Goal: Task Accomplishment & Management: Manage account settings

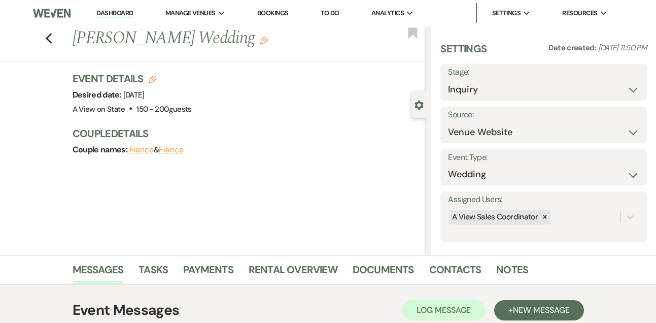
select select "5"
select select "3303"
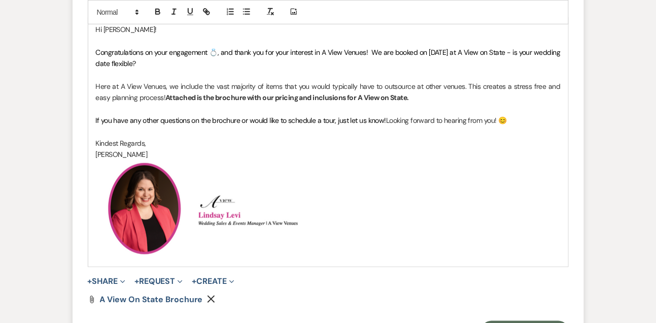
scroll to position [1260, 0]
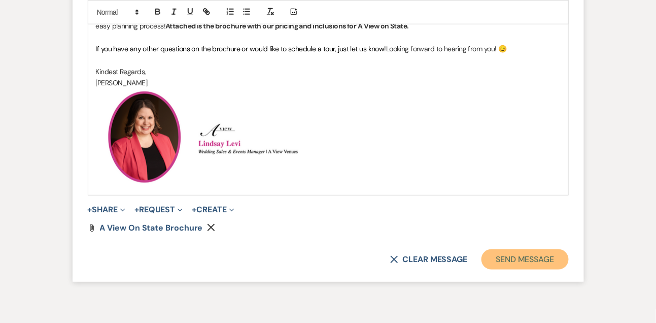
click at [507, 269] on button "Send Message" at bounding box center [524, 259] width 87 height 20
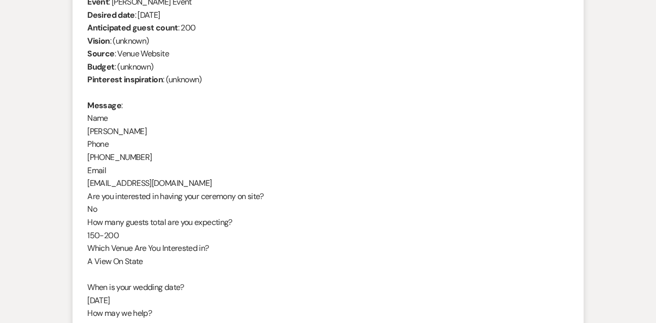
scroll to position [376, 0]
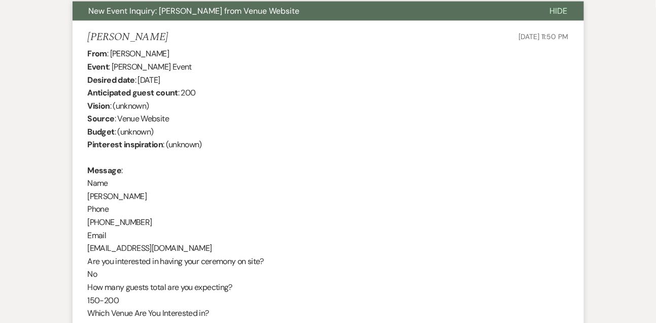
drag, startPoint x: 112, startPoint y: 52, endPoint x: 192, endPoint y: 53, distance: 80.7
click at [192, 53] on div "From : [PERSON_NAME] Event : [PERSON_NAME] Event Desired date : [DATE] Anticipa…" at bounding box center [328, 242] width 481 height 390
copy div "[PERSON_NAME]"
drag, startPoint x: 137, startPoint y: 78, endPoint x: 246, endPoint y: 77, distance: 108.0
click at [246, 77] on div "From : [PERSON_NAME] Event : [PERSON_NAME] Event Desired date : [DATE] Anticipa…" at bounding box center [328, 242] width 481 height 390
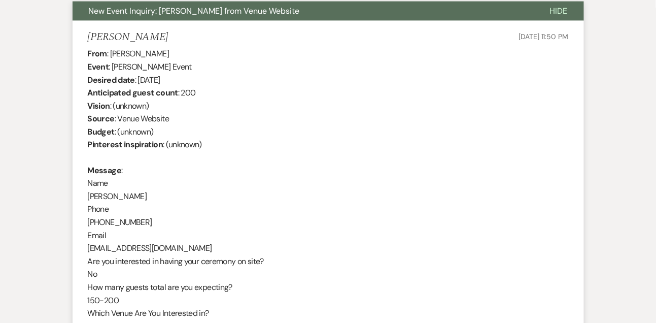
copy div "[DATE]"
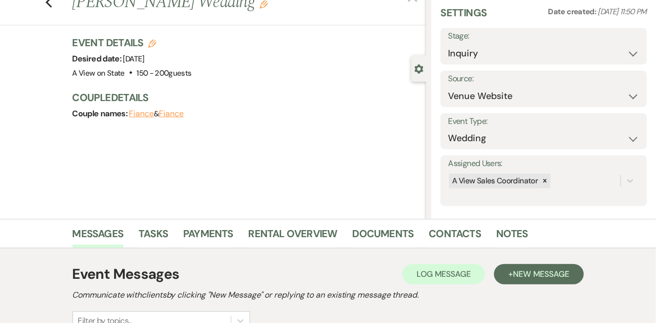
scroll to position [0, 0]
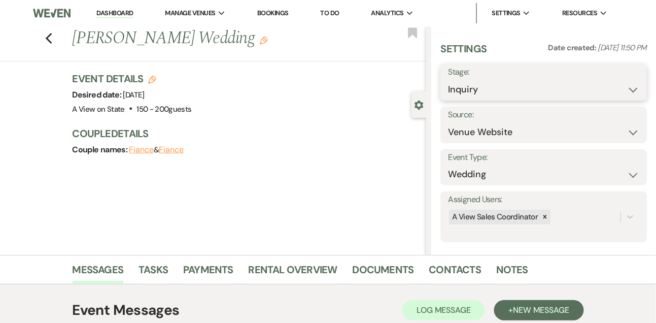
click at [466, 94] on select "Inquiry Follow Up Tour Requested Tour Confirmed Toured Proposal Sent Booked Lost" at bounding box center [543, 90] width 191 height 20
select select "9"
click at [448, 80] on select "Inquiry Follow Up Tour Requested Tour Confirmed Toured Proposal Sent Booked Lost" at bounding box center [543, 90] width 191 height 20
click at [611, 84] on button "Save" at bounding box center [625, 82] width 43 height 20
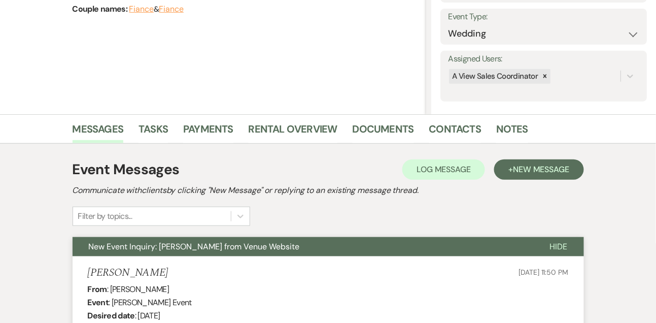
scroll to position [85, 0]
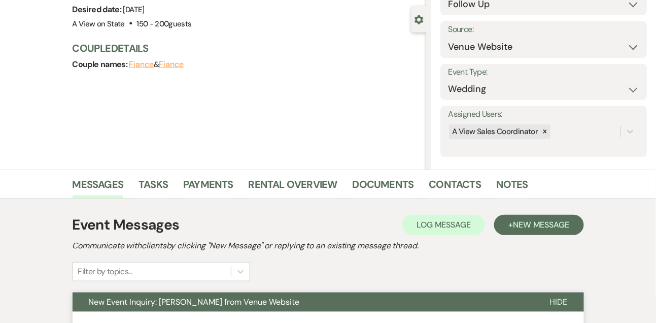
click at [164, 174] on li "Tasks" at bounding box center [160, 186] width 45 height 24
click at [162, 180] on link "Tasks" at bounding box center [152, 187] width 29 height 22
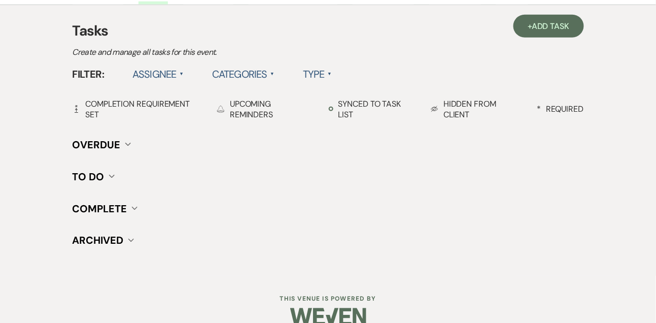
scroll to position [284, 0]
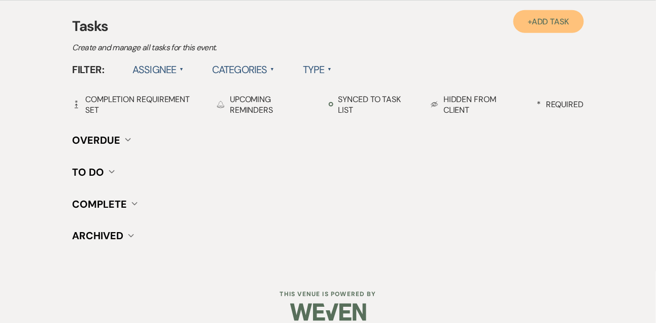
click at [538, 27] on link "+ Add Task" at bounding box center [548, 21] width 70 height 23
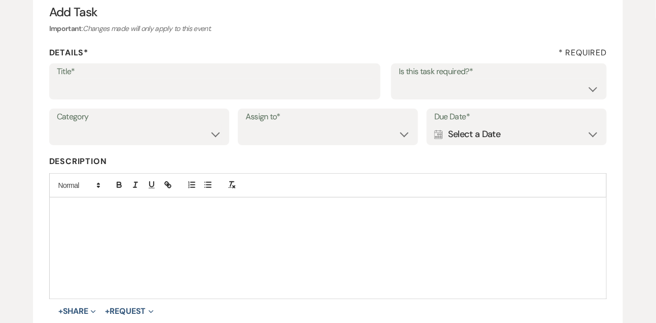
scroll to position [50, 0]
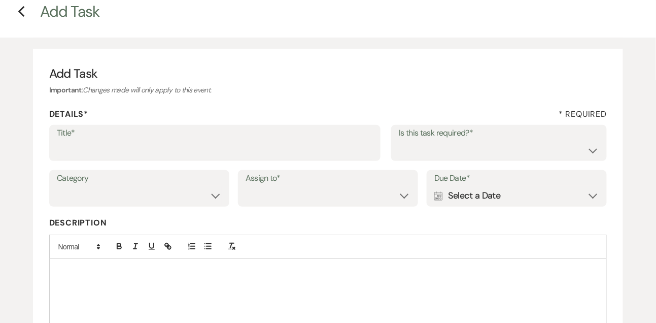
click at [148, 133] on label "Title*" at bounding box center [215, 133] width 317 height 15
click at [148, 140] on input "Title*" at bounding box center [215, 150] width 317 height 20
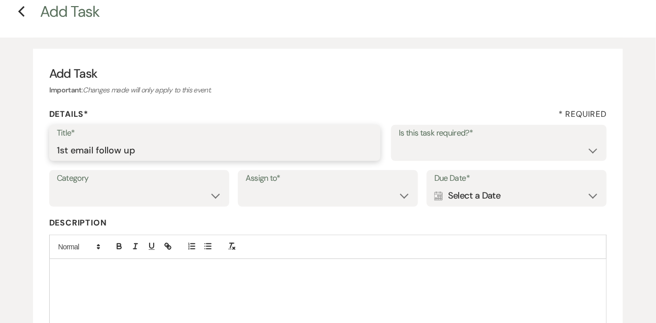
type input "1st email follow up"
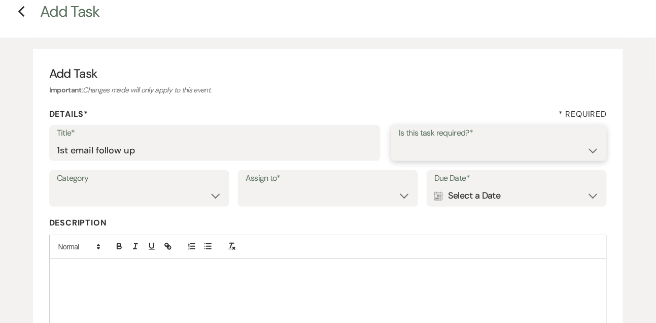
click at [452, 151] on select "Yes No" at bounding box center [499, 150] width 200 height 20
select select "true"
click at [399, 140] on select "Yes No" at bounding box center [499, 150] width 200 height 20
click at [150, 202] on select "Venue Vendors Guests Details Finalize & Share" at bounding box center [139, 196] width 165 height 20
select select "31"
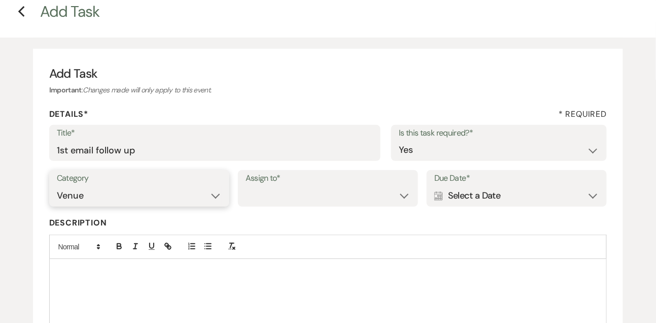
click at [57, 186] on select "Venue Vendors Guests Details Finalize & Share" at bounding box center [139, 196] width 165 height 20
click at [276, 193] on select "Venue Client" at bounding box center [328, 196] width 165 height 20
select select "venueHost"
click at [246, 186] on select "Venue Client" at bounding box center [328, 196] width 165 height 20
click at [491, 194] on div "Calendar Select a Date Expand" at bounding box center [516, 196] width 165 height 20
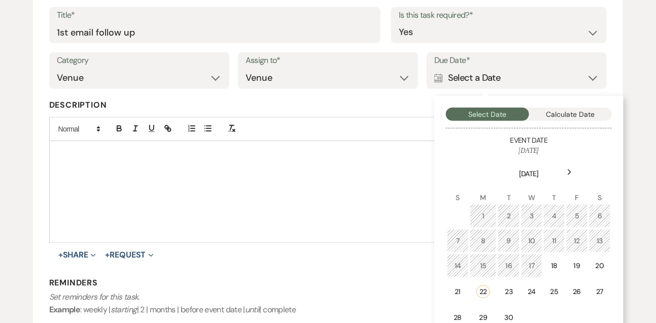
scroll to position [182, 0]
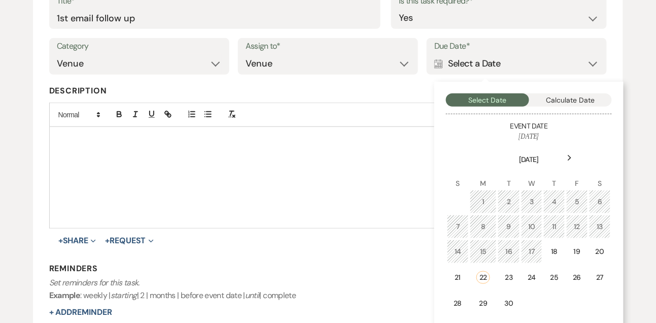
click at [572, 160] on icon "Next" at bounding box center [569, 158] width 5 height 6
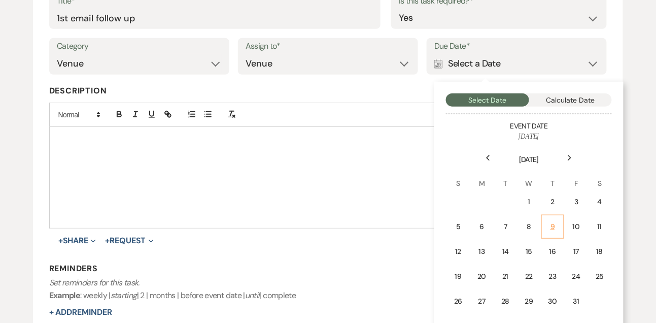
click at [545, 222] on td "9" at bounding box center [552, 227] width 23 height 24
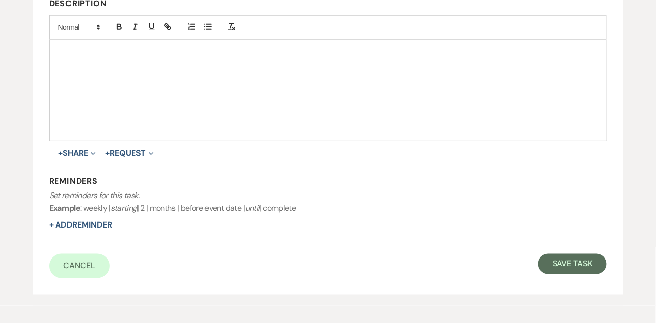
scroll to position [273, 0]
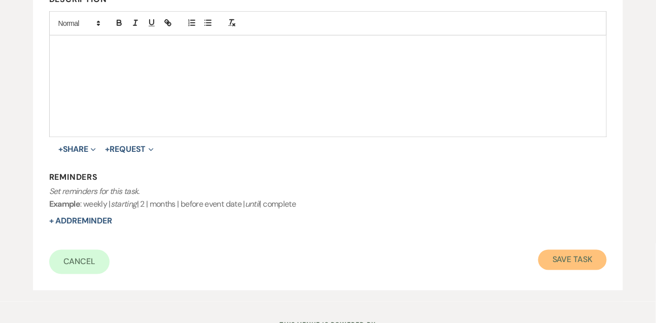
click at [566, 257] on button "Save Task" at bounding box center [572, 260] width 68 height 20
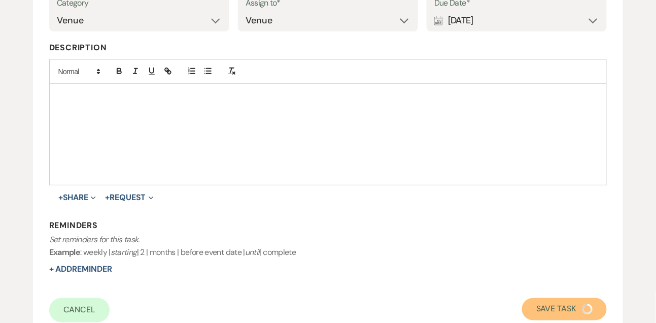
scroll to position [0, 0]
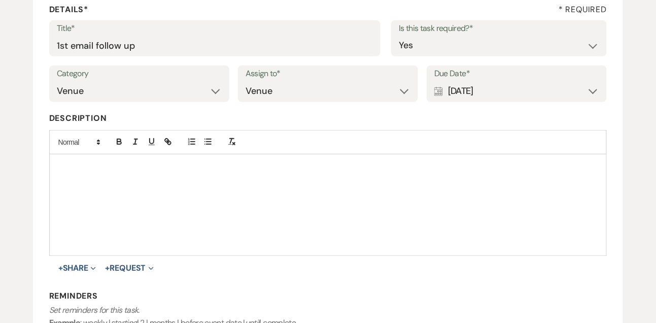
select select "9"
select select "5"
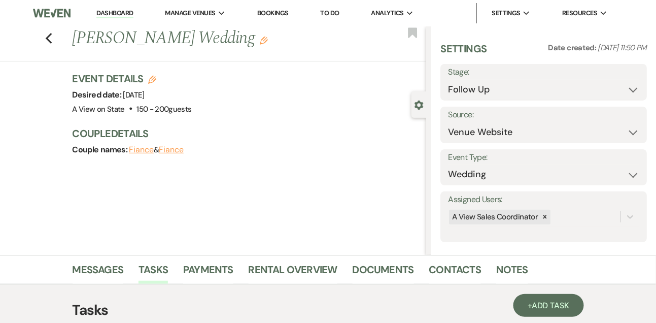
click at [113, 14] on link "Dashboard" at bounding box center [114, 14] width 37 height 10
select select "9"
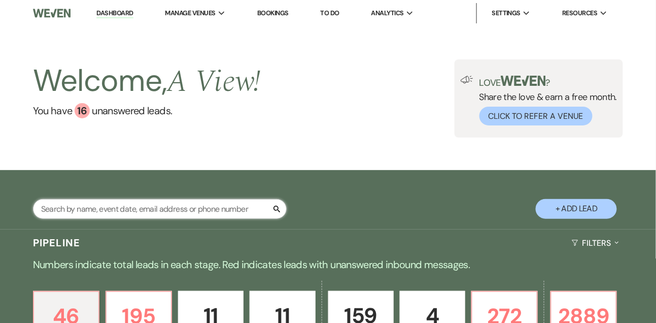
click at [113, 217] on input "text" at bounding box center [160, 209] width 254 height 20
type input "[PERSON_NAME]"
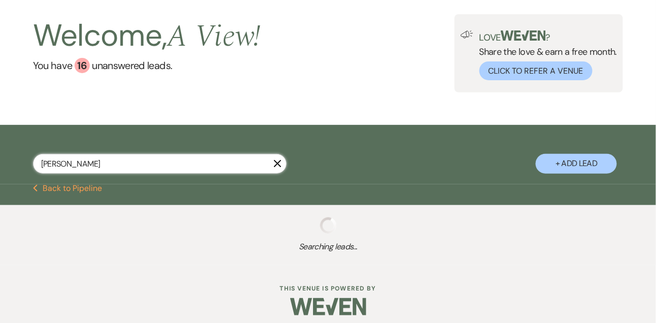
select select "9"
select select "8"
select select "5"
select select "8"
select select "4"
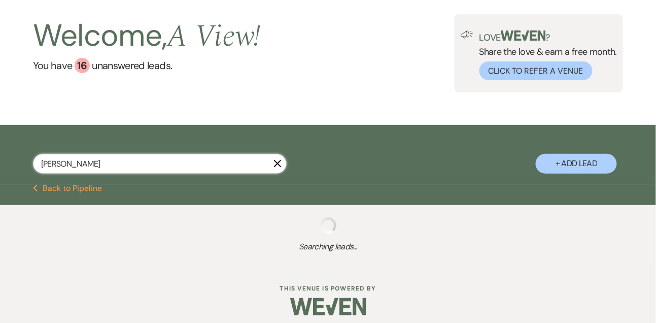
select select "8"
select select "4"
select select "8"
select select "4"
select select "8"
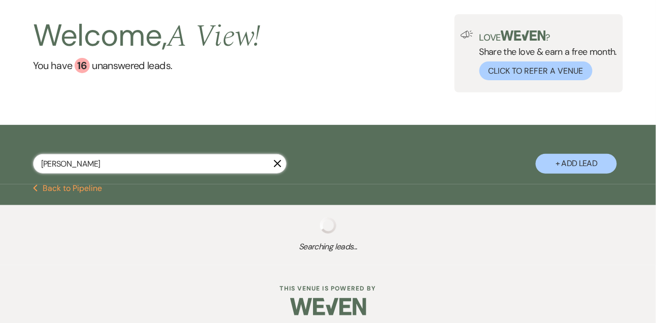
select select "4"
select select "8"
select select "5"
select select "8"
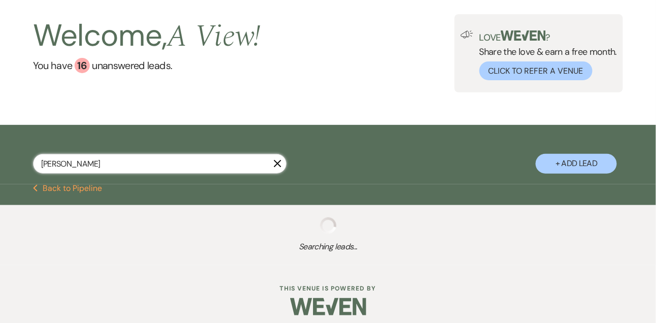
select select "4"
select select "8"
select select "4"
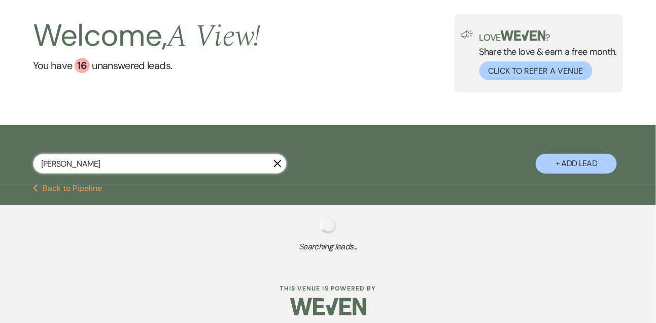
select select "8"
select select "4"
select select "8"
select select "6"
select select "5"
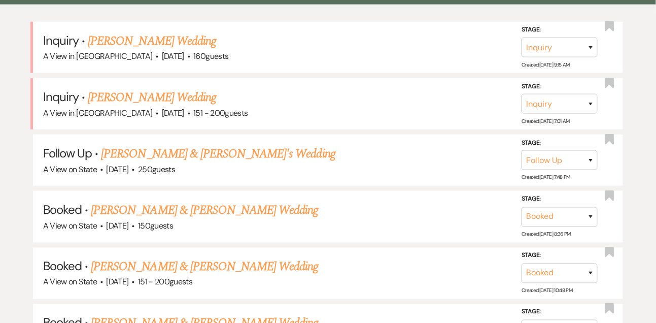
scroll to position [248, 0]
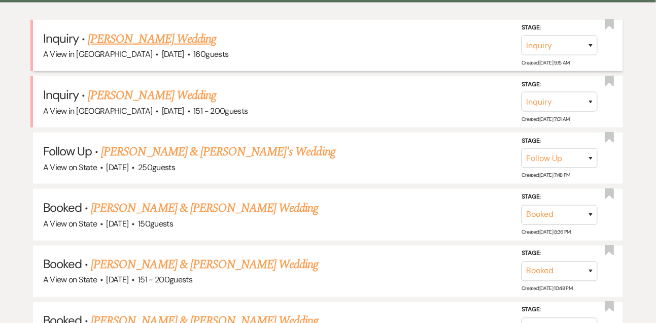
type input "[PERSON_NAME]"
click at [178, 45] on link "[PERSON_NAME] Wedding" at bounding box center [152, 39] width 128 height 18
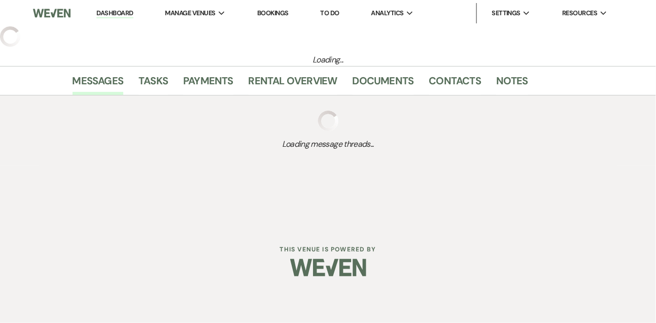
select select "5"
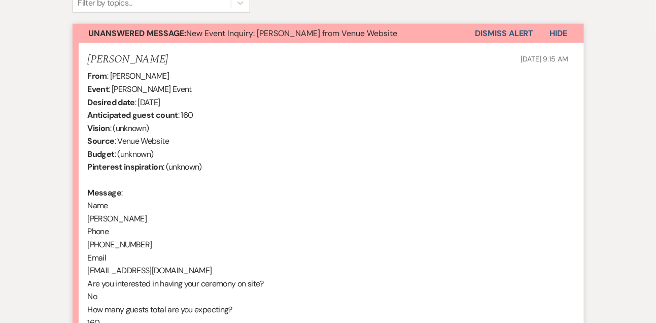
scroll to position [622, 0]
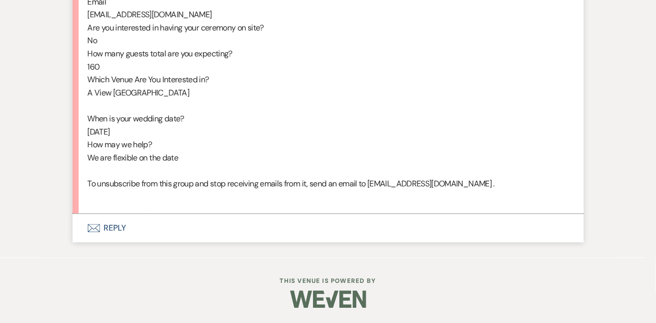
select select "9"
select select "8"
select select "5"
select select "8"
select select "4"
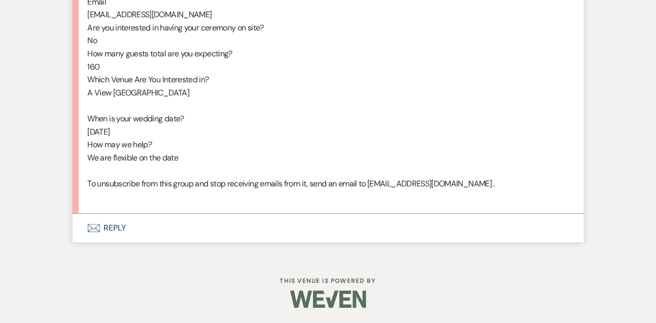
select select "8"
select select "4"
select select "8"
select select "4"
select select "8"
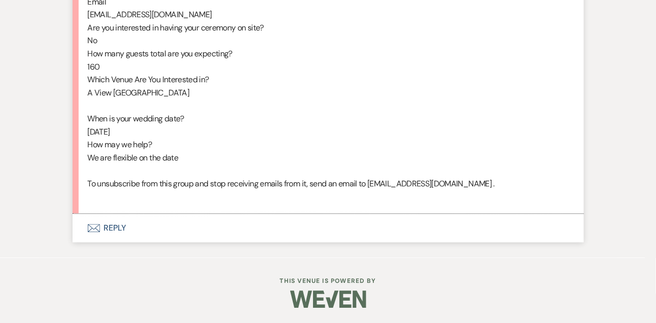
select select "4"
select select "8"
select select "5"
select select "8"
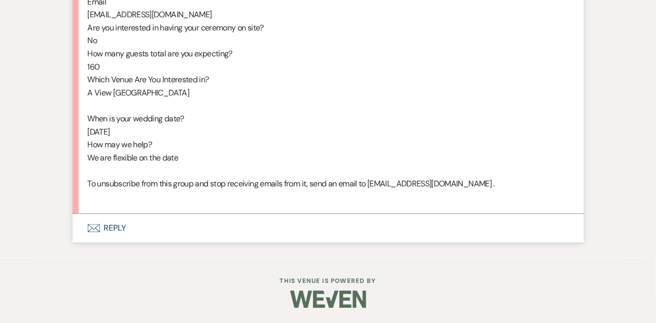
select select "4"
select select "8"
select select "4"
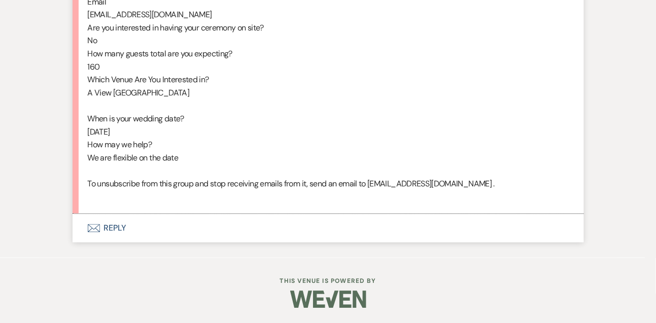
select select "8"
select select "4"
select select "8"
select select "6"
select select "5"
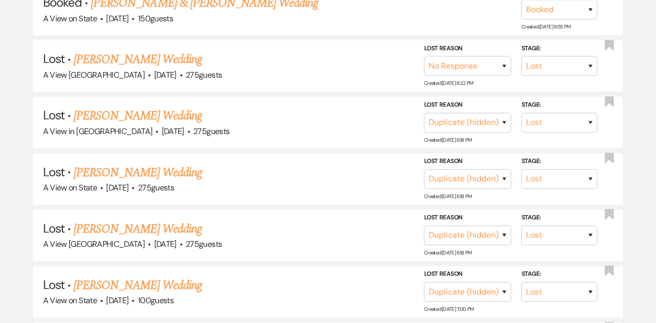
scroll to position [248, 0]
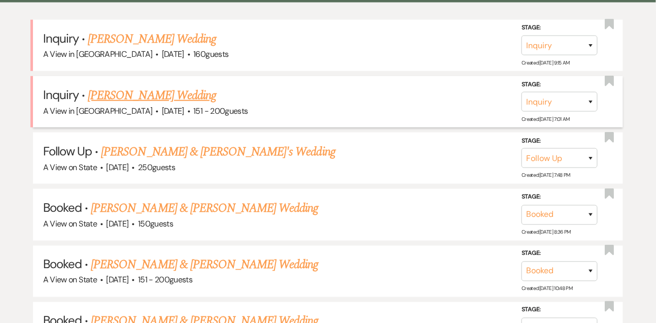
click at [149, 97] on link "[PERSON_NAME] Wedding" at bounding box center [152, 95] width 128 height 18
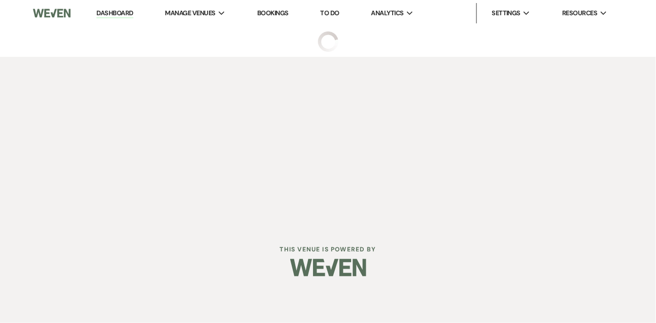
select select "2"
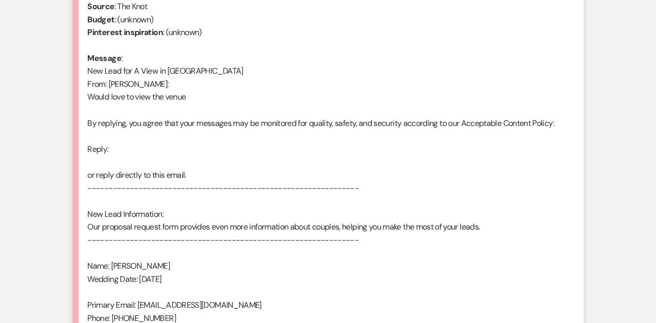
scroll to position [477, 0]
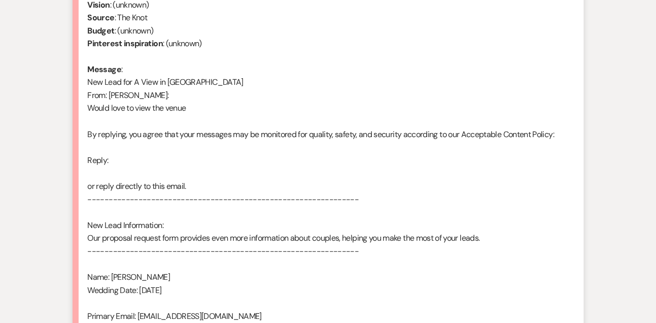
select select "9"
select select "8"
select select "5"
select select "8"
select select "4"
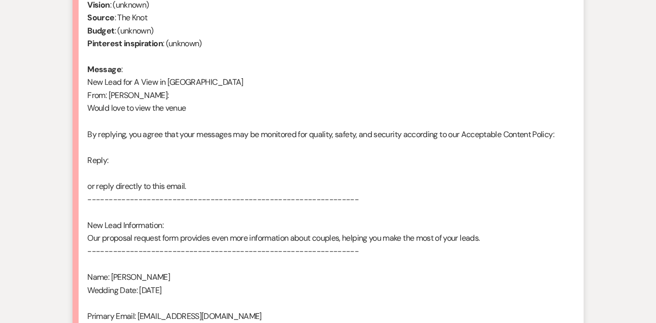
select select "8"
select select "4"
select select "8"
select select "4"
select select "8"
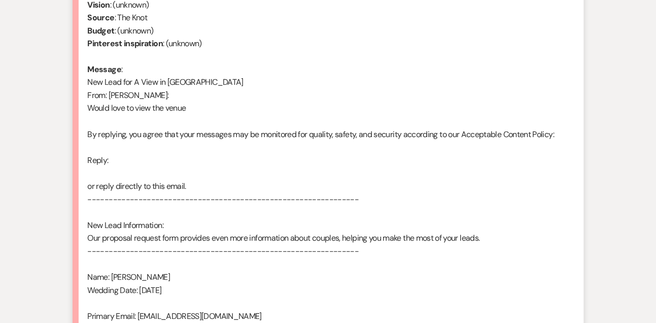
select select "4"
select select "8"
select select "5"
select select "8"
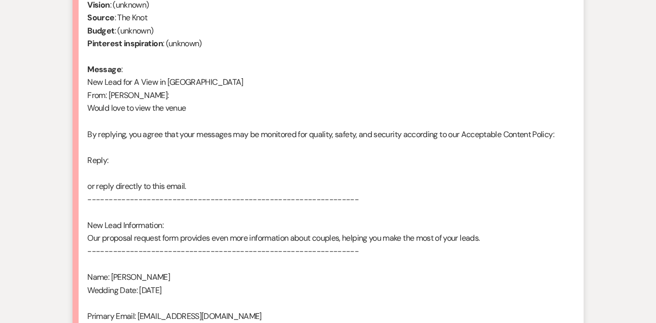
select select "4"
select select "8"
select select "4"
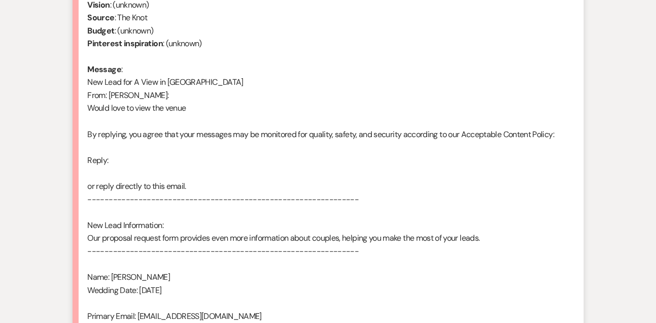
select select "8"
select select "4"
select select "8"
select select "6"
select select "5"
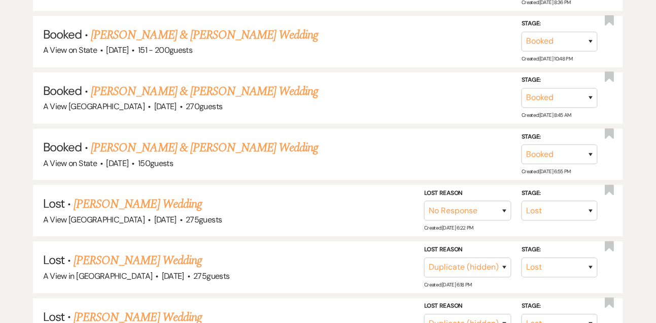
scroll to position [248, 0]
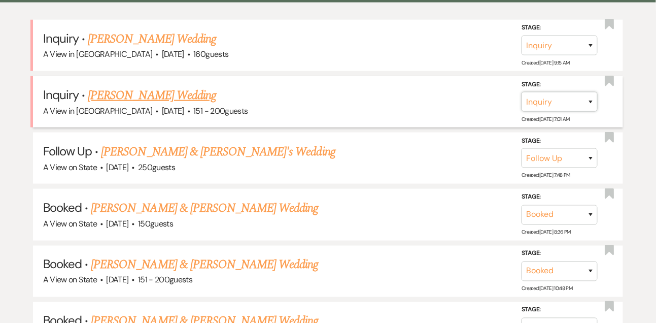
click at [566, 107] on select "Inquiry Follow Up Tour Requested Tour Confirmed Toured Proposal Sent Booked Lost" at bounding box center [559, 102] width 76 height 20
select select "8"
click at [521, 100] on select "Inquiry Follow Up Tour Requested Tour Confirmed Toured Proposal Sent Booked Lost" at bounding box center [559, 102] width 76 height 20
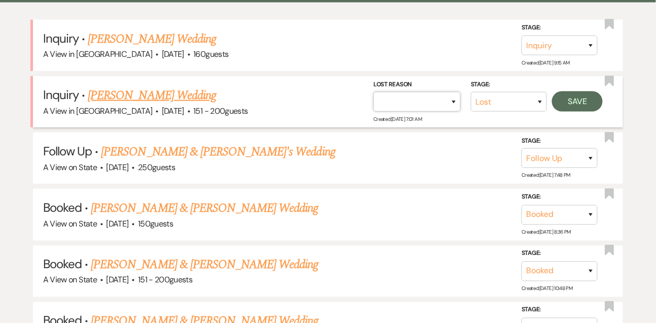
click at [413, 112] on select "Booked Elsewhere Budget Date Unavailable No Response Not a Good Match Capacity …" at bounding box center [416, 102] width 87 height 20
select select "4"
click at [373, 100] on select "Booked Elsewhere Budget Date Unavailable No Response Not a Good Match Capacity …" at bounding box center [416, 102] width 87 height 20
click at [579, 108] on button "Save" at bounding box center [577, 101] width 51 height 20
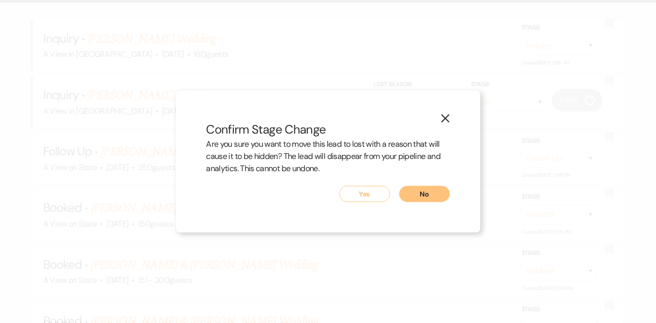
click at [378, 194] on button "Yes" at bounding box center [364, 194] width 51 height 16
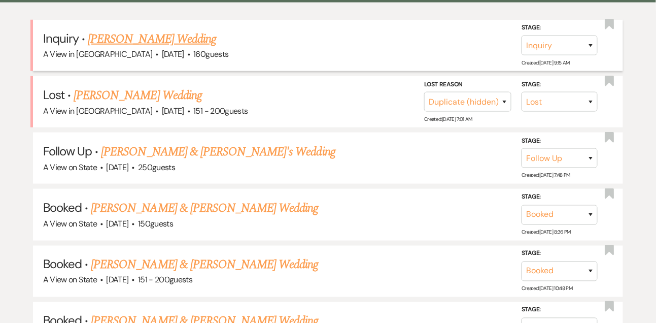
click at [163, 48] on link "[PERSON_NAME] Wedding" at bounding box center [152, 39] width 128 height 18
select select "5"
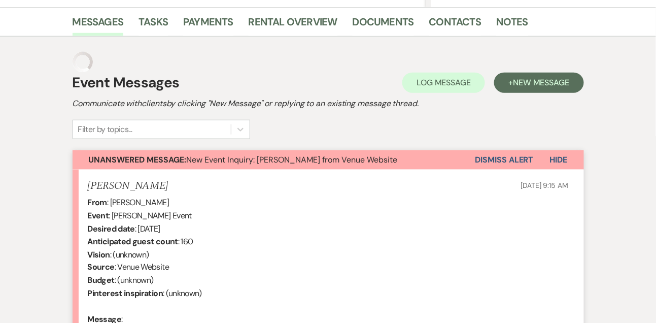
scroll to position [94, 0]
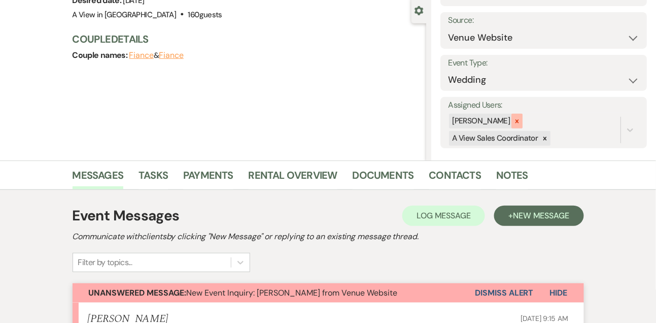
click at [522, 125] on div at bounding box center [516, 121] width 11 height 15
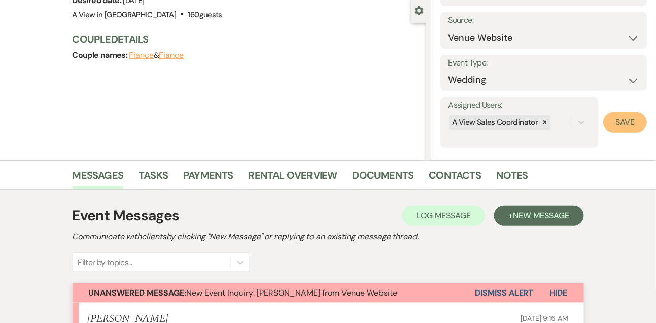
click at [616, 126] on button "Save" at bounding box center [625, 122] width 44 height 20
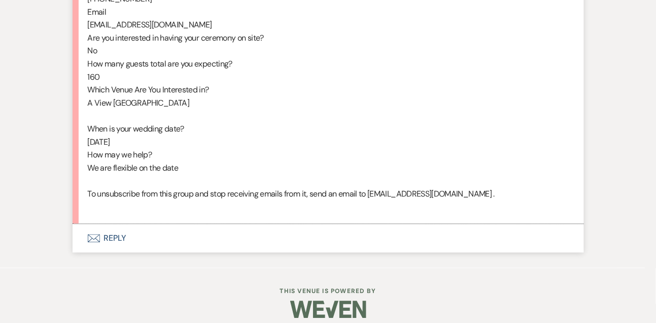
scroll to position [622, 0]
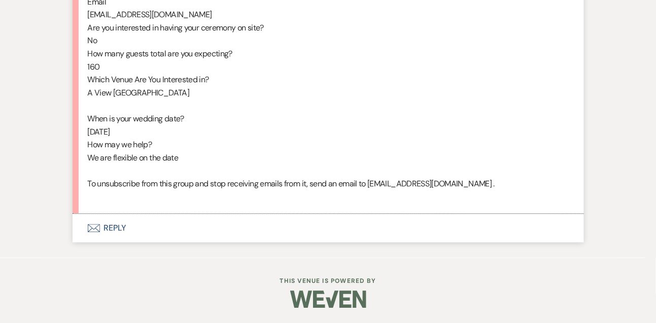
click at [113, 230] on button "Envelope Reply" at bounding box center [328, 228] width 511 height 28
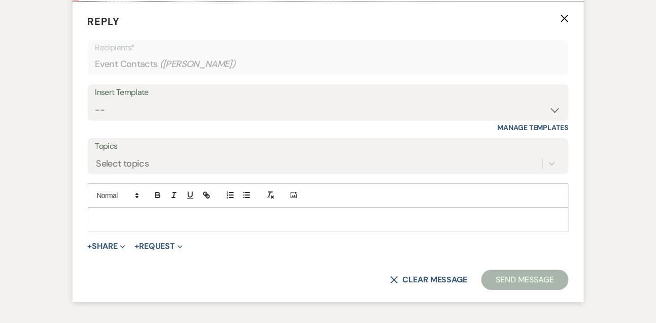
scroll to position [825, 0]
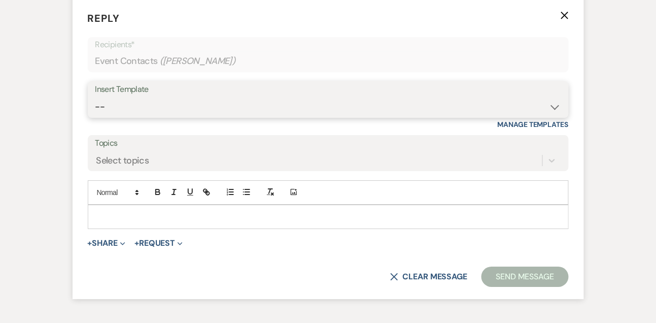
click at [125, 117] on select "-- Tour Confirmation Contract (Pre-Booked Leads) Out of office Inquiry Email Al…" at bounding box center [328, 107] width 466 height 20
select select "3299"
click at [95, 109] on select "-- Tour Confirmation Contract (Pre-Booked Leads) Out of office Inquiry Email Al…" at bounding box center [328, 107] width 466 height 20
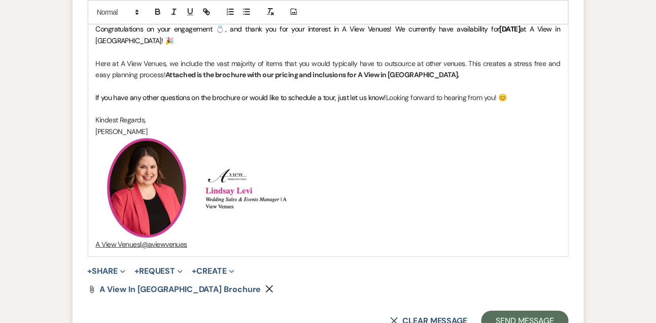
scroll to position [1160, 0]
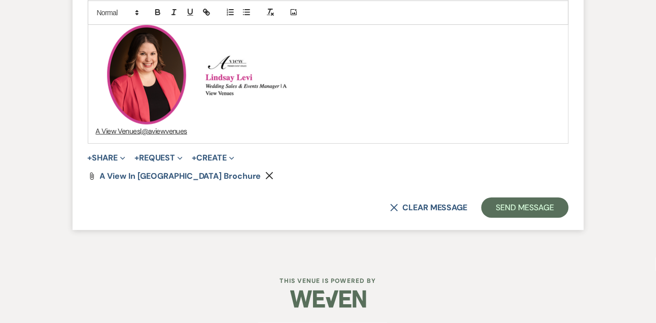
click at [298, 138] on div "Hi [PERSON_NAME]! Congratulations on your engagement 💍, and thank you for your …" at bounding box center [328, 12] width 480 height 261
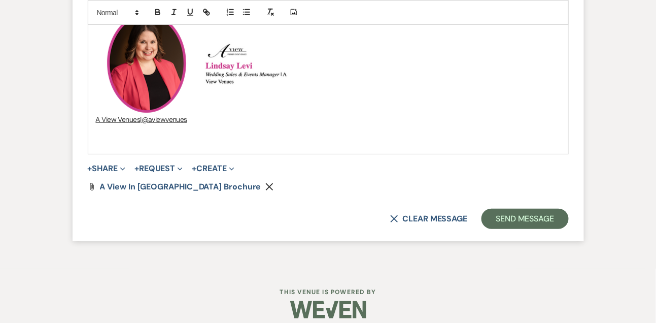
paste div
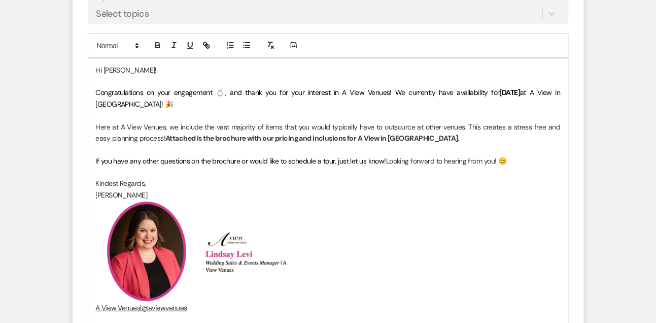
scroll to position [961, 0]
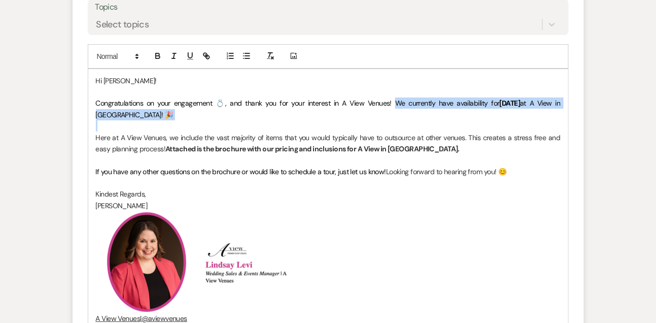
drag, startPoint x: 384, startPoint y: 115, endPoint x: 384, endPoint y: 135, distance: 20.8
click at [384, 135] on div "Hi [PERSON_NAME]! Congratulations on your engagement 💍, and thank you for your …" at bounding box center [328, 216] width 480 height 295
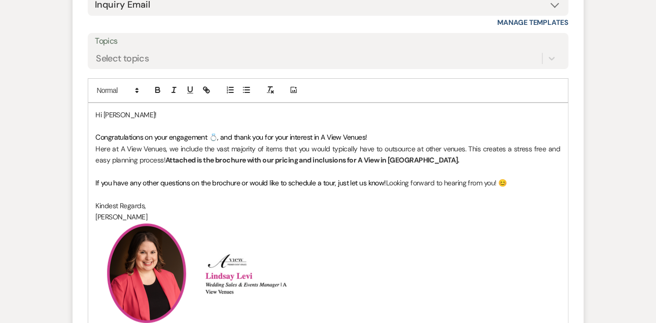
scroll to position [940, 0]
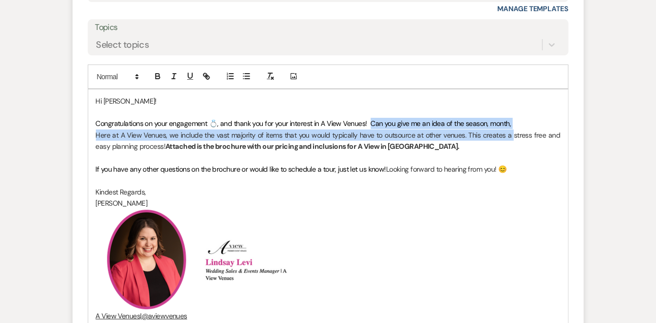
drag, startPoint x: 369, startPoint y: 135, endPoint x: 515, endPoint y: 141, distance: 146.7
click at [515, 142] on div "Hi [PERSON_NAME]! Congratulations on your engagement 💍, and thank you for your …" at bounding box center [328, 225] width 480 height 272
click at [515, 129] on p "Congratulations on your engagement 💍, and thank you for your interest in A View…" at bounding box center [328, 123] width 465 height 11
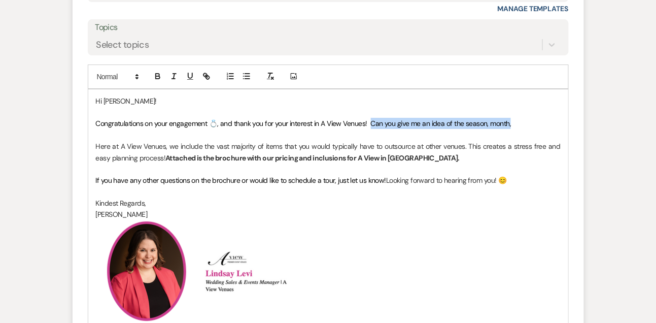
drag, startPoint x: 370, startPoint y: 136, endPoint x: 540, endPoint y: 138, distance: 169.9
click at [542, 129] on p "Congratulations on your engagement 💍, and thank you for your interest in A View…" at bounding box center [328, 123] width 465 height 11
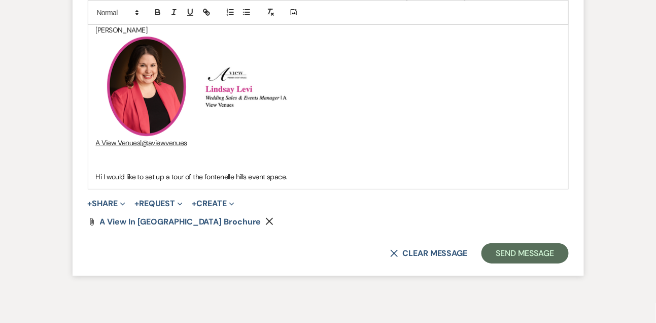
scroll to position [1154, 0]
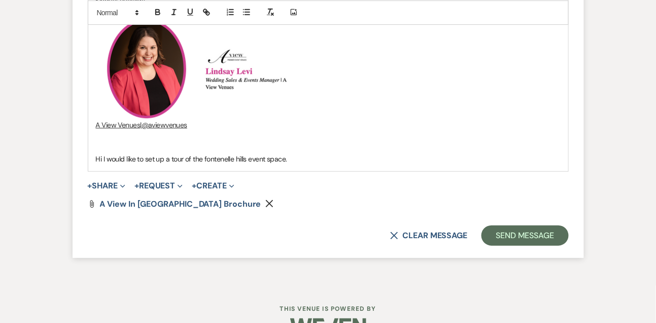
click at [565, 246] on div "X Clear message Send Message" at bounding box center [328, 235] width 481 height 20
click at [553, 246] on button "Send Message" at bounding box center [524, 235] width 87 height 20
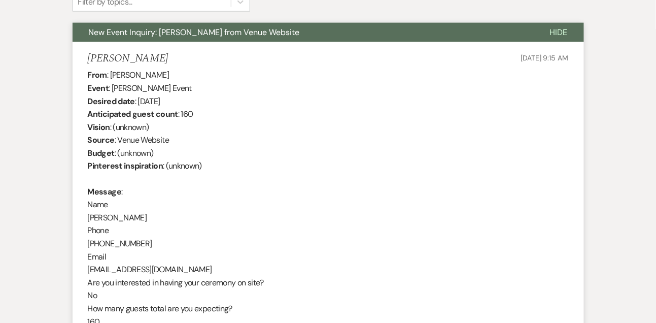
scroll to position [352, 0]
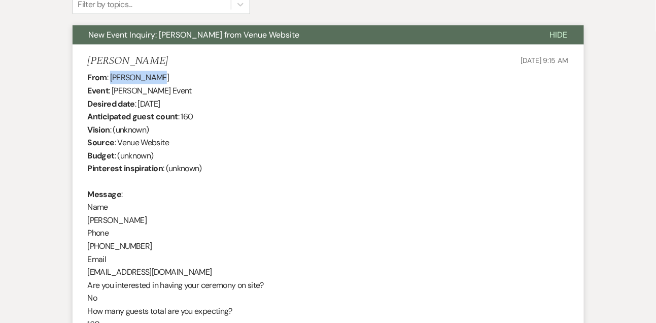
drag, startPoint x: 111, startPoint y: 77, endPoint x: 183, endPoint y: 75, distance: 71.5
click at [183, 75] on div "From : [PERSON_NAME] Event : [PERSON_NAME] Event Desired date : [DATE] Anticipa…" at bounding box center [328, 266] width 481 height 390
copy div "[PERSON_NAME]"
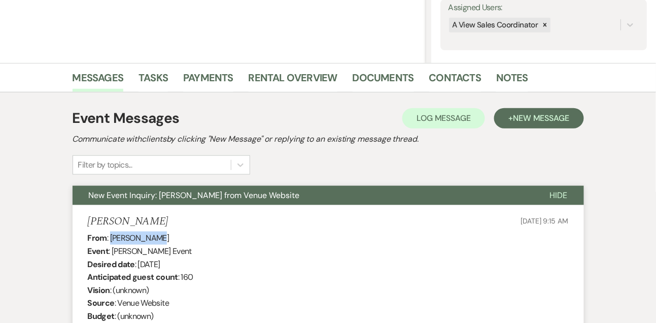
scroll to position [0, 0]
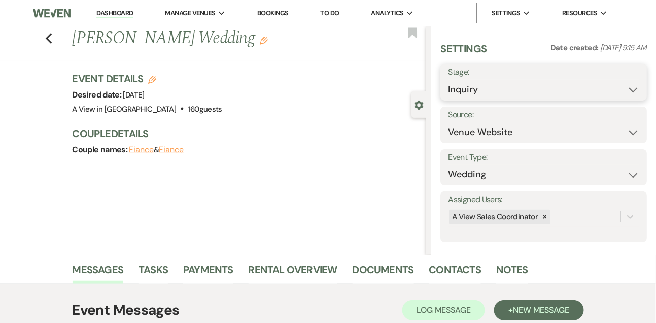
click at [493, 94] on select "Inquiry Follow Up Tour Requested Tour Confirmed Toured Proposal Sent Booked Lost" at bounding box center [543, 90] width 191 height 20
select select "9"
click at [448, 80] on select "Inquiry Follow Up Tour Requested Tour Confirmed Toured Proposal Sent Booked Lost" at bounding box center [543, 90] width 191 height 20
click at [639, 81] on button "Save" at bounding box center [625, 82] width 43 height 20
click at [164, 269] on link "Tasks" at bounding box center [152, 272] width 29 height 22
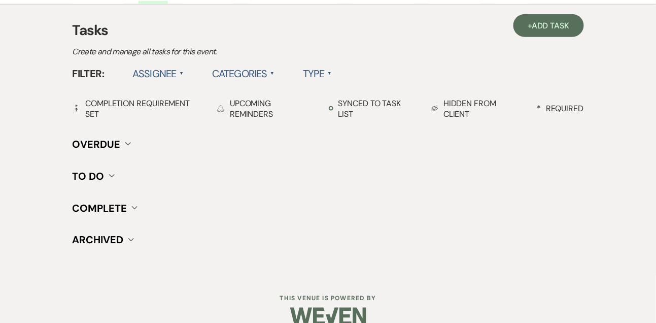
scroll to position [290, 0]
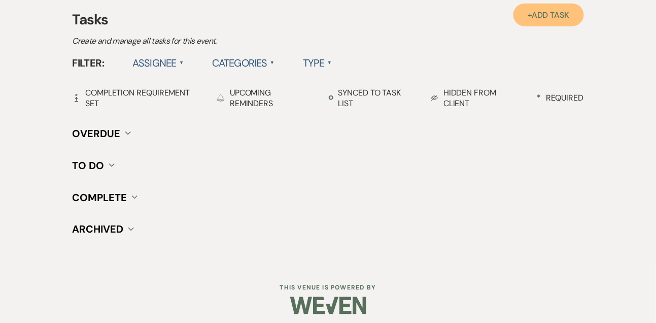
click at [552, 25] on link "+ Add Task" at bounding box center [548, 15] width 70 height 23
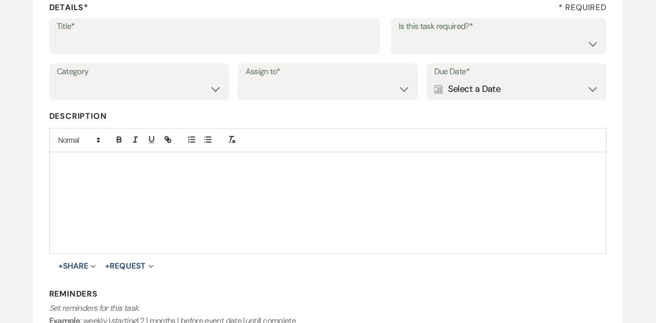
scroll to position [155, 0]
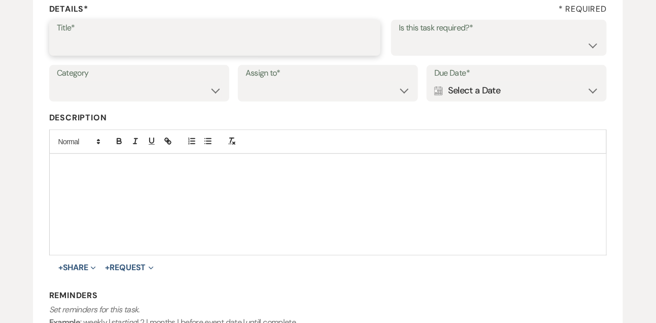
click at [229, 48] on input "Title*" at bounding box center [215, 45] width 317 height 20
type input "1st email follow up"
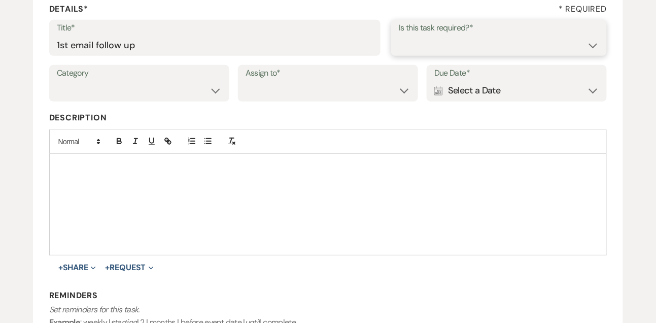
click at [416, 53] on select "Yes No" at bounding box center [499, 45] width 200 height 20
select select "true"
click at [399, 35] on select "Yes No" at bounding box center [499, 45] width 200 height 20
click at [167, 93] on select "Venue Vendors Guests Details Finalize & Share" at bounding box center [139, 91] width 165 height 20
select select "31"
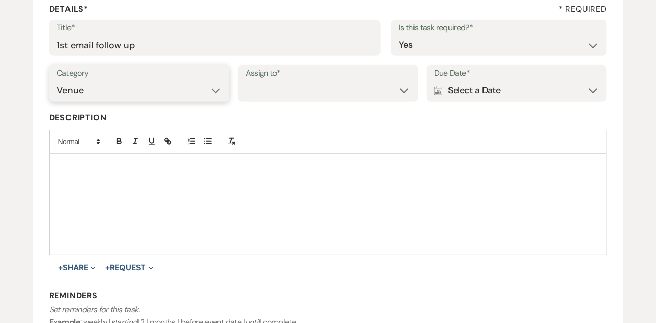
click at [57, 81] on select "Venue Vendors Guests Details Finalize & Share" at bounding box center [139, 91] width 165 height 20
click at [270, 92] on select "Venue Client" at bounding box center [328, 91] width 165 height 20
select select "venueHost"
click at [246, 81] on select "Venue Client" at bounding box center [328, 91] width 165 height 20
click at [464, 96] on div "Calendar Select a Date Expand" at bounding box center [516, 91] width 165 height 20
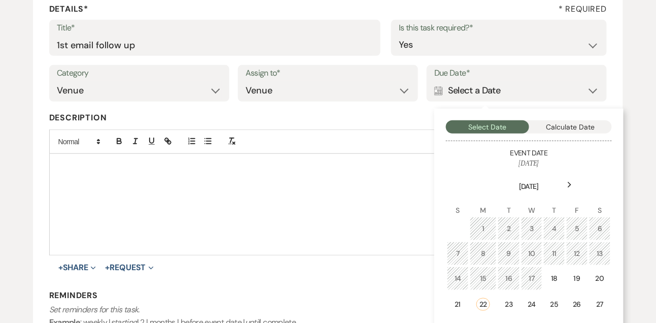
click at [569, 185] on icon "Next" at bounding box center [569, 185] width 5 height 6
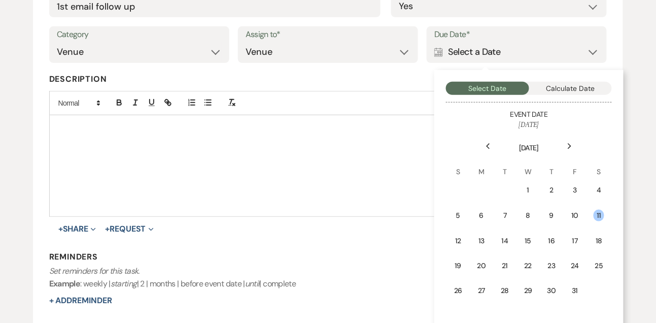
scroll to position [215, 0]
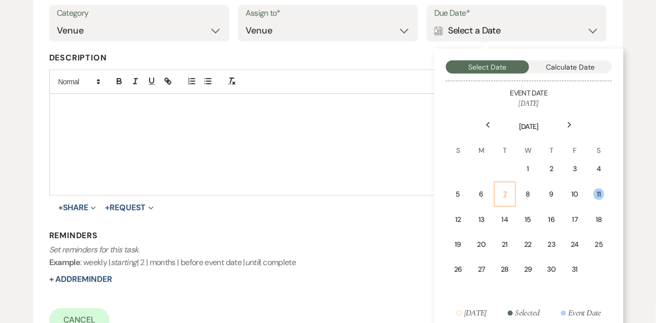
click at [509, 192] on div "7" at bounding box center [505, 194] width 9 height 11
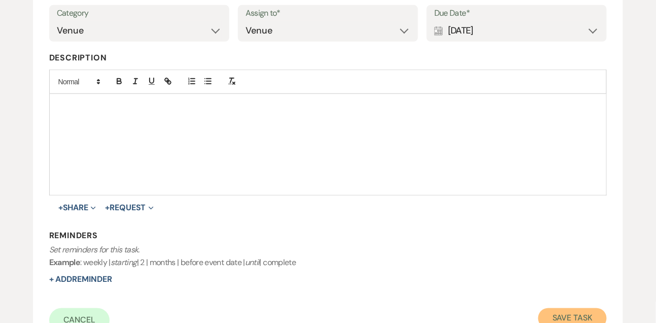
click at [559, 312] on button "Save Task" at bounding box center [572, 318] width 68 height 20
select select "9"
select select "5"
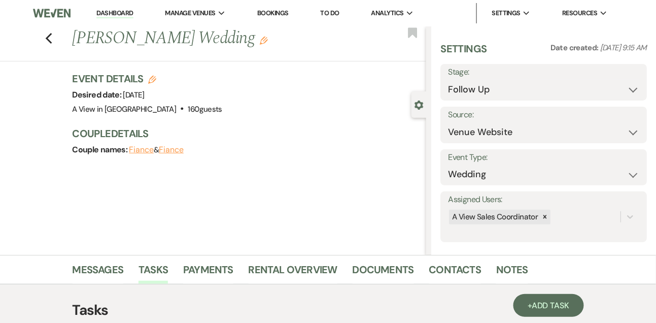
click at [129, 15] on link "Dashboard" at bounding box center [114, 14] width 37 height 10
select select "8"
select select "4"
select select "9"
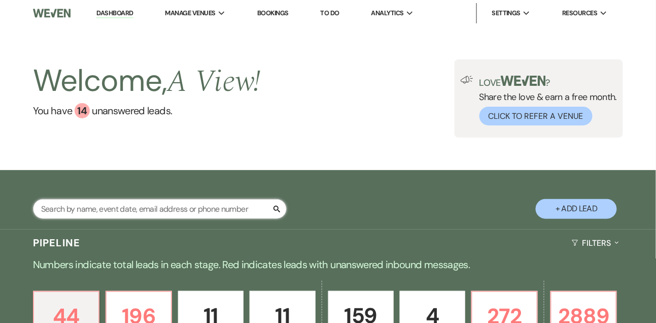
click at [121, 215] on input "text" at bounding box center [160, 209] width 254 height 20
type input "[PERSON_NAME]"
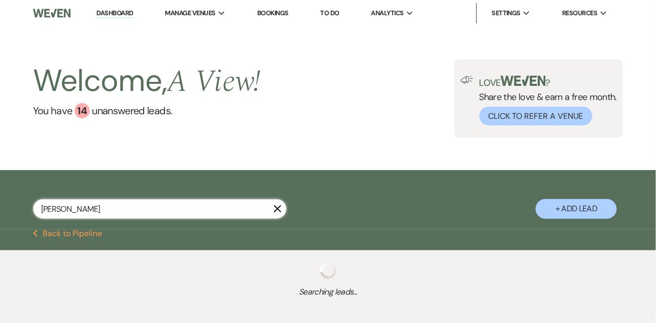
select select "8"
select select "5"
select select "8"
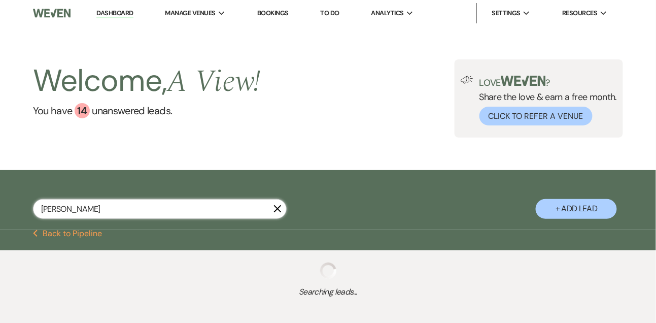
select select "8"
select select "4"
select select "8"
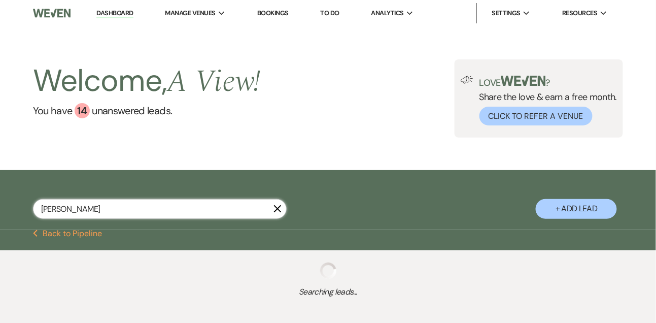
select select "8"
select select "4"
select select "8"
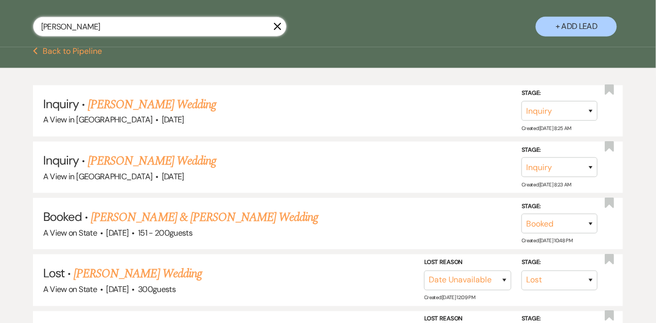
scroll to position [212, 0]
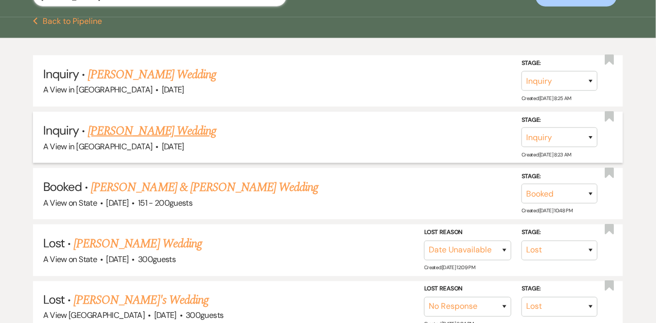
type input "[PERSON_NAME]"
click at [543, 147] on select "Inquiry Follow Up Tour Requested Tour Confirmed Toured Proposal Sent Booked Lost" at bounding box center [559, 137] width 76 height 20
click at [521, 135] on select "Inquiry Follow Up Tour Requested Tour Confirmed Toured Proposal Sent Booked Lost" at bounding box center [559, 137] width 76 height 20
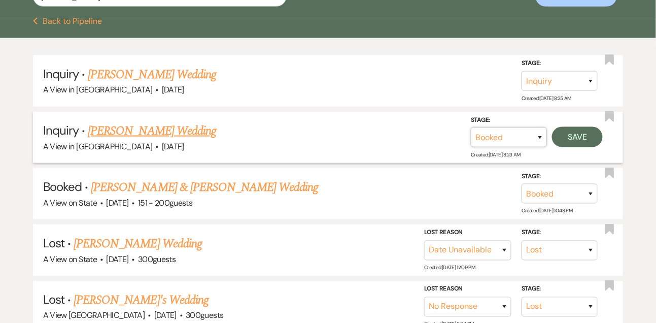
click at [492, 146] on select "Inquiry Follow Up Tour Requested Tour Confirmed Toured Proposal Sent Booked Lost" at bounding box center [509, 137] width 76 height 20
select select "8"
click at [471, 135] on select "Inquiry Follow Up Tour Requested Tour Confirmed Toured Proposal Sent Booked Lost" at bounding box center [509, 137] width 76 height 20
click at [397, 147] on select "Booked Elsewhere Budget Date Unavailable No Response Not a Good Match Capacity …" at bounding box center [416, 137] width 87 height 20
select select "4"
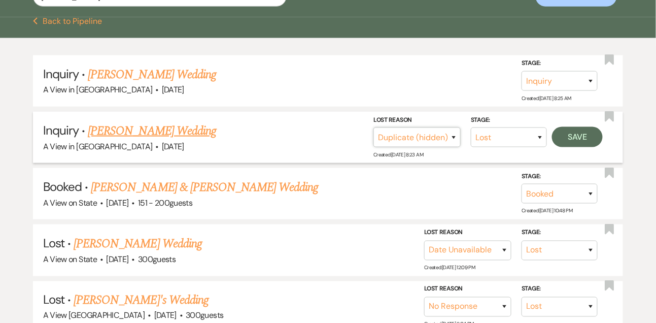
click at [373, 135] on select "Booked Elsewhere Budget Date Unavailable No Response Not a Good Match Capacity …" at bounding box center [416, 137] width 87 height 20
click at [582, 146] on button "Save" at bounding box center [577, 137] width 51 height 20
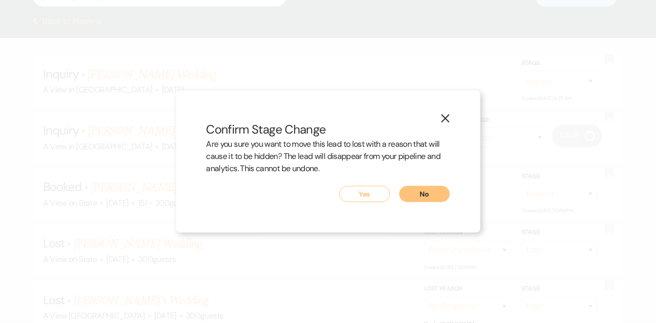
click at [365, 197] on button "Yes" at bounding box center [364, 194] width 51 height 16
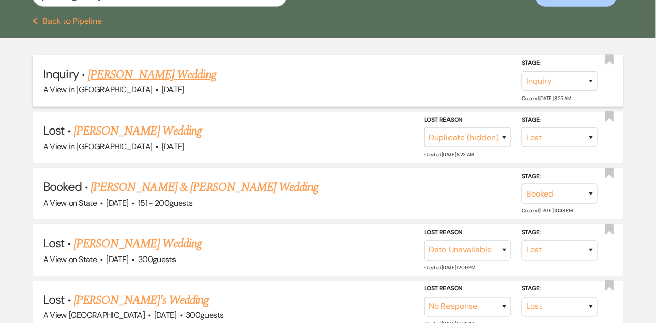
click at [180, 81] on link "[PERSON_NAME] Wedding" at bounding box center [152, 74] width 128 height 18
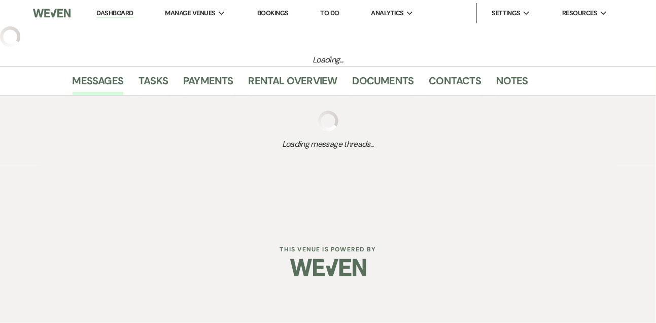
select select "5"
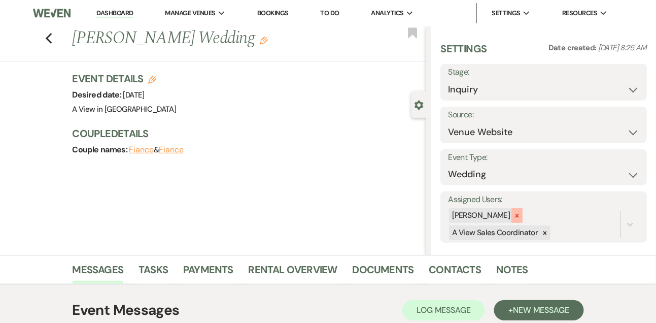
click at [520, 213] on icon at bounding box center [516, 215] width 7 height 7
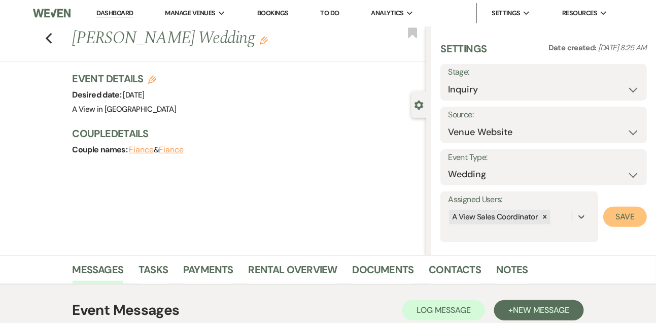
click at [626, 220] on button "Save" at bounding box center [625, 216] width 44 height 20
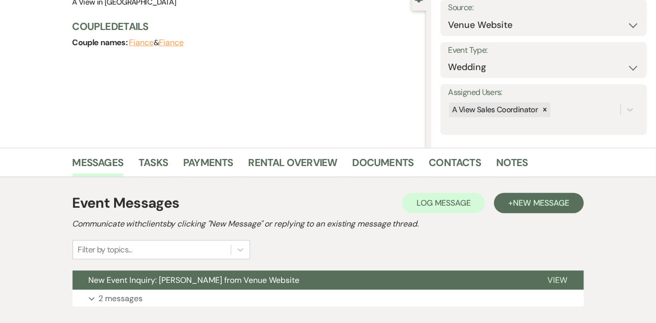
scroll to position [171, 0]
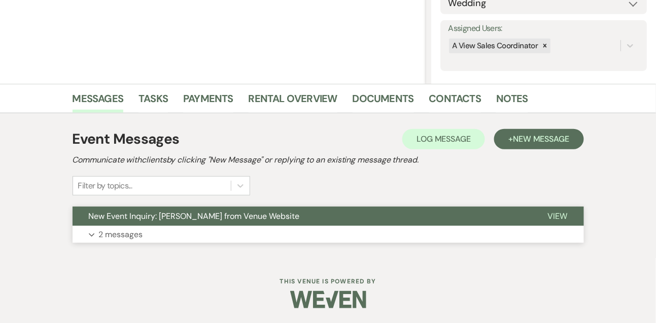
click at [134, 234] on p "2 messages" at bounding box center [121, 234] width 44 height 13
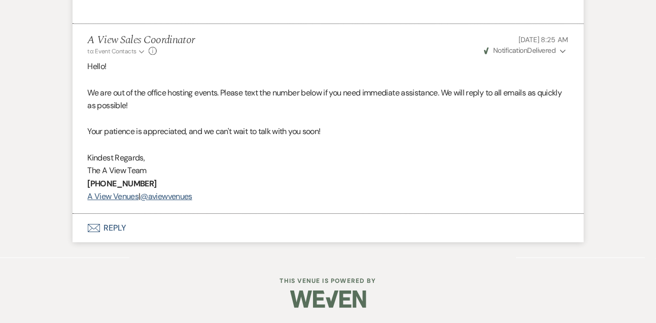
scroll to position [786, 0]
click at [116, 230] on button "Envelope Reply" at bounding box center [328, 228] width 511 height 28
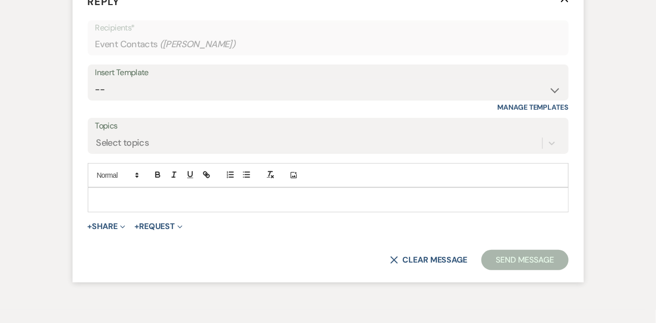
scroll to position [1007, 0]
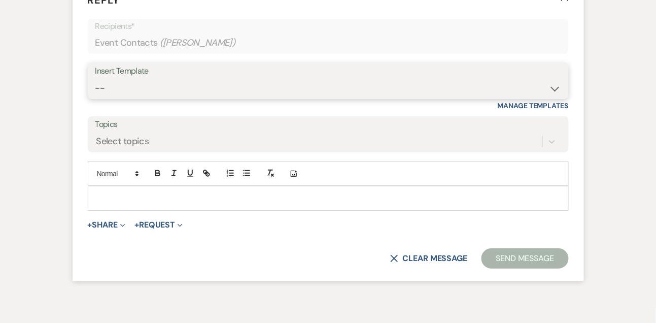
click at [116, 98] on select "-- Tour Confirmation Contract (Pre-Booked Leads) Out of office Inquiry Email Al…" at bounding box center [328, 88] width 466 height 20
select select "3299"
click at [95, 91] on select "-- Tour Confirmation Contract (Pre-Booked Leads) Out of office Inquiry Email Al…" at bounding box center [328, 88] width 466 height 20
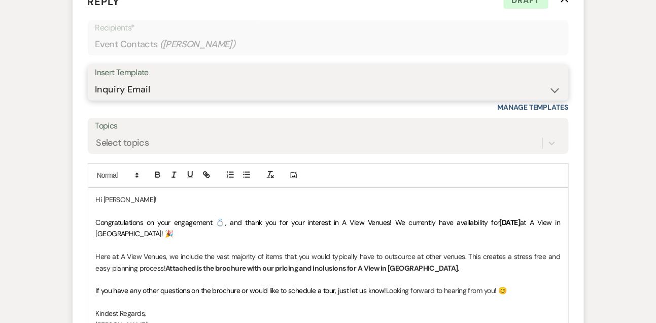
scroll to position [1007, 0]
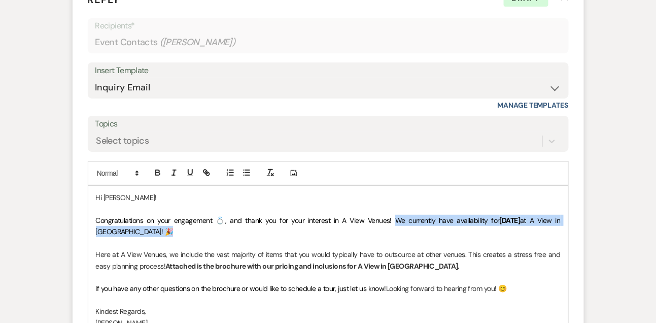
drag, startPoint x: 381, startPoint y: 232, endPoint x: 389, endPoint y: 241, distance: 11.6
click at [388, 237] on p "Congratulations on your engagement 💍, and thank you for your interest in A View…" at bounding box center [328, 226] width 465 height 23
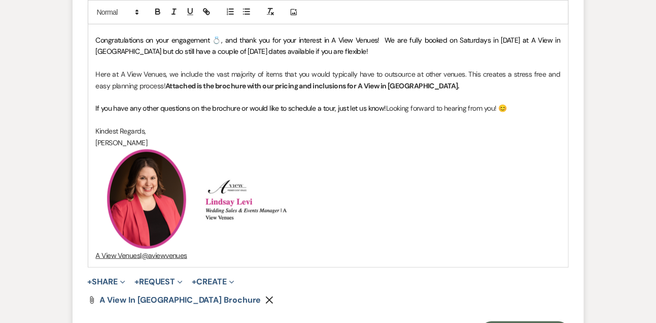
scroll to position [1323, 0]
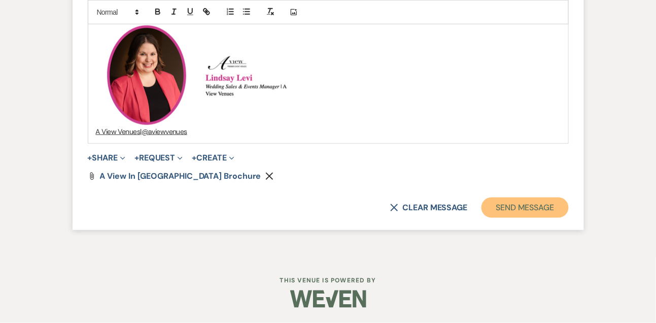
click at [528, 202] on button "Send Message" at bounding box center [524, 207] width 87 height 20
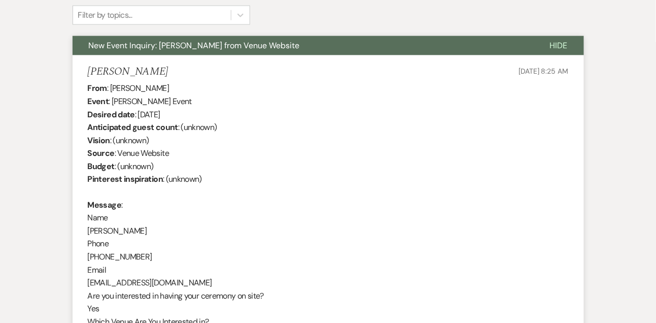
scroll to position [290, 0]
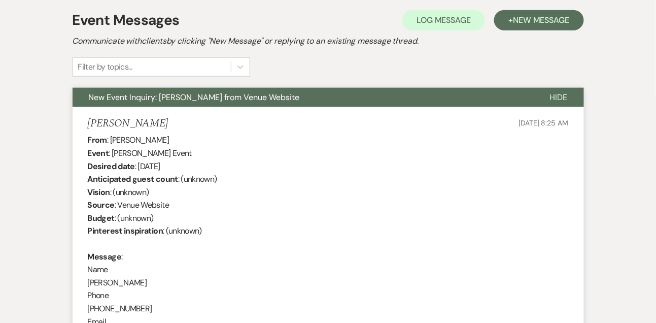
drag, startPoint x: 111, startPoint y: 136, endPoint x: 176, endPoint y: 136, distance: 64.9
click at [176, 136] on div "From : [PERSON_NAME] Event : [PERSON_NAME] Event Desired date : [DATE] Anticipa…" at bounding box center [328, 315] width 481 height 364
copy div "[PERSON_NAME]"
drag, startPoint x: 138, startPoint y: 165, endPoint x: 206, endPoint y: 161, distance: 68.6
click at [206, 161] on div "From : [PERSON_NAME] Event : [PERSON_NAME] Event Desired date : [DATE] Anticipa…" at bounding box center [328, 315] width 481 height 364
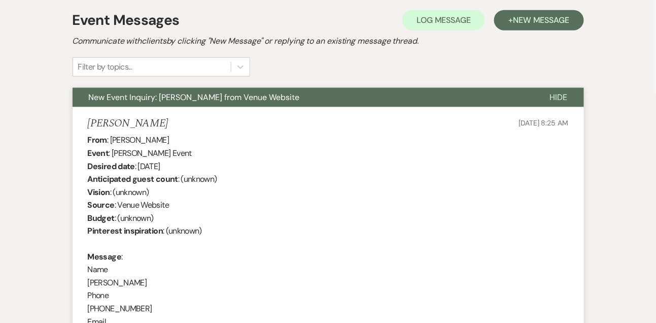
copy div "[DATE]"
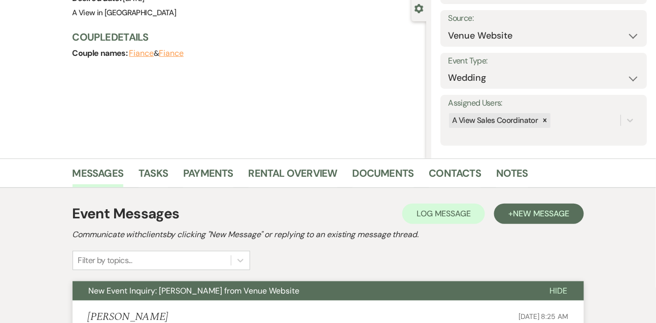
scroll to position [36, 0]
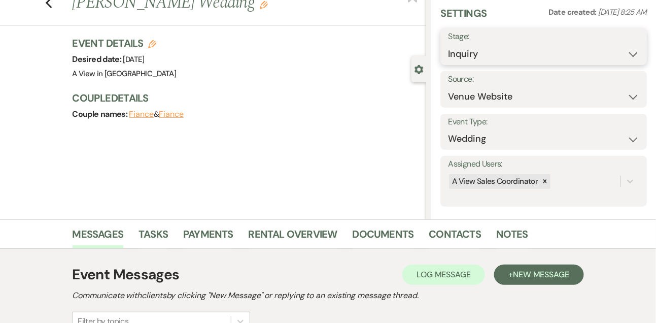
click at [473, 52] on select "Inquiry Follow Up Tour Requested Tour Confirmed Toured Proposal Sent Booked Lost" at bounding box center [543, 54] width 191 height 20
select select "9"
click at [448, 44] on select "Inquiry Follow Up Tour Requested Tour Confirmed Toured Proposal Sent Booked Lost" at bounding box center [543, 54] width 191 height 20
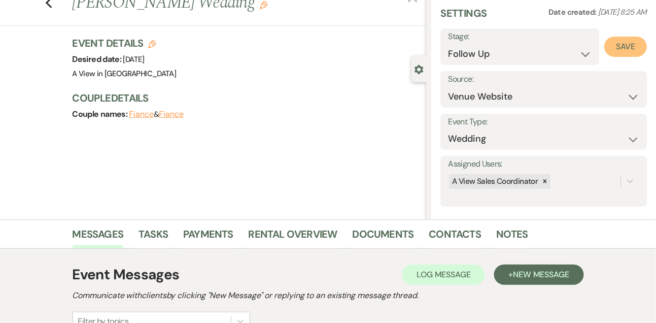
click at [619, 46] on button "Save" at bounding box center [625, 47] width 43 height 20
click at [158, 233] on link "Tasks" at bounding box center [152, 237] width 29 height 22
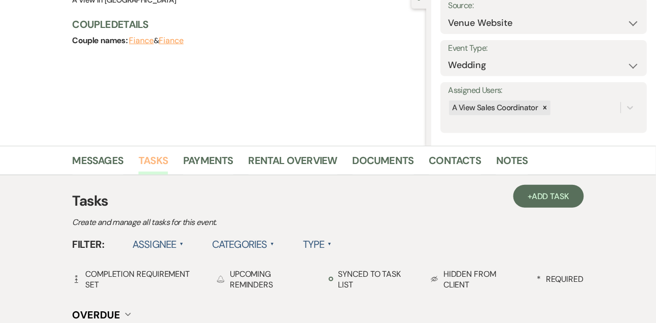
scroll to position [153, 0]
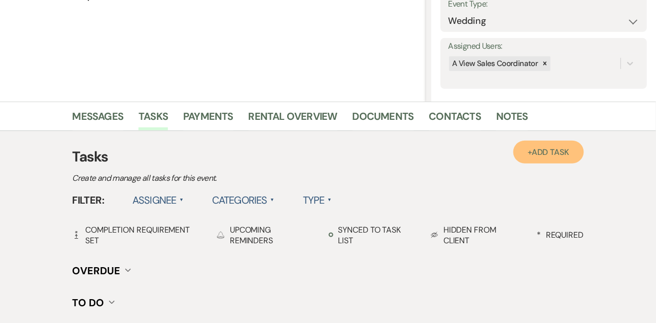
click at [549, 147] on span "Add Task" at bounding box center [551, 152] width 38 height 11
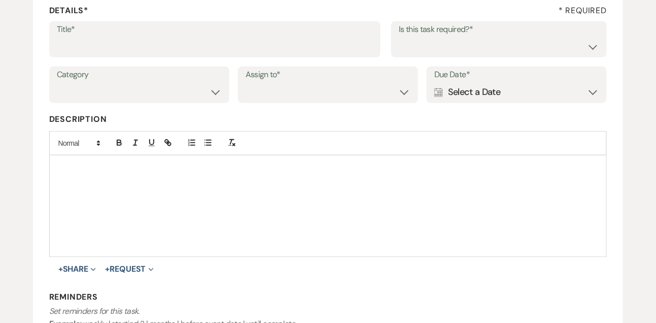
scroll to position [118, 0]
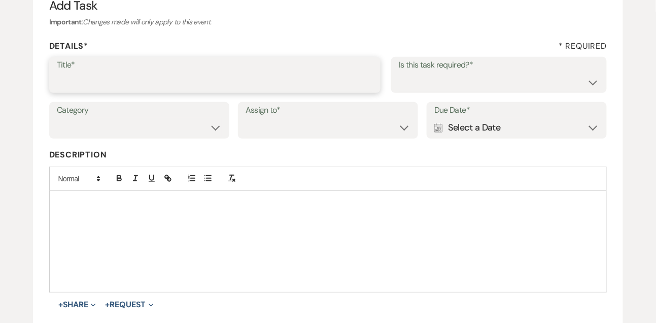
click at [300, 87] on input "Title*" at bounding box center [215, 82] width 317 height 20
type input "1st email follow up"
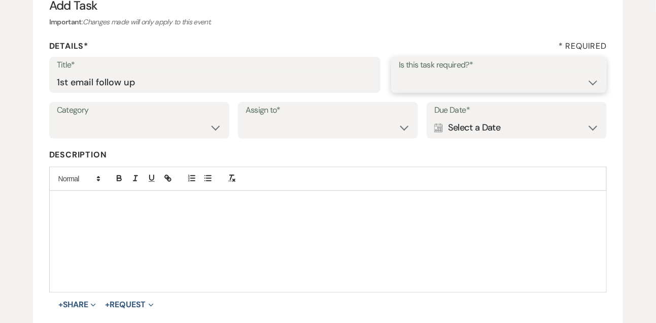
click at [458, 81] on select "Yes No" at bounding box center [499, 82] width 200 height 20
select select "true"
click at [399, 72] on select "Yes No" at bounding box center [499, 82] width 200 height 20
click at [155, 125] on select "Venue Vendors Guests Details Finalize & Share" at bounding box center [139, 128] width 165 height 20
select select "31"
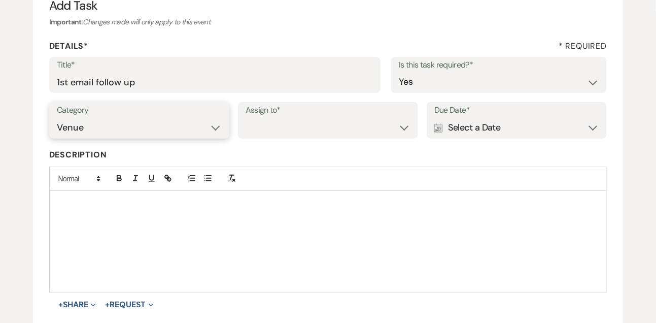
click at [57, 118] on select "Venue Vendors Guests Details Finalize & Share" at bounding box center [139, 128] width 165 height 20
click at [251, 138] on div "Category Venue Vendors Guests Details Finalize & Share Assign to* Venue Client …" at bounding box center [328, 125] width 558 height 46
click at [257, 133] on select "Venue Client" at bounding box center [328, 128] width 165 height 20
select select "venueHost"
click at [246, 118] on select "Venue Client" at bounding box center [328, 128] width 165 height 20
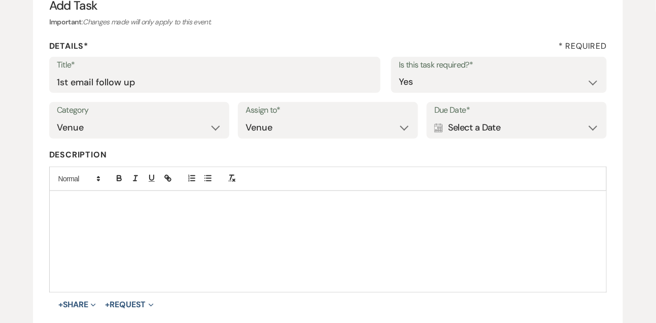
click at [469, 134] on div "Calendar Select a Date Expand" at bounding box center [516, 128] width 165 height 20
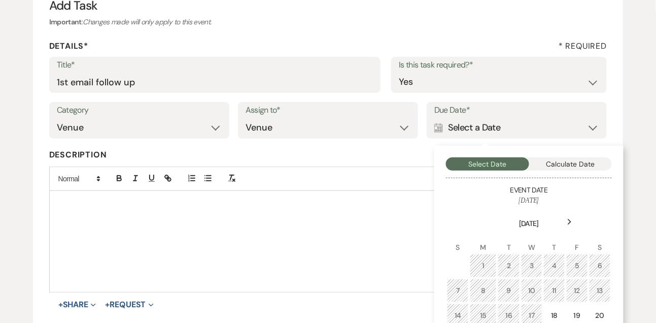
click at [573, 224] on div "Next" at bounding box center [570, 222] width 16 height 16
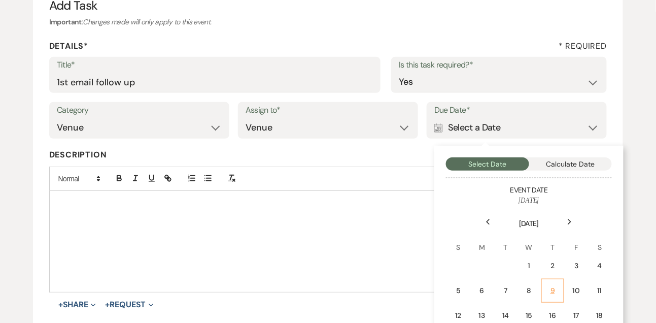
click at [548, 288] on div "9" at bounding box center [553, 290] width 10 height 11
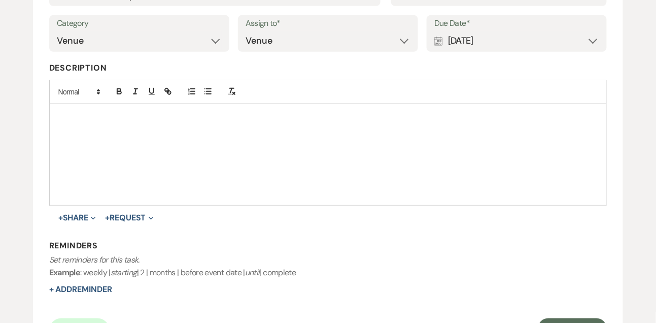
scroll to position [211, 0]
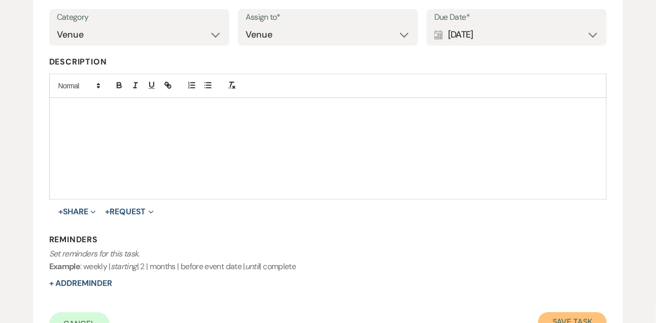
click at [546, 312] on button "Save Task" at bounding box center [572, 322] width 68 height 20
select select "9"
select select "5"
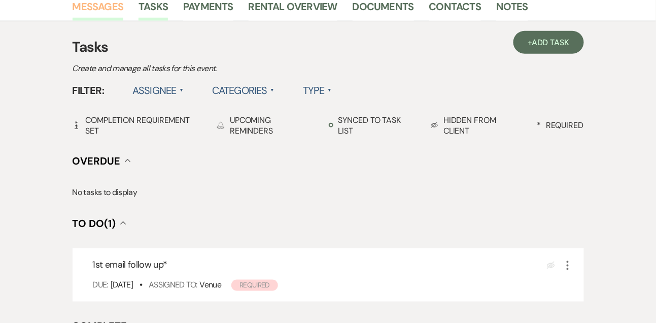
click at [108, 3] on link "Messages" at bounding box center [98, 9] width 51 height 22
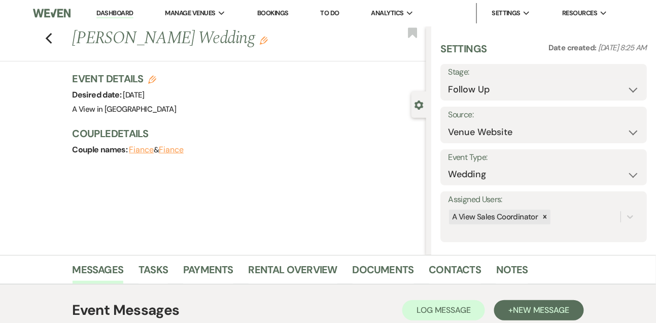
click at [115, 14] on link "Dashboard" at bounding box center [114, 14] width 37 height 10
select select "9"
select select "8"
select select "4"
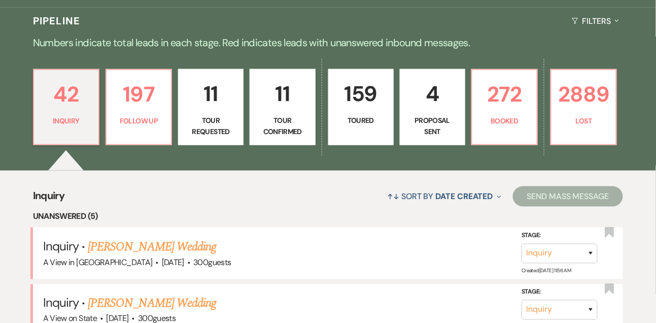
scroll to position [218, 0]
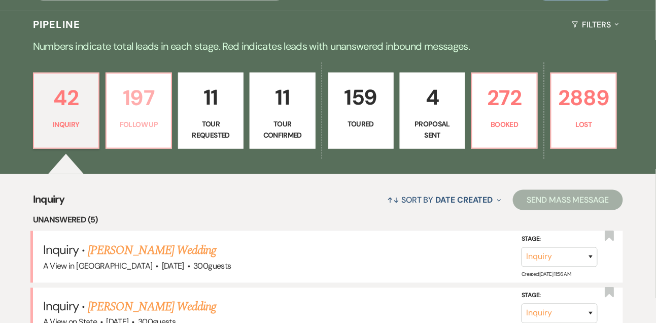
click at [141, 106] on p "197" at bounding box center [139, 98] width 52 height 34
select select "9"
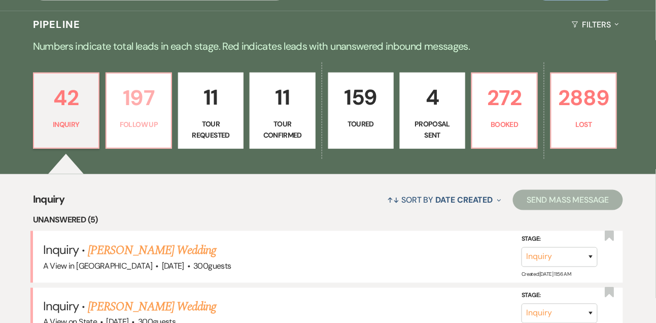
select select "9"
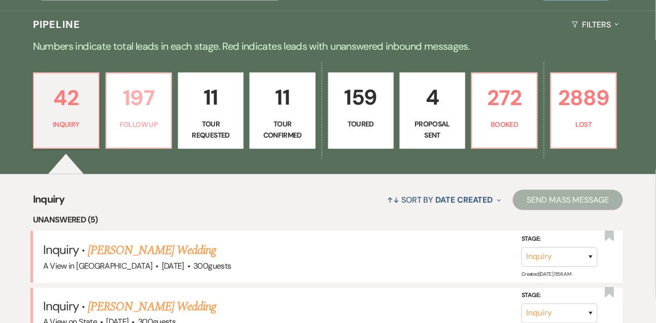
select select "9"
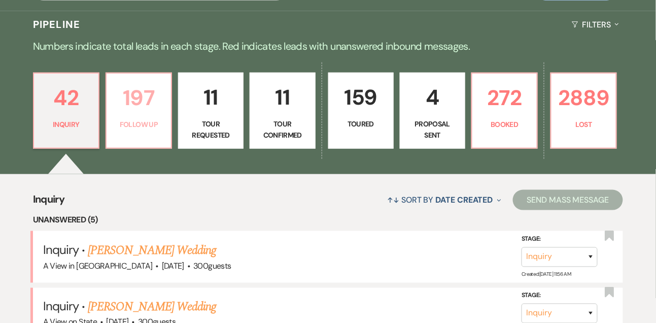
select select "9"
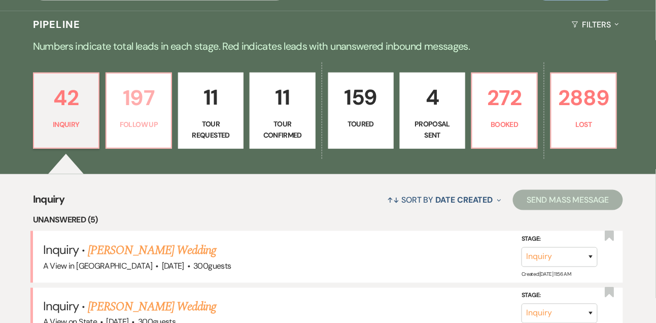
select select "9"
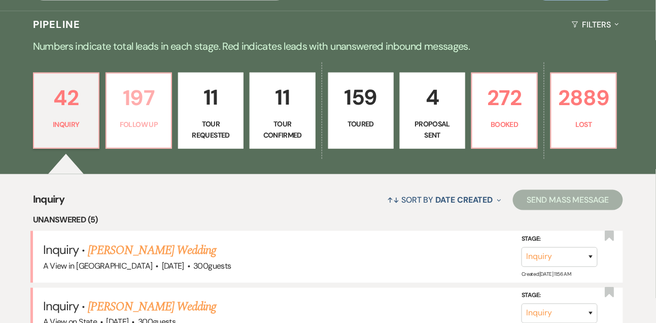
select select "9"
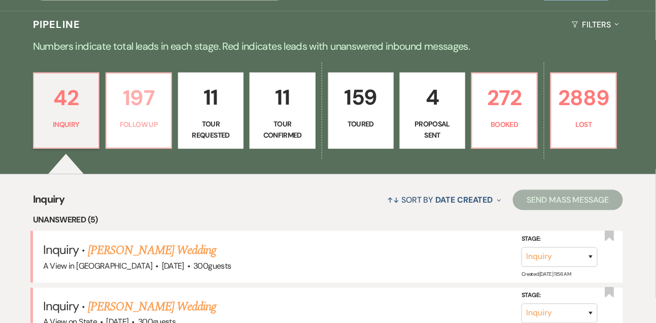
select select "9"
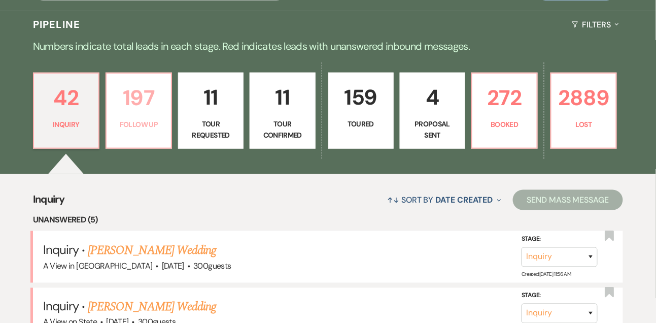
select select "9"
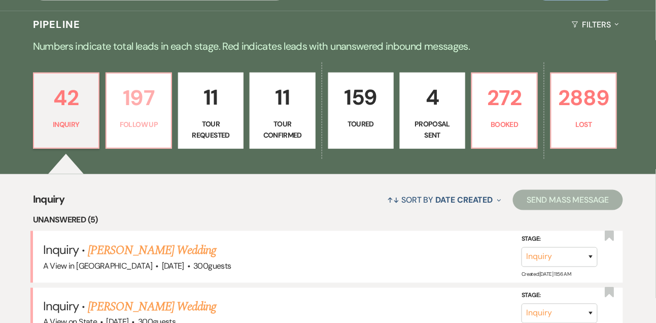
select select "9"
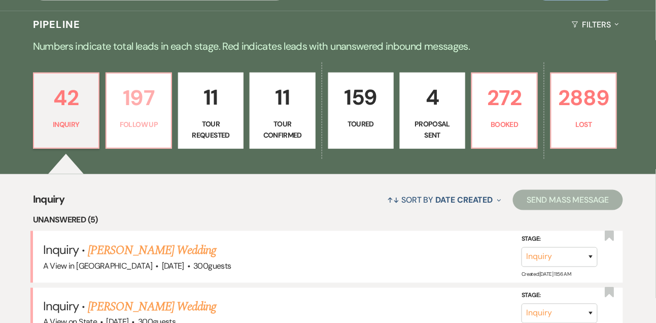
select select "9"
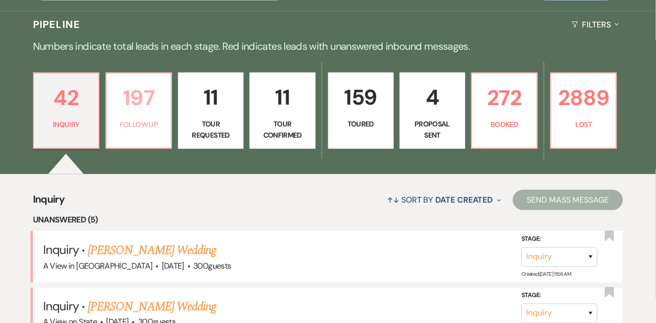
select select "9"
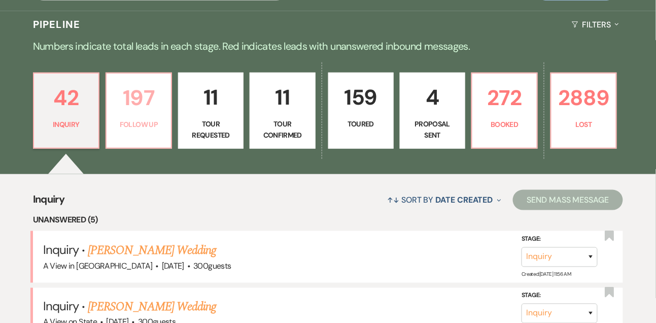
select select "9"
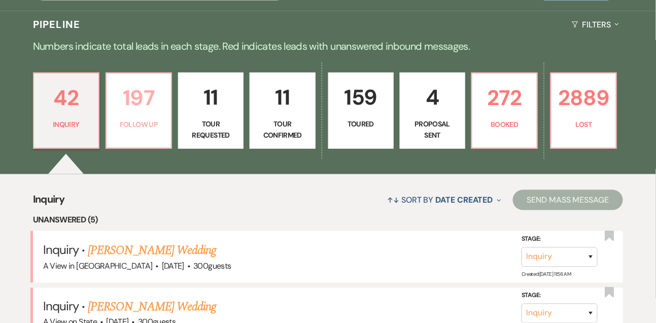
select select "9"
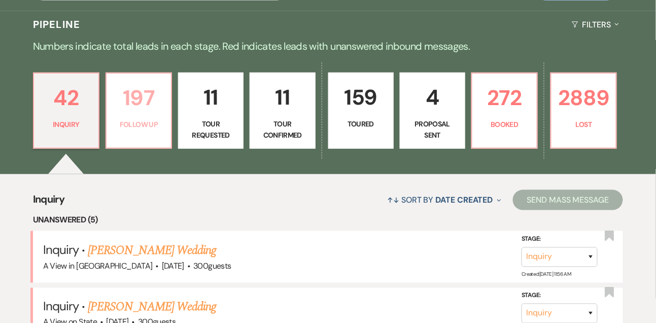
select select "9"
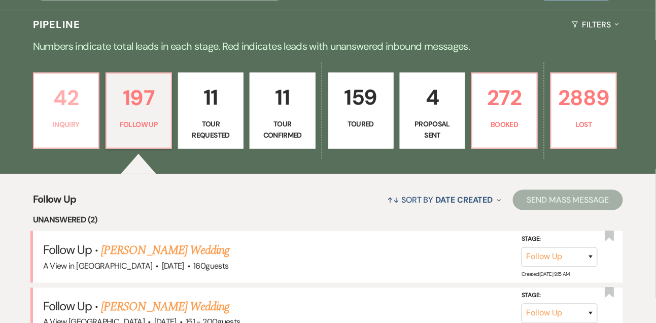
click at [73, 110] on p "42" at bounding box center [66, 98] width 52 height 34
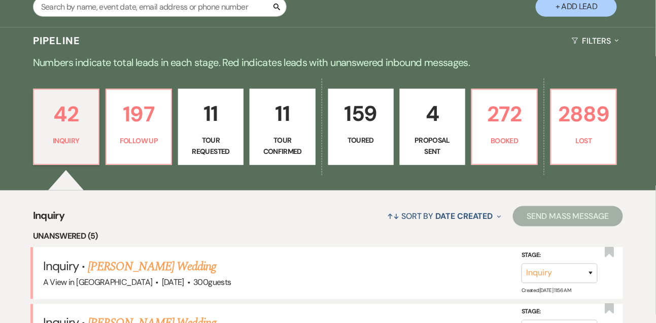
scroll to position [199, 0]
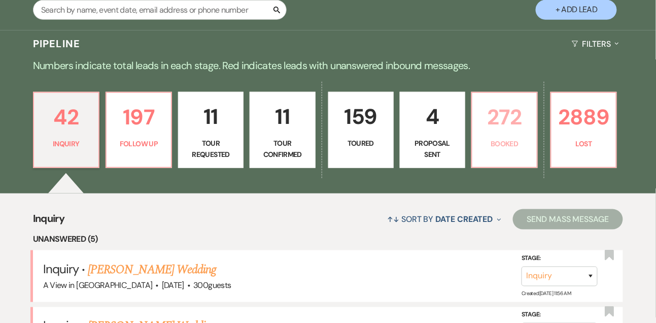
click at [524, 134] on p "272" at bounding box center [504, 117] width 52 height 34
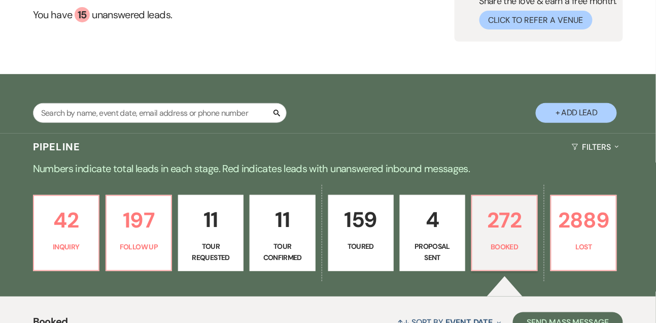
scroll to position [67, 0]
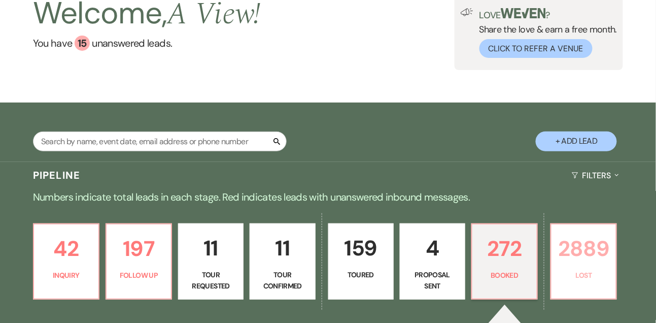
click at [584, 245] on p "2889" at bounding box center [583, 248] width 52 height 34
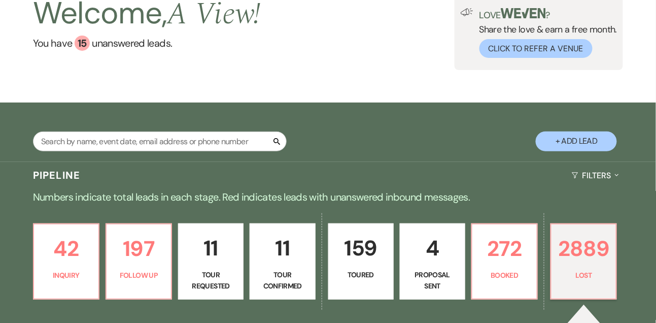
scroll to position [274, 0]
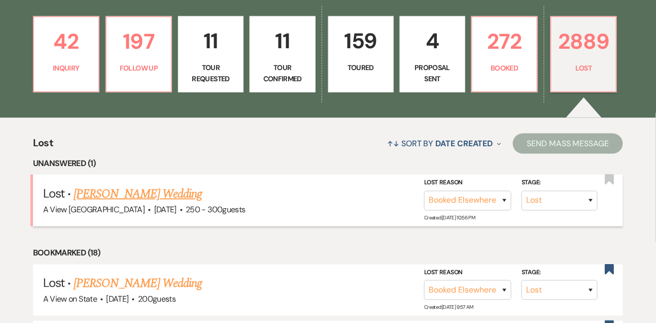
click at [191, 199] on link "[PERSON_NAME] Wedding" at bounding box center [138, 194] width 128 height 18
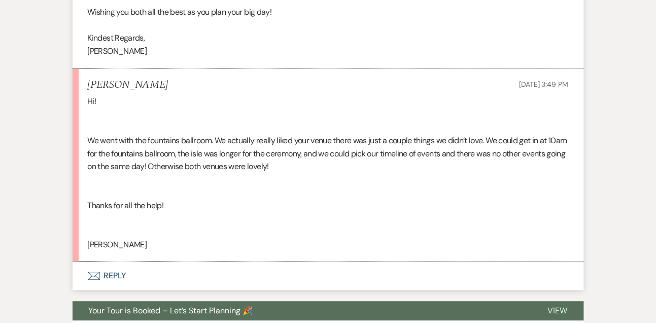
scroll to position [1568, 0]
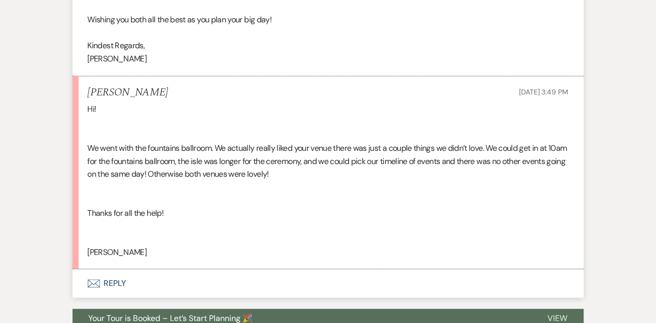
click at [117, 293] on button "Envelope Reply" at bounding box center [328, 283] width 511 height 28
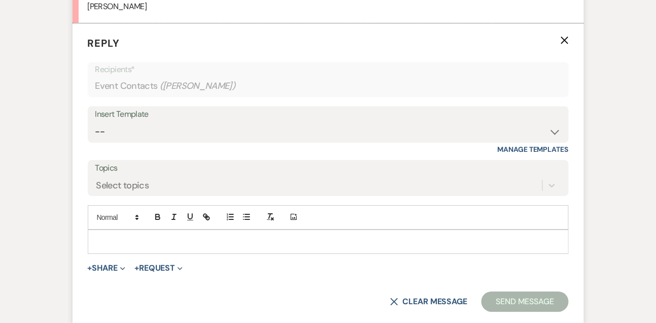
scroll to position [1838, 0]
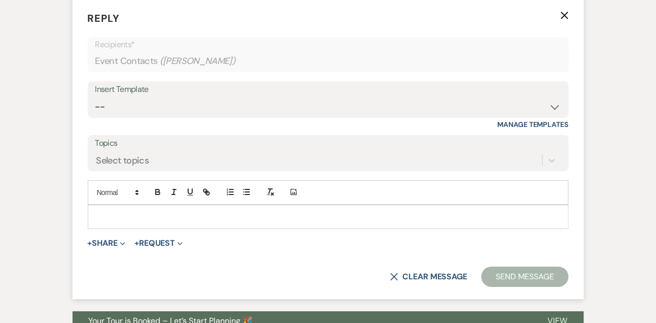
click at [127, 228] on div at bounding box center [328, 216] width 480 height 23
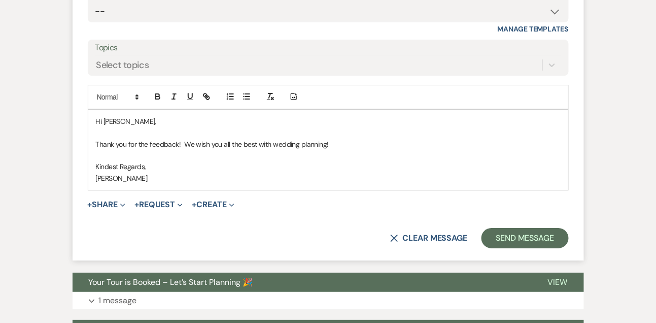
scroll to position [1975, 0]
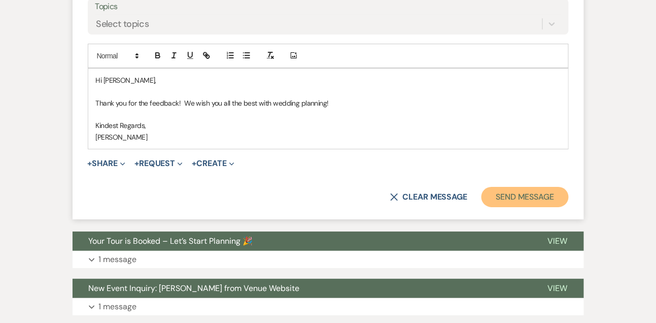
click at [505, 207] on button "Send Message" at bounding box center [524, 197] width 87 height 20
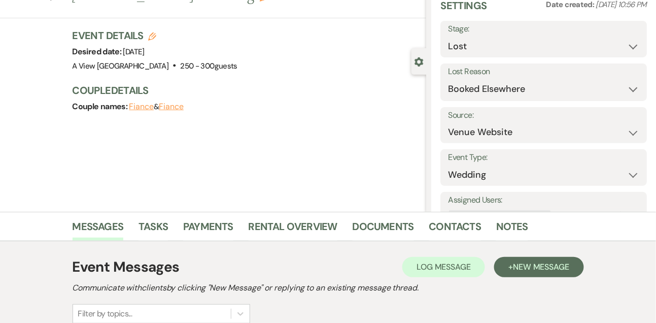
scroll to position [0, 0]
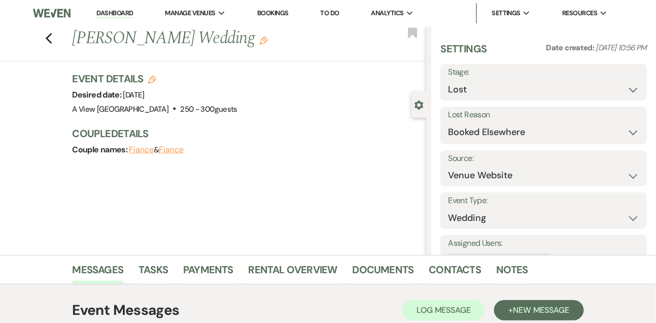
click at [103, 9] on link "Dashboard" at bounding box center [114, 14] width 37 height 10
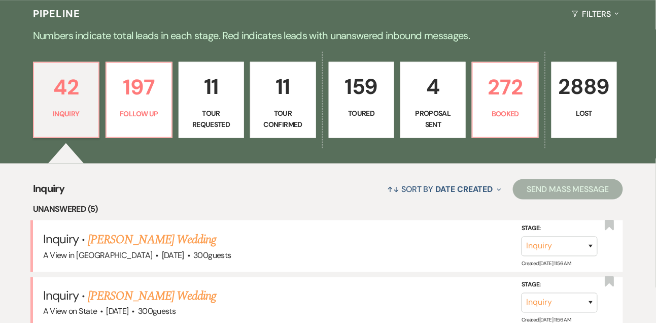
scroll to position [234, 0]
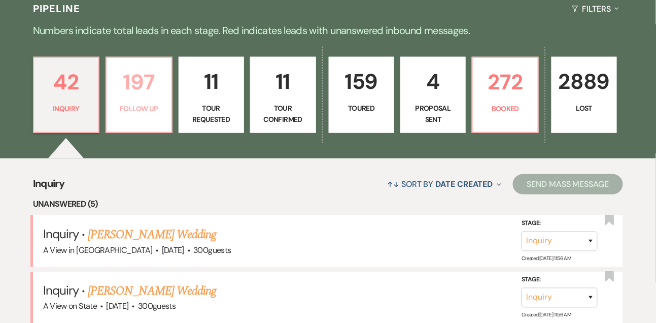
click at [136, 99] on p "197" at bounding box center [139, 82] width 52 height 34
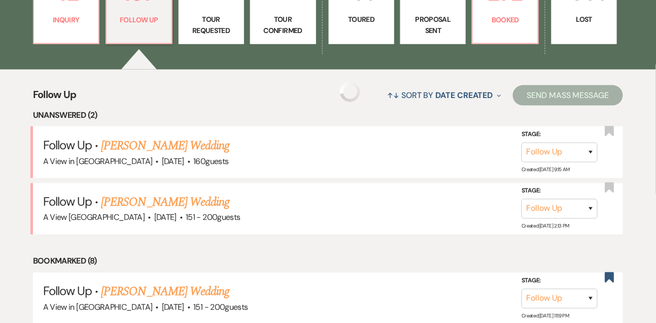
scroll to position [329, 0]
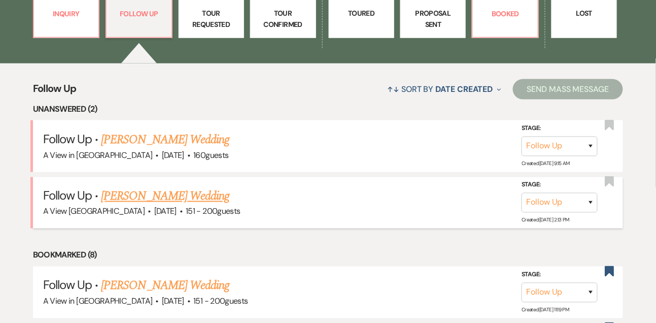
click at [135, 200] on link "[PERSON_NAME] Wedding" at bounding box center [165, 196] width 128 height 18
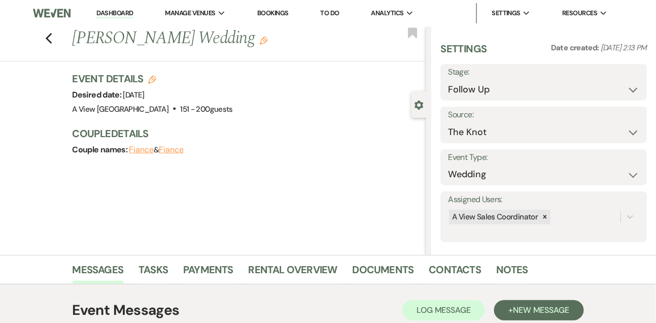
click at [118, 17] on link "Dashboard" at bounding box center [114, 14] width 37 height 10
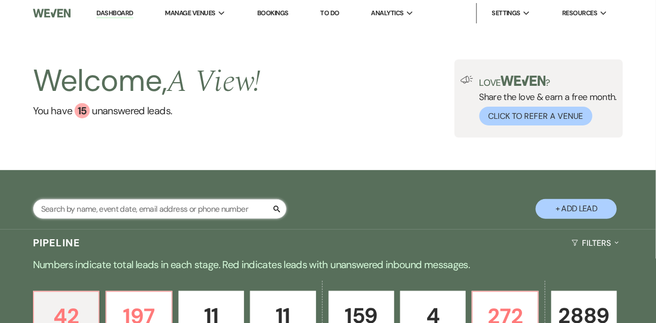
click at [109, 219] on input "text" at bounding box center [160, 209] width 254 height 20
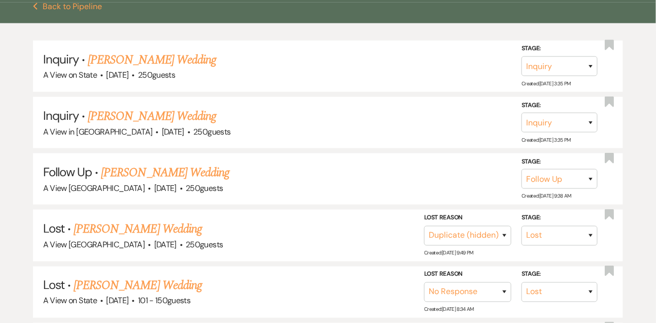
scroll to position [259, 0]
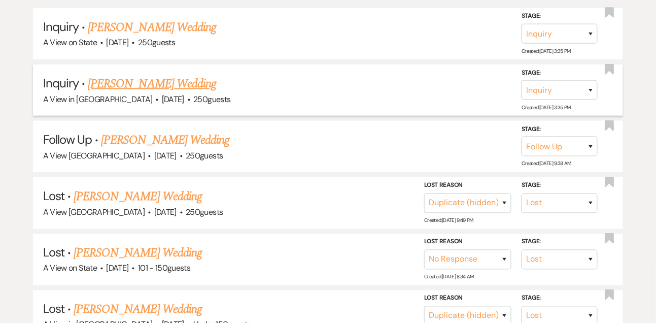
click at [157, 93] on link "[PERSON_NAME] Wedding" at bounding box center [152, 84] width 128 height 18
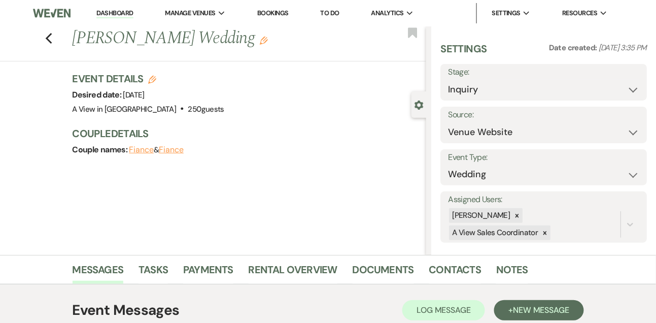
scroll to position [171, 0]
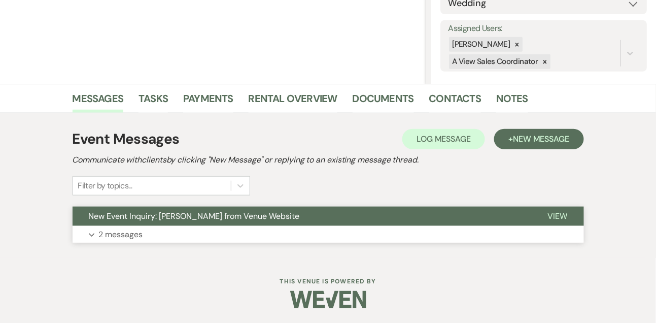
click at [125, 238] on p "2 messages" at bounding box center [121, 234] width 44 height 13
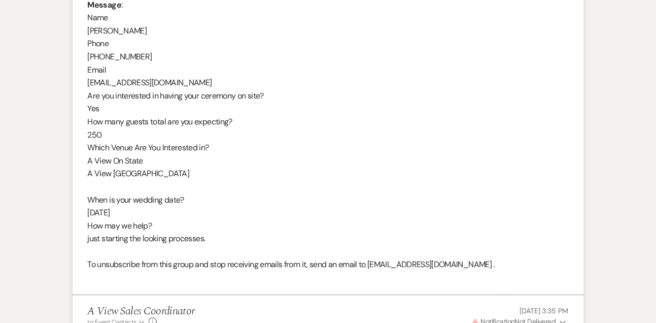
scroll to position [560, 0]
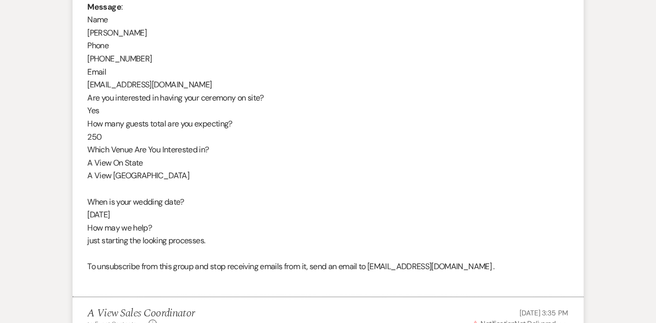
scroll to position [259, 0]
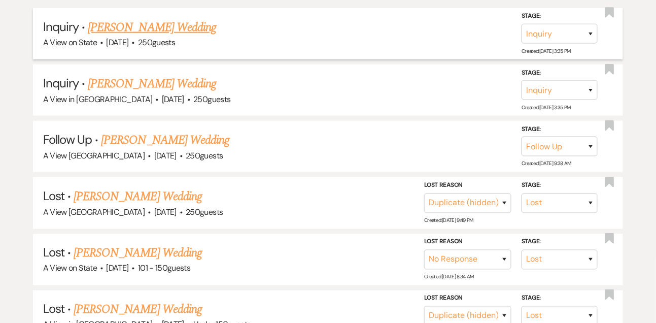
click at [115, 34] on link "[PERSON_NAME] Wedding" at bounding box center [152, 27] width 128 height 18
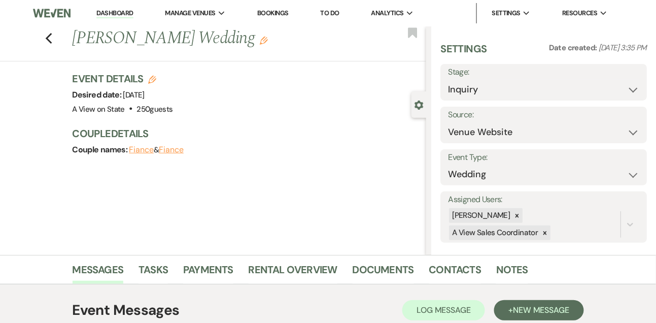
scroll to position [171, 0]
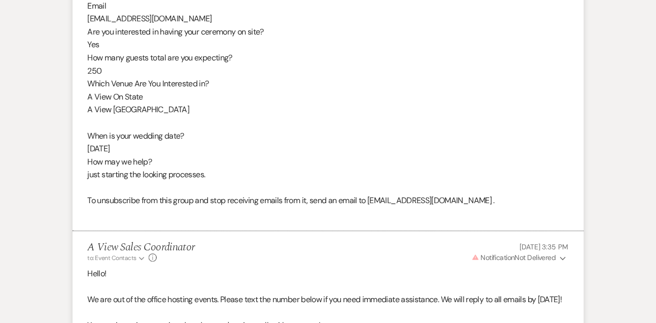
scroll to position [639, 0]
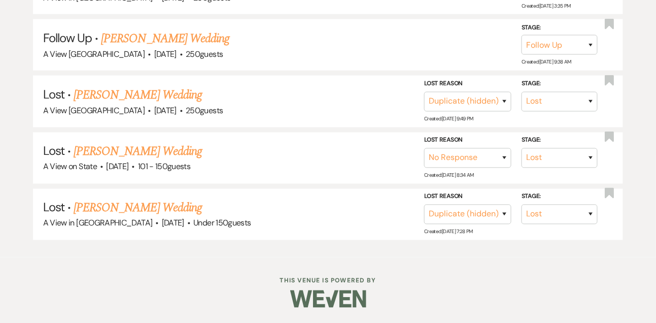
scroll to position [259, 0]
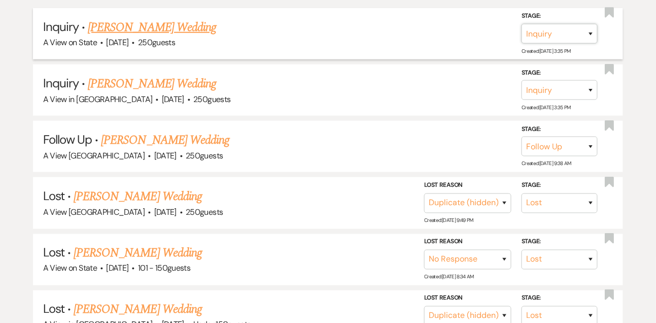
click at [549, 43] on select "Inquiry Follow Up Tour Requested Tour Confirmed Toured Proposal Sent Booked Lost" at bounding box center [559, 34] width 76 height 20
click at [521, 32] on select "Inquiry Follow Up Tour Requested Tour Confirmed Toured Proposal Sent Booked Lost" at bounding box center [559, 34] width 76 height 20
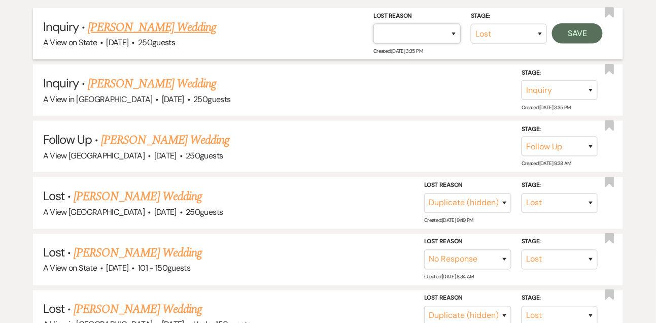
click at [415, 44] on select "Booked Elsewhere Budget Date Unavailable No Response Not a Good Match Capacity …" at bounding box center [416, 34] width 87 height 20
click at [373, 32] on select "Booked Elsewhere Budget Date Unavailable No Response Not a Good Match Capacity …" at bounding box center [416, 34] width 87 height 20
click at [575, 44] on button "Save" at bounding box center [577, 33] width 51 height 20
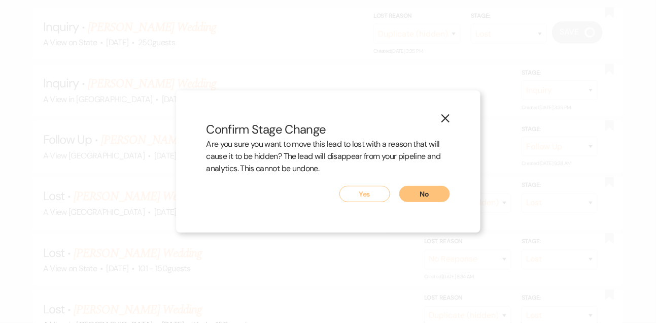
click at [371, 199] on button "Yes" at bounding box center [364, 194] width 51 height 16
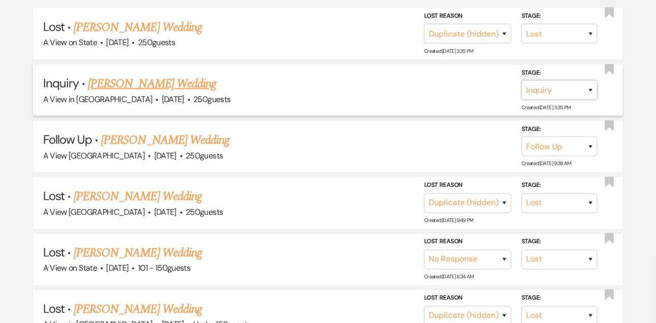
click at [558, 94] on select "Inquiry Follow Up Tour Requested Tour Confirmed Toured Proposal Sent Booked Lost" at bounding box center [559, 90] width 76 height 20
click at [521, 88] on select "Inquiry Follow Up Tour Requested Tour Confirmed Toured Proposal Sent Booked Lost" at bounding box center [559, 90] width 76 height 20
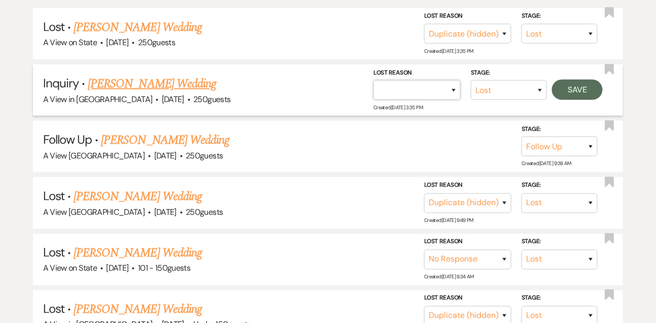
click at [446, 100] on select "Booked Elsewhere Budget Date Unavailable No Response Not a Good Match Capacity …" at bounding box center [416, 90] width 87 height 20
click at [373, 88] on select "Booked Elsewhere Budget Date Unavailable No Response Not a Good Match Capacity …" at bounding box center [416, 90] width 87 height 20
click at [557, 95] on button "Save" at bounding box center [577, 90] width 51 height 20
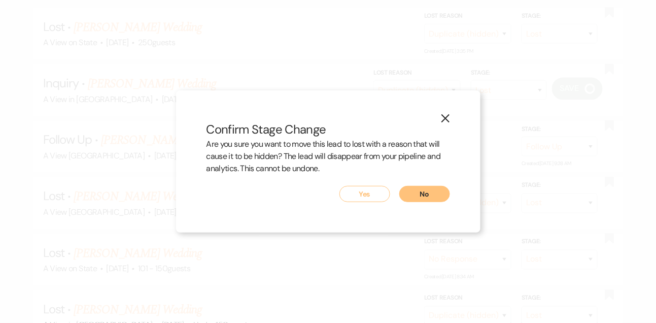
click at [363, 201] on button "Yes" at bounding box center [364, 194] width 51 height 16
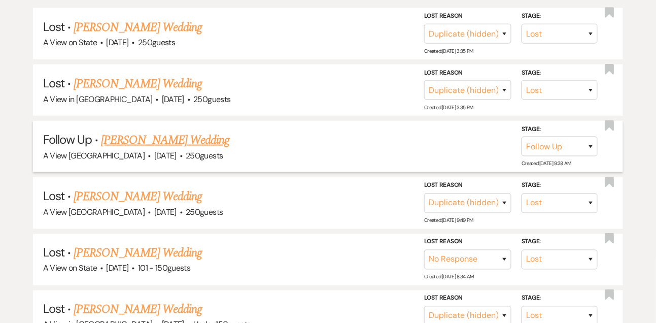
click at [193, 143] on link "[PERSON_NAME] Wedding" at bounding box center [165, 140] width 128 height 18
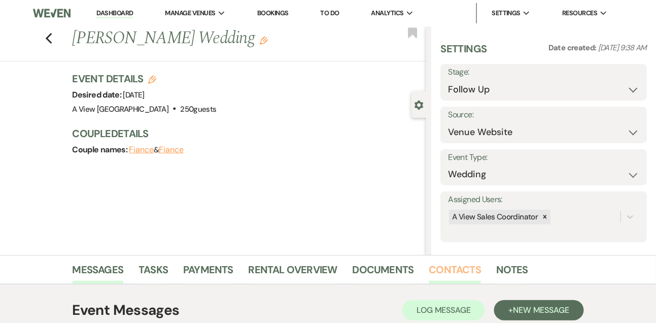
click at [451, 263] on link "Contacts" at bounding box center [455, 272] width 52 height 22
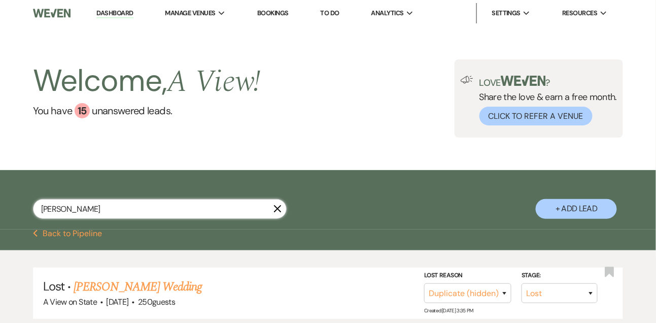
click at [118, 219] on input "[PERSON_NAME]" at bounding box center [160, 209] width 254 height 20
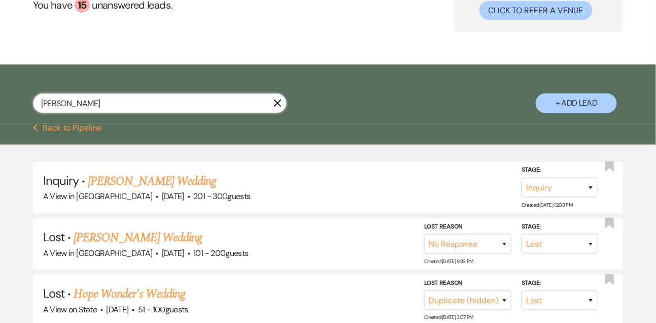
scroll to position [109, 0]
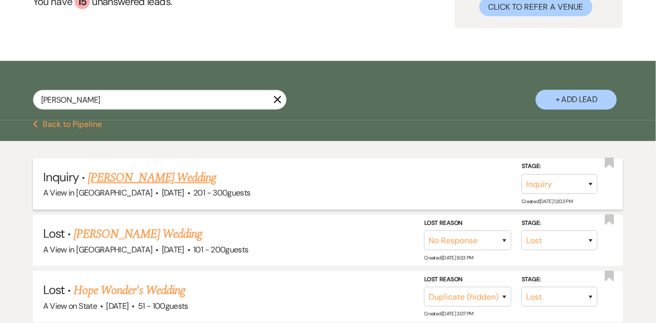
click at [138, 184] on link "[PERSON_NAME] Wedding" at bounding box center [152, 177] width 128 height 18
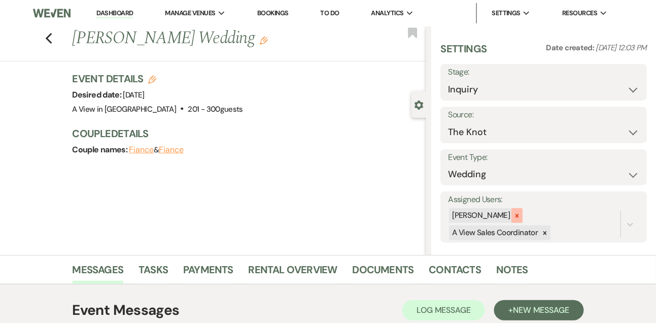
click at [519, 215] on icon at bounding box center [517, 216] width 4 height 4
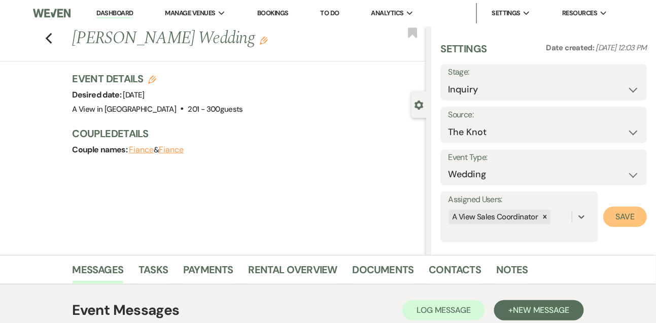
click at [628, 218] on button "Save" at bounding box center [625, 216] width 44 height 20
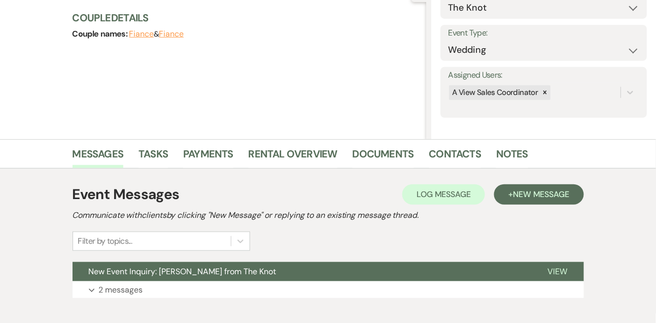
scroll to position [171, 0]
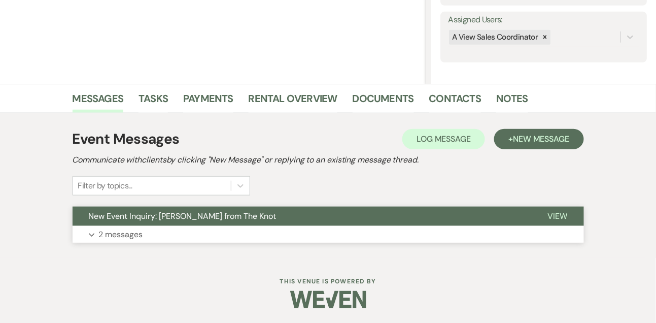
click at [290, 226] on button "Expand 2 messages" at bounding box center [328, 234] width 511 height 17
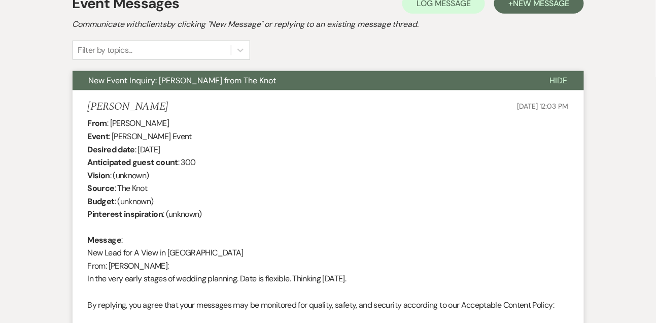
scroll to position [851, 0]
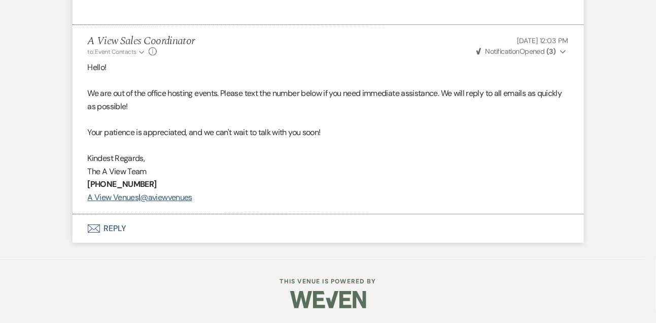
click at [122, 222] on button "Envelope Reply" at bounding box center [328, 228] width 511 height 28
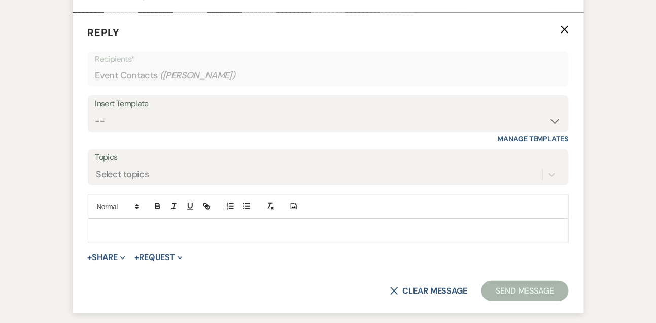
scroll to position [1054, 0]
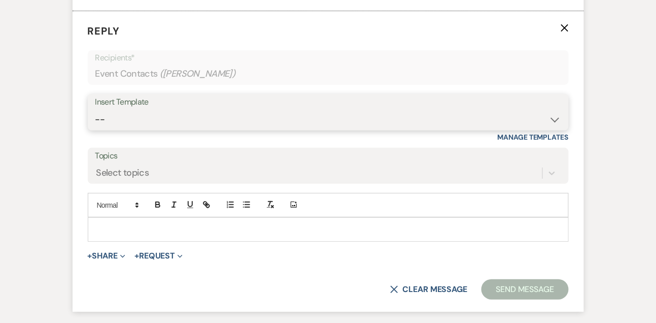
click at [132, 121] on select "-- Tour Confirmation Contract (Pre-Booked Leads) Out of office Inquiry Email Al…" at bounding box center [328, 120] width 466 height 20
click at [95, 110] on select "-- Tour Confirmation Contract (Pre-Booked Leads) Out of office Inquiry Email Al…" at bounding box center [328, 120] width 466 height 20
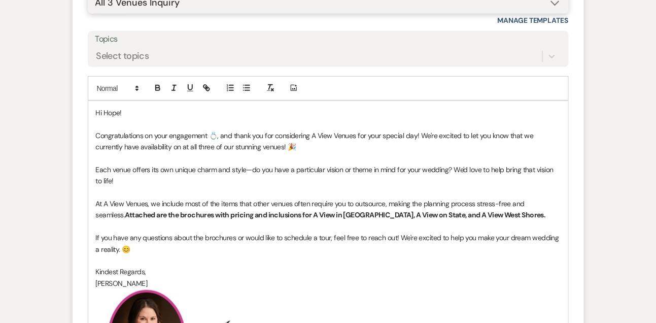
scroll to position [1236, 0]
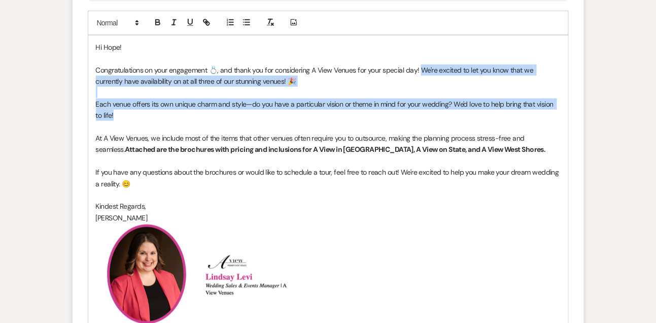
drag, startPoint x: 419, startPoint y: 67, endPoint x: 431, endPoint y: 112, distance: 45.8
click at [431, 112] on div "Hi Hope! Congratulations on your engagement 💍, and thank you for considering A …" at bounding box center [328, 183] width 480 height 295
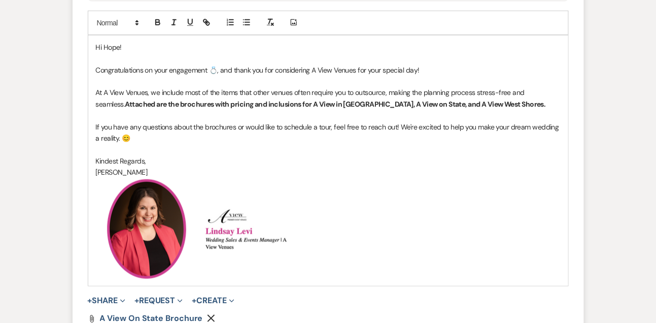
click at [137, 101] on strong "Attached are the brochures with pricing and inclusions for A View in [GEOGRAPHI…" at bounding box center [335, 103] width 421 height 9
drag, startPoint x: 358, startPoint y: 103, endPoint x: 499, endPoint y: 99, distance: 140.6
click at [499, 100] on p "At A View Venues, we include most of the items that other venues often require …" at bounding box center [328, 98] width 465 height 23
click at [179, 102] on strong "Attached is the brochures with pricing and inclusions for A View in [GEOGRAPHIC…" at bounding box center [267, 103] width 285 height 9
click at [175, 115] on p at bounding box center [328, 115] width 465 height 11
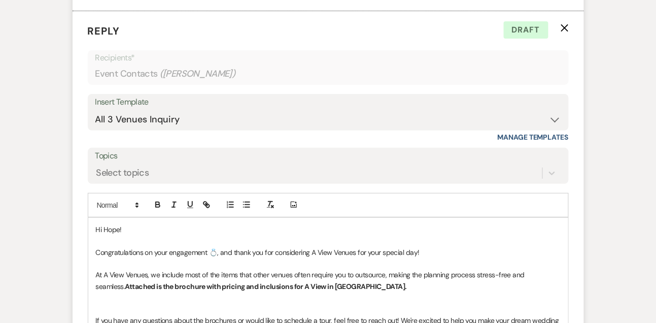
scroll to position [1133, 0]
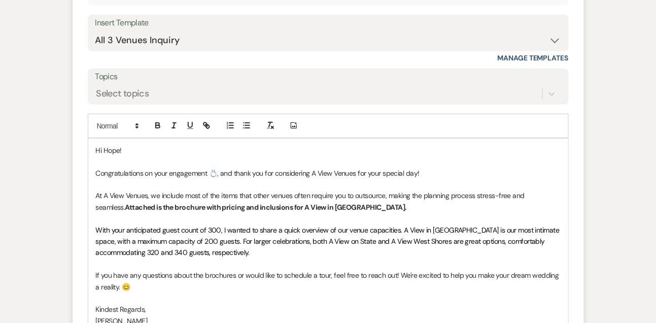
click at [290, 252] on p "With your anticipated guest count of 300, I wanted to share a quick overview of…" at bounding box center [328, 241] width 465 height 34
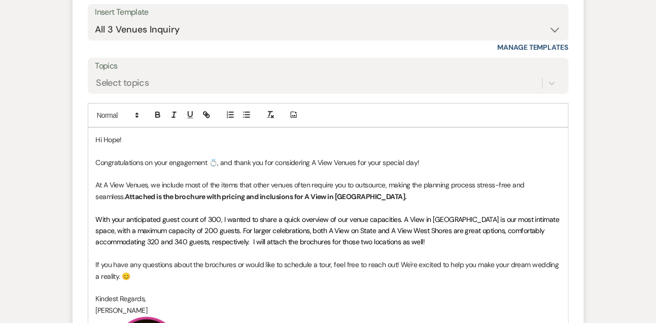
scroll to position [1152, 0]
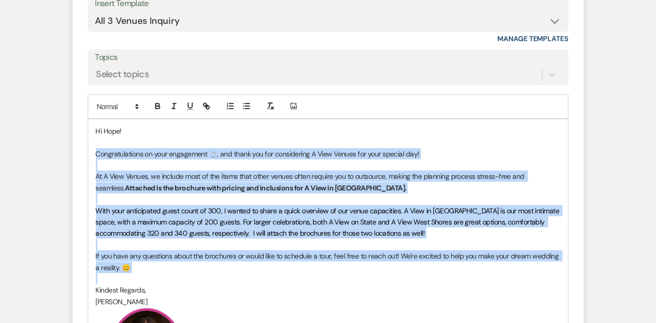
drag, startPoint x: 94, startPoint y: 152, endPoint x: 98, endPoint y: 275, distance: 123.8
click at [98, 275] on div "Hi Hope! Congratulations on your engagement 💍, and thank you for considering A …" at bounding box center [328, 266] width 480 height 295
copy div "Congratulations on your engagement 💍, and thank you for considering A View Venu…"
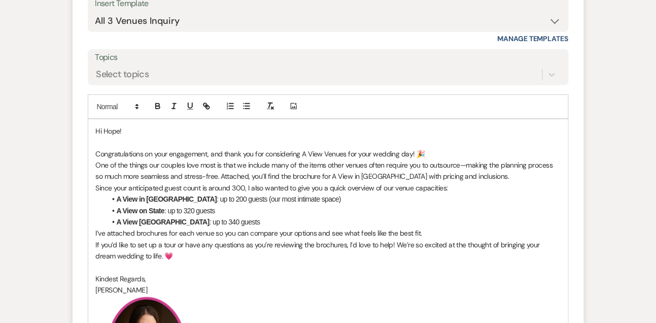
click at [429, 155] on p "Congratulations on your engagement, and thank you for considering A View Venues…" at bounding box center [328, 153] width 465 height 11
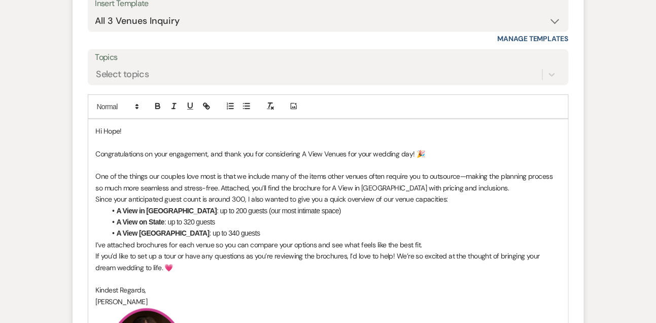
click at [496, 189] on p "One of the things our couples love most is that we include many of the items ot…" at bounding box center [328, 181] width 465 height 23
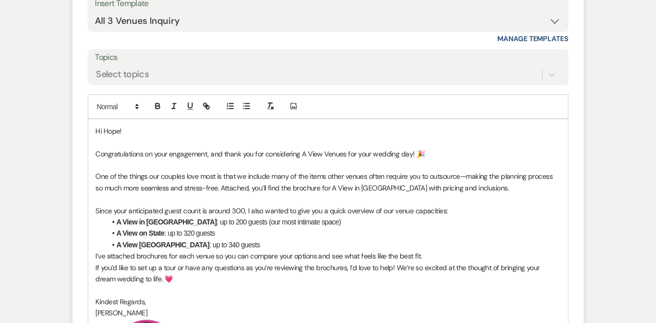
click at [427, 255] on p "I’ve attached brochures for each venue so you can compare your options and see …" at bounding box center [328, 255] width 465 height 11
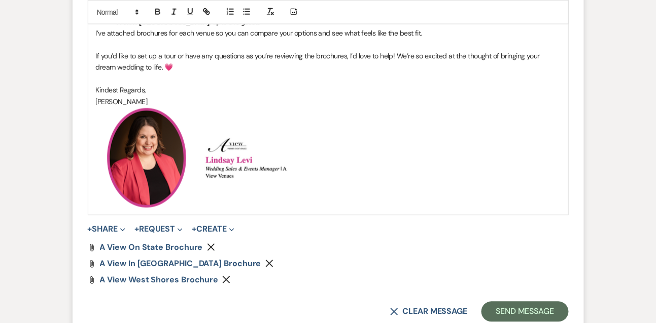
scroll to position [1394, 0]
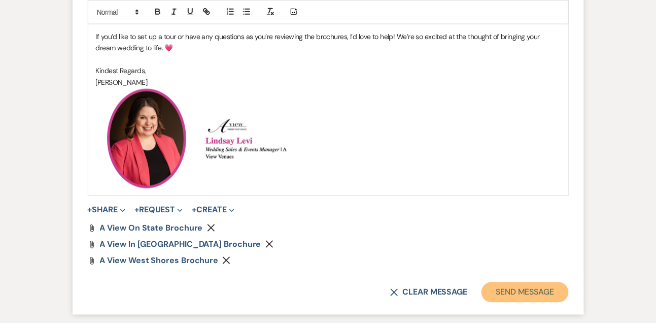
click at [500, 296] on button "Send Message" at bounding box center [524, 292] width 87 height 20
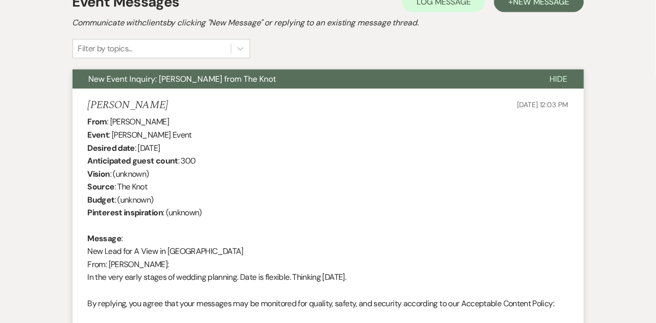
scroll to position [217, 0]
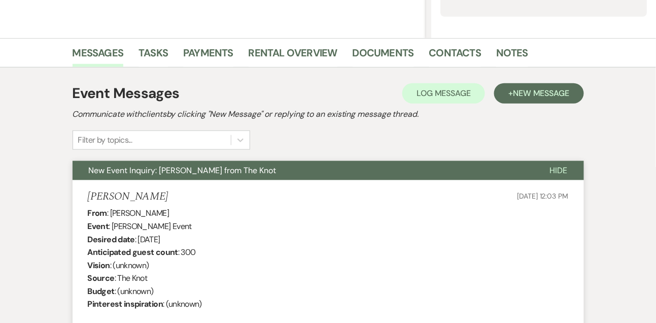
drag, startPoint x: 111, startPoint y: 212, endPoint x: 212, endPoint y: 207, distance: 100.5
copy div "[PERSON_NAME]"
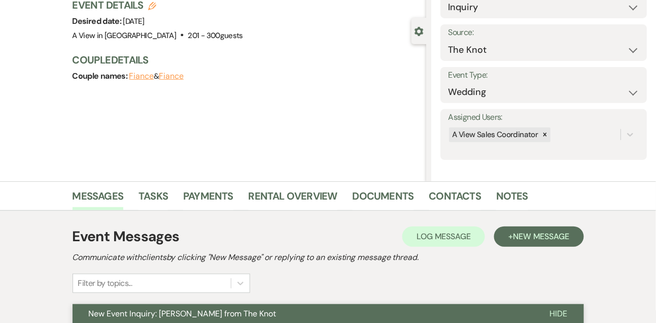
scroll to position [0, 0]
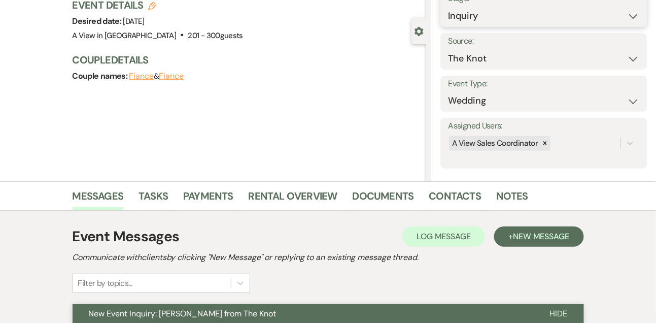
click at [480, 17] on select "Inquiry Follow Up Tour Requested Tour Confirmed Toured Proposal Sent Booked Lost" at bounding box center [543, 16] width 191 height 20
click at [448, 6] on select "Inquiry Follow Up Tour Requested Tour Confirmed Toured Proposal Sent Booked Lost" at bounding box center [543, 16] width 191 height 20
click at [621, 17] on button "Save" at bounding box center [625, 8] width 43 height 20
click at [151, 199] on link "Tasks" at bounding box center [152, 199] width 29 height 22
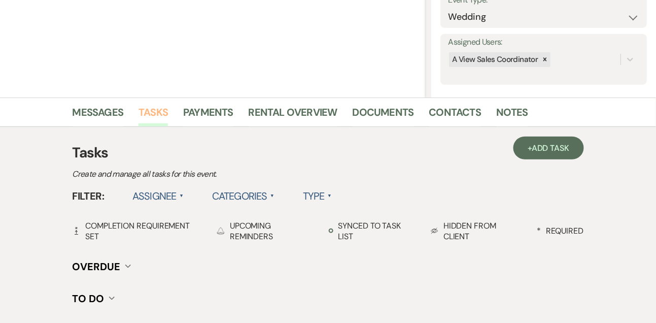
scroll to position [158, 0]
click at [547, 141] on link "+ Add Task" at bounding box center [548, 147] width 70 height 23
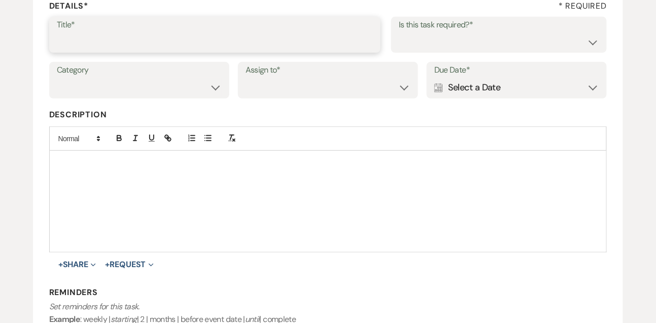
click at [325, 46] on input "Title*" at bounding box center [215, 42] width 317 height 20
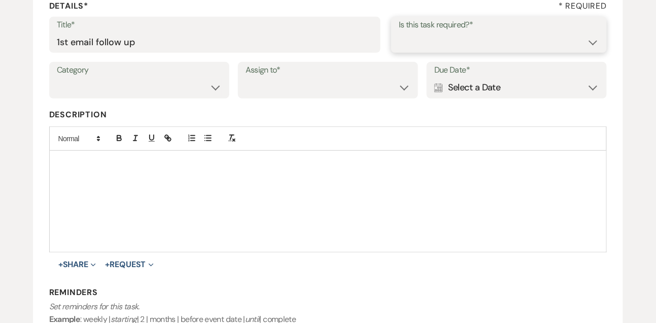
click at [543, 44] on select "Yes No" at bounding box center [499, 42] width 200 height 20
click at [399, 32] on select "Yes No" at bounding box center [499, 42] width 200 height 20
click at [144, 86] on select "Venue Vendors Guests Details Finalize & Share" at bounding box center [139, 88] width 165 height 20
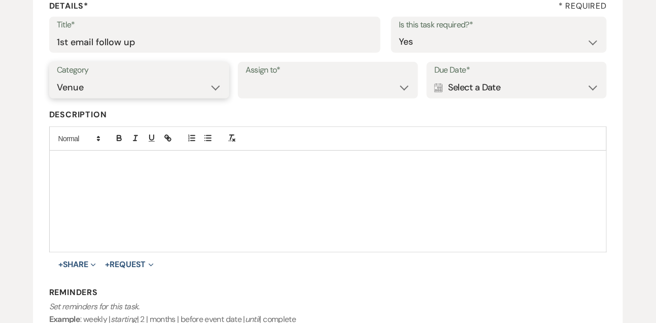
click at [57, 78] on select "Venue Vendors Guests Details Finalize & Share" at bounding box center [139, 88] width 165 height 20
click at [269, 95] on select "Venue Client" at bounding box center [328, 88] width 165 height 20
click at [246, 78] on select "Venue Client" at bounding box center [328, 88] width 165 height 20
click at [499, 88] on div "Calendar Select a Date Expand" at bounding box center [516, 88] width 165 height 20
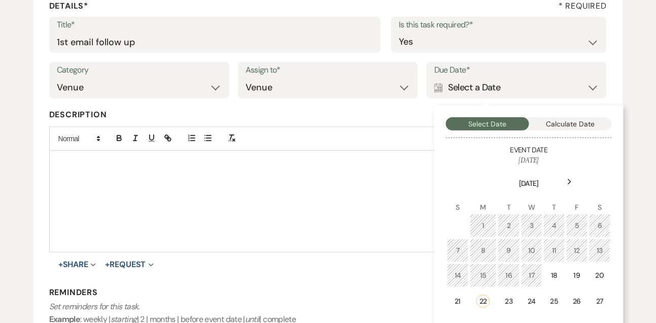
click at [568, 179] on icon "Next" at bounding box center [569, 182] width 5 height 6
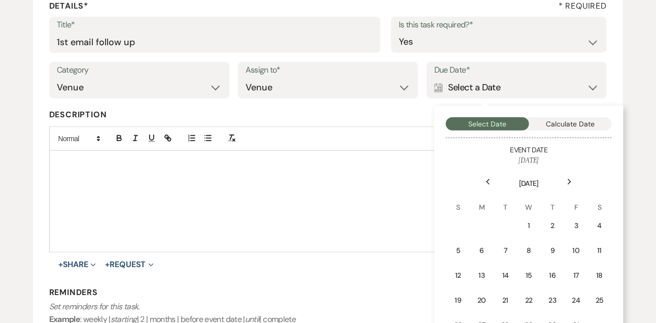
click at [529, 242] on td "8" at bounding box center [529, 250] width 22 height 24
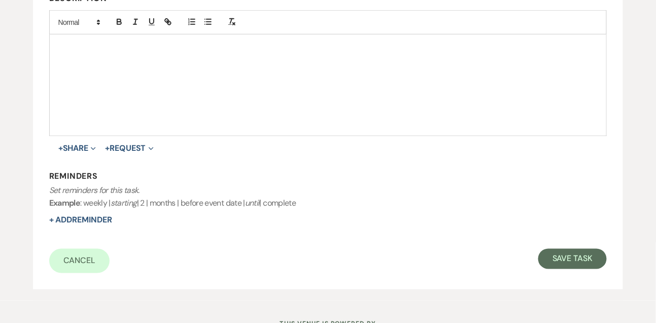
scroll to position [317, 0]
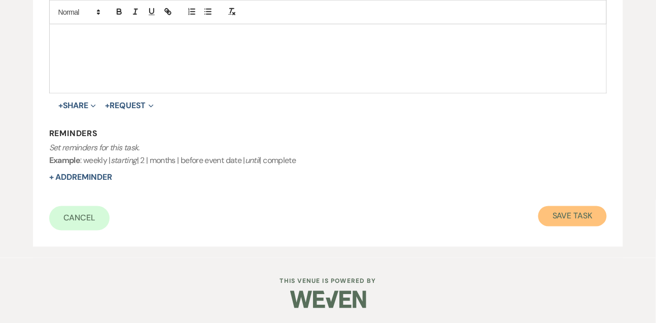
click at [551, 224] on button "Save Task" at bounding box center [572, 216] width 68 height 20
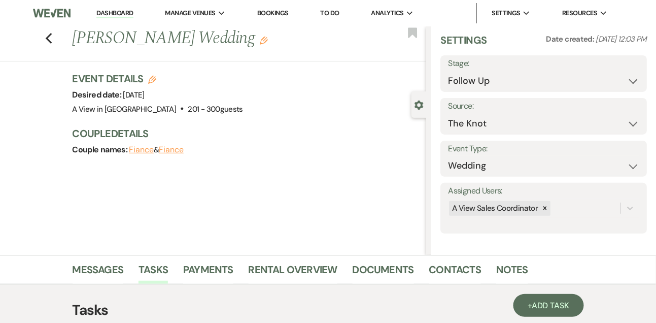
click at [115, 13] on link "Dashboard" at bounding box center [114, 14] width 37 height 10
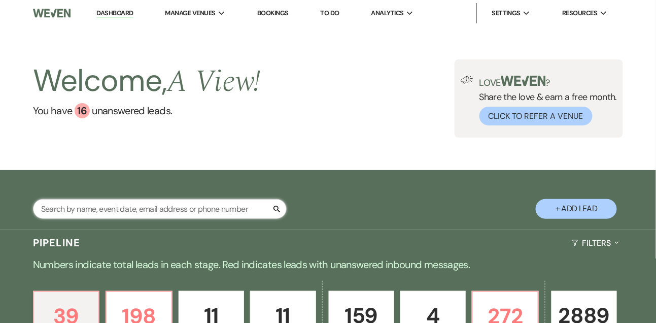
click at [100, 219] on input "text" at bounding box center [160, 209] width 254 height 20
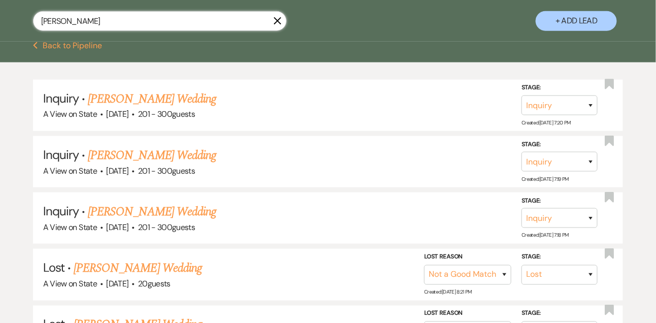
scroll to position [190, 0]
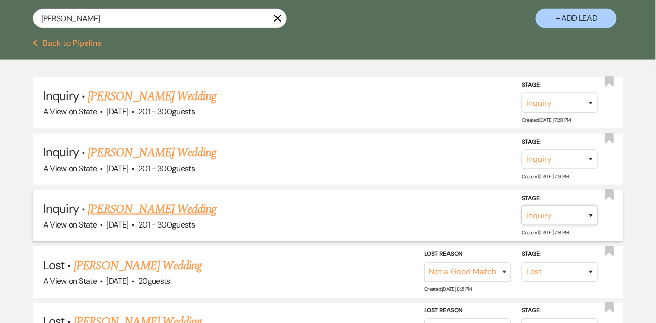
click at [541, 225] on select "Inquiry Follow Up Tour Requested Tour Confirmed Toured Proposal Sent Booked Lost" at bounding box center [559, 215] width 76 height 20
click at [521, 213] on select "Inquiry Follow Up Tour Requested Tour Confirmed Toured Proposal Sent Booked Lost" at bounding box center [559, 215] width 76 height 20
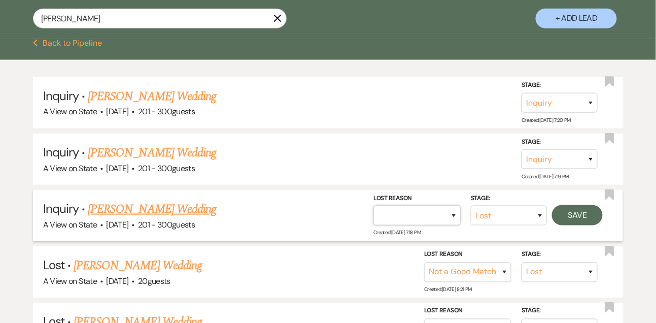
click at [403, 225] on select "Booked Elsewhere Budget Date Unavailable No Response Not a Good Match Capacity …" at bounding box center [416, 215] width 87 height 20
click at [373, 213] on select "Booked Elsewhere Budget Date Unavailable No Response Not a Good Match Capacity …" at bounding box center [416, 215] width 87 height 20
click at [568, 220] on button "Save" at bounding box center [577, 215] width 51 height 20
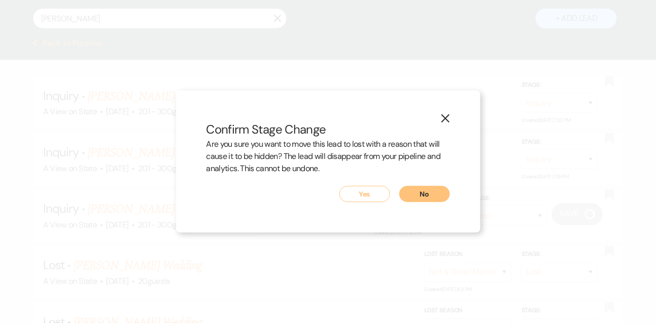
click at [347, 193] on button "Yes" at bounding box center [364, 194] width 51 height 16
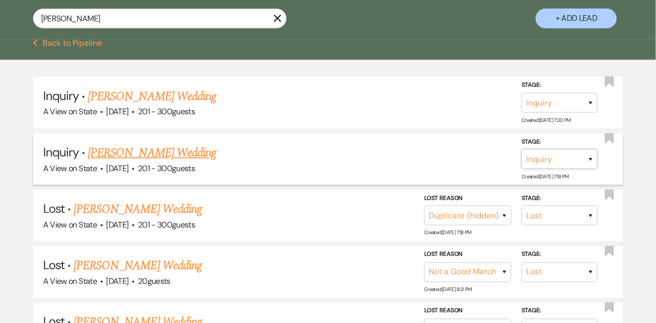
click at [544, 165] on select "Inquiry Follow Up Tour Requested Tour Confirmed Toured Proposal Sent Booked Lost" at bounding box center [559, 159] width 76 height 20
click at [521, 157] on select "Inquiry Follow Up Tour Requested Tour Confirmed Toured Proposal Sent Booked Lost" at bounding box center [559, 159] width 76 height 20
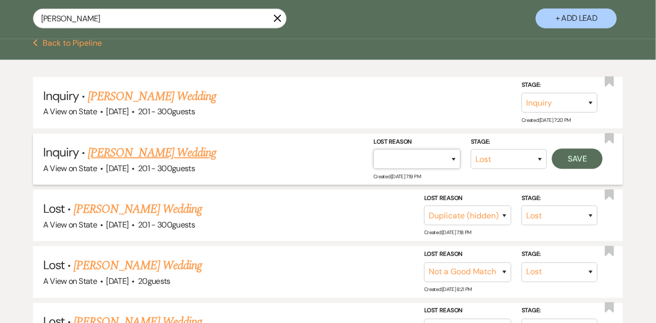
click at [428, 169] on select "Booked Elsewhere Budget Date Unavailable No Response Not a Good Match Capacity …" at bounding box center [416, 159] width 87 height 20
click at [373, 157] on select "Booked Elsewhere Budget Date Unavailable No Response Not a Good Match Capacity …" at bounding box center [416, 159] width 87 height 20
click at [577, 165] on button "Save" at bounding box center [577, 159] width 51 height 20
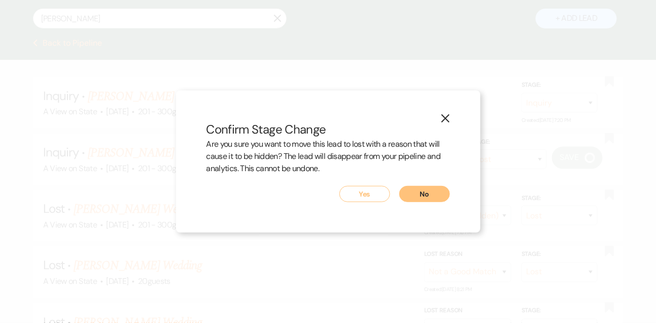
click at [362, 194] on button "Yes" at bounding box center [364, 194] width 51 height 16
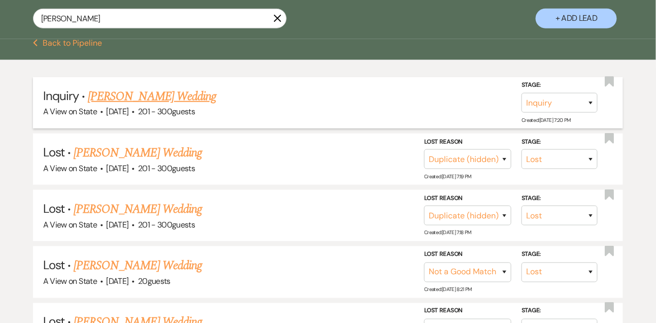
click at [182, 106] on link "[PERSON_NAME] Wedding" at bounding box center [152, 96] width 128 height 18
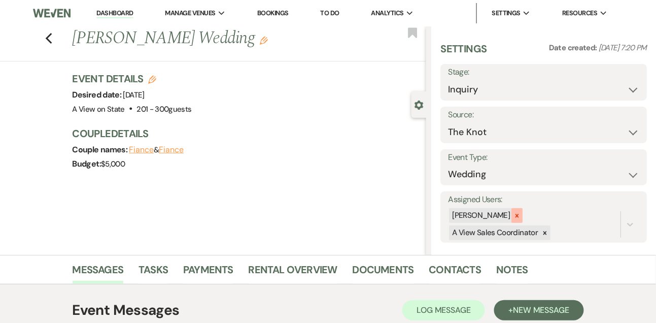
click at [520, 214] on icon at bounding box center [516, 215] width 7 height 7
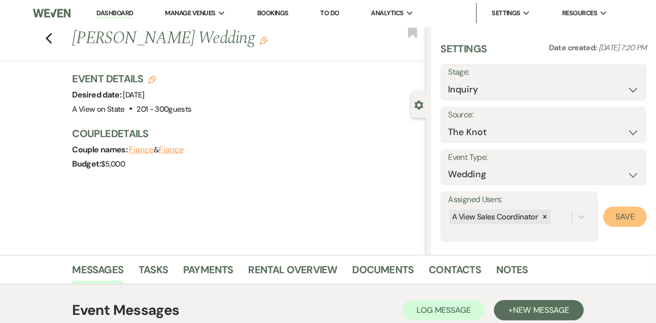
click at [623, 217] on button "Save" at bounding box center [625, 216] width 44 height 20
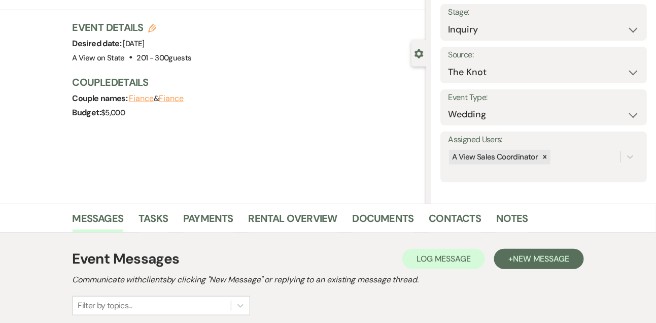
scroll to position [171, 0]
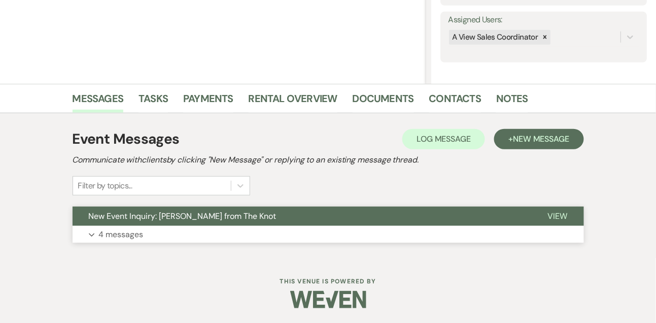
click at [433, 229] on button "Expand 4 messages" at bounding box center [328, 234] width 511 height 17
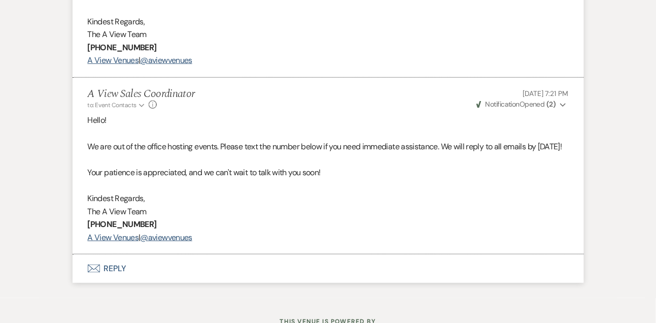
scroll to position [1269, 0]
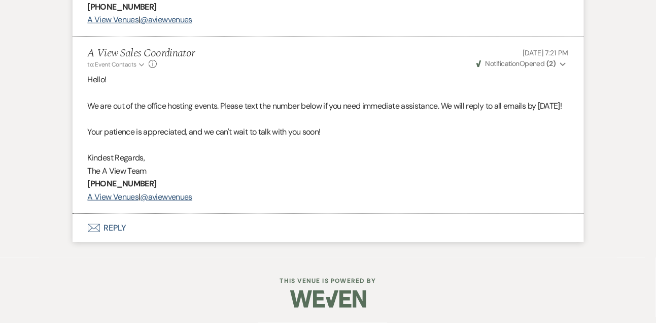
click at [122, 224] on button "Envelope Reply" at bounding box center [328, 228] width 511 height 28
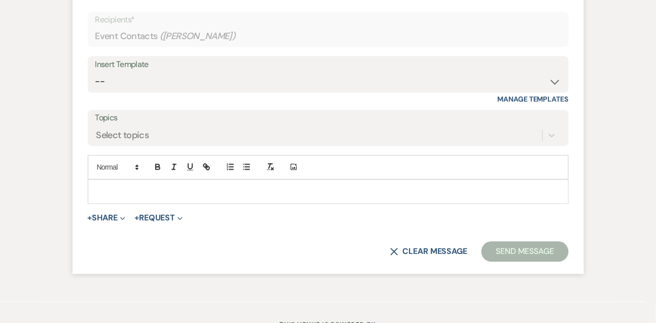
scroll to position [1472, 0]
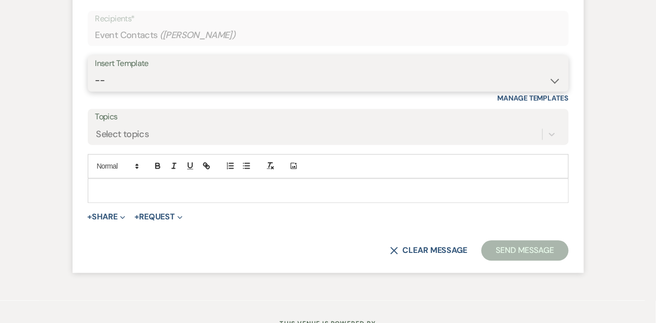
click at [129, 91] on select "-- Tour Confirmation Contract (Pre-Booked Leads) Out of office Inquiry Email Al…" at bounding box center [328, 81] width 466 height 20
click at [95, 91] on select "-- Tour Confirmation Contract (Pre-Booked Leads) Out of office Inquiry Email Al…" at bounding box center [328, 81] width 466 height 20
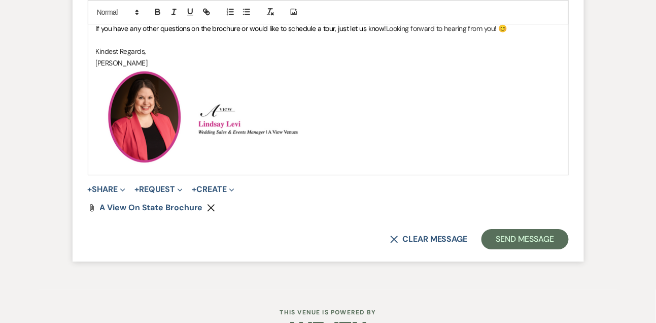
scroll to position [1715, 0]
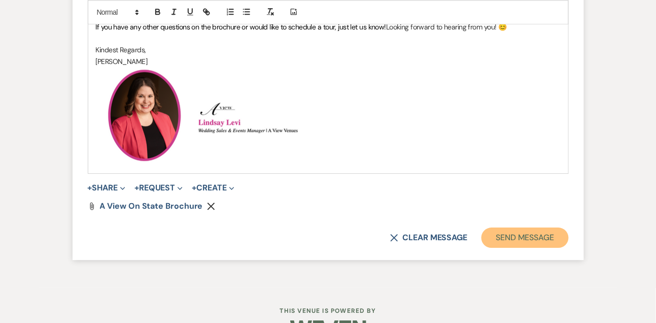
click at [508, 248] on button "Send Message" at bounding box center [524, 237] width 87 height 20
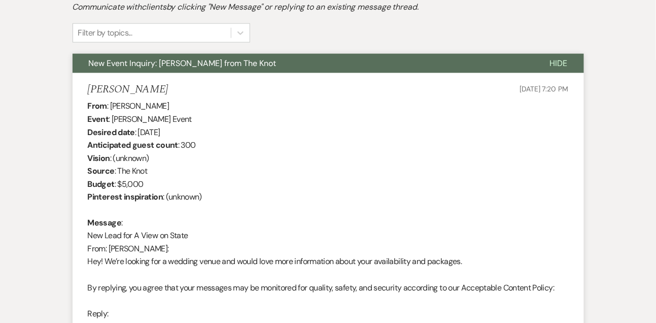
scroll to position [0, 0]
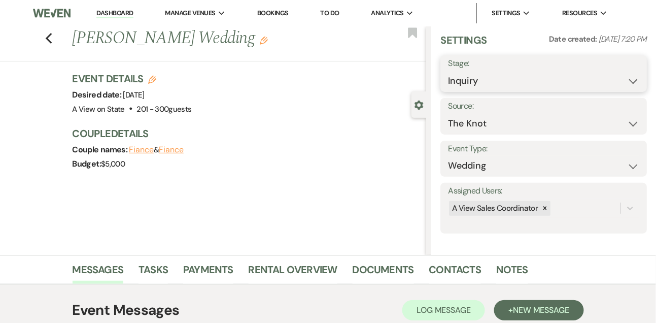
click at [478, 77] on select "Inquiry Follow Up Tour Requested Tour Confirmed Toured Proposal Sent Booked Lost" at bounding box center [543, 81] width 191 height 20
click at [448, 71] on select "Inquiry Follow Up Tour Requested Tour Confirmed Toured Proposal Sent Booked Lost" at bounding box center [543, 81] width 191 height 20
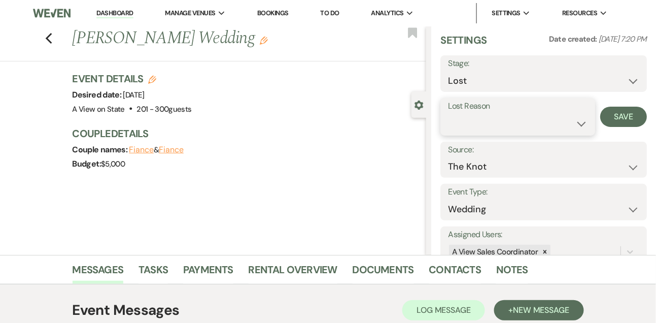
click at [468, 123] on select "Booked Elsewhere Budget Date Unavailable No Response Not a Good Match Capacity …" at bounding box center [517, 124] width 139 height 20
click at [448, 114] on select "Booked Elsewhere Budget Date Unavailable No Response Not a Good Match Capacity …" at bounding box center [517, 124] width 139 height 20
click at [628, 113] on button "Save" at bounding box center [623, 117] width 47 height 20
click at [118, 15] on link "Dashboard" at bounding box center [114, 14] width 37 height 10
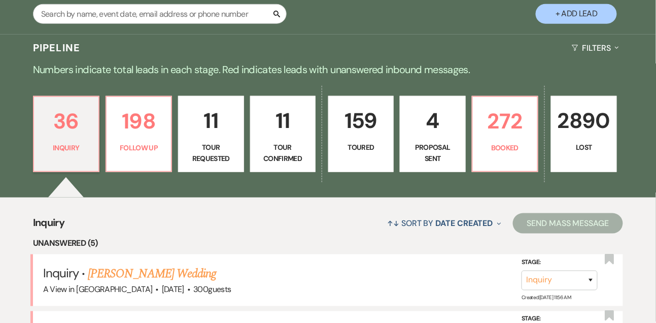
scroll to position [197, 0]
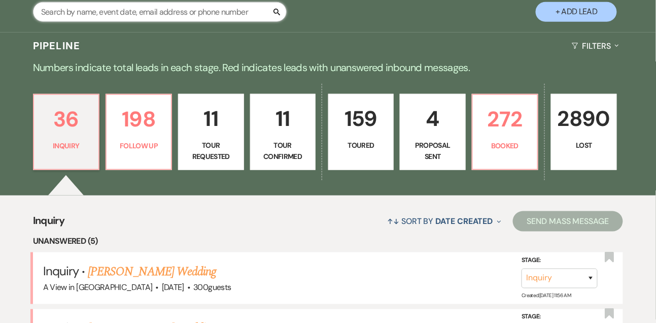
click at [183, 22] on input "text" at bounding box center [160, 12] width 254 height 20
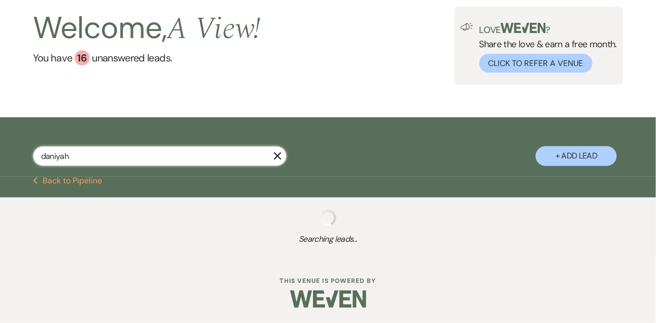
scroll to position [87, 0]
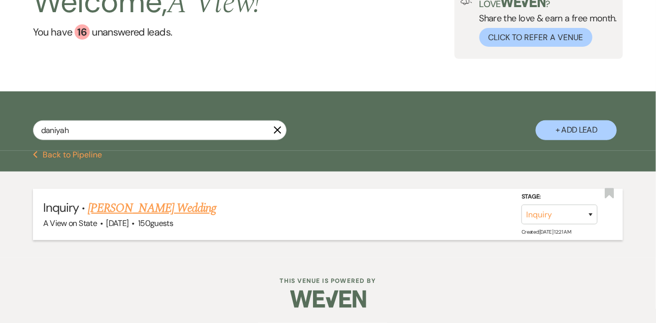
click at [161, 201] on link "[PERSON_NAME] Wedding" at bounding box center [152, 208] width 128 height 18
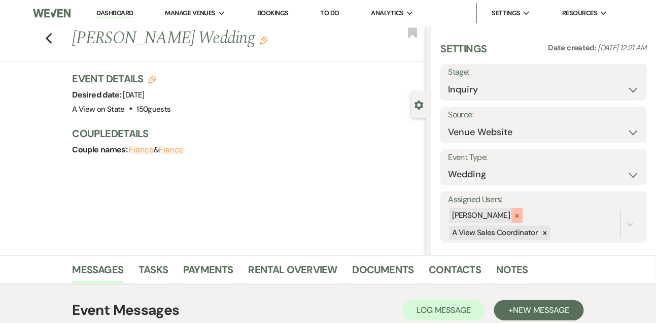
click at [520, 213] on icon at bounding box center [516, 215] width 7 height 7
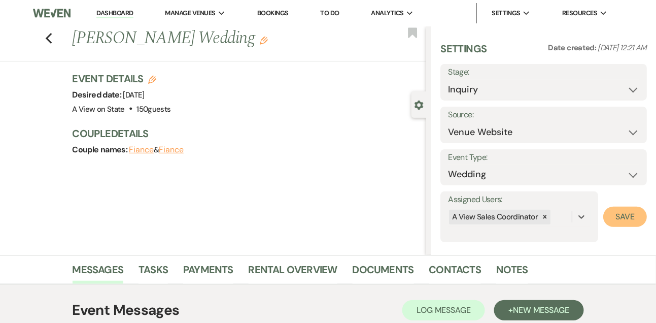
click at [633, 218] on button "Save" at bounding box center [625, 216] width 44 height 20
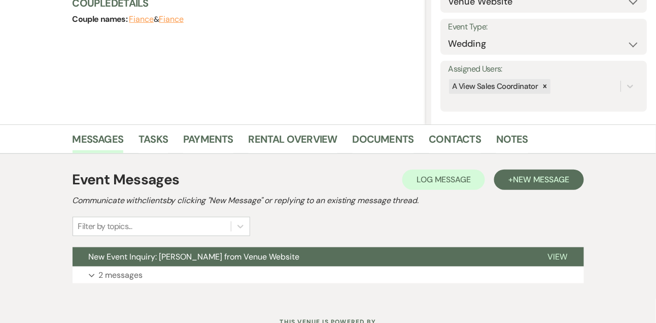
scroll to position [171, 0]
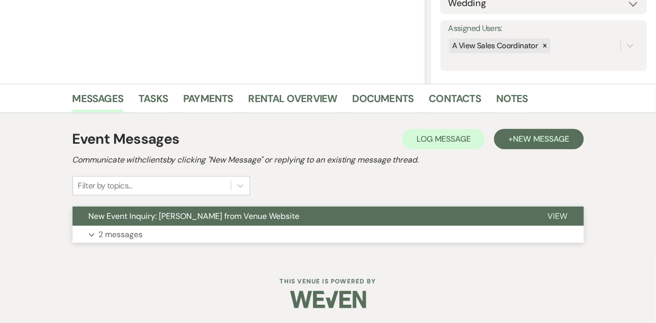
click at [129, 234] on p "2 messages" at bounding box center [121, 234] width 44 height 13
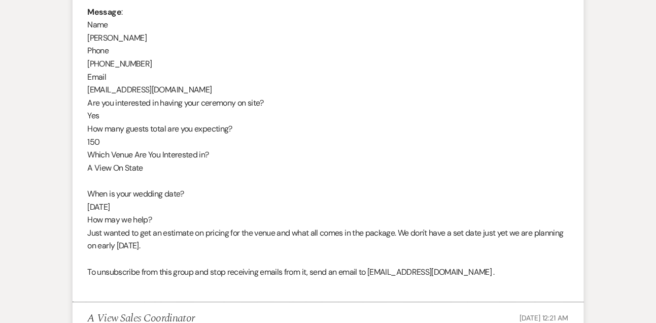
scroll to position [825, 0]
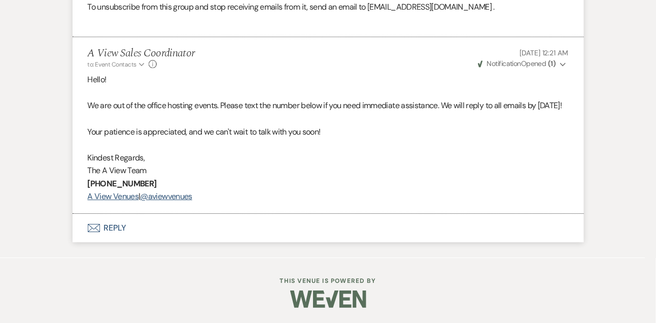
click at [112, 230] on button "Envelope Reply" at bounding box center [328, 228] width 511 height 28
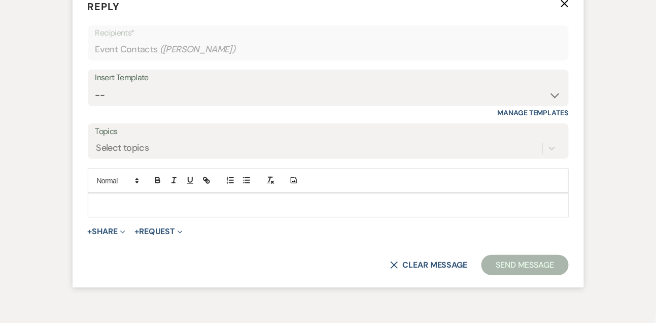
scroll to position [1027, 0]
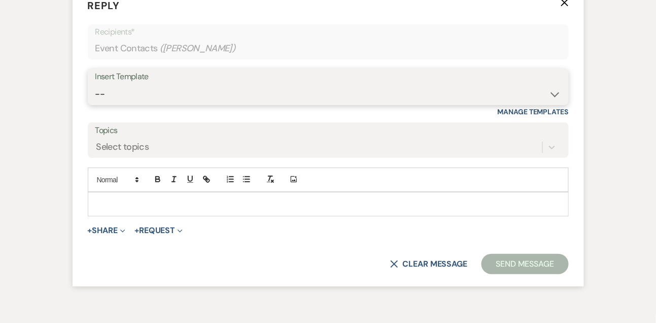
click at [143, 104] on select "-- Tour Confirmation Contract (Pre-Booked Leads) Out of office Inquiry Email Al…" at bounding box center [328, 94] width 466 height 20
click at [95, 104] on select "-- Tour Confirmation Contract (Pre-Booked Leads) Out of office Inquiry Email Al…" at bounding box center [328, 94] width 466 height 20
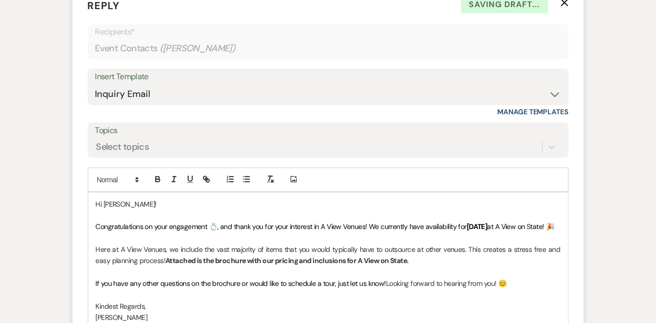
click at [129, 209] on p "Hi [PERSON_NAME]!" at bounding box center [328, 203] width 465 height 11
drag, startPoint x: 379, startPoint y: 250, endPoint x: 379, endPoint y: 258, distance: 7.6
click at [379, 232] on p "Congratulations on your engagement 💍, and thank you for your interest in A View…" at bounding box center [328, 226] width 465 height 11
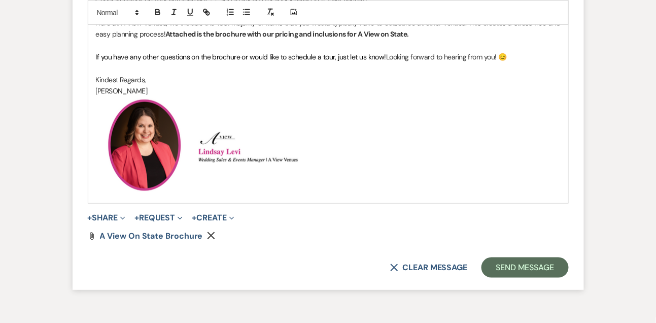
scroll to position [1338, 0]
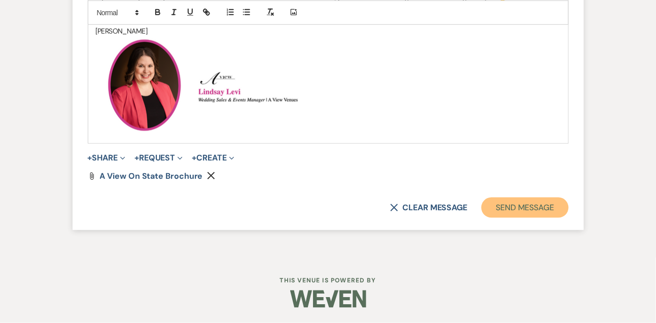
click at [543, 206] on button "Send Message" at bounding box center [524, 207] width 87 height 20
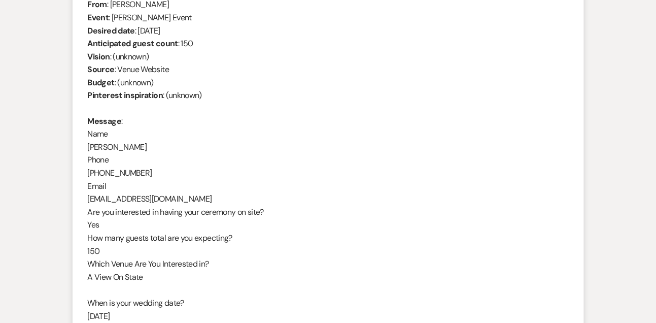
scroll to position [421, 0]
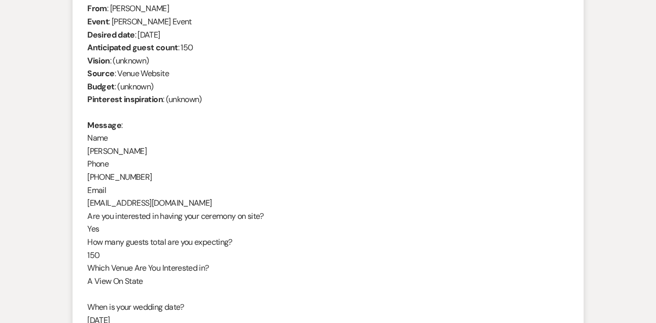
click at [94, 151] on div "From : [PERSON_NAME] Event : [PERSON_NAME] Event Desired date : [DATE] Anticipa…" at bounding box center [328, 203] width 481 height 402
copy div "[PERSON_NAME]"
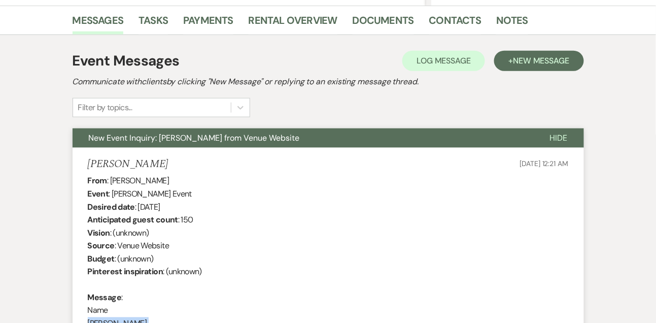
scroll to position [236, 0]
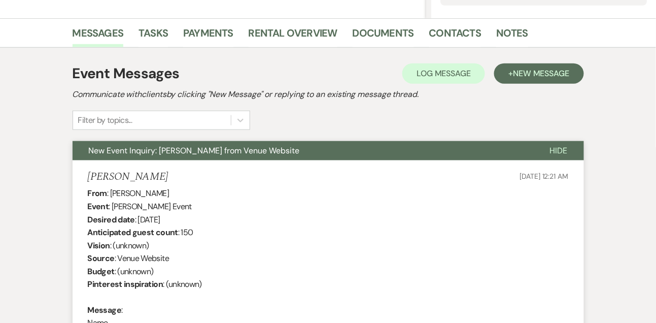
drag, startPoint x: 140, startPoint y: 218, endPoint x: 220, endPoint y: 218, distance: 80.1
drag, startPoint x: 138, startPoint y: 219, endPoint x: 223, endPoint y: 221, distance: 84.7
copy div "[DATE]"
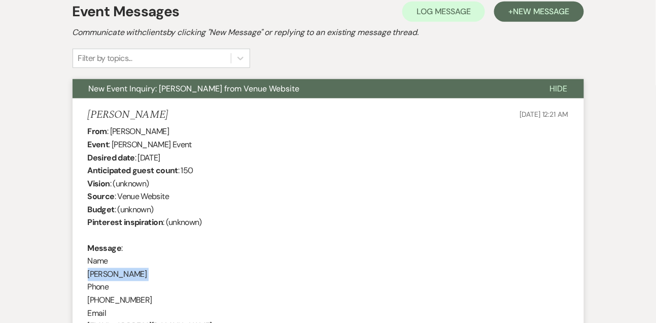
scroll to position [0, 0]
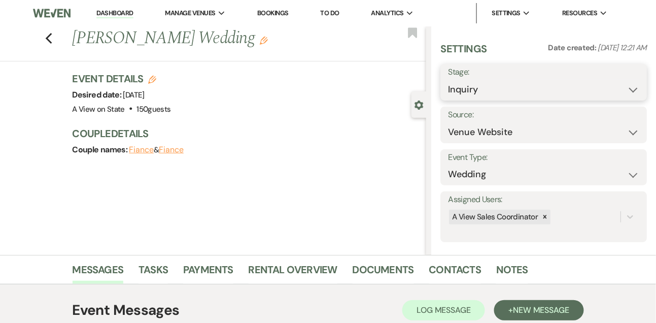
click at [481, 92] on select "Inquiry Follow Up Tour Requested Tour Confirmed Toured Proposal Sent Booked Lost" at bounding box center [543, 90] width 191 height 20
click at [448, 80] on select "Inquiry Follow Up Tour Requested Tour Confirmed Toured Proposal Sent Booked Lost" at bounding box center [543, 90] width 191 height 20
click at [628, 83] on button "Save" at bounding box center [625, 82] width 43 height 20
click at [147, 270] on link "Tasks" at bounding box center [152, 272] width 29 height 22
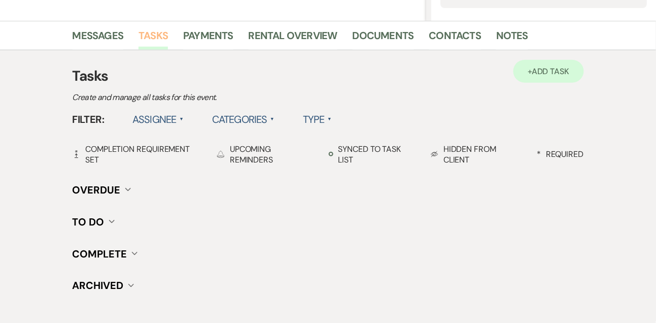
scroll to position [235, 0]
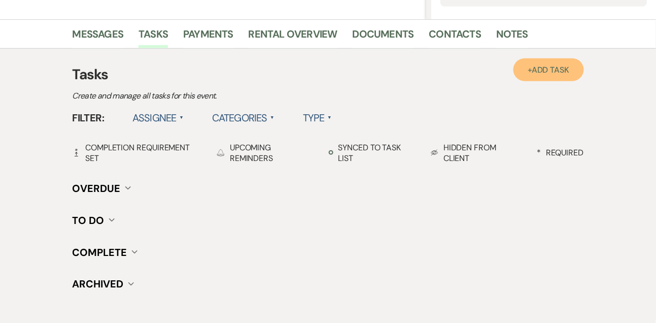
click at [577, 66] on link "+ Add Task" at bounding box center [548, 69] width 70 height 23
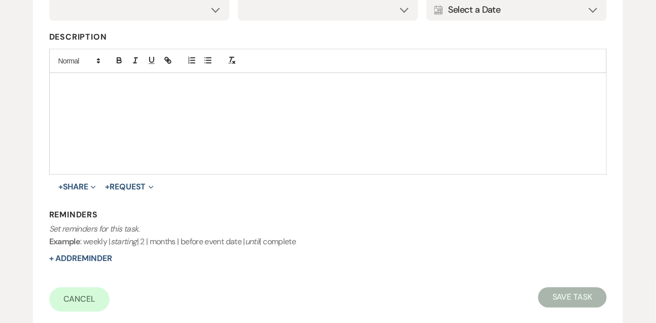
scroll to position [148, 0]
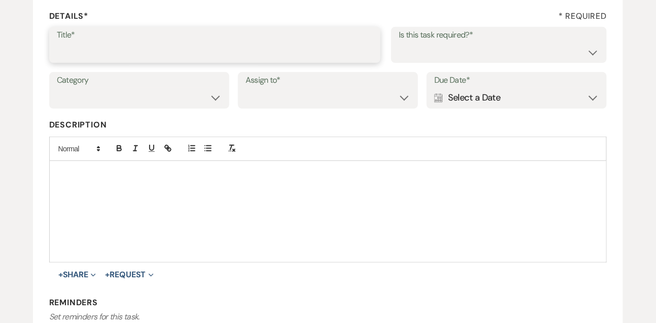
click at [251, 43] on input "Title*" at bounding box center [215, 52] width 317 height 20
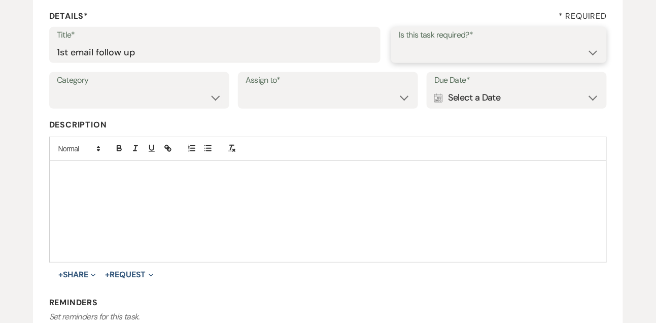
click at [413, 52] on select "Yes No" at bounding box center [499, 52] width 200 height 20
click at [399, 42] on select "Yes No" at bounding box center [499, 52] width 200 height 20
click at [169, 98] on select "Venue Vendors Guests Details Finalize & Share" at bounding box center [139, 98] width 165 height 20
click at [57, 88] on select "Venue Vendors Guests Details Finalize & Share" at bounding box center [139, 98] width 165 height 20
click at [270, 101] on select "Venue Client" at bounding box center [328, 98] width 165 height 20
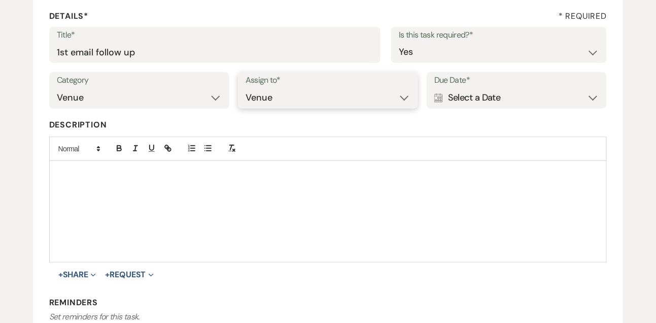
click at [246, 88] on select "Venue Client" at bounding box center [328, 98] width 165 height 20
click at [476, 100] on div "Calendar Select a Date Expand" at bounding box center [516, 98] width 165 height 20
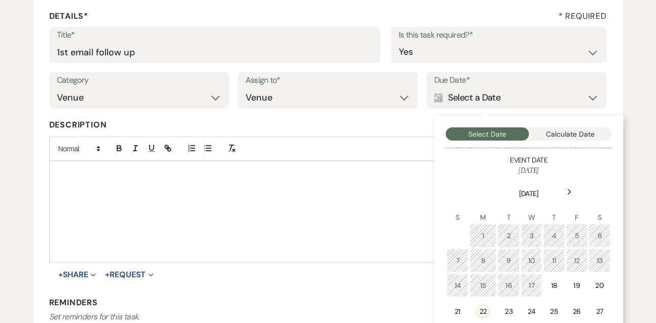
click at [575, 192] on div "Next" at bounding box center [570, 192] width 16 height 16
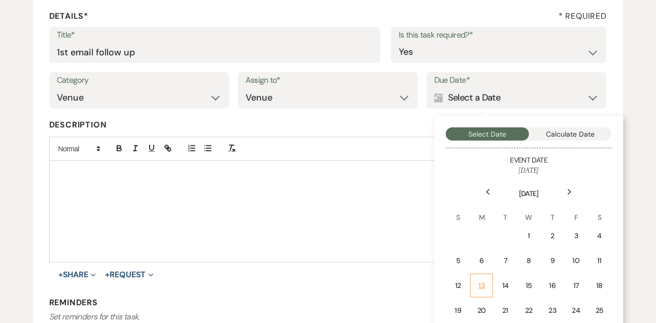
click at [490, 281] on td "13" at bounding box center [481, 285] width 23 height 24
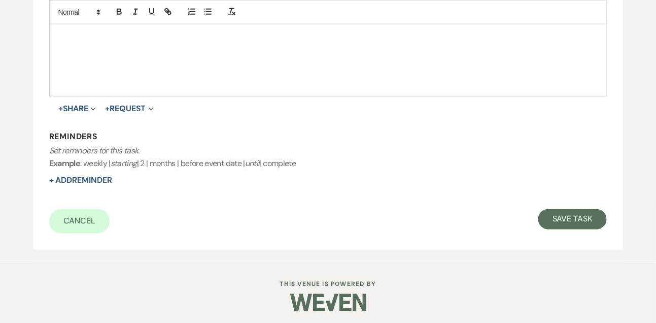
scroll to position [317, 0]
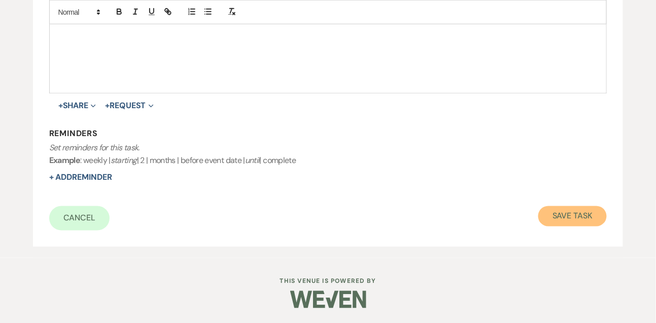
click at [559, 219] on button "Save Task" at bounding box center [572, 216] width 68 height 20
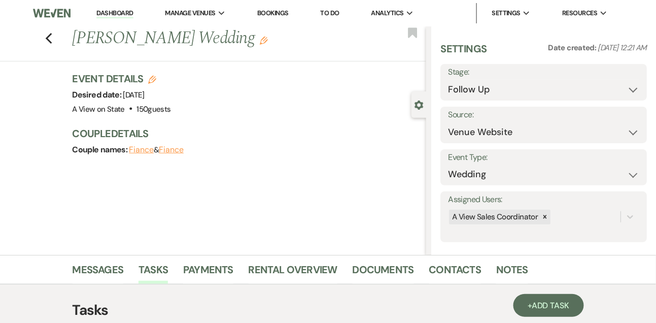
click at [108, 9] on link "Dashboard" at bounding box center [114, 14] width 37 height 10
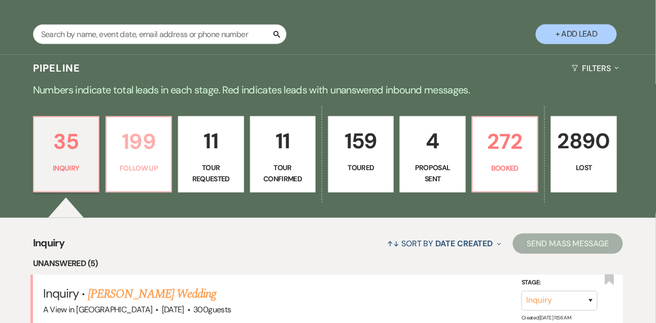
scroll to position [171, 0]
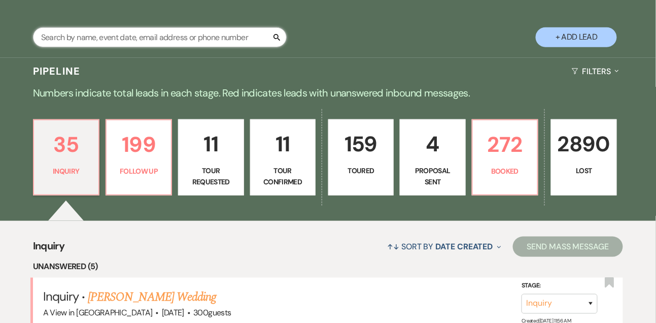
click at [132, 47] on input "text" at bounding box center [160, 37] width 254 height 20
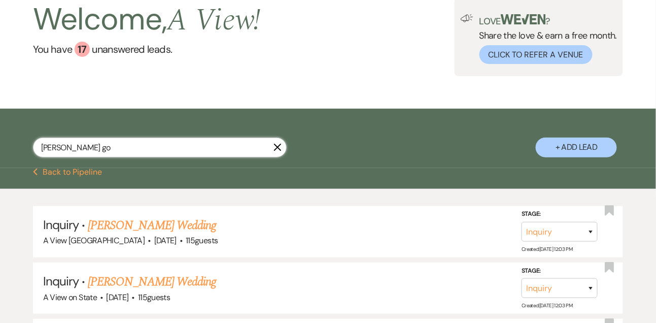
scroll to position [171, 0]
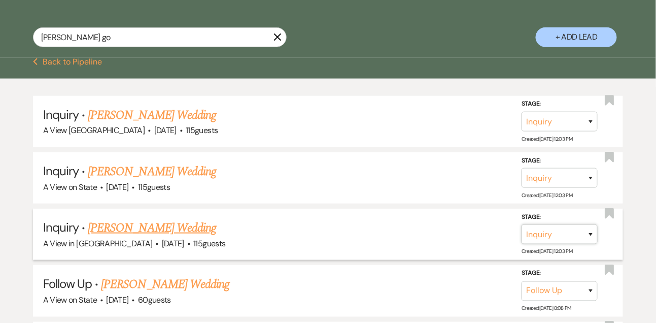
click at [534, 243] on select "Inquiry Follow Up Tour Requested Tour Confirmed Toured Proposal Sent Booked Lost" at bounding box center [559, 234] width 76 height 20
click at [521, 232] on select "Inquiry Follow Up Tour Requested Tour Confirmed Toured Proposal Sent Booked Lost" at bounding box center [559, 234] width 76 height 20
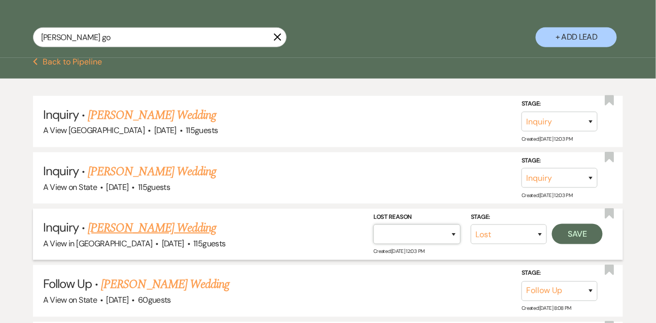
click at [413, 238] on select "Booked Elsewhere Budget Date Unavailable No Response Not a Good Match Capacity …" at bounding box center [416, 234] width 87 height 20
click at [373, 232] on select "Booked Elsewhere Budget Date Unavailable No Response Not a Good Match Capacity …" at bounding box center [416, 234] width 87 height 20
click at [585, 244] on button "Save" at bounding box center [577, 234] width 51 height 20
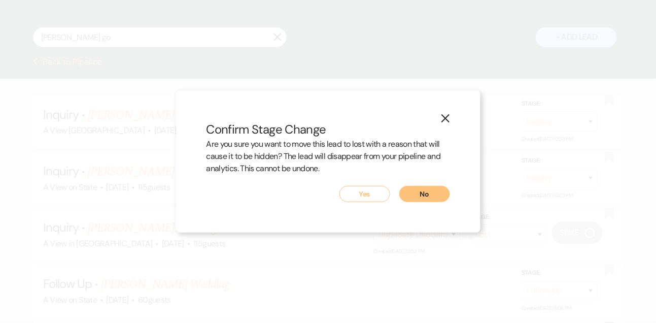
click at [385, 190] on button "Yes" at bounding box center [364, 194] width 51 height 16
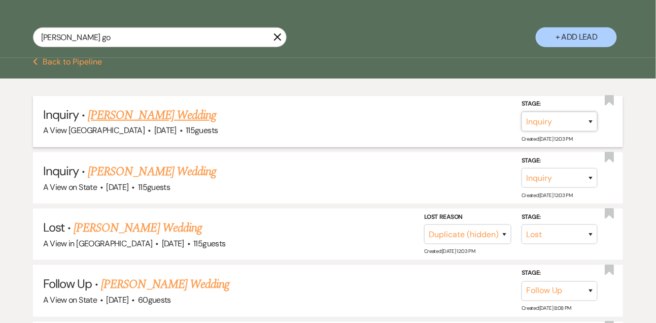
click at [561, 125] on select "Inquiry Follow Up Tour Requested Tour Confirmed Toured Proposal Sent Booked Lost" at bounding box center [559, 122] width 76 height 20
click at [521, 120] on select "Inquiry Follow Up Tour Requested Tour Confirmed Toured Proposal Sent Booked Lost" at bounding box center [559, 122] width 76 height 20
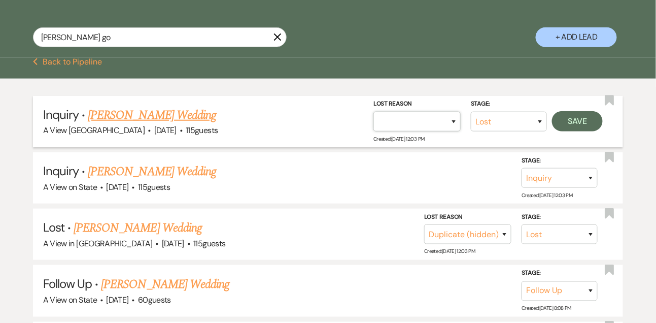
click at [413, 131] on select "Booked Elsewhere Budget Date Unavailable No Response Not a Good Match Capacity …" at bounding box center [416, 122] width 87 height 20
click at [373, 120] on select "Booked Elsewhere Budget Date Unavailable No Response Not a Good Match Capacity …" at bounding box center [416, 122] width 87 height 20
click at [564, 144] on div "Stage: Inquiry Follow Up Tour Requested Tour Confirmed Toured Proposal Sent Boo…" at bounding box center [490, 121] width 234 height 46
click at [566, 131] on button "Save" at bounding box center [577, 121] width 51 height 20
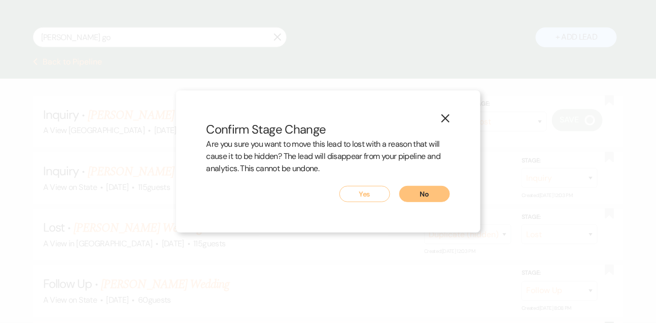
click at [363, 196] on button "Yes" at bounding box center [364, 194] width 51 height 16
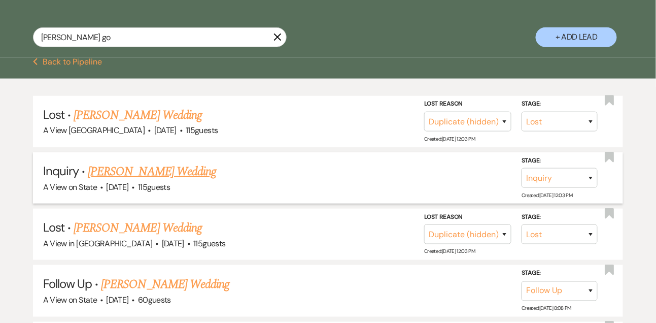
click at [172, 175] on link "[PERSON_NAME] Wedding" at bounding box center [152, 171] width 128 height 18
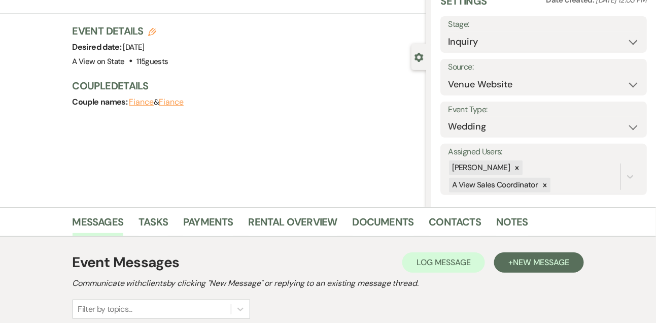
scroll to position [171, 0]
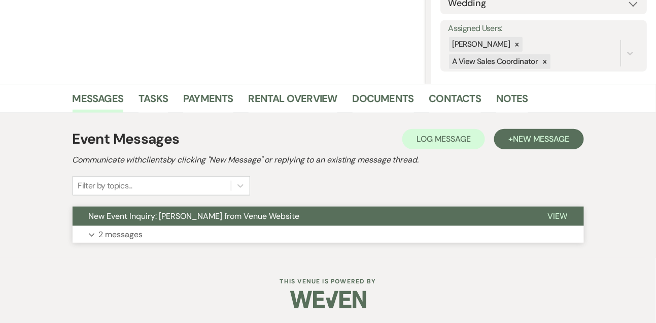
click at [131, 231] on p "2 messages" at bounding box center [121, 234] width 44 height 13
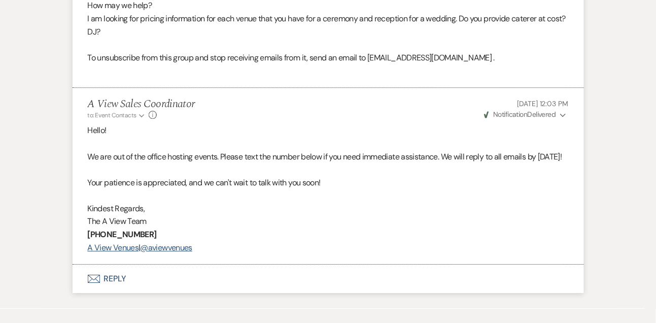
scroll to position [851, 0]
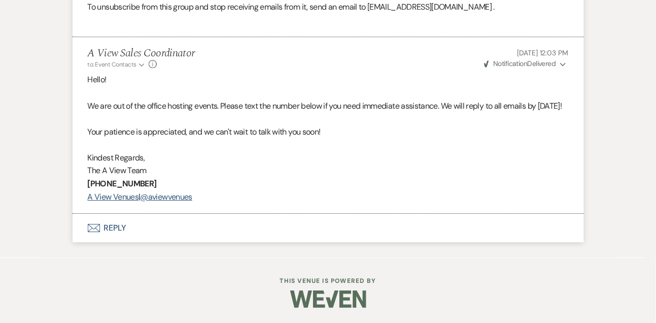
click at [119, 226] on button "Envelope Reply" at bounding box center [328, 228] width 511 height 28
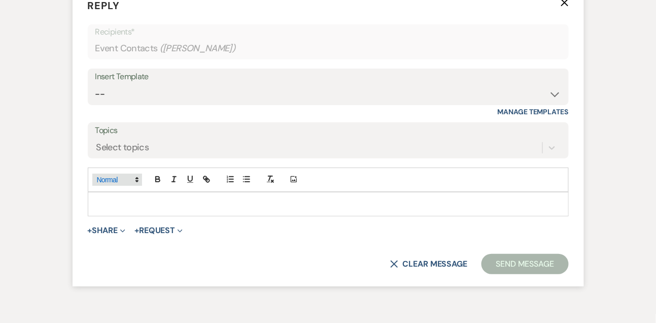
scroll to position [1054, 0]
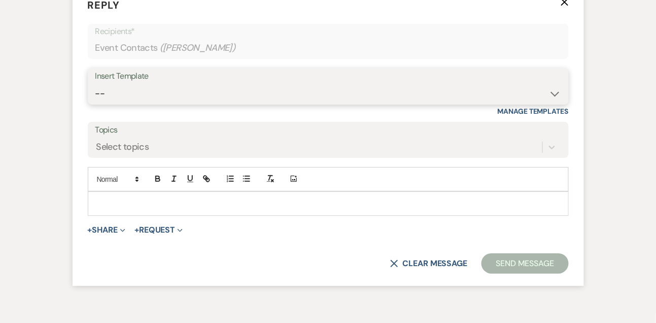
click at [105, 103] on select "-- Tour Confirmation Contract (Pre-Booked Leads) Out of office Inquiry Email Al…" at bounding box center [328, 94] width 466 height 20
click at [95, 103] on select "-- Tour Confirmation Contract (Pre-Booked Leads) Out of office Inquiry Email Al…" at bounding box center [328, 94] width 466 height 20
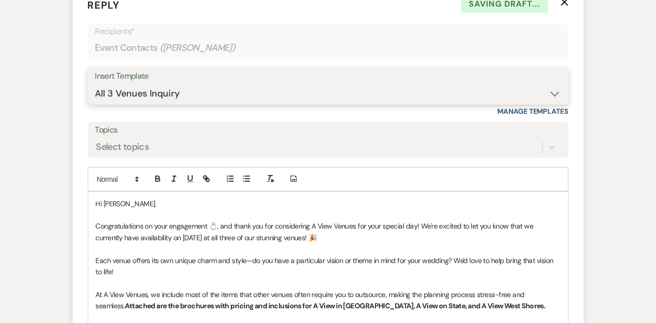
scroll to position [1162, 0]
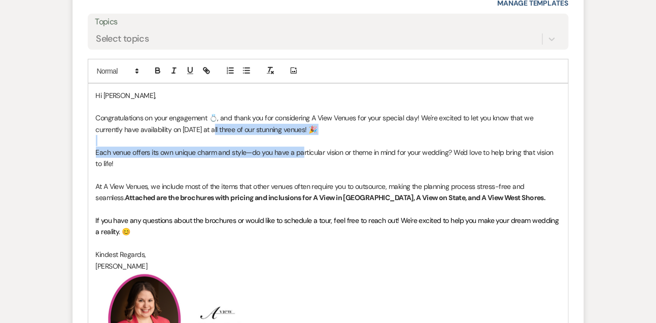
drag, startPoint x: 189, startPoint y: 154, endPoint x: 300, endPoint y: 169, distance: 112.2
click at [301, 170] on div "Hi [PERSON_NAME], Congratulations on your engagement 💍, and thank you for consi…" at bounding box center [328, 231] width 480 height 294
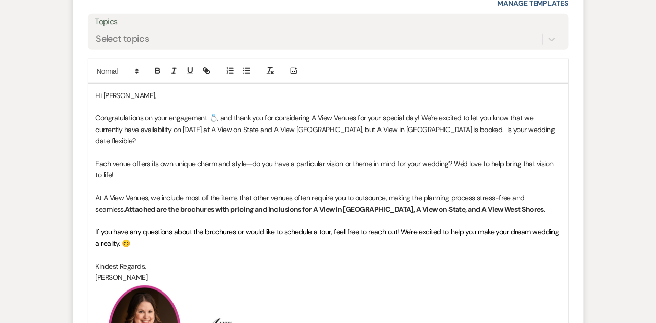
click at [510, 215] on p "At A View Venues, we include most of the items that other venues often require …" at bounding box center [328, 203] width 465 height 23
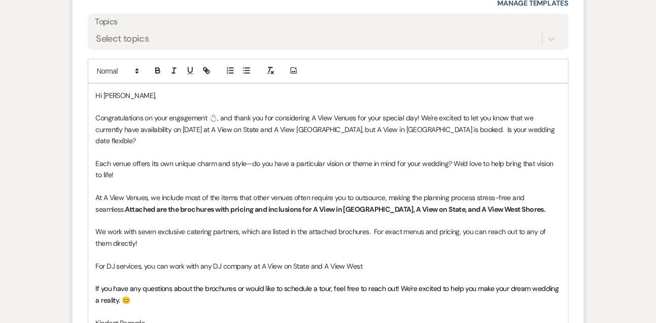
click at [318, 146] on p "Congratulations on your engagement 💍, and thank you for considering A View Venu…" at bounding box center [328, 129] width 465 height 34
click at [375, 271] on p "For DJ services, you can work with any DJ company at A View on State and A View…" at bounding box center [328, 265] width 465 height 11
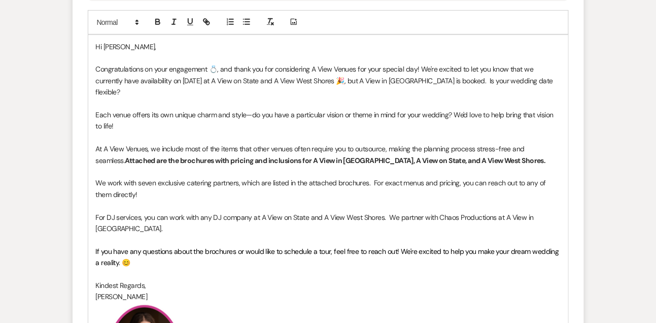
scroll to position [1211, 0]
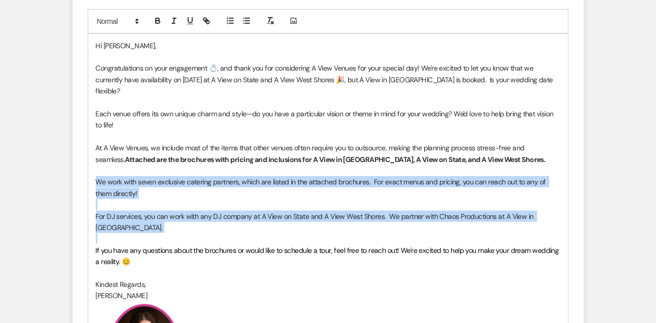
drag, startPoint x: 94, startPoint y: 196, endPoint x: 94, endPoint y: 265, distance: 69.0
click at [94, 265] on div "Hi [PERSON_NAME], Congratulations on your engagement 💍, and thank you for consi…" at bounding box center [328, 220] width 480 height 373
copy div "We work with seven exclusive catering partners, which are listed in the attache…"
click at [116, 197] on p "We work with seven exclusive catering partners, which are listed in the attache…" at bounding box center [328, 187] width 465 height 23
drag, startPoint x: 95, startPoint y: 194, endPoint x: 163, endPoint y: 255, distance: 90.5
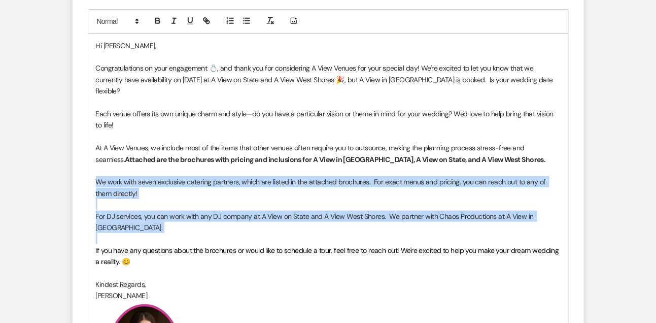
click at [163, 255] on div "Hi [PERSON_NAME], Congratulations on your engagement 💍, and thank you for consi…" at bounding box center [328, 220] width 480 height 373
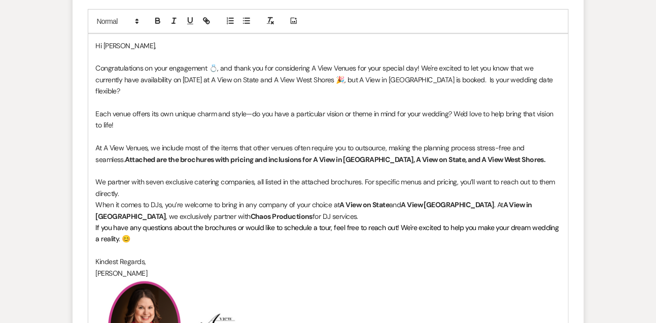
click at [288, 199] on p "We partner with seven exclusive catering companies, all listed in the attached …" at bounding box center [328, 187] width 465 height 23
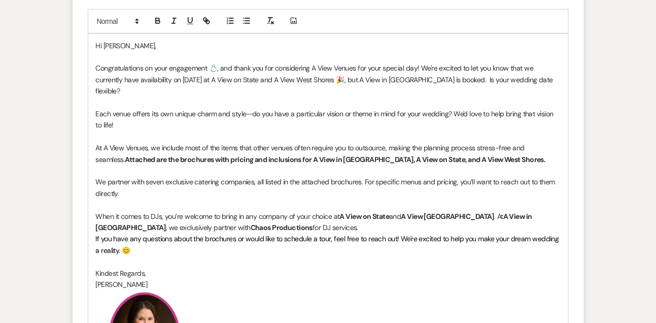
click at [297, 233] on p "When it comes to DJs, you’re welcome to bring in any company of your choice at …" at bounding box center [328, 222] width 465 height 23
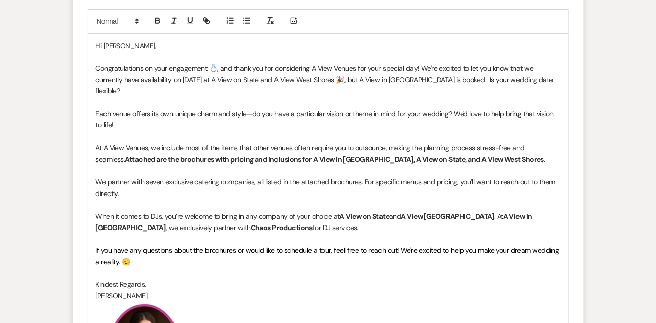
click at [344, 221] on strong "A View on State" at bounding box center [365, 216] width 50 height 9
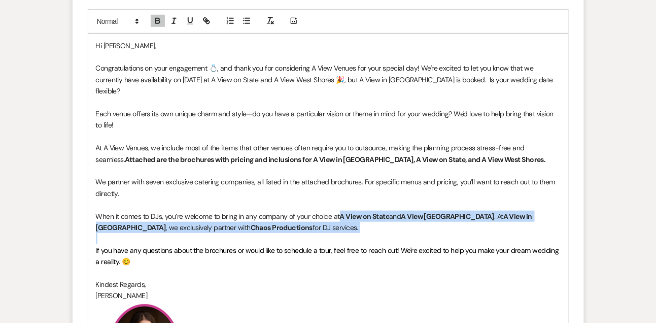
drag, startPoint x: 340, startPoint y: 226, endPoint x: 343, endPoint y: 247, distance: 21.0
click at [343, 247] on div "Hi [PERSON_NAME], Congratulations on your engagement 💍, and thank you for consi…" at bounding box center [328, 220] width 480 height 373
click at [343, 244] on p at bounding box center [328, 238] width 465 height 11
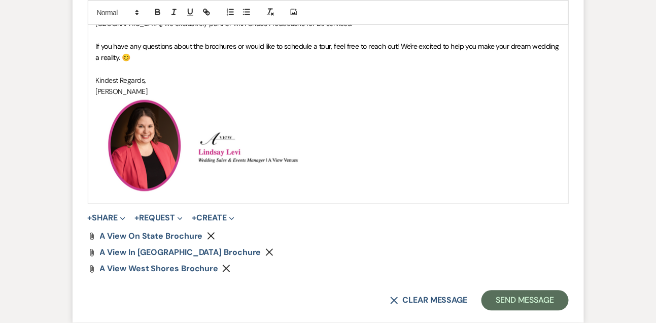
scroll to position [1421, 0]
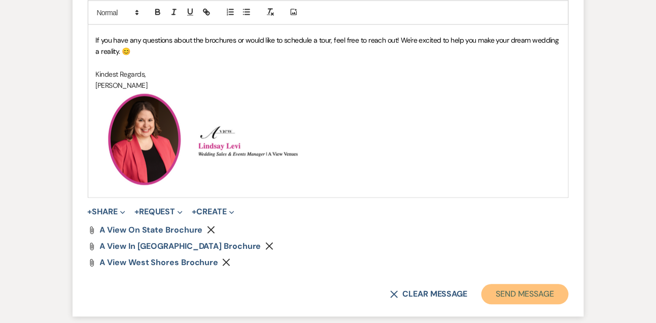
click at [500, 304] on button "Send Message" at bounding box center [524, 294] width 87 height 20
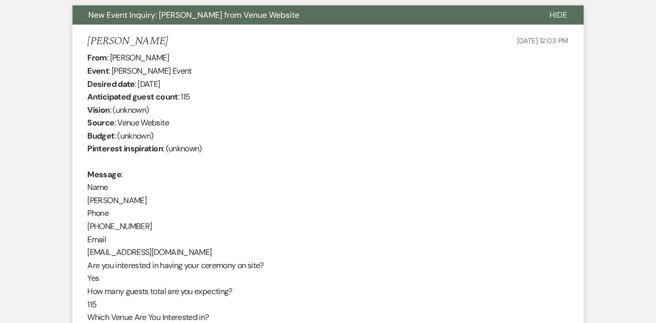
scroll to position [369, 0]
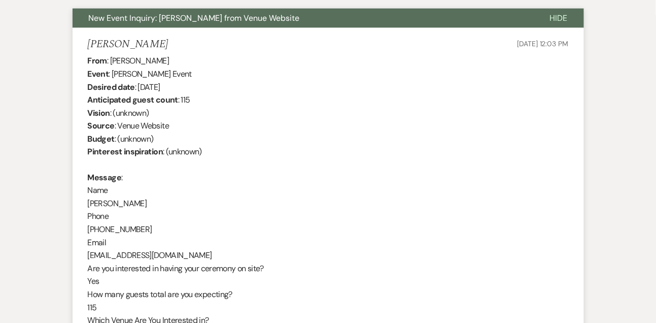
click at [136, 203] on div "From : [PERSON_NAME] Event : [PERSON_NAME] Event Desired date : [DATE] Anticipa…" at bounding box center [328, 268] width 481 height 429
click at [212, 160] on div "From : [PERSON_NAME] Event : [PERSON_NAME] Event Desired date : [DATE] Anticipa…" at bounding box center [328, 268] width 481 height 429
click at [133, 202] on div "From : [PERSON_NAME] Event : [PERSON_NAME] Event Desired date : [DATE] Anticipa…" at bounding box center [328, 268] width 481 height 429
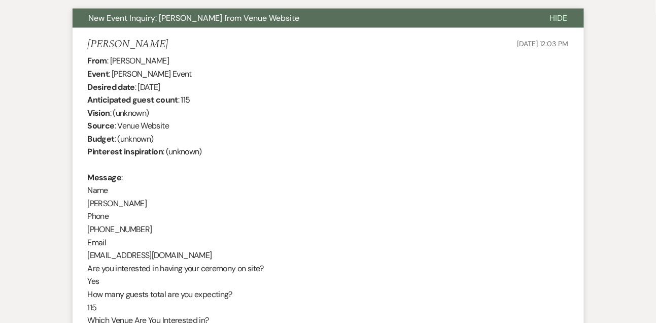
click at [133, 202] on div "From : [PERSON_NAME] Event : [PERSON_NAME] Event Desired date : [DATE] Anticipa…" at bounding box center [328, 268] width 481 height 429
drag, startPoint x: 139, startPoint y: 88, endPoint x: 242, endPoint y: 87, distance: 103.0
click at [241, 88] on div "From : [PERSON_NAME] Event : [PERSON_NAME] Event Desired date : [DATE] Anticipa…" at bounding box center [328, 268] width 481 height 429
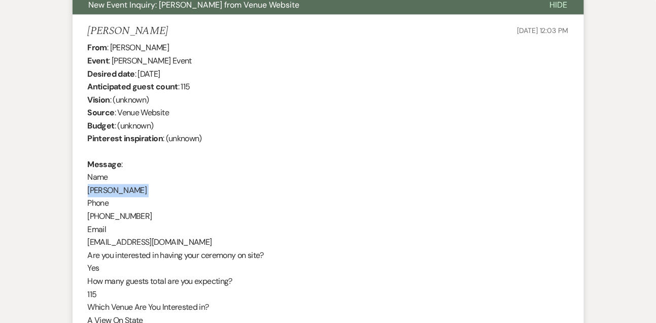
scroll to position [0, 0]
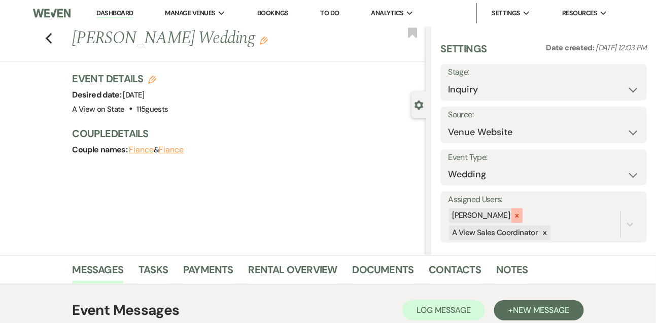
click at [520, 214] on icon at bounding box center [516, 215] width 7 height 7
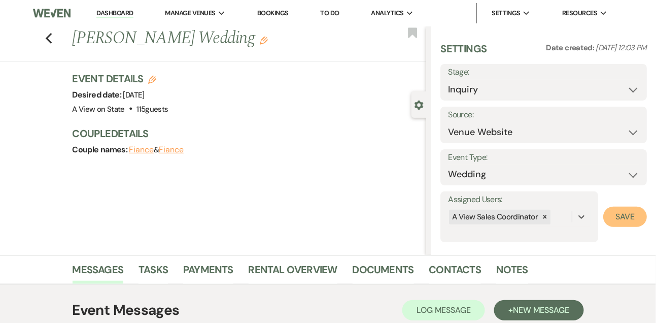
click at [639, 224] on button "Save" at bounding box center [625, 216] width 44 height 20
click at [465, 94] on select "Inquiry Follow Up Tour Requested Tour Confirmed Toured Proposal Sent Booked Lost" at bounding box center [543, 90] width 191 height 20
click at [448, 80] on select "Inquiry Follow Up Tour Requested Tour Confirmed Toured Proposal Sent Booked Lost" at bounding box center [543, 90] width 191 height 20
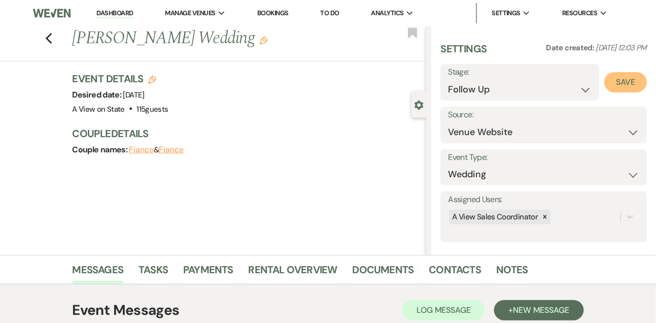
click at [639, 85] on button "Save" at bounding box center [625, 82] width 43 height 20
click at [161, 264] on link "Tasks" at bounding box center [152, 272] width 29 height 22
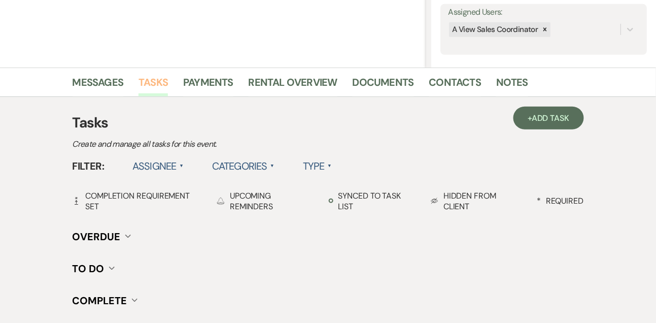
scroll to position [190, 0]
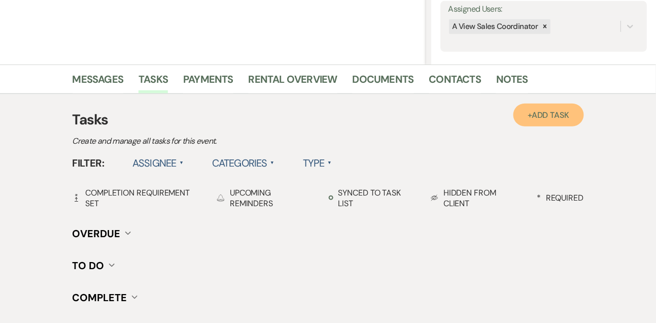
click at [529, 116] on link "+ Add Task" at bounding box center [548, 114] width 70 height 23
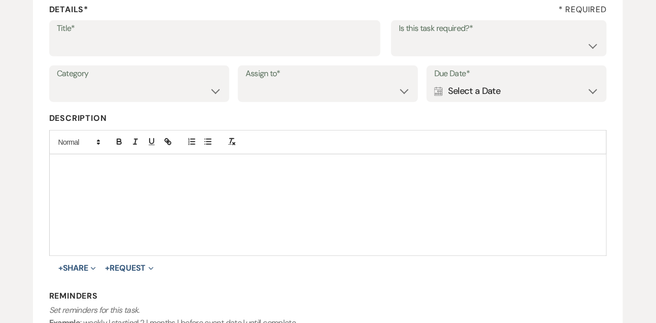
scroll to position [118, 0]
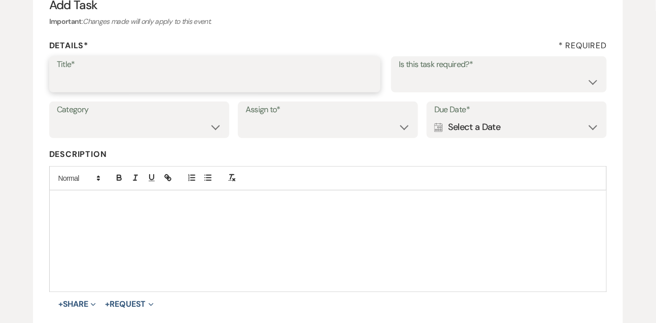
click at [252, 89] on input "Title*" at bounding box center [215, 82] width 317 height 20
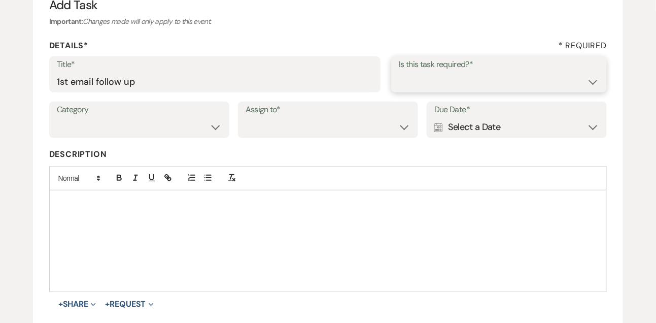
click at [428, 79] on select "Yes No" at bounding box center [499, 82] width 200 height 20
click at [399, 72] on select "Yes No" at bounding box center [499, 82] width 200 height 20
click at [178, 124] on select "Venue Vendors Guests Details Finalize & Share" at bounding box center [139, 127] width 165 height 20
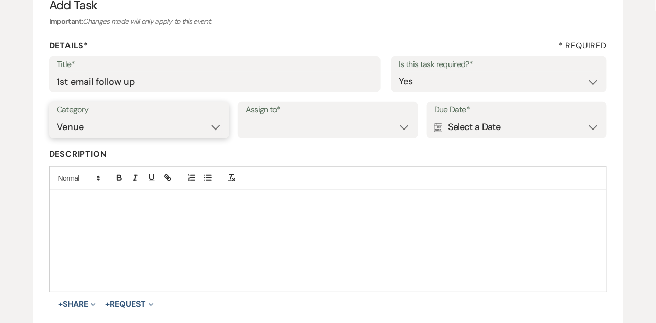
click at [57, 117] on select "Venue Vendors Guests Details Finalize & Share" at bounding box center [139, 127] width 165 height 20
click at [267, 129] on select "Venue Client" at bounding box center [328, 127] width 165 height 20
click at [246, 117] on select "Venue Client" at bounding box center [328, 127] width 165 height 20
click at [472, 123] on div "Calendar Select a Date Expand" at bounding box center [516, 127] width 165 height 20
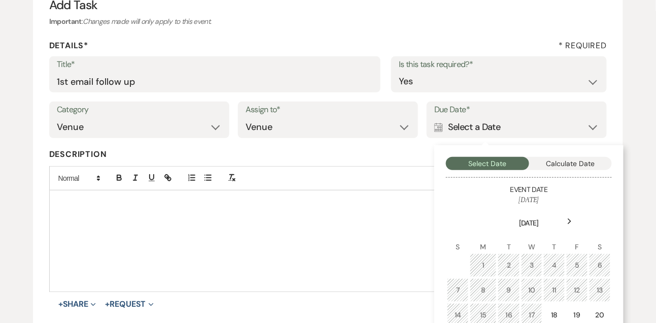
click at [569, 223] on icon "Next" at bounding box center [569, 221] width 5 height 6
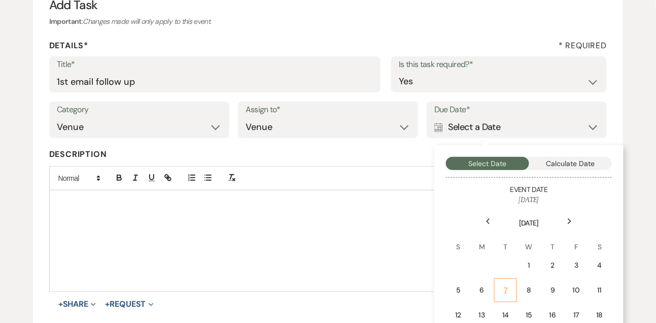
click at [503, 294] on div "7" at bounding box center [505, 290] width 9 height 11
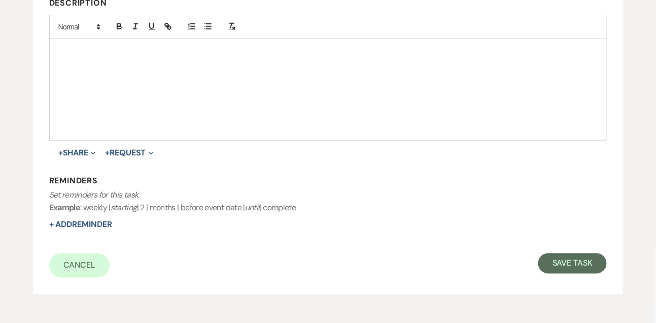
scroll to position [300, 0]
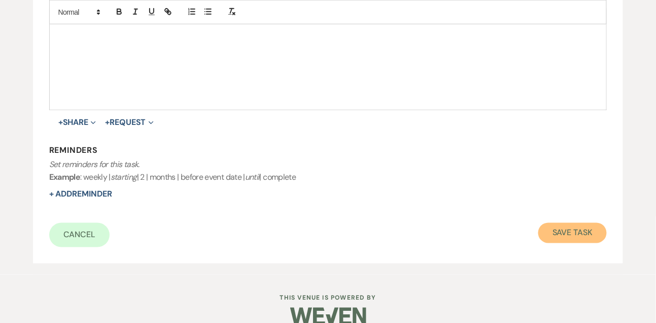
click at [570, 239] on button "Save Task" at bounding box center [572, 233] width 68 height 20
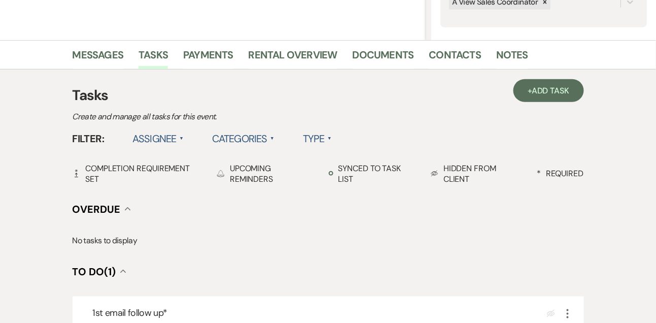
scroll to position [185, 0]
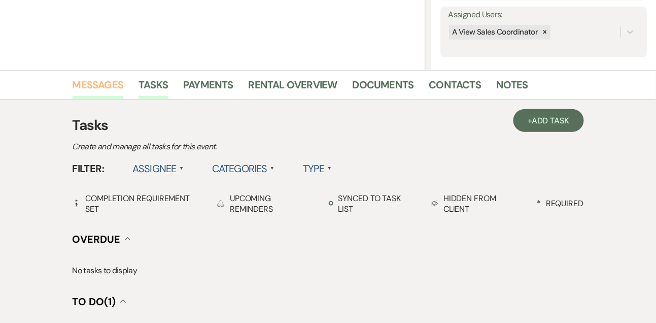
click at [118, 92] on link "Messages" at bounding box center [98, 88] width 51 height 22
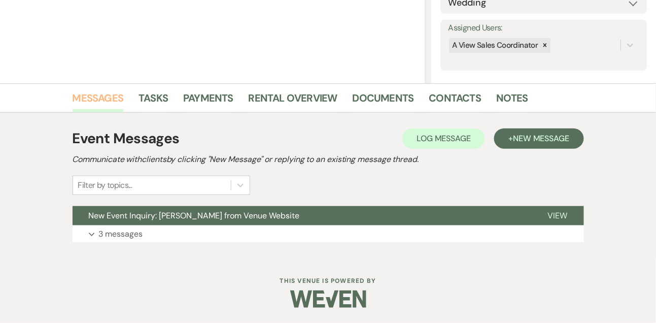
scroll to position [171, 0]
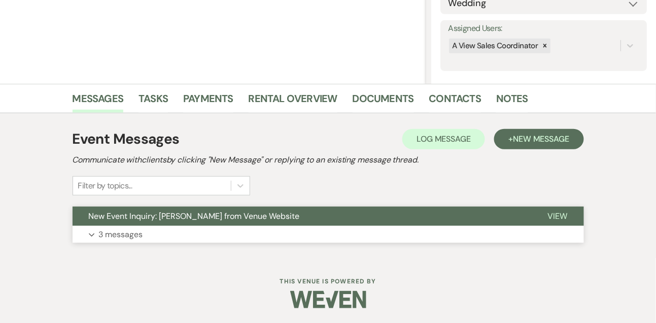
click at [129, 228] on p "3 messages" at bounding box center [121, 234] width 44 height 13
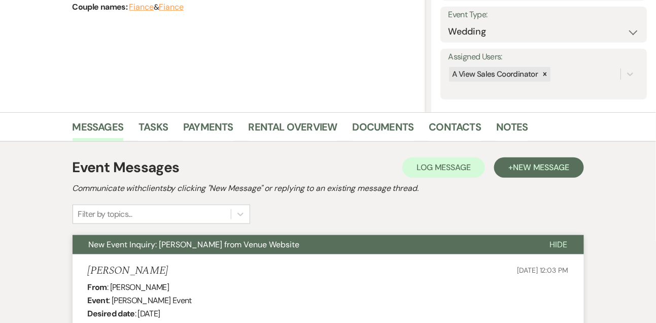
scroll to position [0, 0]
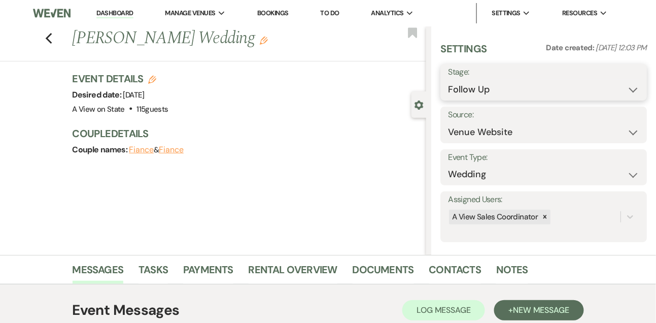
click at [472, 87] on select "Inquiry Follow Up Tour Requested Tour Confirmed Toured Proposal Sent Booked Lost" at bounding box center [543, 90] width 191 height 20
click at [448, 80] on select "Inquiry Follow Up Tour Requested Tour Confirmed Toured Proposal Sent Booked Lost" at bounding box center [543, 90] width 191 height 20
click at [157, 262] on link "Tasks" at bounding box center [152, 272] width 29 height 22
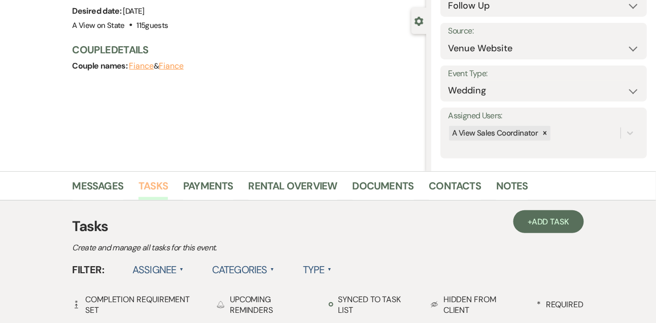
scroll to position [82, 0]
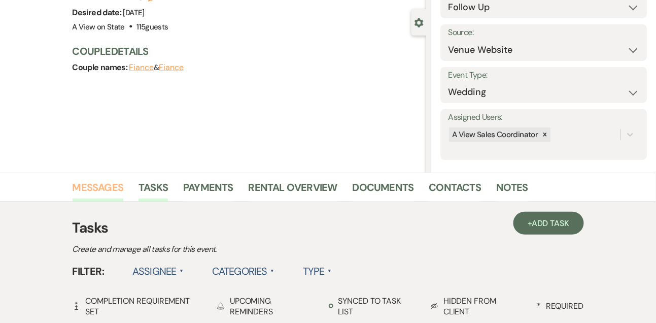
click at [119, 192] on link "Messages" at bounding box center [98, 190] width 51 height 22
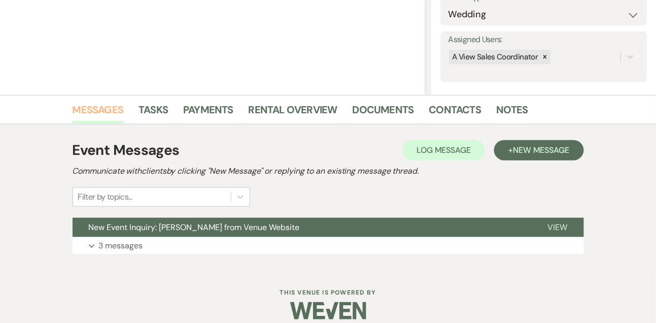
scroll to position [171, 0]
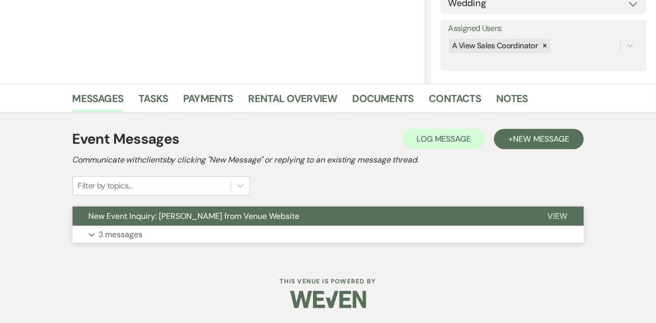
click at [111, 236] on p "3 messages" at bounding box center [121, 234] width 44 height 13
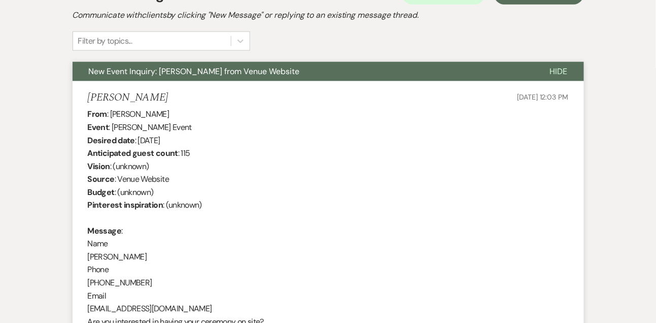
scroll to position [0, 0]
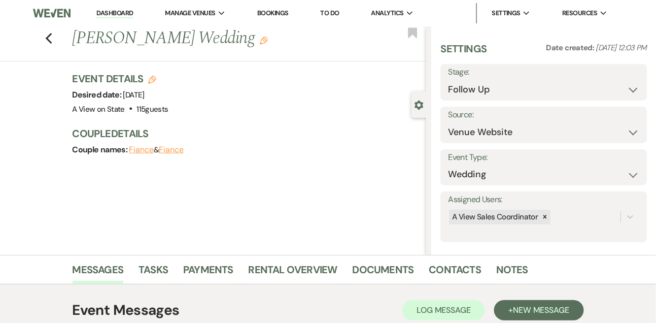
click at [122, 12] on link "Dashboard" at bounding box center [114, 14] width 37 height 10
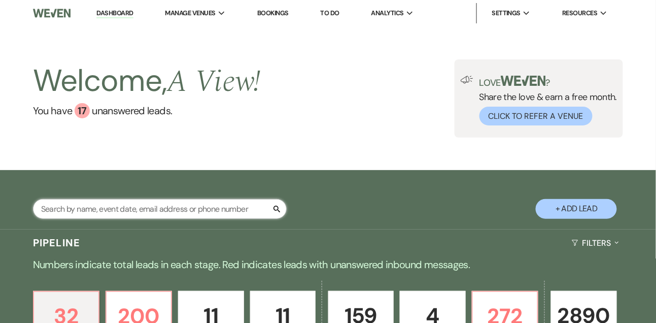
click at [129, 216] on input "text" at bounding box center [160, 209] width 254 height 20
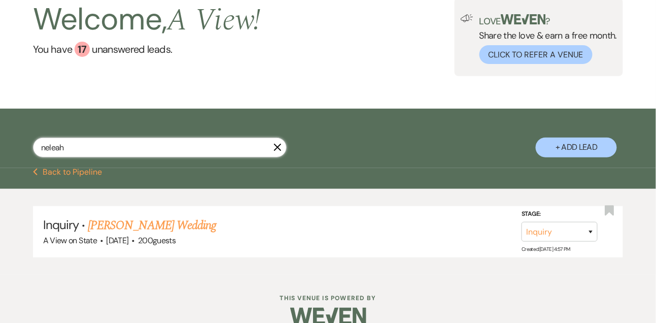
scroll to position [87, 0]
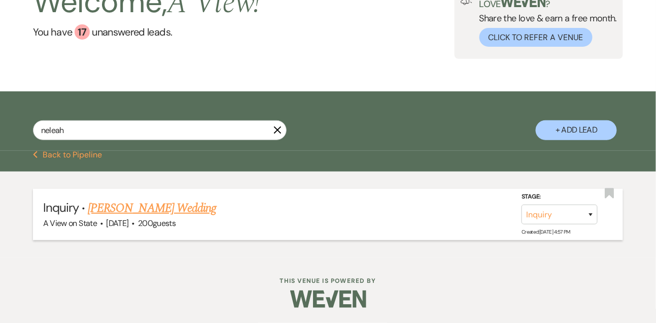
click at [128, 214] on link "[PERSON_NAME] Wedding" at bounding box center [152, 208] width 128 height 18
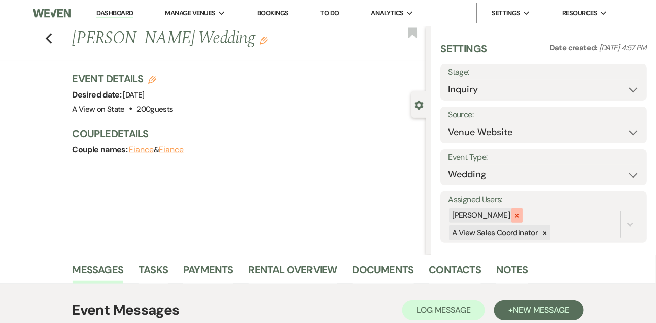
click at [519, 215] on icon at bounding box center [517, 216] width 4 height 4
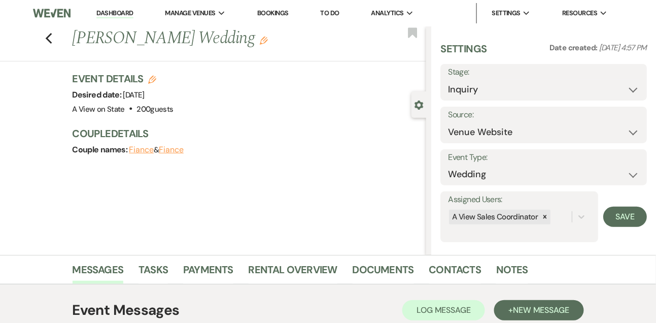
click at [643, 207] on form "Assigned Users: A View Sales Coordinator Save" at bounding box center [543, 216] width 206 height 51
click at [641, 212] on button "Save" at bounding box center [625, 216] width 44 height 20
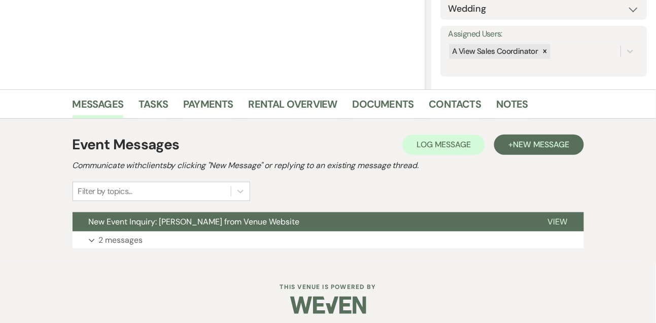
scroll to position [167, 0]
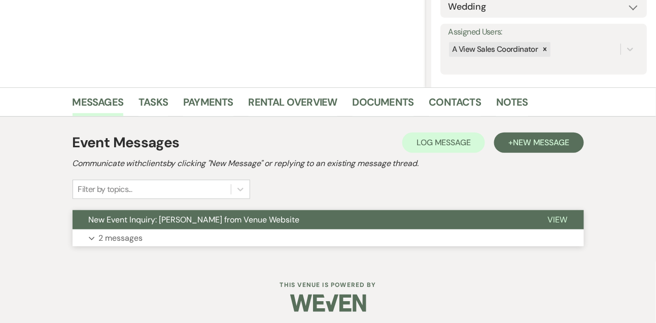
click at [139, 237] on p "2 messages" at bounding box center [121, 237] width 44 height 13
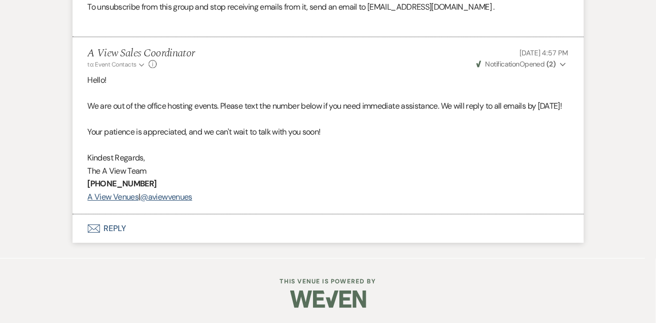
scroll to position [837, 0]
click at [118, 223] on button "Envelope Reply" at bounding box center [328, 228] width 511 height 28
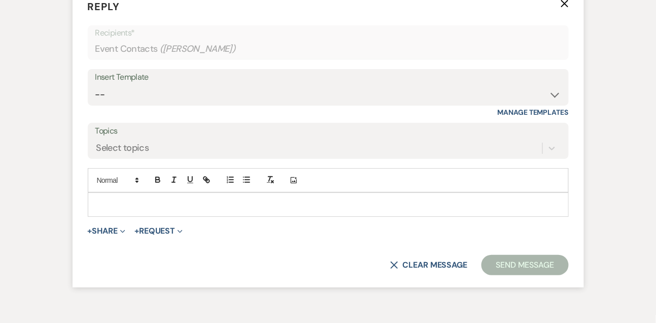
scroll to position [1040, 0]
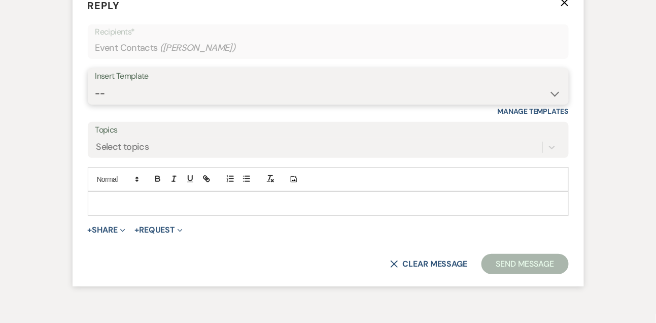
click at [136, 103] on select "-- Tour Confirmation Contract (Pre-Booked Leads) Out of office Inquiry Email Al…" at bounding box center [328, 94] width 466 height 20
click at [95, 103] on select "-- Tour Confirmation Contract (Pre-Booked Leads) Out of office Inquiry Email Al…" at bounding box center [328, 94] width 466 height 20
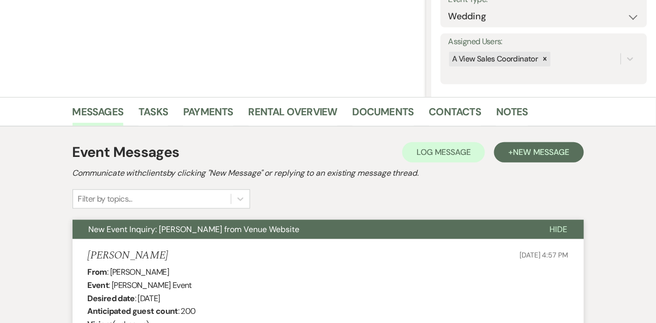
scroll to position [231, 0]
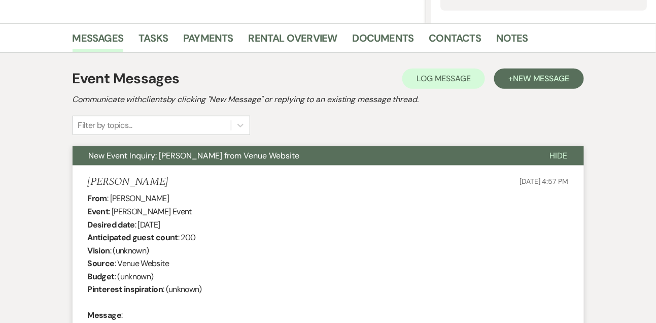
drag, startPoint x: 110, startPoint y: 200, endPoint x: 176, endPoint y: 194, distance: 65.7
drag, startPoint x: 138, startPoint y: 221, endPoint x: 241, endPoint y: 220, distance: 103.5
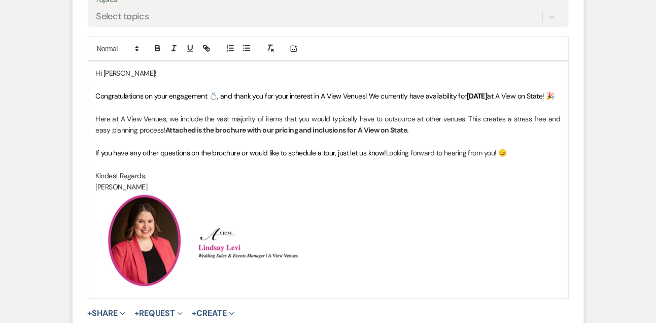
scroll to position [1154, 0]
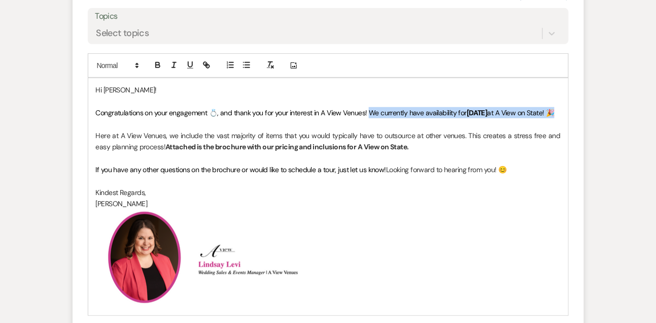
drag, startPoint x: 378, startPoint y: 136, endPoint x: 379, endPoint y: 144, distance: 7.7
click at [380, 118] on p "Congratulations on your engagement 💍, and thank you for your interest in A View…" at bounding box center [328, 112] width 465 height 11
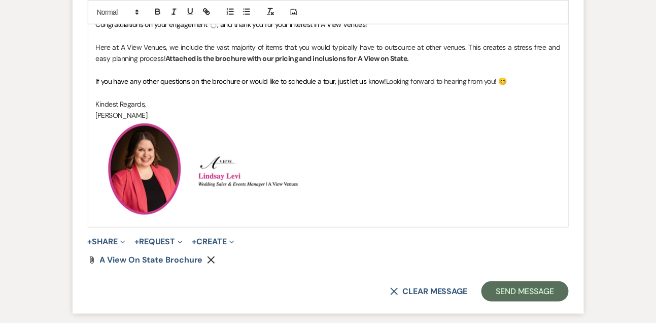
scroll to position [1255, 0]
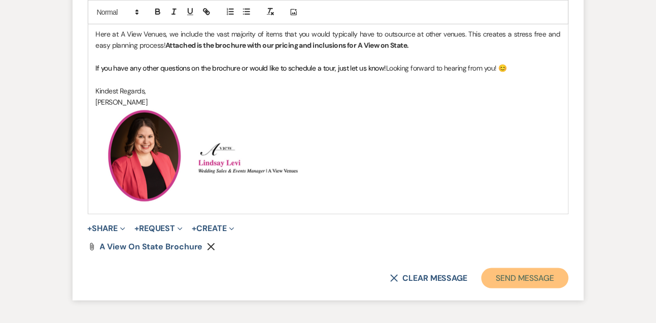
click at [506, 288] on button "Send Message" at bounding box center [524, 278] width 87 height 20
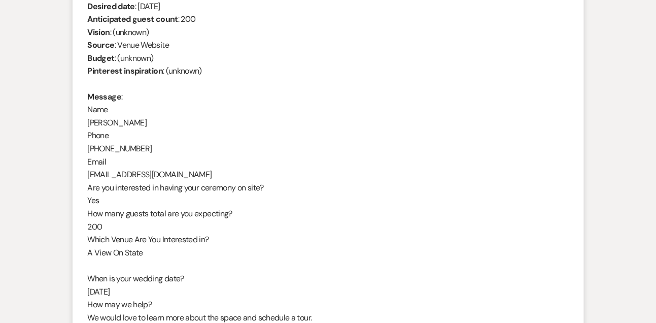
scroll to position [0, 0]
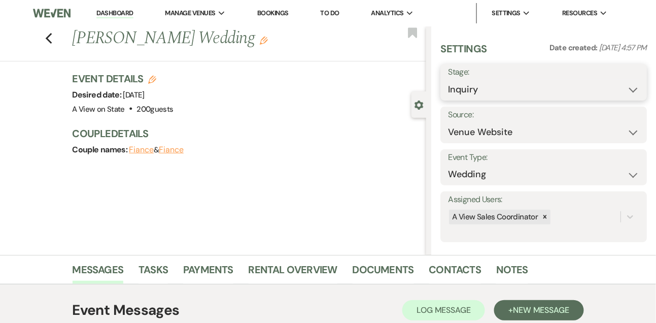
click at [478, 89] on select "Inquiry Follow Up Tour Requested Tour Confirmed Toured Proposal Sent Booked Lost" at bounding box center [543, 90] width 191 height 20
click at [448, 80] on select "Inquiry Follow Up Tour Requested Tour Confirmed Toured Proposal Sent Booked Lost" at bounding box center [543, 90] width 191 height 20
click at [627, 90] on button "Save" at bounding box center [625, 82] width 43 height 20
click at [155, 273] on link "Tasks" at bounding box center [152, 272] width 29 height 22
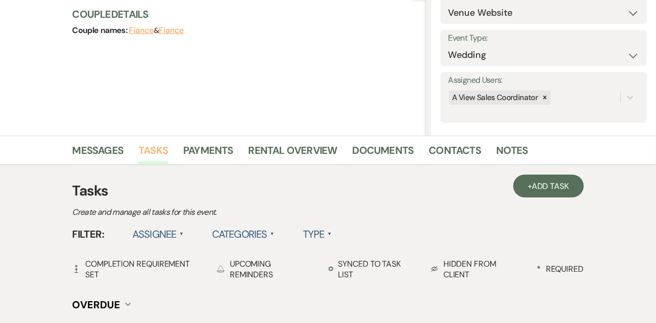
scroll to position [114, 0]
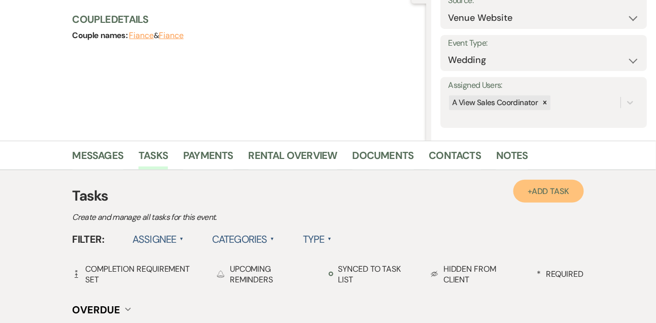
click at [535, 194] on span "Add Task" at bounding box center [551, 191] width 38 height 11
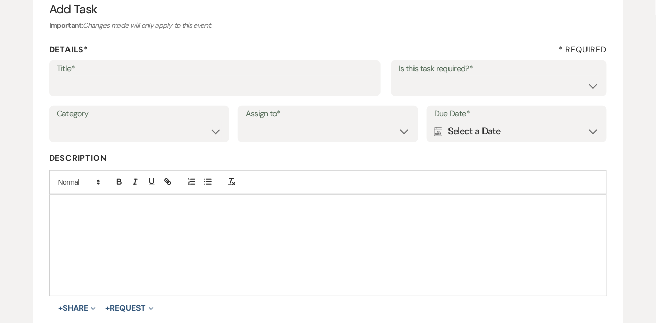
scroll to position [114, 0]
click at [214, 91] on input "Title*" at bounding box center [215, 86] width 317 height 20
click at [411, 89] on select "Yes No" at bounding box center [499, 86] width 200 height 20
click at [399, 76] on select "Yes No" at bounding box center [499, 86] width 200 height 20
click at [135, 139] on select "Venue Vendors Guests Details Finalize & Share" at bounding box center [139, 132] width 165 height 20
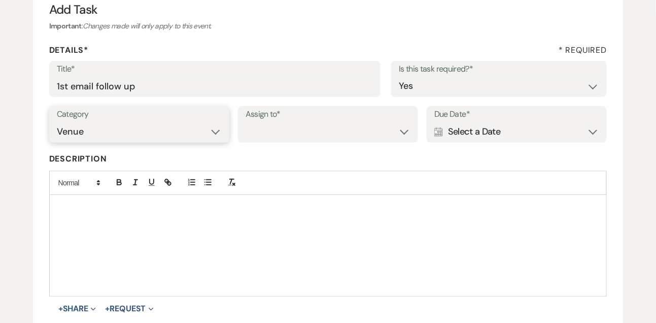
click at [57, 122] on select "Venue Vendors Guests Details Finalize & Share" at bounding box center [139, 132] width 165 height 20
click at [289, 118] on label "Assign to*" at bounding box center [328, 114] width 165 height 15
click at [286, 132] on select "Venue Client" at bounding box center [328, 132] width 165 height 20
click at [246, 122] on select "Venue Client" at bounding box center [328, 132] width 165 height 20
click at [531, 133] on div "Calendar Select a Date Expand" at bounding box center [516, 132] width 165 height 20
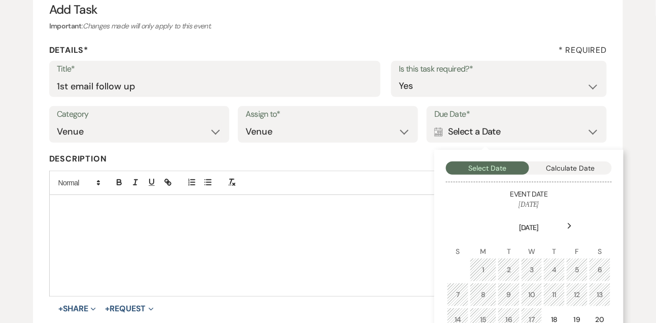
click at [573, 222] on div "Next" at bounding box center [570, 226] width 16 height 16
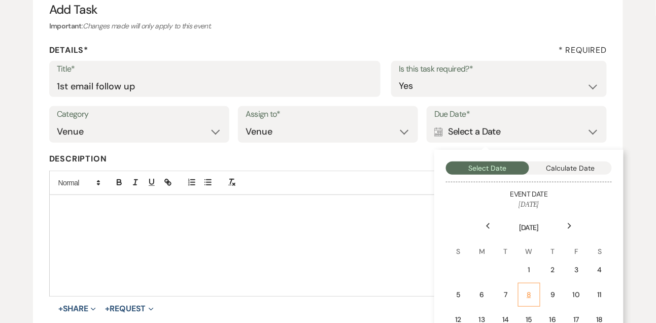
click at [534, 294] on td "8" at bounding box center [529, 295] width 22 height 24
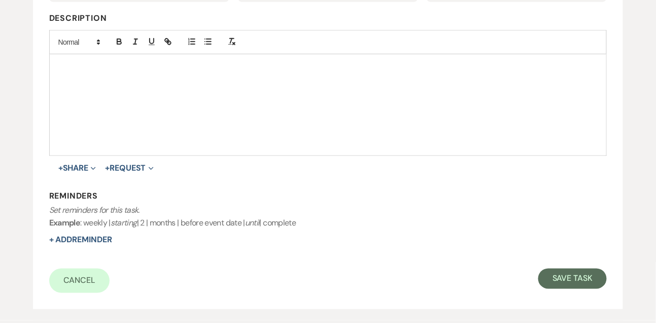
scroll to position [283, 0]
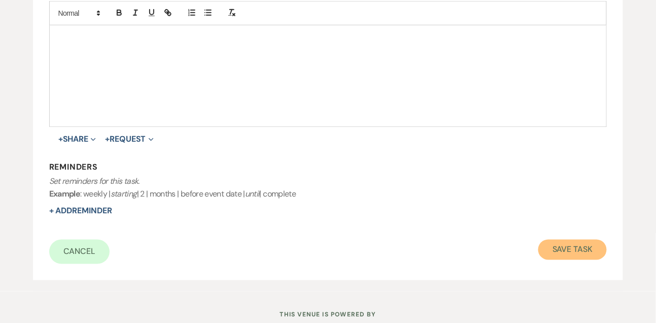
click at [564, 256] on button "Save Task" at bounding box center [572, 249] width 68 height 20
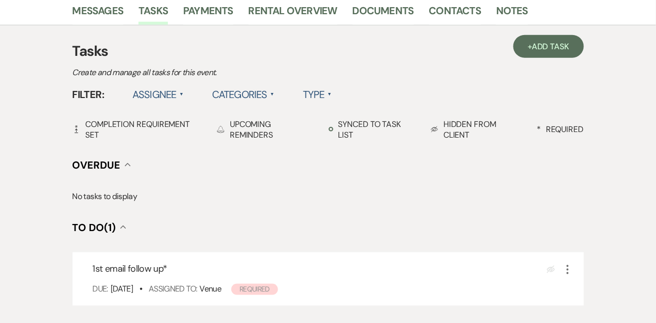
scroll to position [251, 0]
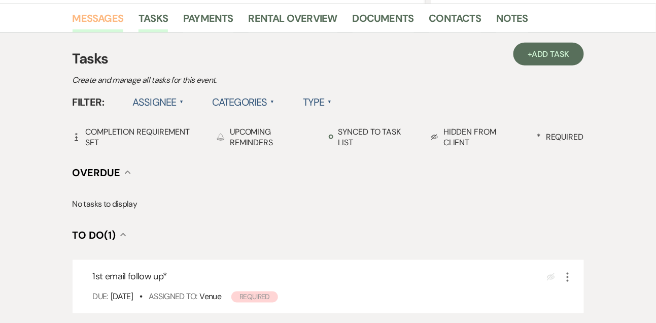
click at [115, 29] on link "Messages" at bounding box center [98, 21] width 51 height 22
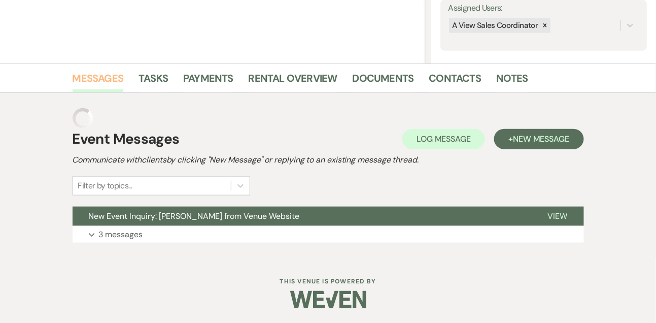
scroll to position [171, 0]
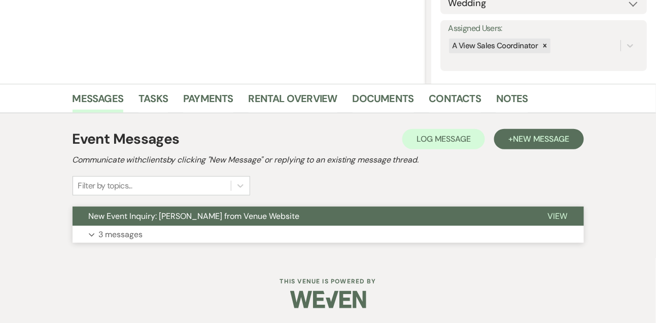
click at [121, 230] on p "3 messages" at bounding box center [121, 234] width 44 height 13
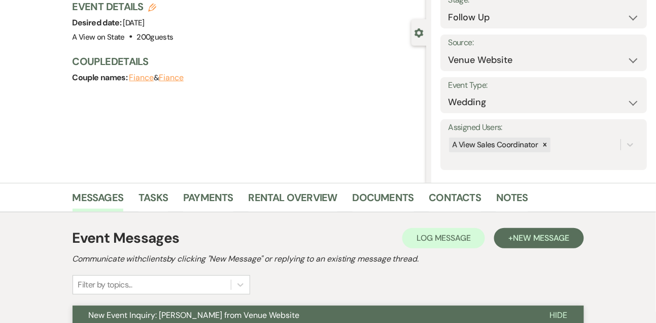
scroll to position [0, 0]
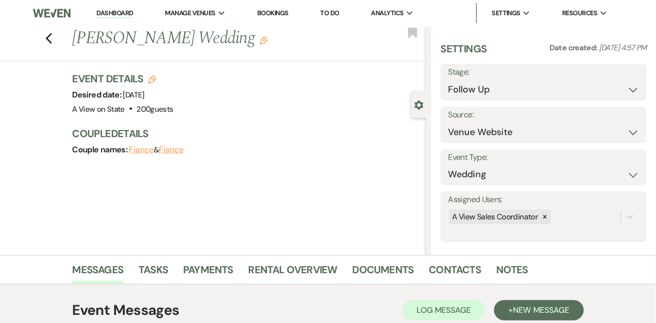
click at [107, 16] on link "Dashboard" at bounding box center [114, 14] width 37 height 10
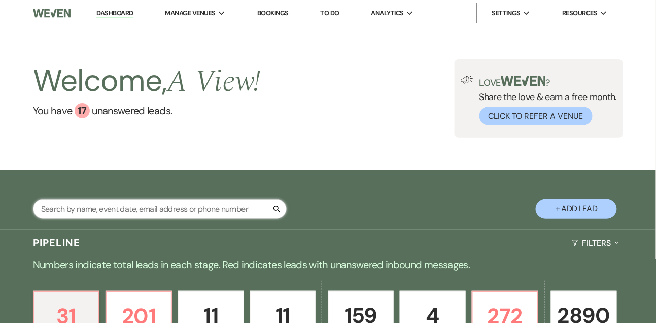
click at [103, 219] on input "text" at bounding box center [160, 209] width 254 height 20
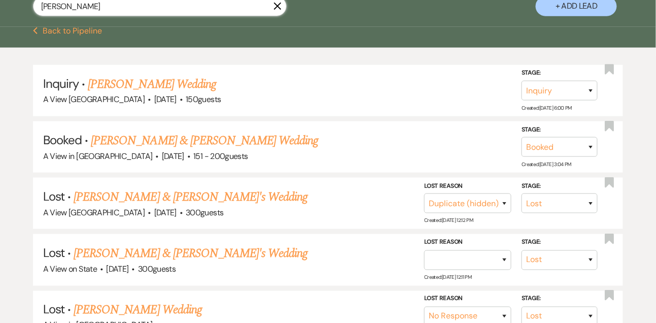
scroll to position [203, 0]
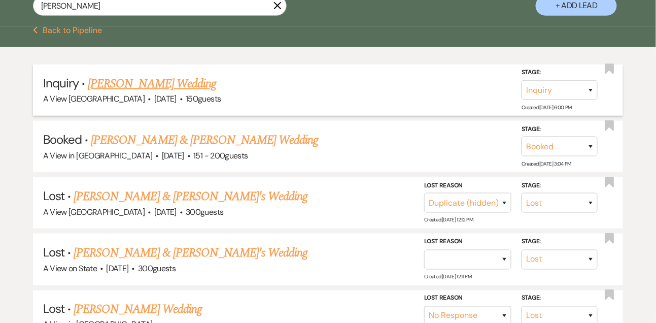
click at [174, 93] on link "[PERSON_NAME] Wedding" at bounding box center [152, 84] width 128 height 18
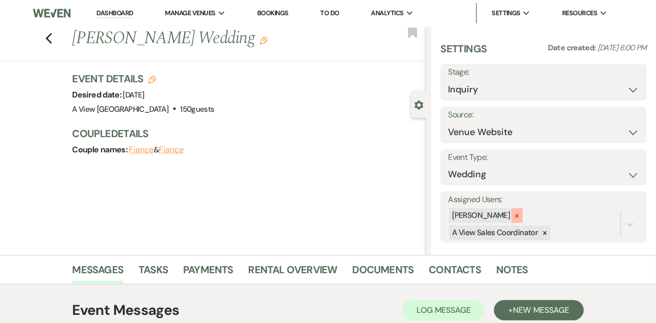
click at [520, 212] on icon at bounding box center [516, 215] width 7 height 7
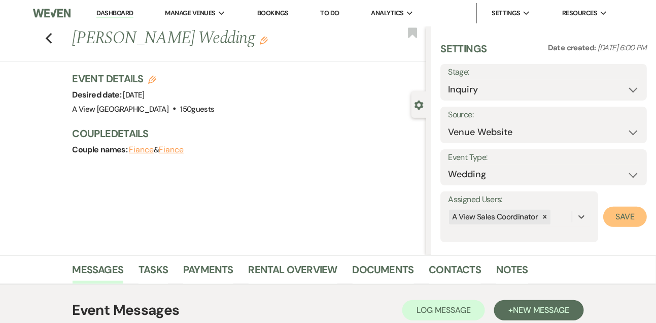
click at [637, 221] on button "Save" at bounding box center [625, 216] width 44 height 20
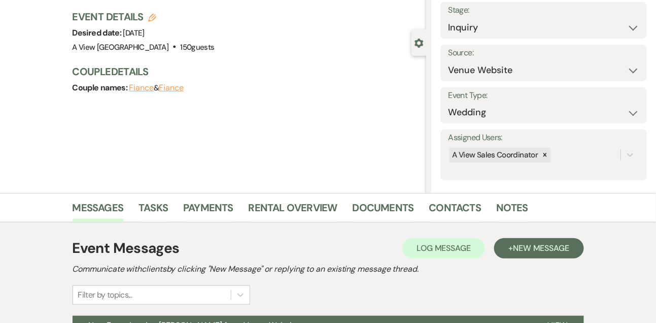
scroll to position [171, 0]
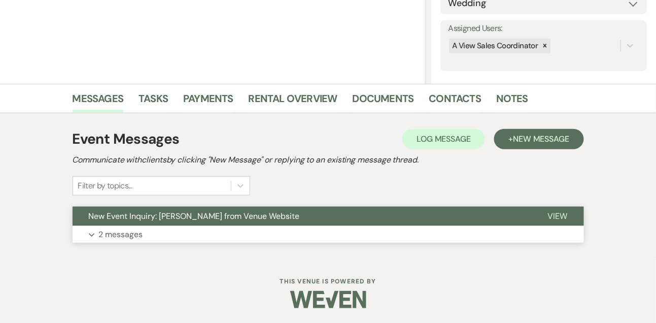
click at [120, 234] on p "2 messages" at bounding box center [121, 234] width 44 height 13
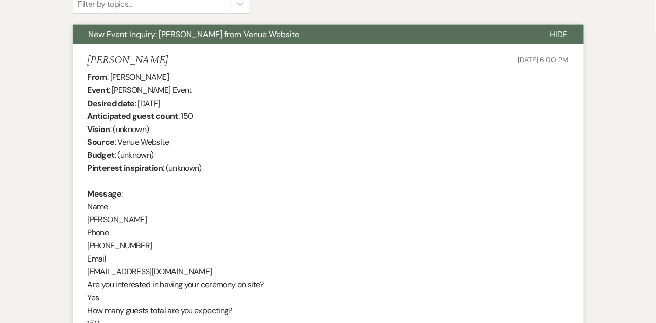
scroll to position [281, 0]
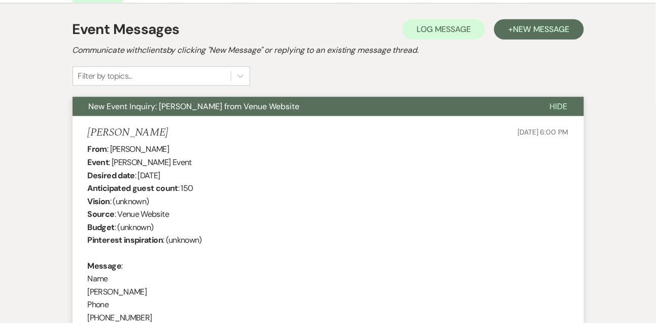
drag, startPoint x: 111, startPoint y: 146, endPoint x: 201, endPoint y: 153, distance: 91.1
drag, startPoint x: 137, startPoint y: 175, endPoint x: 215, endPoint y: 174, distance: 77.6
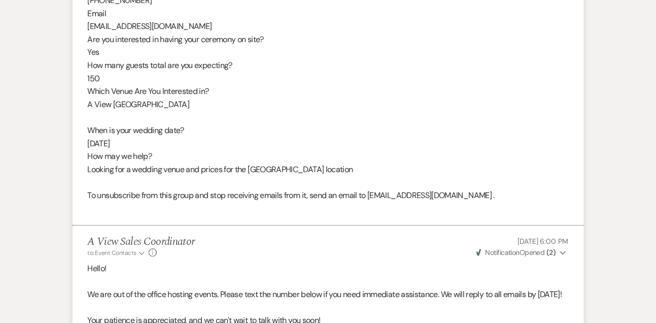
scroll to position [812, 0]
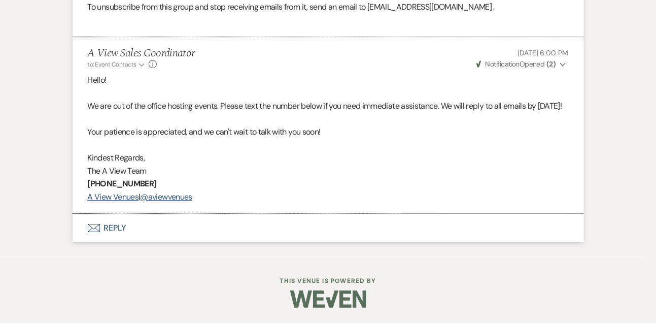
click at [117, 225] on button "Envelope Reply" at bounding box center [328, 228] width 511 height 28
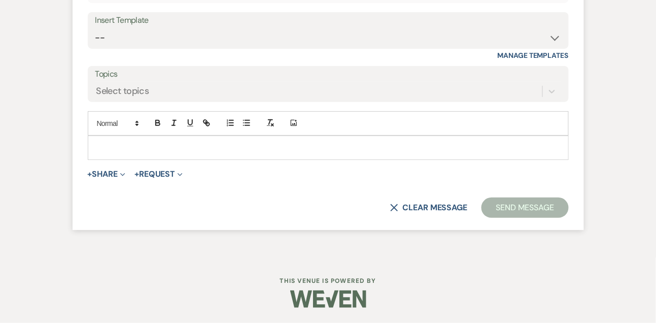
scroll to position [1096, 0]
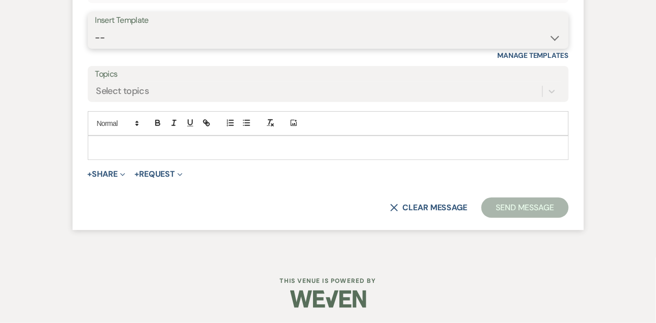
click at [152, 47] on select "-- Tour Confirmation Contract (Pre-Booked Leads) Out of office Inquiry Email Al…" at bounding box center [328, 38] width 466 height 20
click at [95, 28] on select "-- Tour Confirmation Contract (Pre-Booked Leads) Out of office Inquiry Email Al…" at bounding box center [328, 38] width 466 height 20
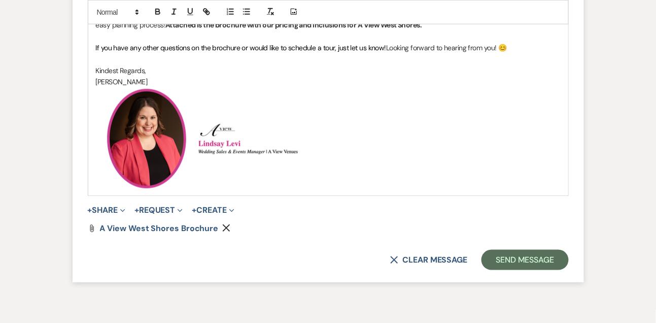
scroll to position [1278, 0]
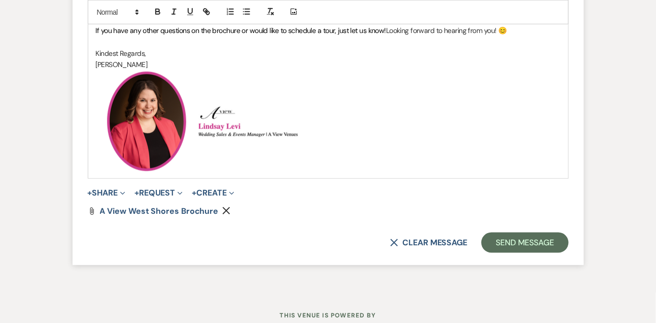
click at [530, 253] on button "Send Message" at bounding box center [524, 242] width 87 height 20
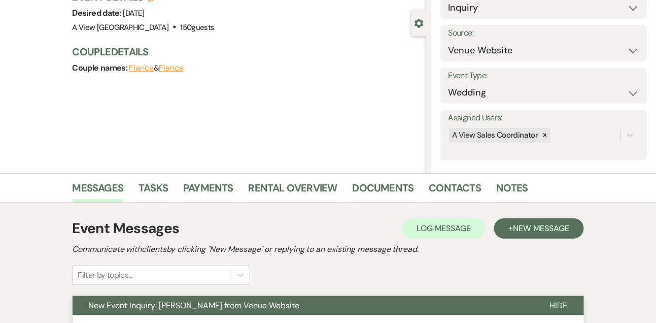
scroll to position [0, 0]
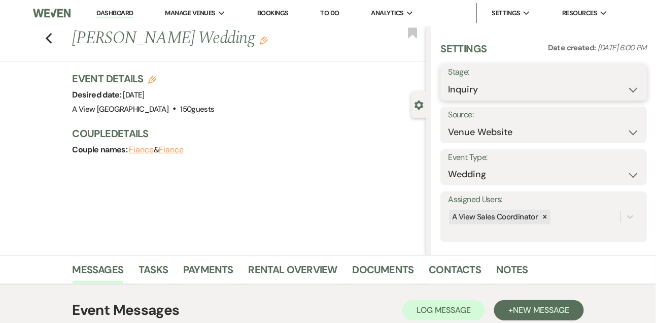
click at [463, 93] on select "Inquiry Follow Up Tour Requested Tour Confirmed Toured Proposal Sent Booked Lost" at bounding box center [543, 90] width 191 height 20
click at [448, 80] on select "Inquiry Follow Up Tour Requested Tour Confirmed Toured Proposal Sent Booked Lost" at bounding box center [543, 90] width 191 height 20
click at [639, 78] on button "Save" at bounding box center [625, 82] width 43 height 20
click at [142, 276] on link "Tasks" at bounding box center [152, 272] width 29 height 22
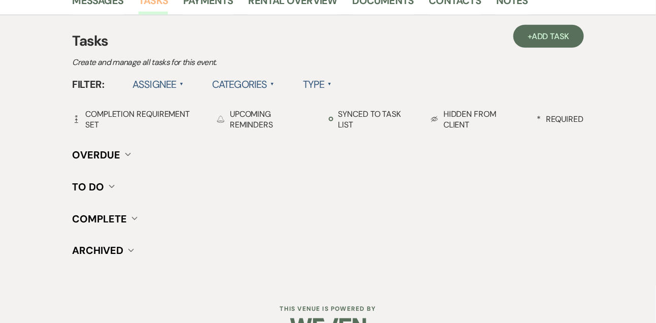
scroll to position [296, 0]
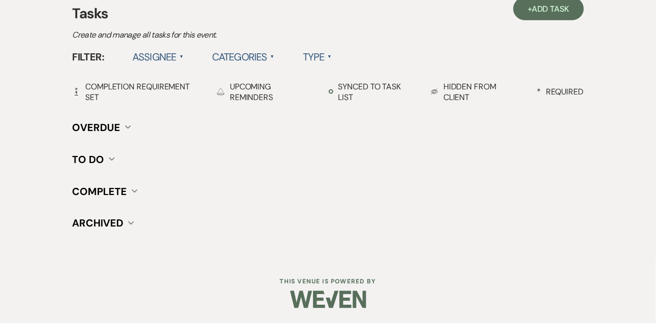
click at [542, 21] on h3 "Tasks" at bounding box center [328, 13] width 511 height 21
click at [542, 19] on link "+ Add Task" at bounding box center [548, 8] width 70 height 23
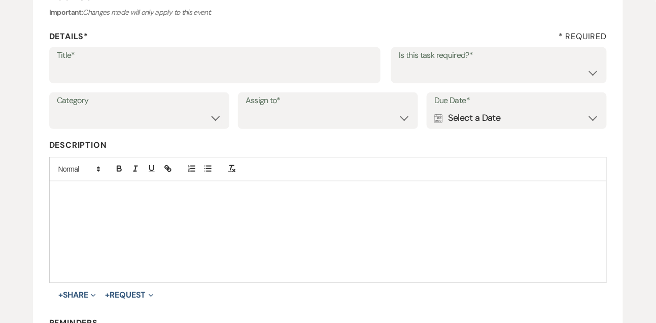
scroll to position [41, 0]
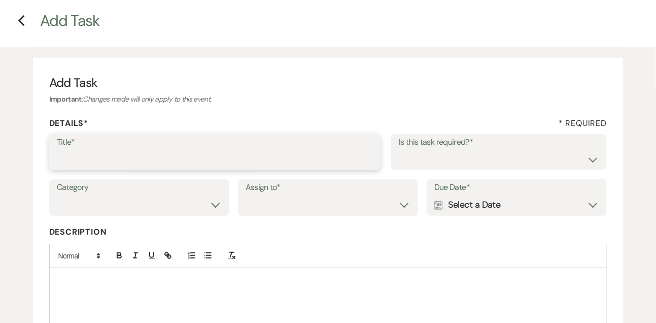
click at [256, 163] on input "Title*" at bounding box center [215, 159] width 317 height 20
click at [425, 158] on select "Yes No" at bounding box center [499, 159] width 200 height 20
click at [399, 149] on select "Yes No" at bounding box center [499, 159] width 200 height 20
click at [145, 207] on select "Venue Vendors Guests Details Finalize & Share" at bounding box center [139, 205] width 165 height 20
click at [57, 195] on select "Venue Vendors Guests Details Finalize & Share" at bounding box center [139, 205] width 165 height 20
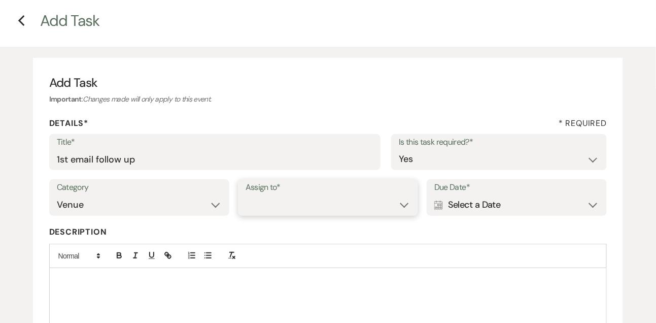
click at [267, 203] on select "Venue Client" at bounding box center [328, 205] width 165 height 20
click at [246, 195] on select "Venue Client" at bounding box center [328, 205] width 165 height 20
click at [431, 215] on div "Due Date* Calendar Select a Date Expand" at bounding box center [517, 197] width 180 height 37
click at [472, 201] on div "Calendar Select a Date Expand" at bounding box center [516, 205] width 165 height 20
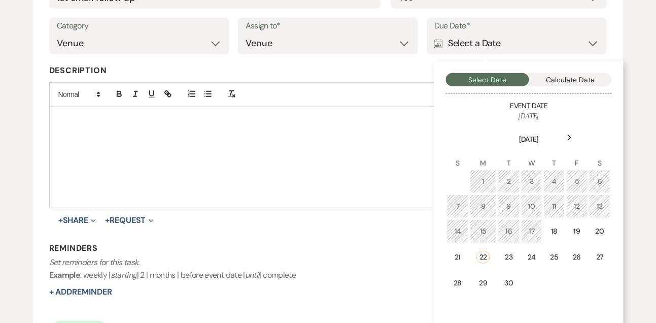
scroll to position [213, 0]
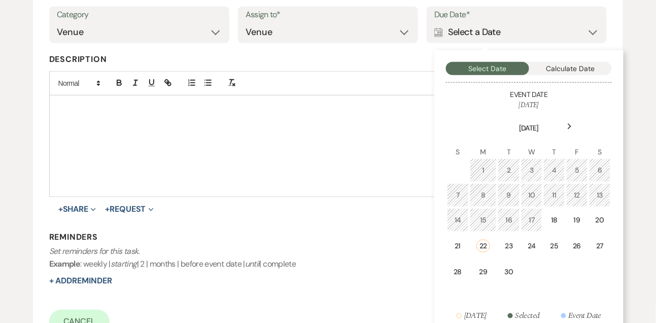
click at [570, 129] on icon "Next" at bounding box center [569, 126] width 5 height 6
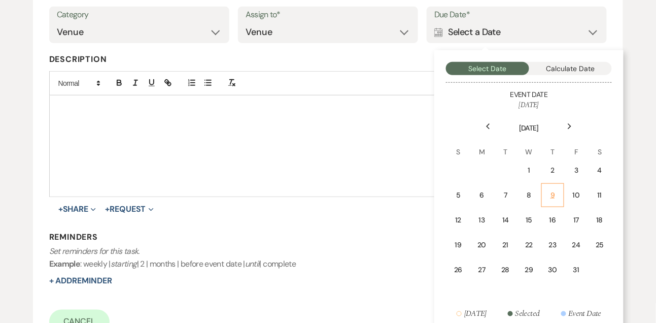
click at [557, 191] on div "9" at bounding box center [553, 195] width 10 height 11
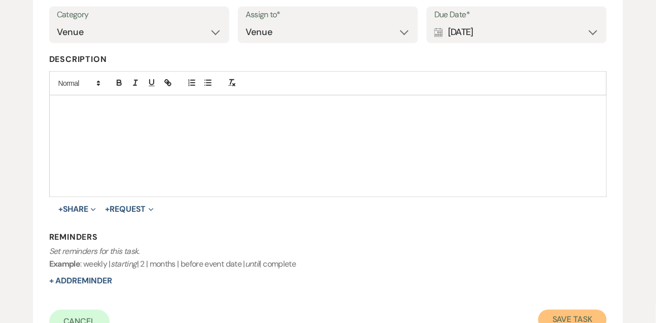
click at [569, 313] on button "Save Task" at bounding box center [572, 319] width 68 height 20
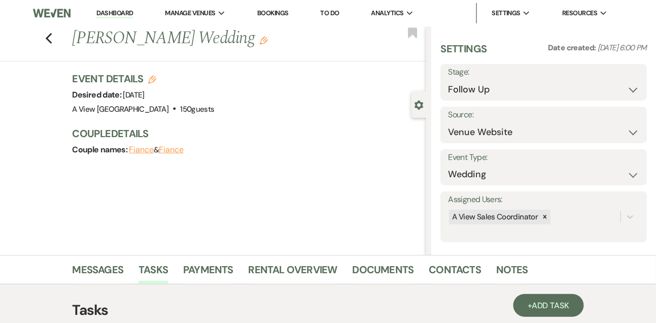
click at [112, 13] on link "Dashboard" at bounding box center [114, 14] width 37 height 10
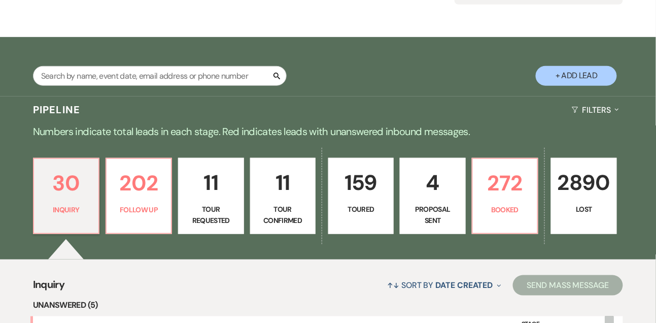
scroll to position [220, 0]
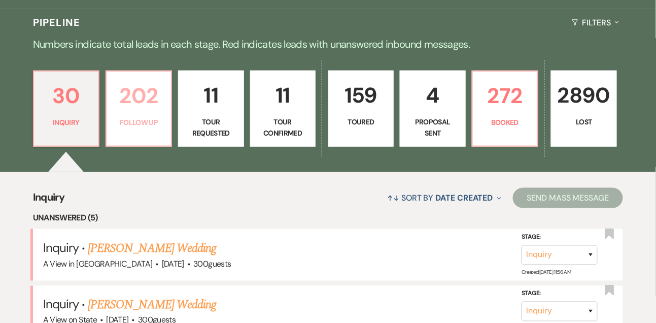
click at [130, 126] on p "Follow Up" at bounding box center [139, 122] width 52 height 11
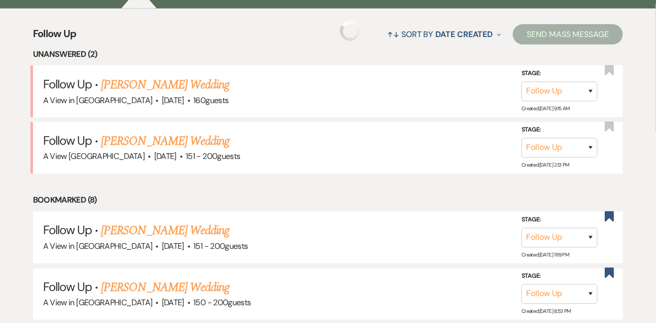
scroll to position [420, 0]
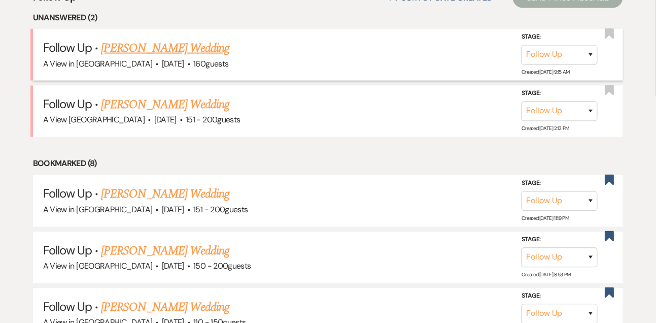
click at [158, 57] on link "[PERSON_NAME] Wedding" at bounding box center [165, 48] width 128 height 18
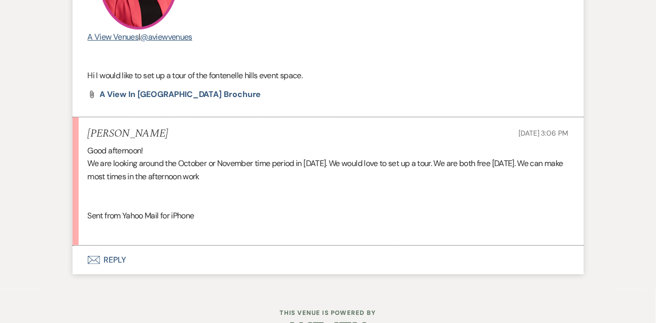
scroll to position [1131, 0]
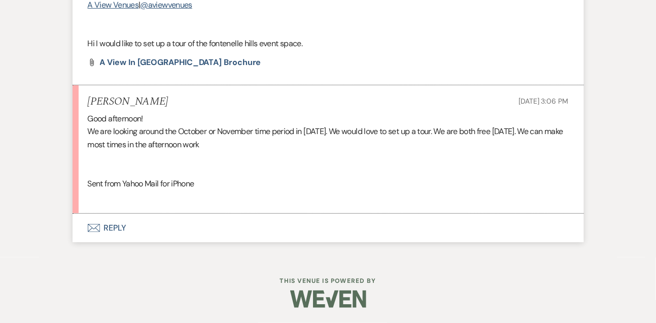
click at [111, 236] on button "Envelope Reply" at bounding box center [328, 228] width 511 height 28
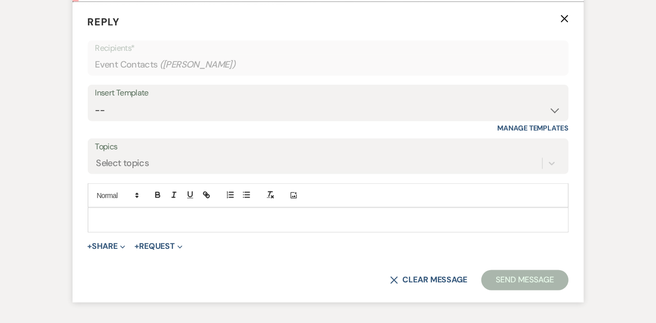
scroll to position [1334, 0]
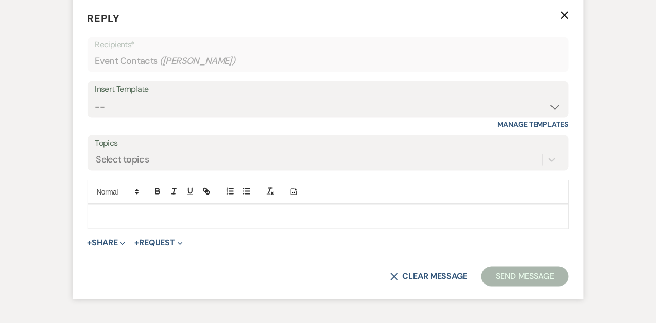
click at [111, 228] on div at bounding box center [328, 215] width 480 height 23
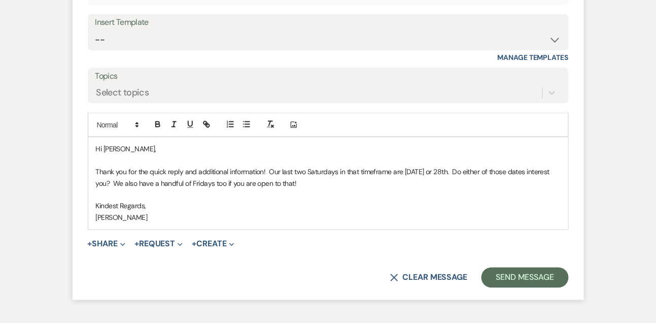
scroll to position [1423, 0]
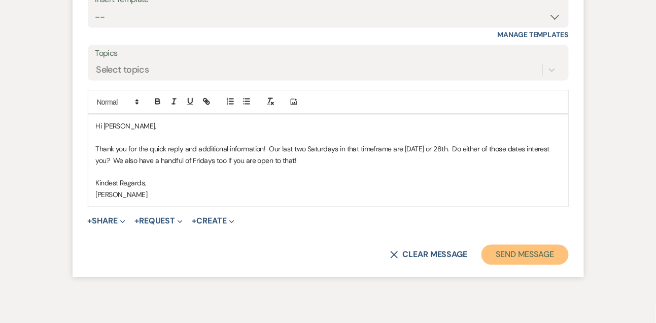
click at [517, 265] on button "Send Message" at bounding box center [524, 254] width 87 height 20
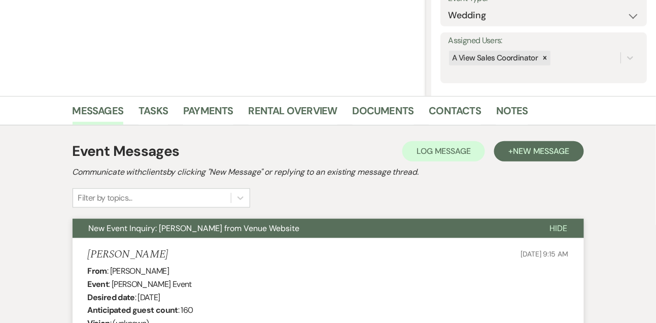
scroll to position [0, 0]
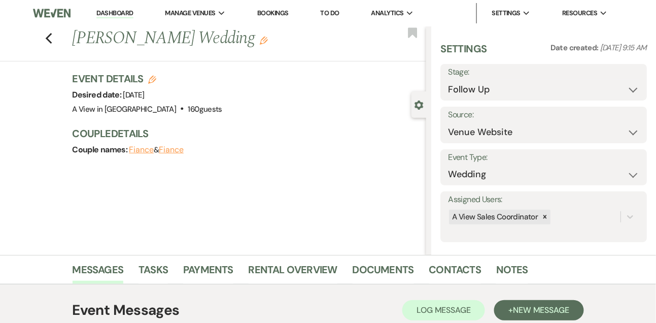
click at [113, 11] on link "Dashboard" at bounding box center [114, 14] width 37 height 10
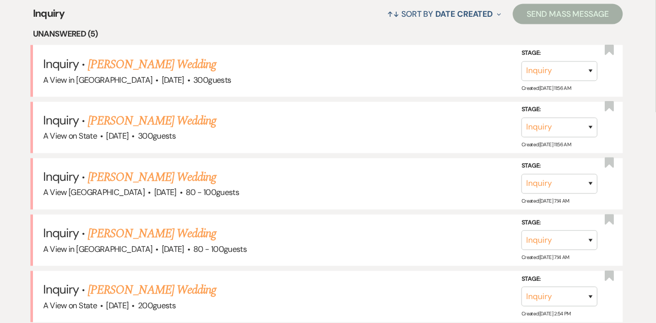
scroll to position [446, 0]
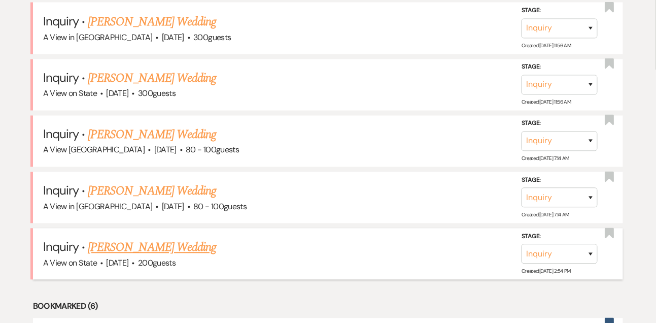
click at [156, 257] on link "[PERSON_NAME] Wedding" at bounding box center [152, 247] width 128 height 18
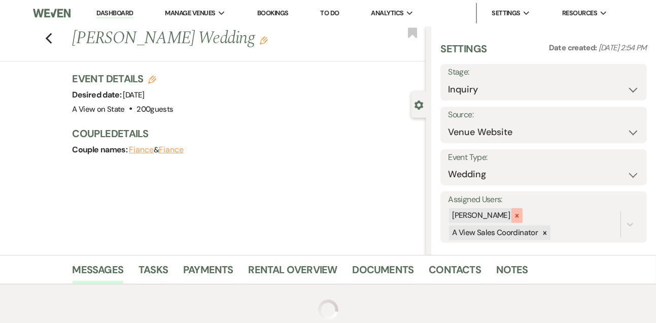
click at [519, 215] on icon at bounding box center [517, 216] width 4 height 4
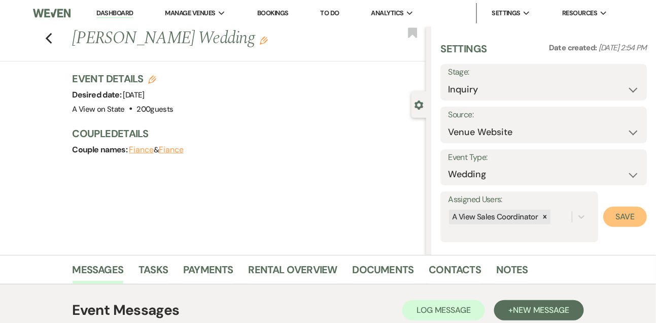
click at [619, 214] on button "Save" at bounding box center [625, 216] width 44 height 20
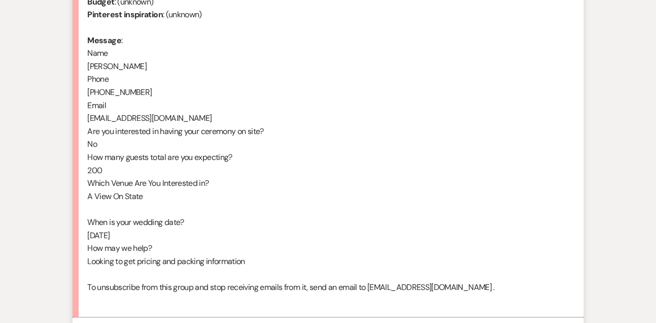
scroll to position [556, 0]
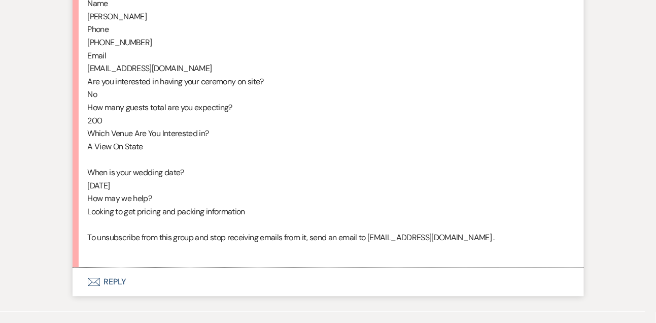
click at [115, 296] on button "Envelope Reply" at bounding box center [328, 281] width 511 height 28
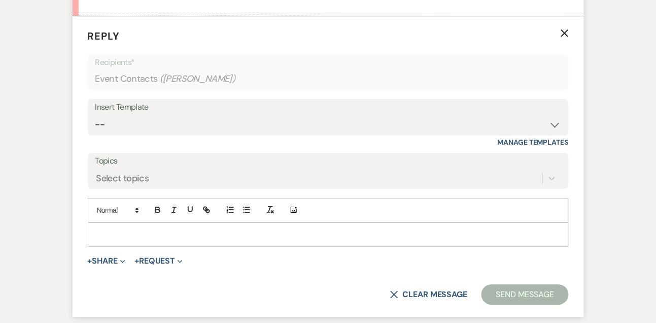
scroll to position [825, 0]
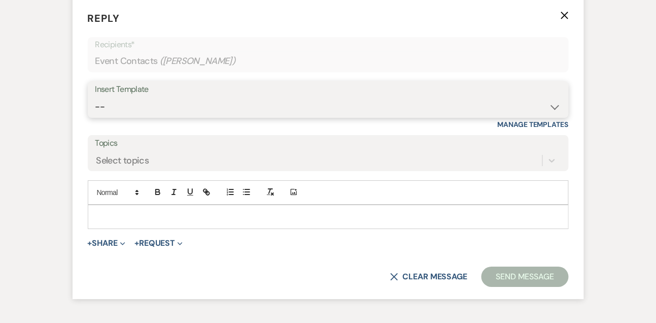
click at [123, 112] on select "-- Tour Confirmation Contract (Pre-Booked Leads) Out of office Inquiry Email Al…" at bounding box center [328, 107] width 466 height 20
click at [95, 109] on select "-- Tour Confirmation Contract (Pre-Booked Leads) Out of office Inquiry Email Al…" at bounding box center [328, 107] width 466 height 20
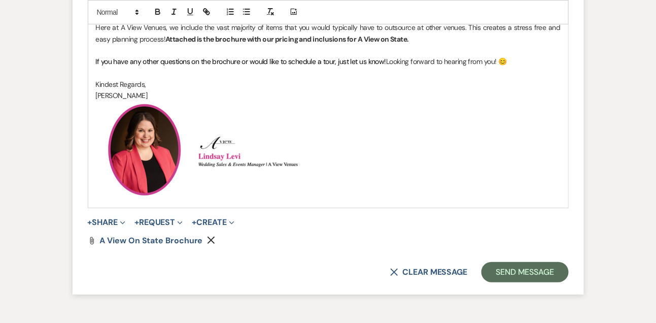
scroll to position [1060, 0]
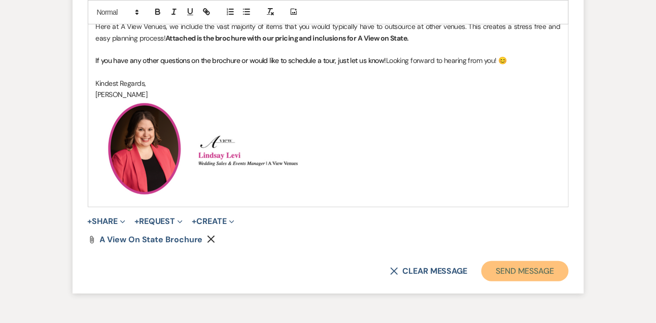
click at [555, 281] on button "Send Message" at bounding box center [524, 271] width 87 height 20
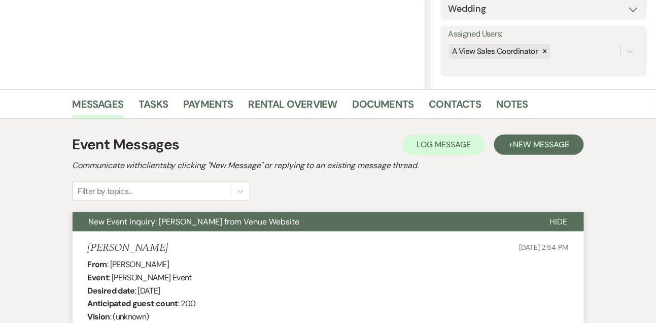
scroll to position [303, 0]
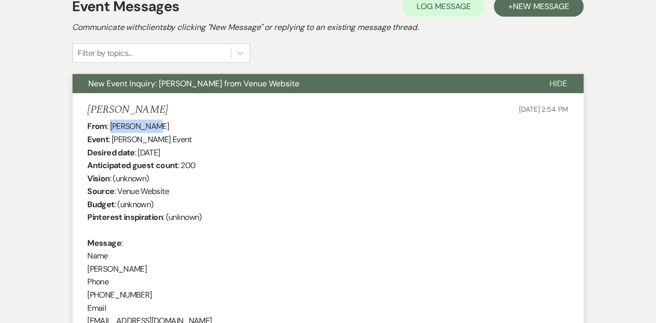
drag, startPoint x: 110, startPoint y: 125, endPoint x: 177, endPoint y: 124, distance: 67.0
click at [177, 124] on div "From : [PERSON_NAME] Event : [PERSON_NAME] Event Desired date : [DATE] Anticipa…" at bounding box center [328, 315] width 481 height 390
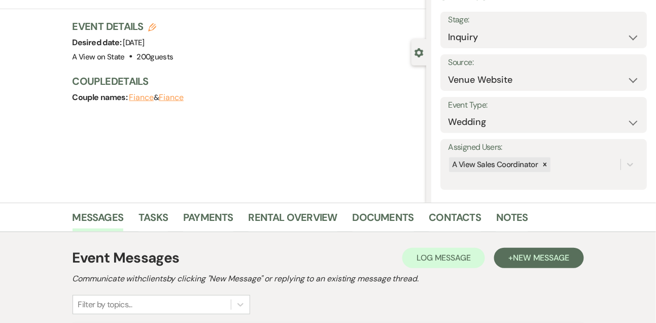
scroll to position [0, 0]
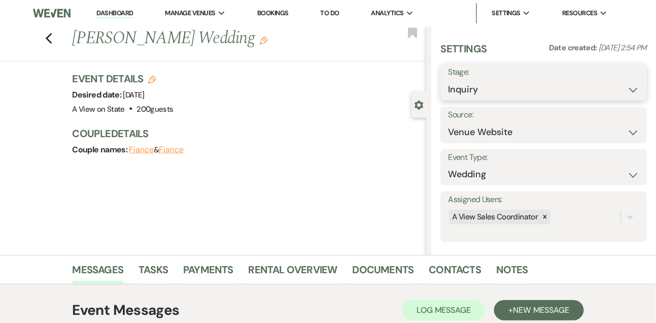
click at [469, 93] on select "Inquiry Follow Up Tour Requested Tour Confirmed Toured Proposal Sent Booked Lost" at bounding box center [543, 90] width 191 height 20
click at [448, 80] on select "Inquiry Follow Up Tour Requested Tour Confirmed Toured Proposal Sent Booked Lost" at bounding box center [543, 90] width 191 height 20
click at [617, 87] on button "Save" at bounding box center [625, 82] width 43 height 20
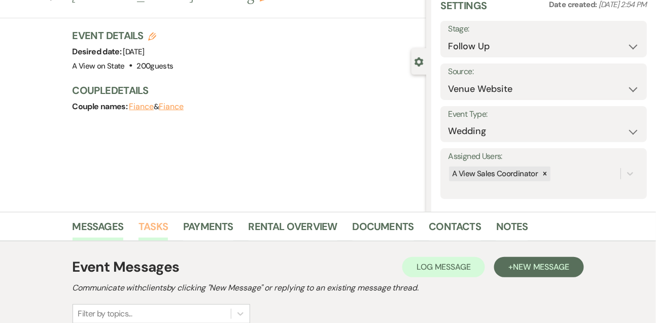
click at [167, 224] on link "Tasks" at bounding box center [152, 229] width 29 height 22
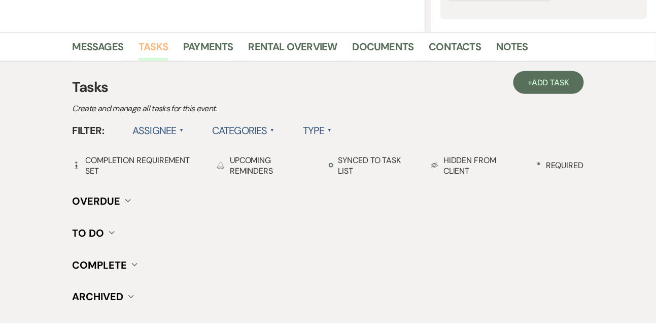
scroll to position [254, 0]
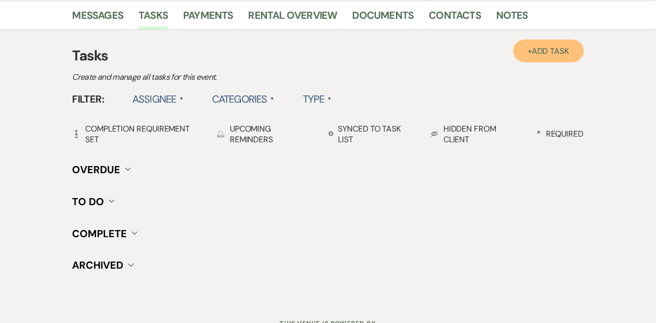
click at [556, 52] on span "Add Task" at bounding box center [551, 51] width 38 height 11
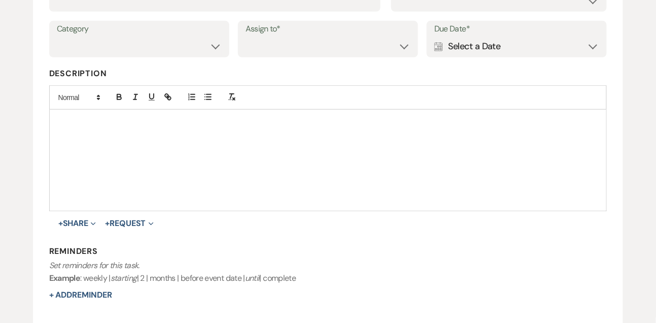
scroll to position [125, 0]
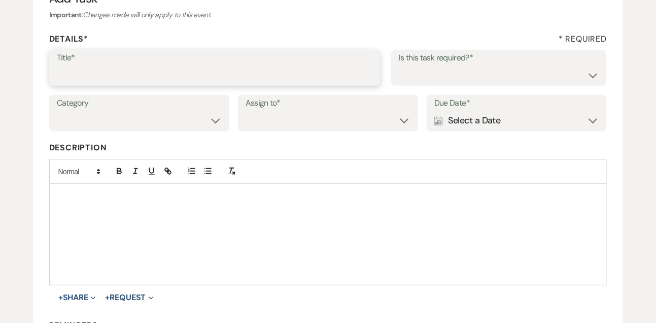
click at [265, 75] on input "Title*" at bounding box center [215, 75] width 317 height 20
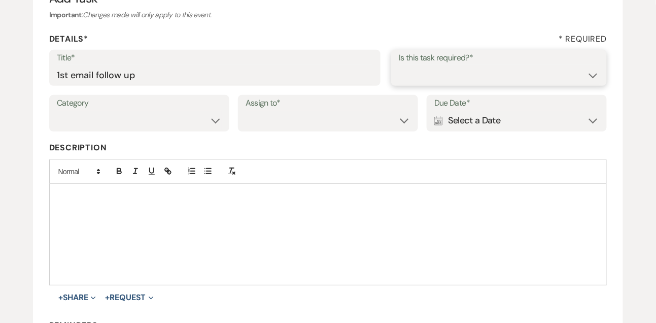
click at [458, 73] on select "Yes No" at bounding box center [499, 75] width 200 height 20
click at [399, 65] on select "Yes No" at bounding box center [499, 75] width 200 height 20
click at [198, 118] on select "Venue Vendors Guests Details Finalize & Share" at bounding box center [139, 121] width 165 height 20
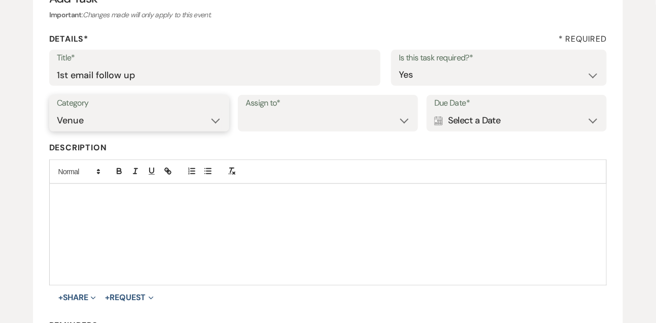
click at [57, 111] on select "Venue Vendors Guests Details Finalize & Share" at bounding box center [139, 121] width 165 height 20
click at [281, 120] on select "Venue Client" at bounding box center [328, 121] width 165 height 20
click at [246, 111] on select "Venue Client" at bounding box center [328, 121] width 165 height 20
click at [464, 111] on div "Calendar Select a Date Expand" at bounding box center [516, 121] width 165 height 20
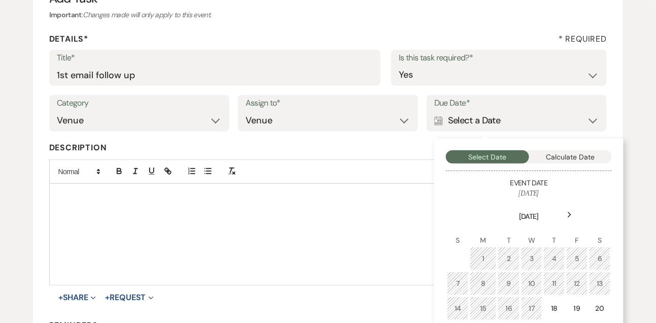
click at [572, 216] on icon "Next" at bounding box center [569, 215] width 5 height 6
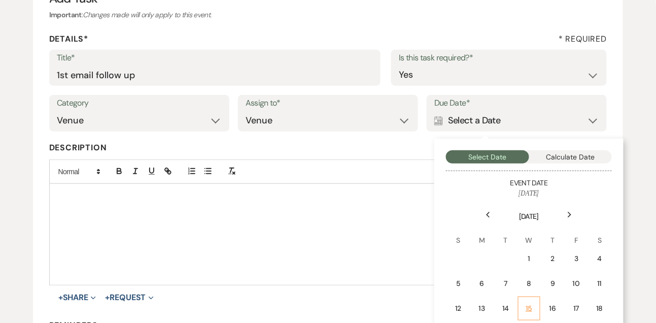
click at [529, 297] on td "15" at bounding box center [529, 308] width 22 height 24
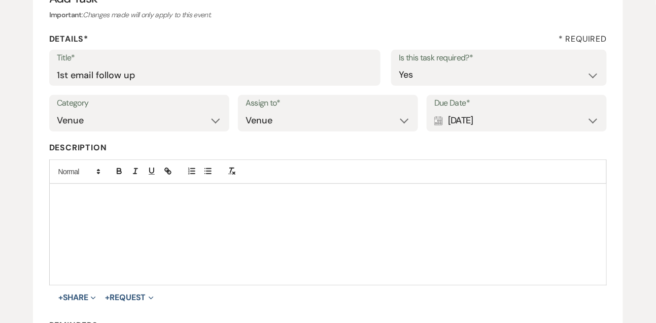
scroll to position [243, 0]
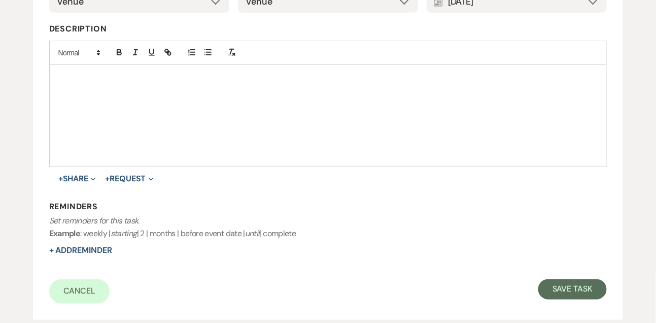
click at [554, 276] on form "Title* 1st email follow up Is this task required?* Yes No Category Venue Vendor…" at bounding box center [328, 117] width 558 height 372
click at [554, 277] on form "Title* 1st email follow up Is this task required?* Yes No Category Venue Vendor…" at bounding box center [328, 117] width 558 height 372
click at [554, 282] on button "Save Task" at bounding box center [572, 289] width 68 height 20
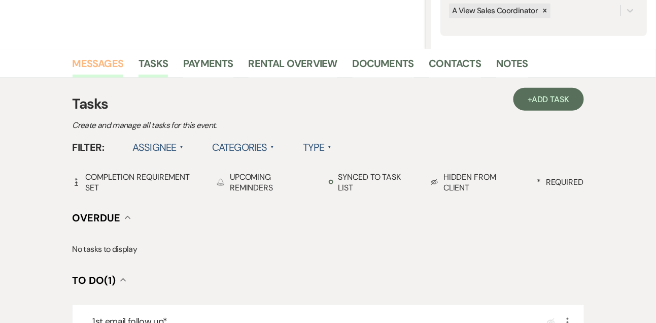
click at [120, 72] on link "Messages" at bounding box center [98, 66] width 51 height 22
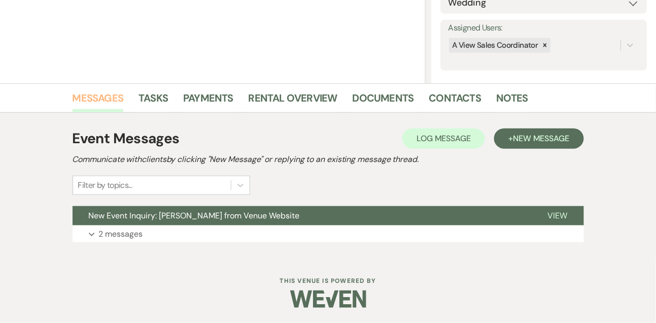
scroll to position [171, 0]
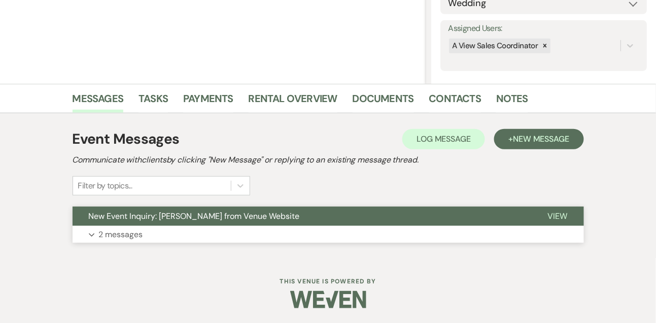
click at [122, 236] on p "2 messages" at bounding box center [121, 234] width 44 height 13
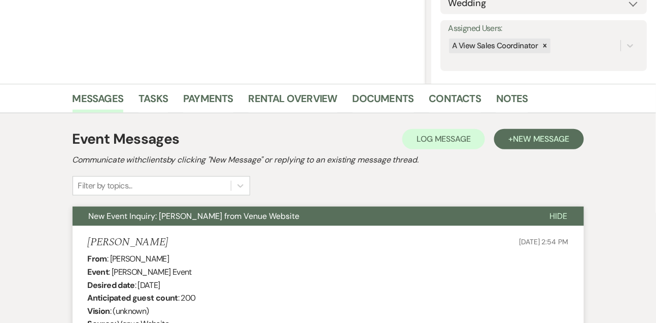
scroll to position [261, 0]
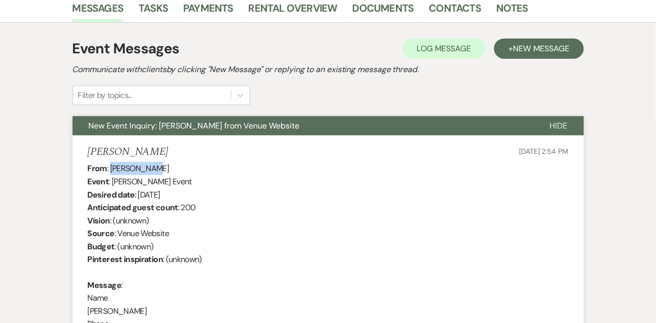
drag, startPoint x: 110, startPoint y: 165, endPoint x: 166, endPoint y: 164, distance: 55.8
drag, startPoint x: 138, startPoint y: 193, endPoint x: 226, endPoint y: 191, distance: 87.8
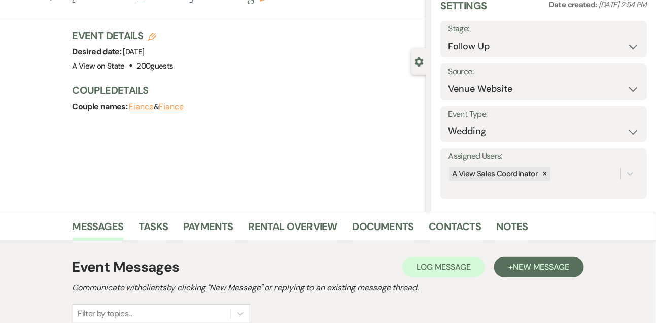
scroll to position [149, 0]
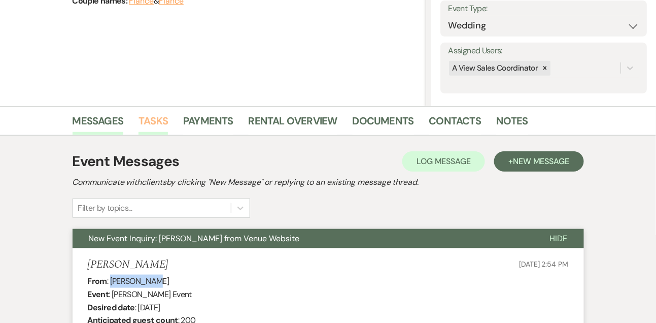
click at [155, 130] on link "Tasks" at bounding box center [152, 124] width 29 height 22
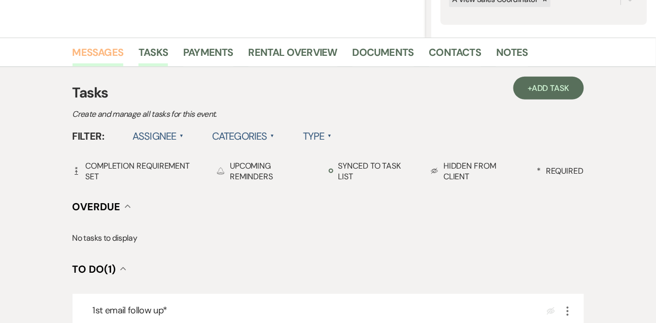
click at [103, 51] on link "Messages" at bounding box center [98, 55] width 51 height 22
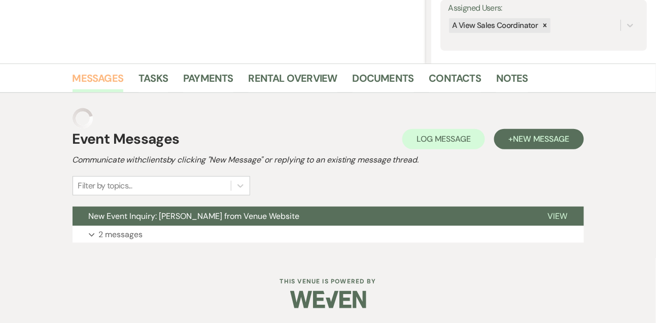
scroll to position [171, 0]
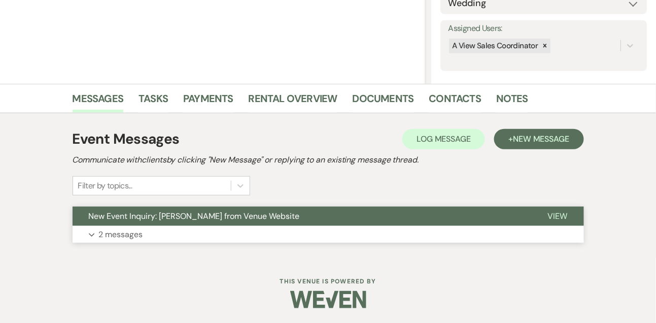
click at [123, 236] on p "2 messages" at bounding box center [121, 234] width 44 height 13
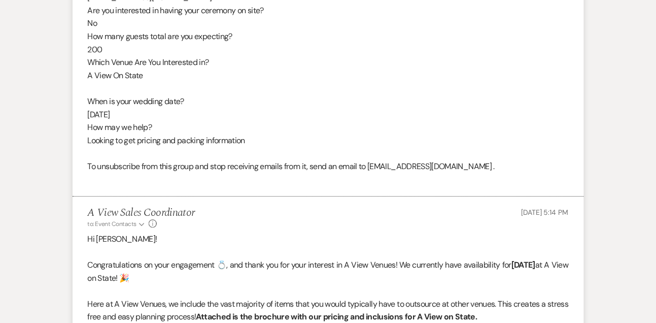
scroll to position [0, 0]
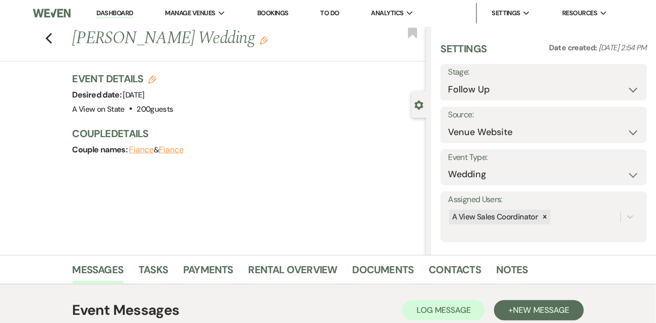
click at [121, 15] on link "Dashboard" at bounding box center [114, 14] width 37 height 10
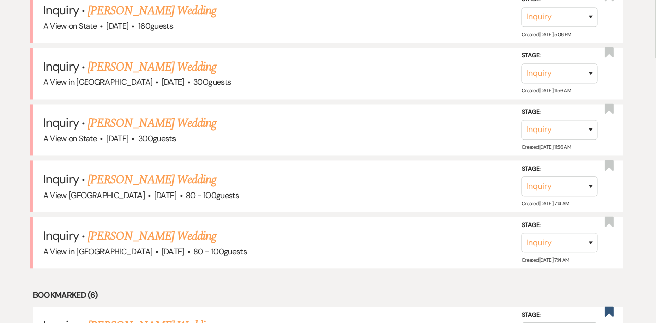
scroll to position [464, 0]
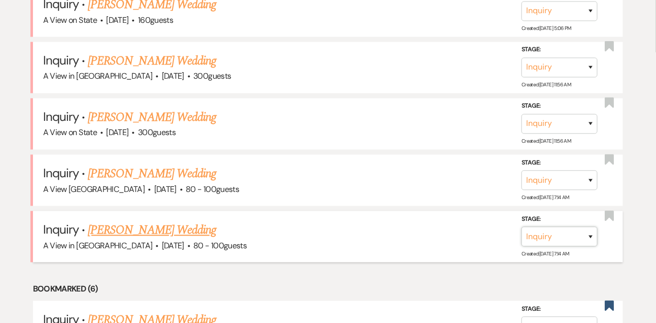
click at [540, 247] on select "Inquiry Follow Up Tour Requested Tour Confirmed Toured Proposal Sent Booked Lost" at bounding box center [559, 237] width 76 height 20
click at [521, 233] on select "Inquiry Follow Up Tour Requested Tour Confirmed Toured Proposal Sent Booked Lost" at bounding box center [559, 237] width 76 height 20
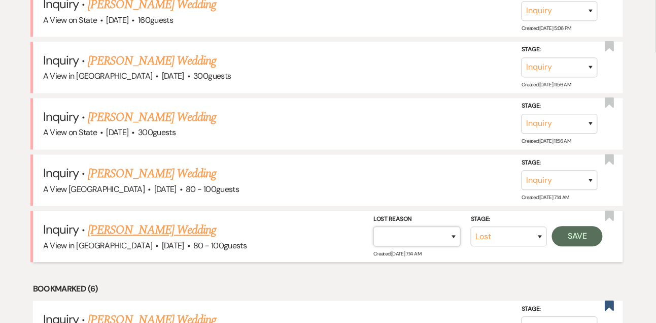
click at [434, 247] on select "Booked Elsewhere Budget Date Unavailable No Response Not a Good Match Capacity …" at bounding box center [416, 237] width 87 height 20
click at [373, 233] on select "Booked Elsewhere Budget Date Unavailable No Response Not a Good Match Capacity …" at bounding box center [416, 237] width 87 height 20
click at [576, 247] on button "Save" at bounding box center [577, 236] width 51 height 20
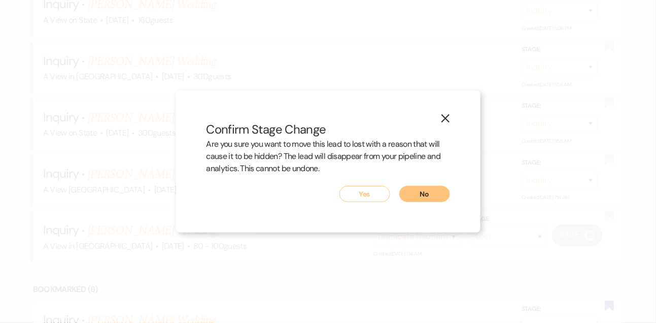
click at [371, 198] on button "Yes" at bounding box center [364, 194] width 51 height 16
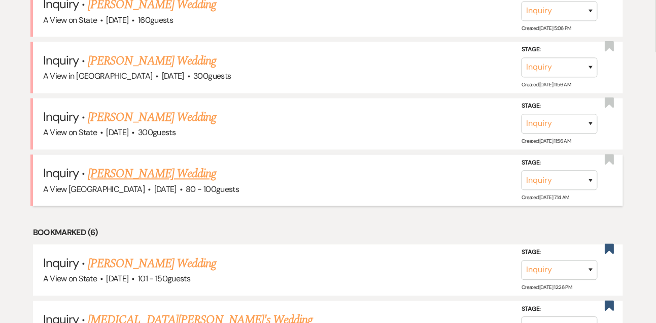
click at [160, 183] on link "[PERSON_NAME] Wedding" at bounding box center [152, 174] width 128 height 18
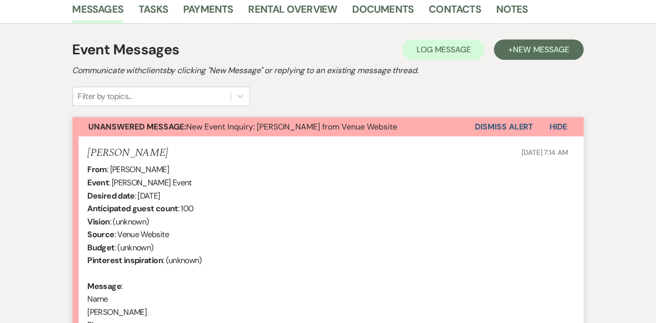
scroll to position [635, 0]
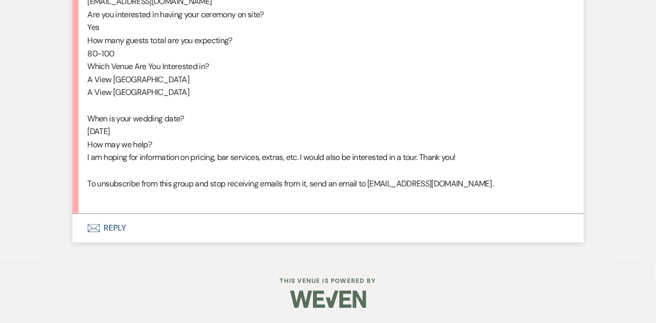
click at [126, 224] on button "Envelope Reply" at bounding box center [328, 228] width 511 height 28
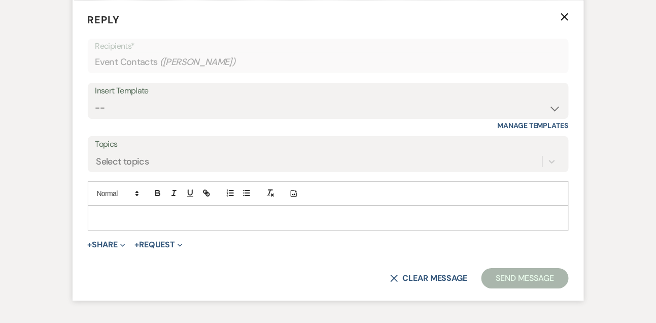
scroll to position [838, 0]
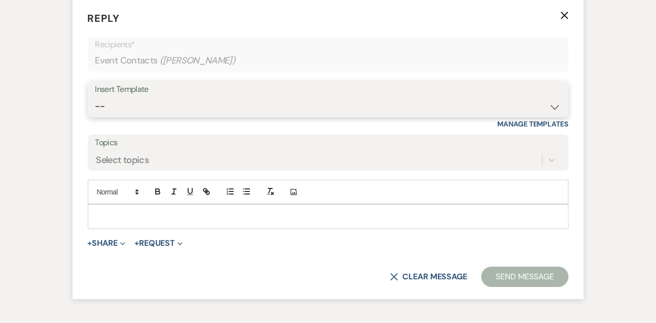
click at [114, 116] on select "-- Tour Confirmation Contract (Pre-Booked Leads) Out of office Inquiry Email Al…" at bounding box center [328, 106] width 466 height 20
click at [95, 109] on select "-- Tour Confirmation Contract (Pre-Booked Leads) Out of office Inquiry Email Al…" at bounding box center [328, 106] width 466 height 20
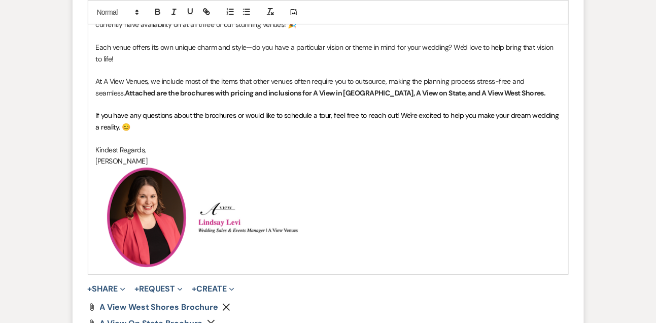
scroll to position [1145, 0]
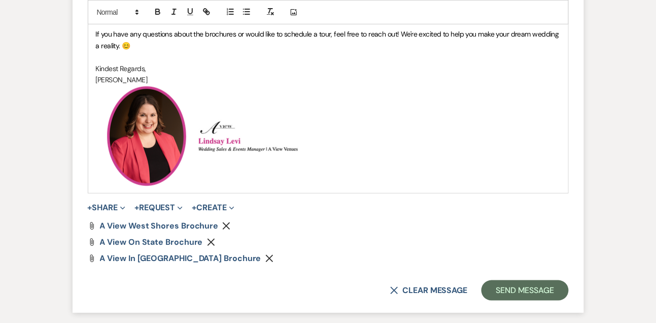
click at [209, 246] on use "button" at bounding box center [211, 242] width 8 height 8
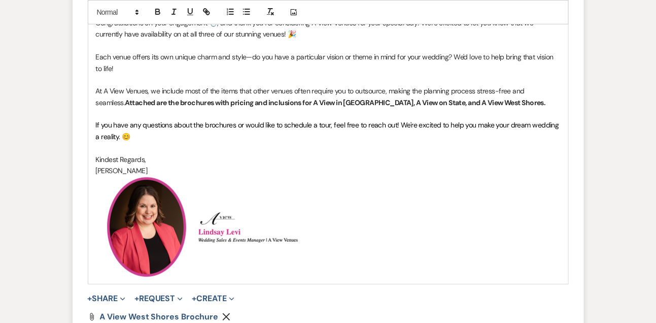
scroll to position [1034, 0]
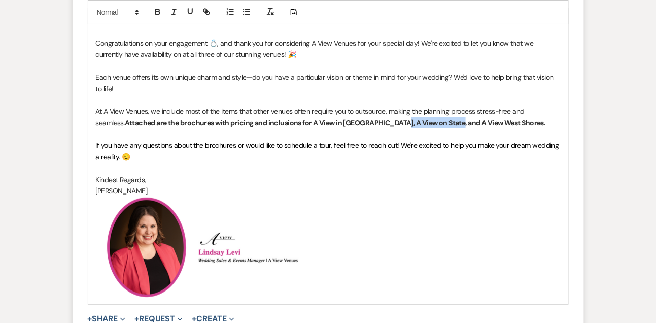
drag, startPoint x: 362, startPoint y: 135, endPoint x: 416, endPoint y: 132, distance: 54.4
click at [416, 127] on strong "Attached are the brochures with pricing and inclusions for A View in [GEOGRAPHI…" at bounding box center [335, 122] width 421 height 9
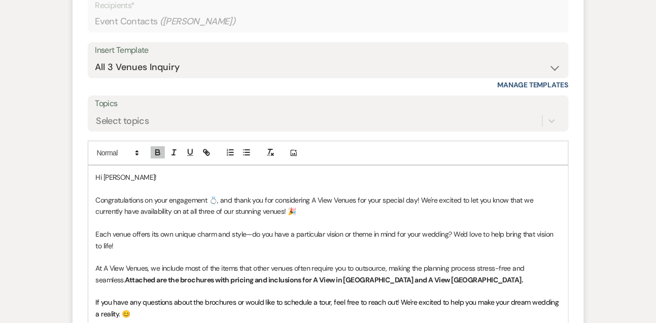
scroll to position [892, 0]
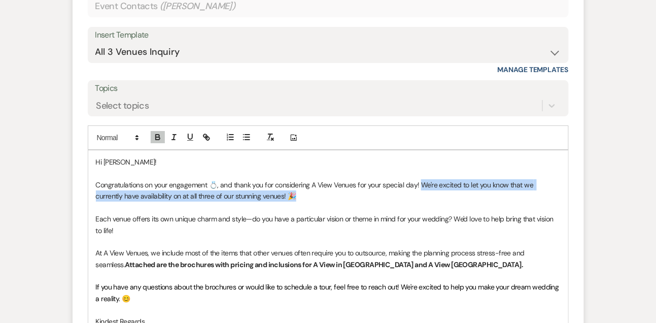
drag, startPoint x: 419, startPoint y: 199, endPoint x: 419, endPoint y: 204, distance: 5.6
click at [419, 202] on p "Congratulations on your engagement 💍, and thank you for considering A View Venu…" at bounding box center [328, 190] width 465 height 23
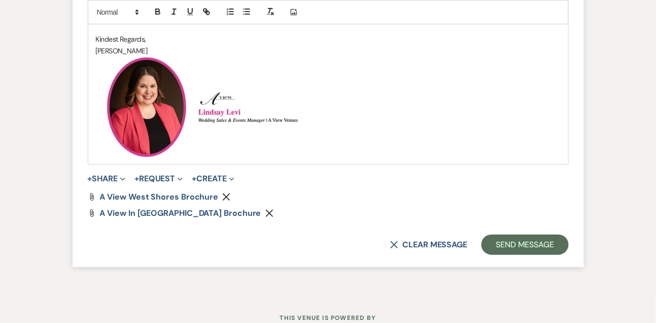
scroll to position [1167, 0]
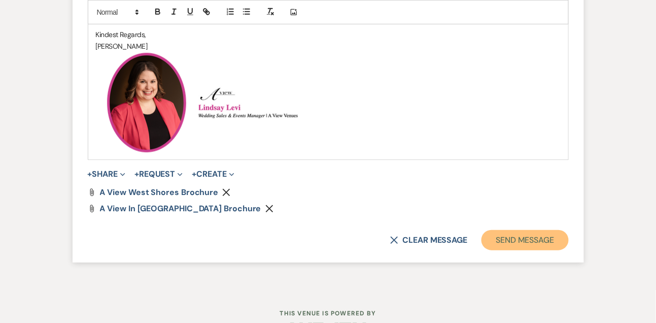
click at [508, 250] on button "Send Message" at bounding box center [524, 240] width 87 height 20
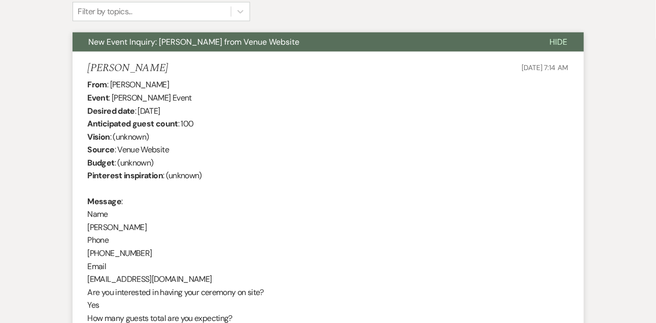
scroll to position [344, 0]
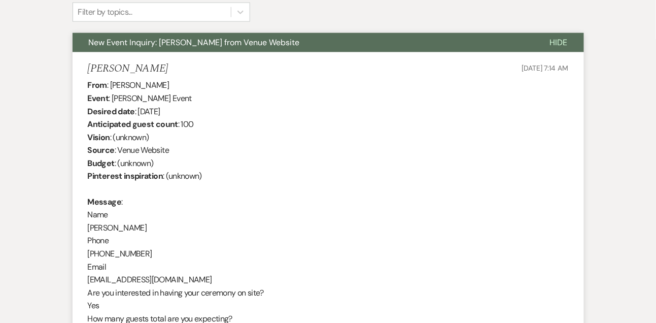
drag, startPoint x: 110, startPoint y: 85, endPoint x: 197, endPoint y: 83, distance: 86.8
click at [196, 83] on div "From : [PERSON_NAME] Event : [PERSON_NAME] Event Desired date : [DATE] Anticipa…" at bounding box center [328, 280] width 481 height 402
drag, startPoint x: 138, startPoint y: 110, endPoint x: 224, endPoint y: 110, distance: 86.2
click at [224, 110] on div "From : [PERSON_NAME] Event : [PERSON_NAME] Event Desired date : [DATE] Anticipa…" at bounding box center [328, 280] width 481 height 402
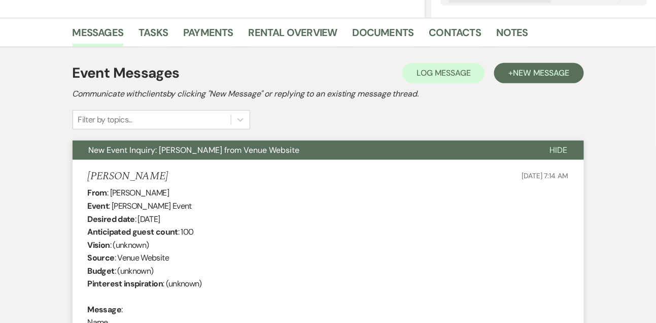
scroll to position [0, 0]
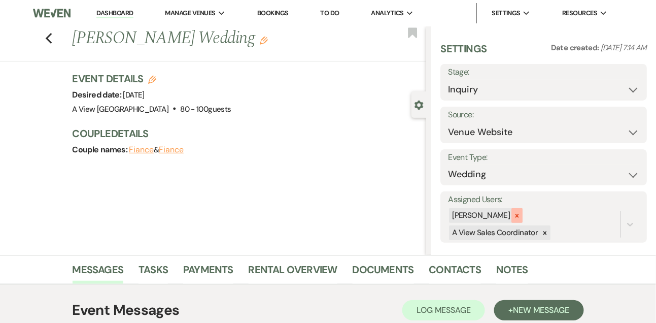
click at [520, 215] on icon at bounding box center [516, 215] width 7 height 7
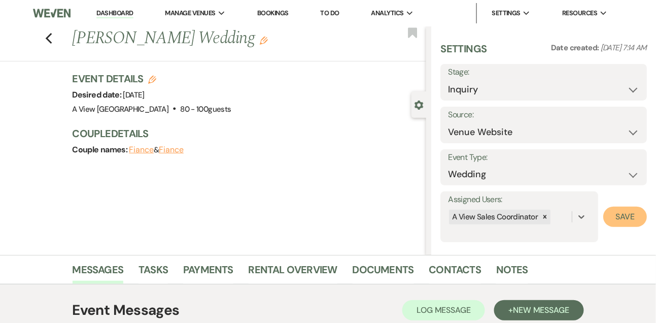
click at [635, 208] on button "Save" at bounding box center [625, 216] width 44 height 20
click at [457, 90] on select "Inquiry Follow Up Tour Requested Tour Confirmed Toured Proposal Sent Booked Lost" at bounding box center [543, 90] width 191 height 20
click at [448, 80] on select "Inquiry Follow Up Tour Requested Tour Confirmed Toured Proposal Sent Booked Lost" at bounding box center [543, 90] width 191 height 20
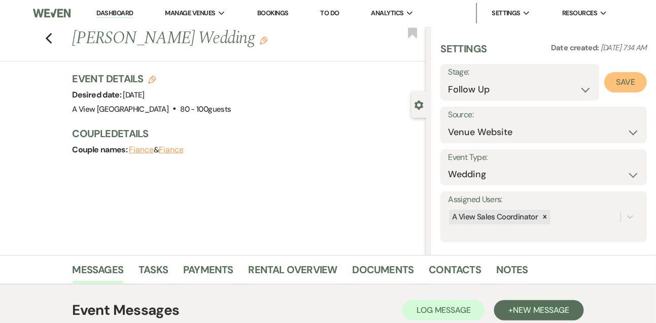
click at [641, 80] on button "Save" at bounding box center [625, 82] width 43 height 20
click at [153, 270] on link "Tasks" at bounding box center [152, 272] width 29 height 22
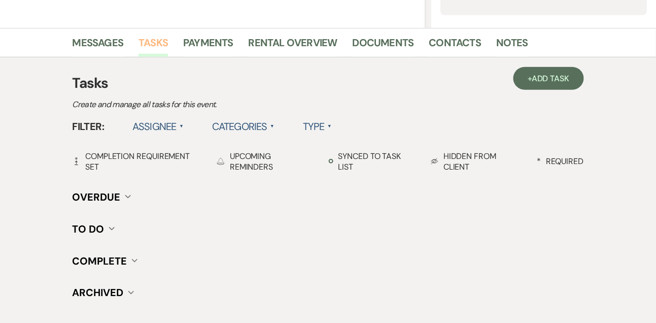
scroll to position [229, 0]
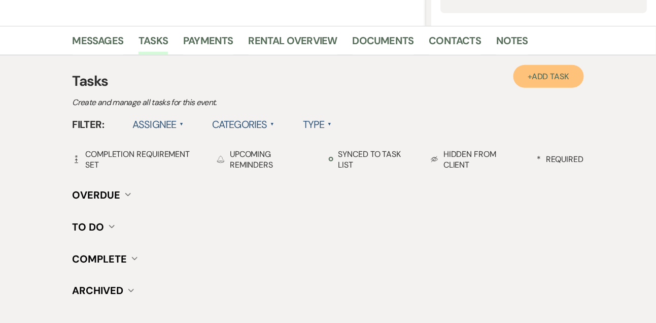
click at [564, 82] on link "+ Add Task" at bounding box center [548, 76] width 70 height 23
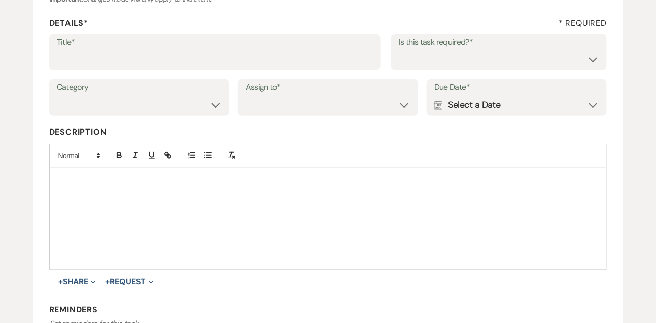
scroll to position [120, 0]
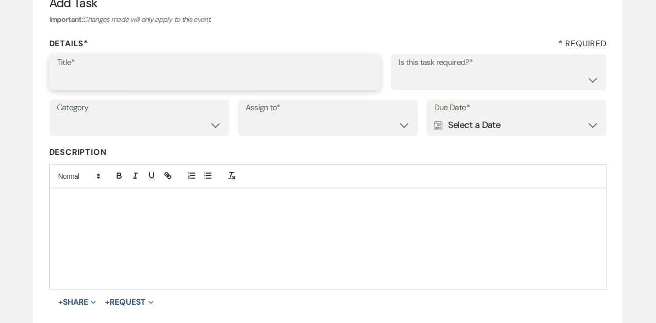
click at [292, 82] on input "Title*" at bounding box center [215, 79] width 317 height 20
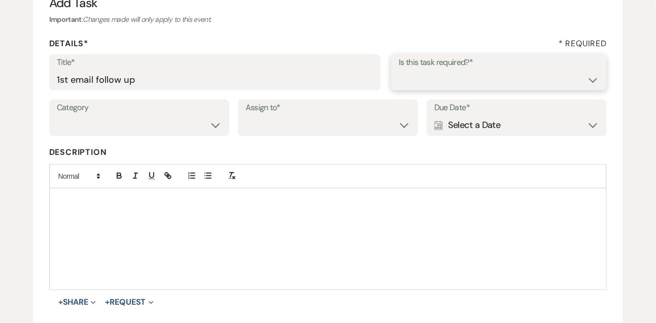
click at [410, 81] on select "Yes No" at bounding box center [499, 79] width 200 height 20
click at [399, 69] on select "Yes No" at bounding box center [499, 79] width 200 height 20
click at [181, 128] on select "Venue Vendors Guests Details Finalize & Share" at bounding box center [139, 125] width 165 height 20
click at [57, 115] on select "Venue Vendors Guests Details Finalize & Share" at bounding box center [139, 125] width 165 height 20
click at [255, 131] on select "Venue Client" at bounding box center [328, 125] width 165 height 20
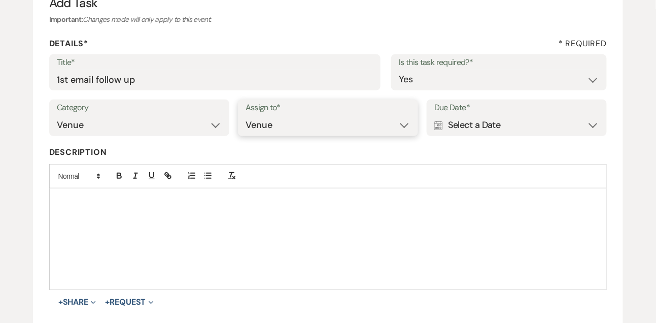
click at [246, 115] on select "Venue Client" at bounding box center [328, 125] width 165 height 20
click at [530, 126] on div "Calendar Select a Date Expand" at bounding box center [516, 125] width 165 height 20
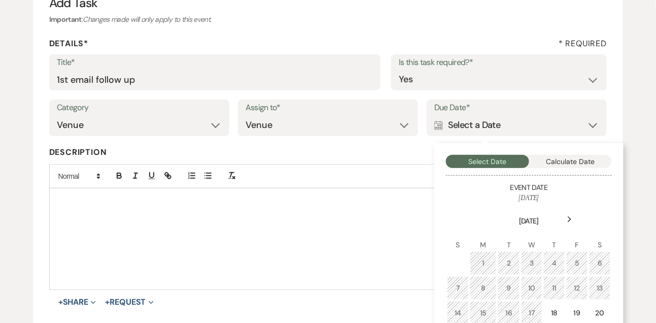
click at [570, 214] on div "Next" at bounding box center [570, 219] width 16 height 16
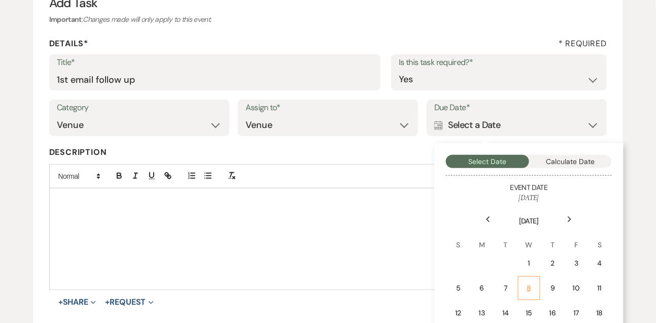
click at [531, 277] on td "8" at bounding box center [529, 288] width 22 height 24
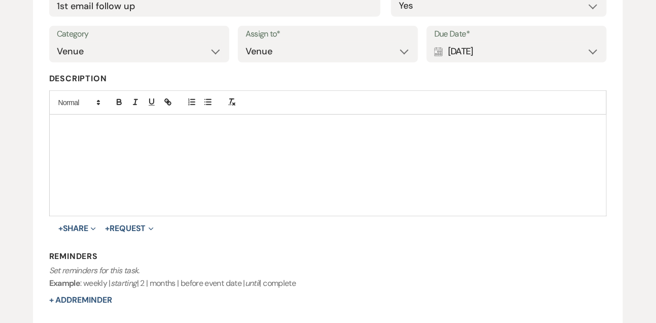
scroll to position [227, 0]
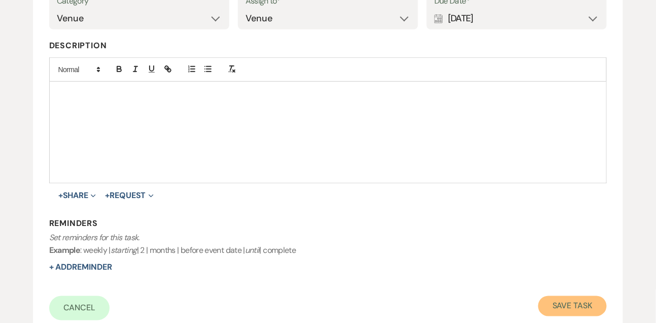
click at [564, 297] on button "Save Task" at bounding box center [572, 306] width 68 height 20
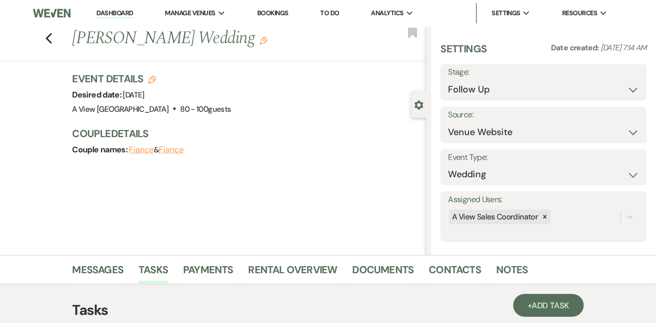
click at [123, 12] on link "Dashboard" at bounding box center [114, 14] width 37 height 10
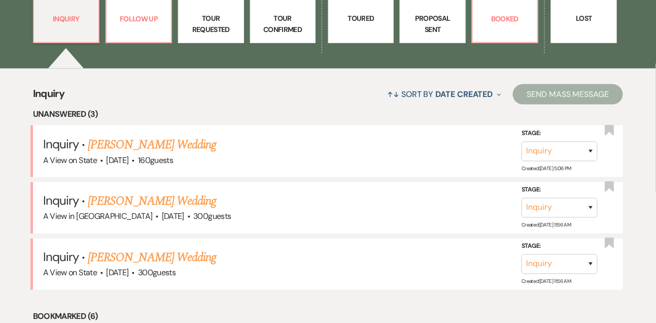
scroll to position [333, 0]
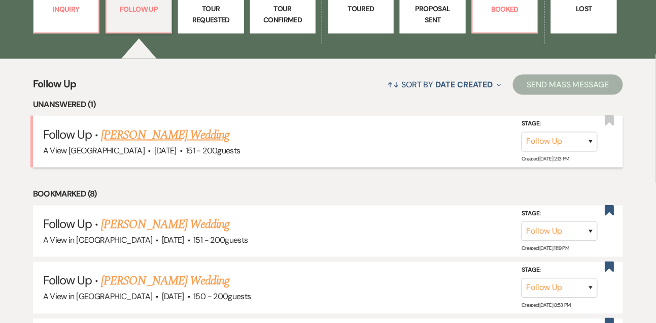
click at [176, 144] on link "[PERSON_NAME] Wedding" at bounding box center [165, 135] width 128 height 18
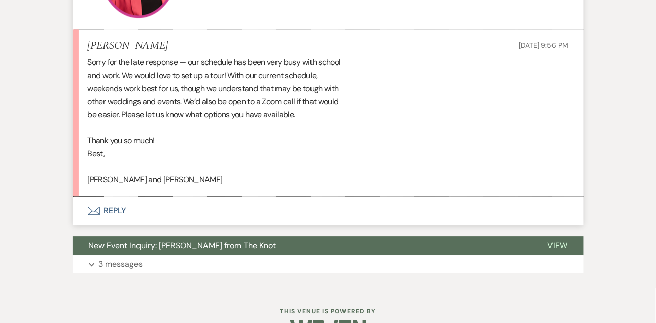
scroll to position [681, 0]
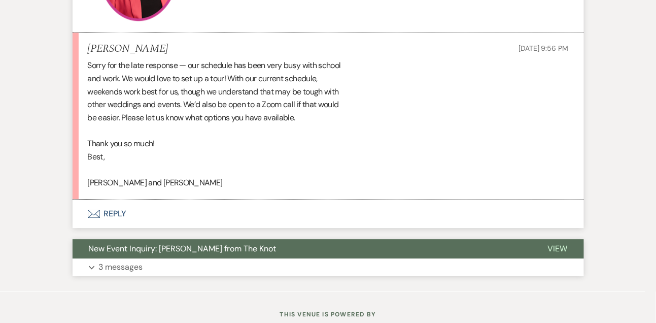
click at [135, 268] on p "3 messages" at bounding box center [121, 266] width 44 height 13
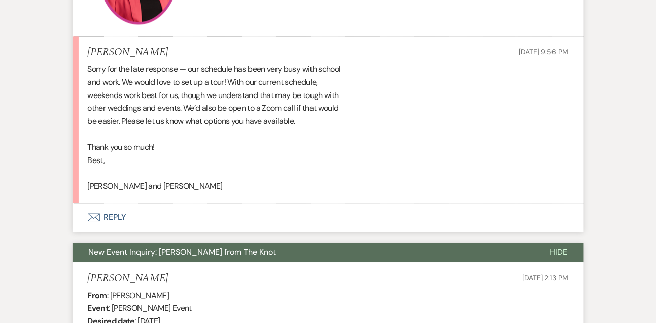
scroll to position [672, 0]
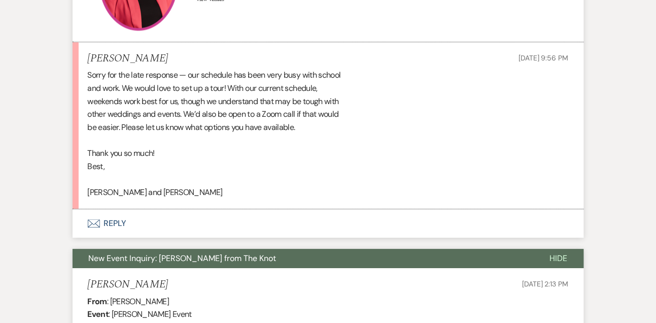
click at [122, 222] on button "Envelope Reply" at bounding box center [328, 223] width 511 height 28
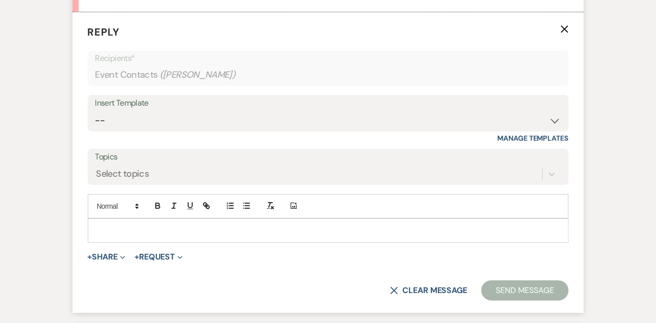
scroll to position [869, 0]
click at [118, 232] on p at bounding box center [328, 229] width 465 height 11
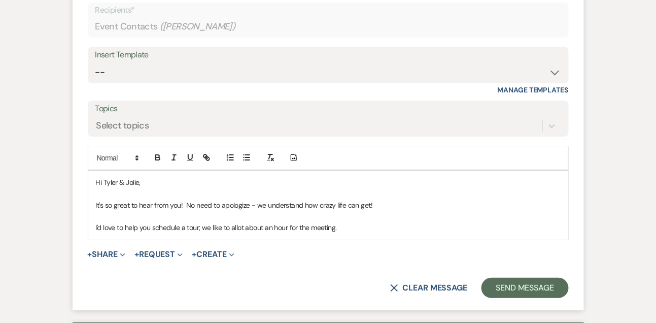
scroll to position [922, 0]
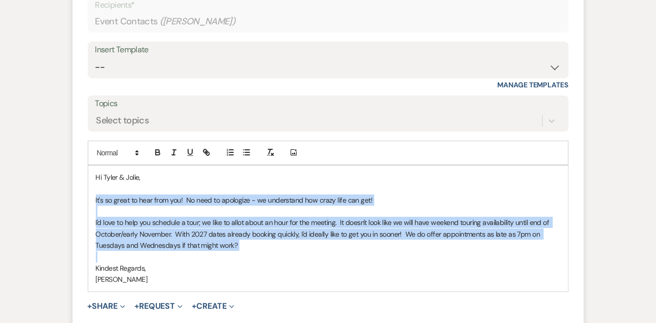
drag, startPoint x: 93, startPoint y: 202, endPoint x: 96, endPoint y: 251, distance: 48.3
click at [96, 251] on div "Hi [PERSON_NAME] & [PERSON_NAME], It's so great to hear from you! No need to ap…" at bounding box center [328, 228] width 480 height 126
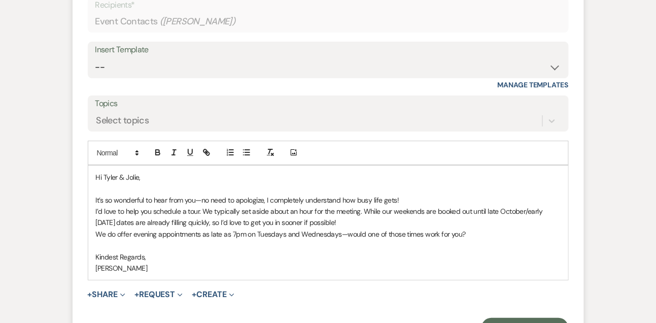
click at [370, 222] on p "I’d love to help you schedule a tour. We typically set aside about an hour for …" at bounding box center [328, 216] width 465 height 23
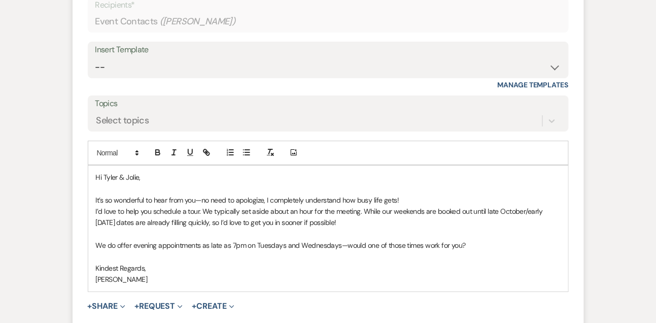
click at [416, 198] on p "It’s so wonderful to hear from you—no need to apologize, I completely understan…" at bounding box center [328, 199] width 465 height 11
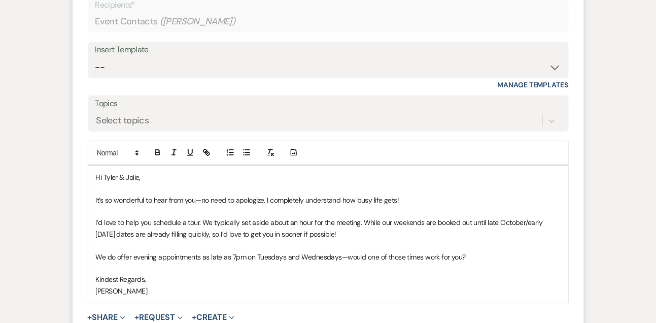
click at [204, 200] on p "It’s so wonderful to hear from you—no need to apologize, I completely understan…" at bounding box center [328, 199] width 465 height 11
click at [268, 197] on p "It’s so wonderful to hear from you! No need to apologize, I completely understa…" at bounding box center [328, 199] width 465 height 11
click at [261, 223] on p "I’d love to help you schedule a tour. We typically set aside about an hour for …" at bounding box center [328, 228] width 465 height 23
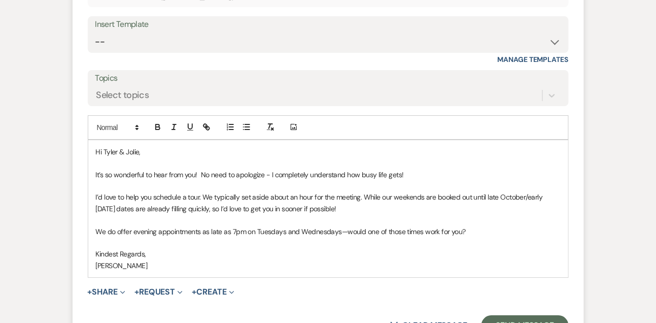
scroll to position [1004, 0]
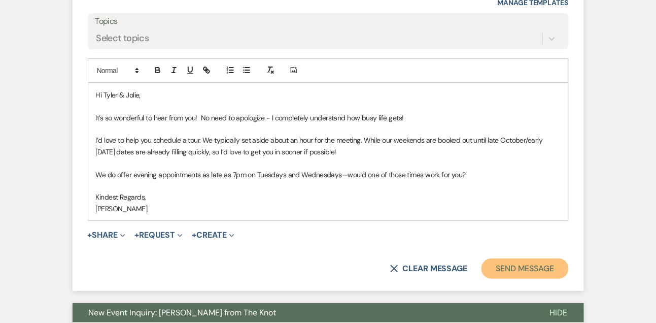
click at [534, 267] on button "Send Message" at bounding box center [524, 268] width 87 height 20
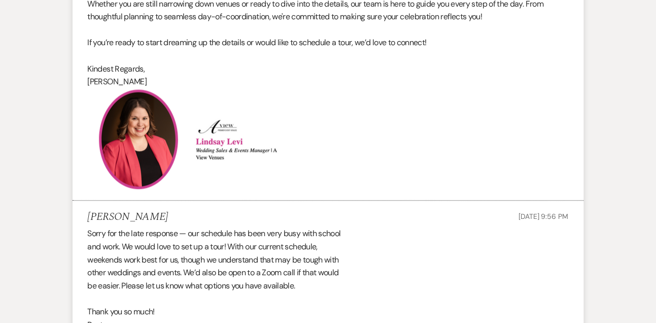
scroll to position [0, 0]
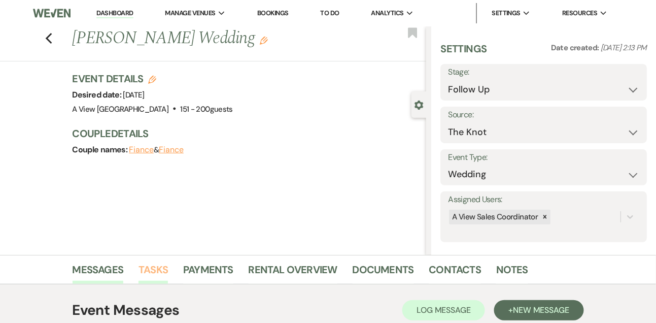
click at [150, 262] on link "Tasks" at bounding box center [152, 272] width 29 height 22
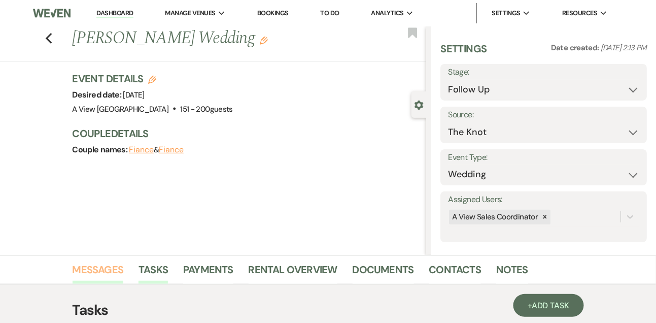
click at [97, 272] on link "Messages" at bounding box center [98, 272] width 51 height 22
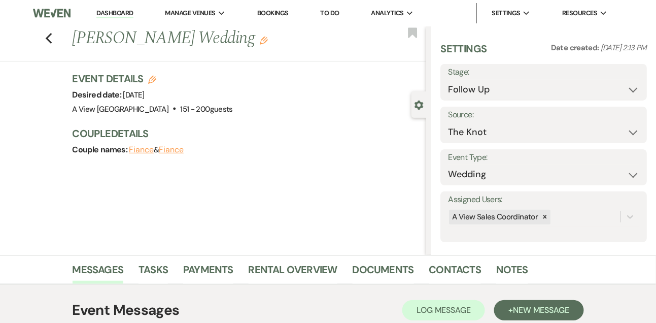
click at [123, 13] on link "Dashboard" at bounding box center [114, 14] width 37 height 10
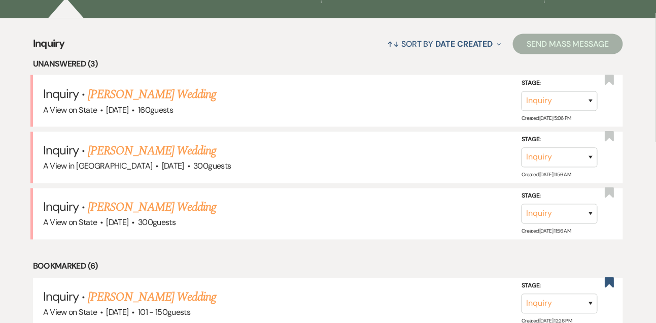
scroll to position [380, 0]
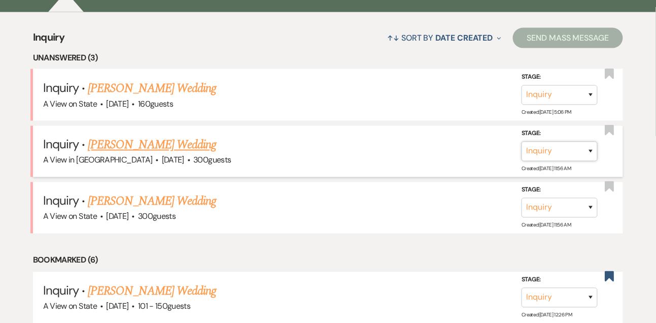
click at [542, 160] on select "Inquiry Follow Up Tour Requested Tour Confirmed Toured Proposal Sent Booked Lost" at bounding box center [559, 152] width 76 height 20
click at [521, 149] on select "Inquiry Follow Up Tour Requested Tour Confirmed Toured Proposal Sent Booked Lost" at bounding box center [559, 152] width 76 height 20
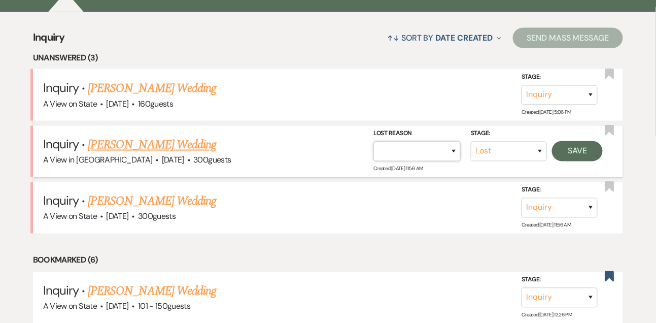
click at [415, 161] on select "Booked Elsewhere Budget Date Unavailable No Response Not a Good Match Capacity …" at bounding box center [416, 152] width 87 height 20
click at [373, 149] on select "Booked Elsewhere Budget Date Unavailable No Response Not a Good Match Capacity …" at bounding box center [416, 152] width 87 height 20
click at [600, 154] on button "Save" at bounding box center [577, 151] width 51 height 20
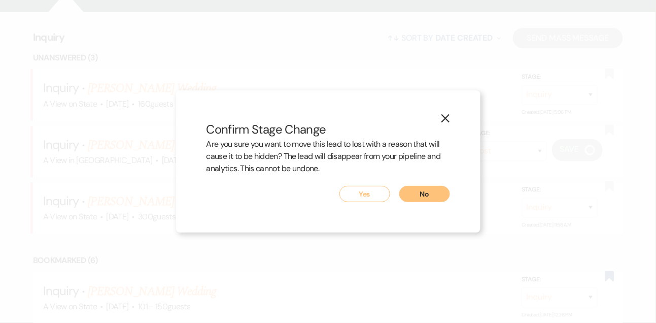
click at [381, 191] on button "Yes" at bounding box center [364, 194] width 51 height 16
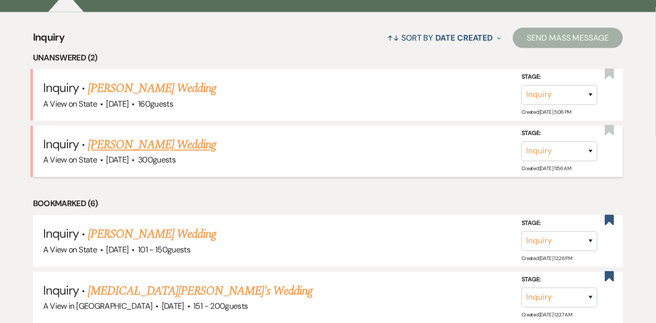
click at [172, 152] on link "[PERSON_NAME] Wedding" at bounding box center [152, 145] width 128 height 18
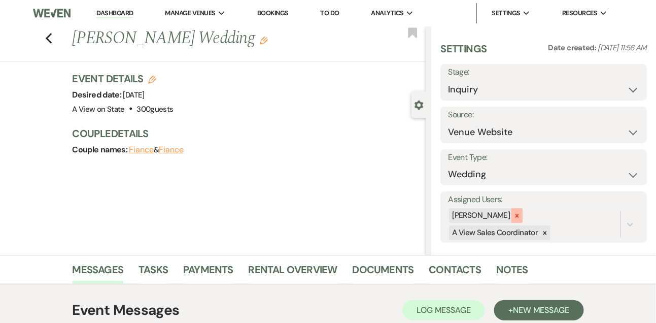
click at [522, 212] on div at bounding box center [516, 215] width 11 height 15
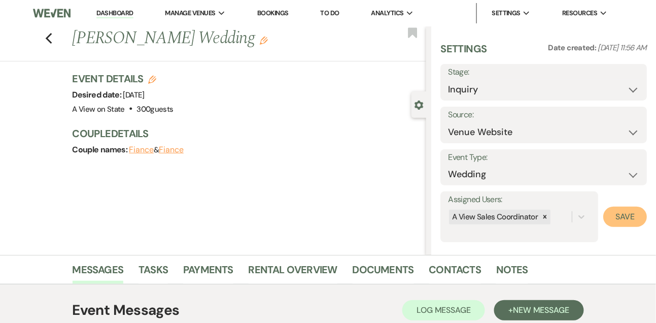
click at [628, 224] on button "Save" at bounding box center [625, 216] width 44 height 20
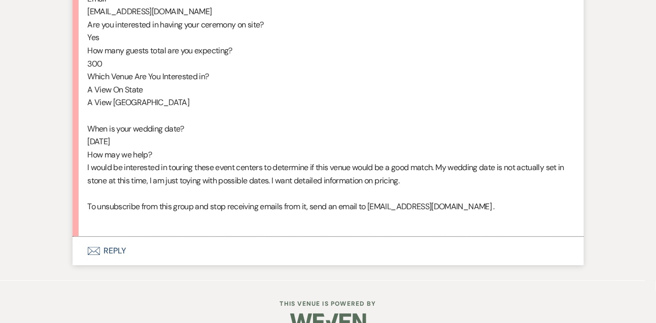
scroll to position [615, 0]
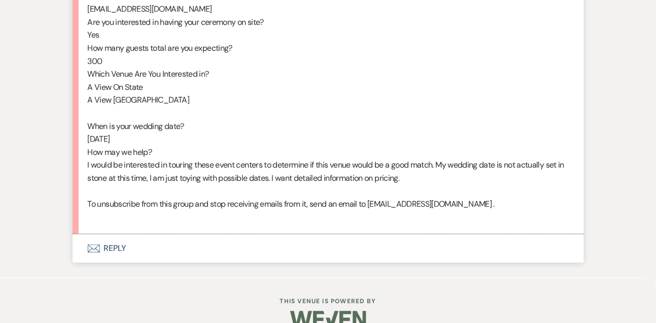
click at [121, 262] on button "Envelope Reply" at bounding box center [328, 248] width 511 height 28
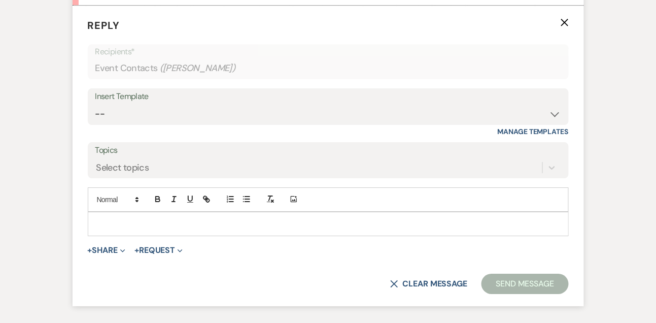
scroll to position [851, 0]
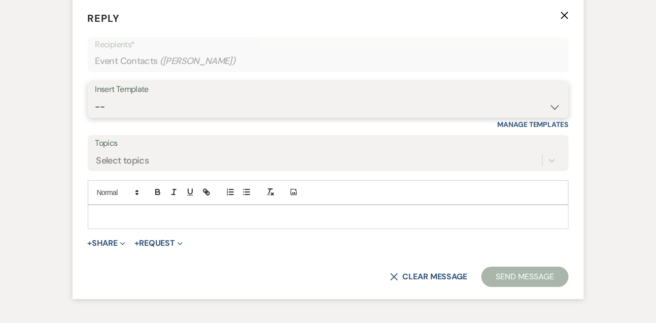
click at [127, 117] on select "-- Tour Confirmation Contract (Pre-Booked Leads) Out of office Inquiry Email Al…" at bounding box center [328, 107] width 466 height 20
click at [95, 109] on select "-- Tour Confirmation Contract (Pre-Booked Leads) Out of office Inquiry Email Al…" at bounding box center [328, 107] width 466 height 20
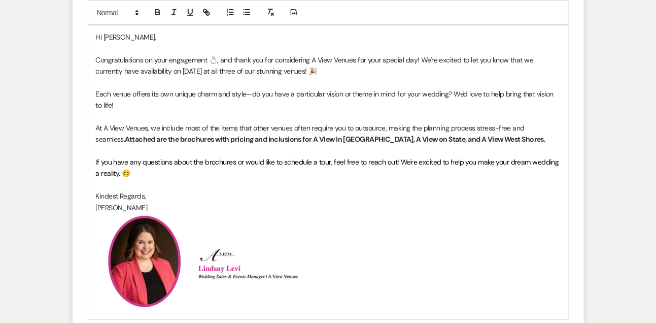
scroll to position [1042, 0]
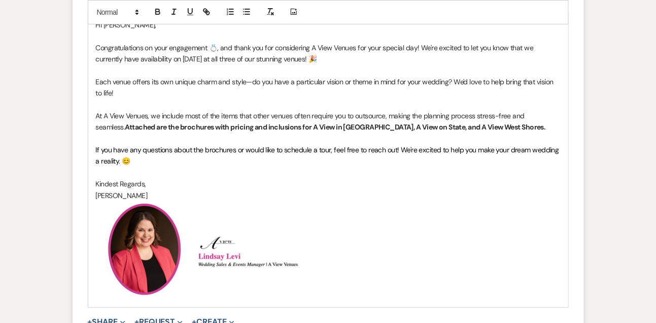
click at [237, 144] on p at bounding box center [328, 138] width 465 height 11
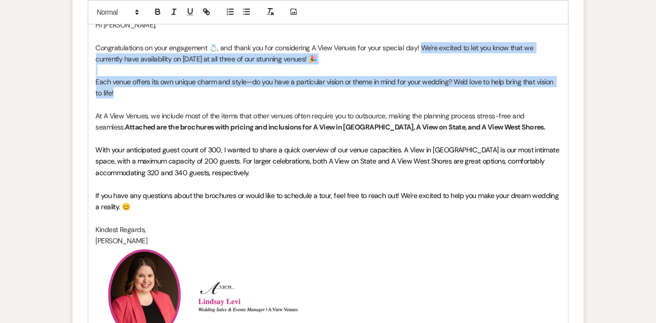
drag, startPoint x: 419, startPoint y: 58, endPoint x: 413, endPoint y: 108, distance: 50.1
click at [413, 108] on div "Hi [PERSON_NAME], Congratulations on your engagement 💍, and thank you for consi…" at bounding box center [328, 182] width 480 height 339
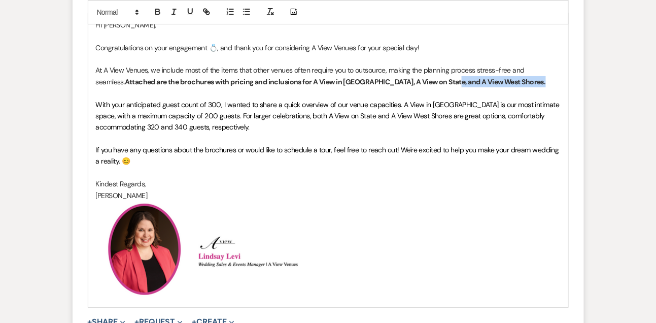
drag, startPoint x: 415, startPoint y: 95, endPoint x: 512, endPoint y: 95, distance: 96.9
click at [512, 87] on p "At A View Venues, we include most of the items that other venues often require …" at bounding box center [328, 75] width 465 height 23
click at [362, 86] on strong "Attached are the brochures with pricing and inclusions for A View in [GEOGRAPHI…" at bounding box center [296, 81] width 342 height 9
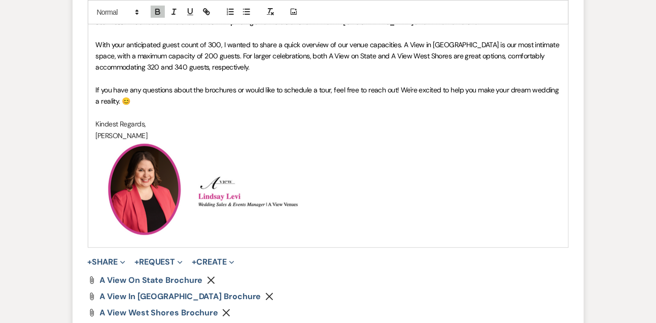
scroll to position [1165, 0]
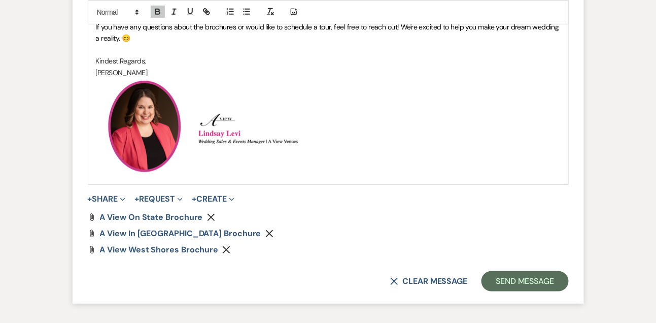
click at [226, 253] on use "button" at bounding box center [227, 250] width 8 height 8
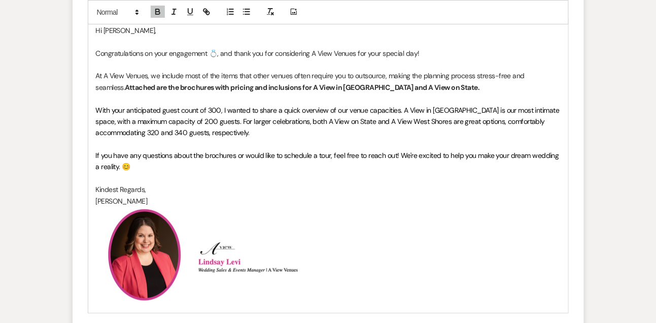
scroll to position [1034, 0]
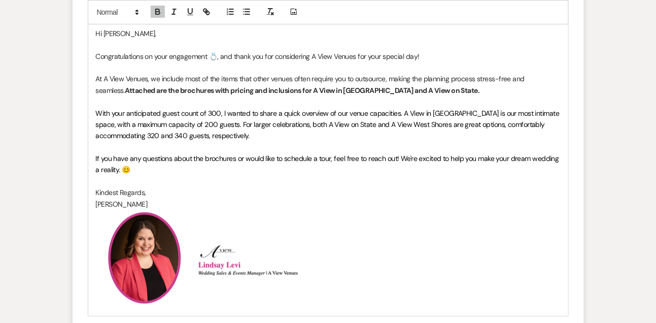
click at [305, 135] on span "With your anticipated guest count of 300, I wanted to share a quick overview of…" at bounding box center [328, 125] width 465 height 32
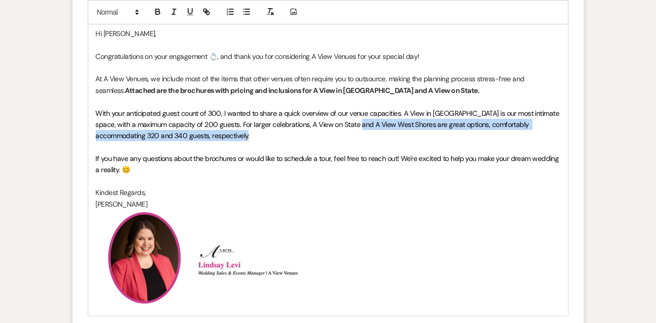
drag, startPoint x: 341, startPoint y: 137, endPoint x: 341, endPoint y: 152, distance: 14.7
click at [341, 142] on p "With your anticipated guest count of 300, I wanted to share a quick overview of…" at bounding box center [328, 125] width 465 height 34
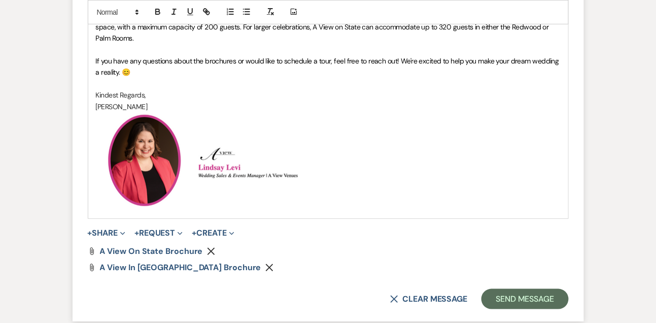
scroll to position [1149, 0]
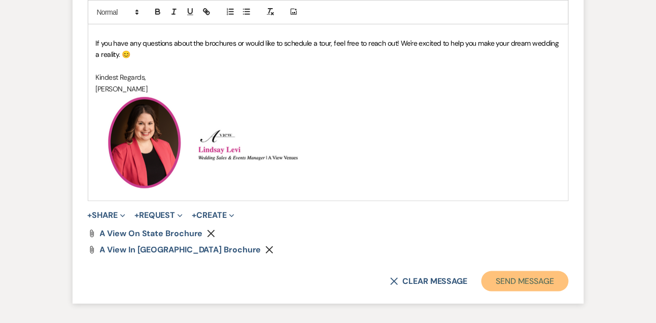
click at [505, 291] on button "Send Message" at bounding box center [524, 281] width 87 height 20
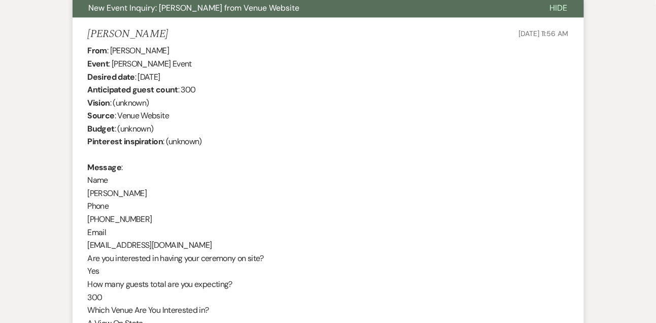
scroll to position [375, 0]
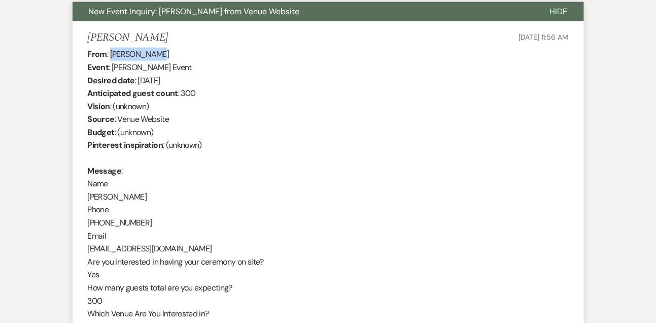
drag, startPoint x: 112, startPoint y: 53, endPoint x: 165, endPoint y: 53, distance: 53.3
click at [165, 53] on div "From : [PERSON_NAME] Event : [PERSON_NAME] Event Desired date : [DATE] Anticipa…" at bounding box center [328, 255] width 481 height 415
drag, startPoint x: 138, startPoint y: 82, endPoint x: 216, endPoint y: 73, distance: 78.1
click at [216, 73] on div "From : [PERSON_NAME] Event : [PERSON_NAME] Event Desired date : [DATE] Anticipa…" at bounding box center [328, 255] width 481 height 415
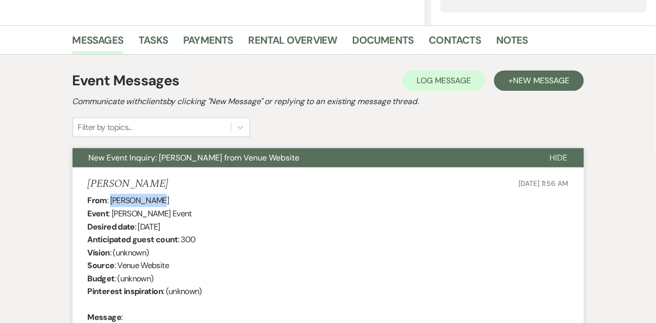
scroll to position [0, 0]
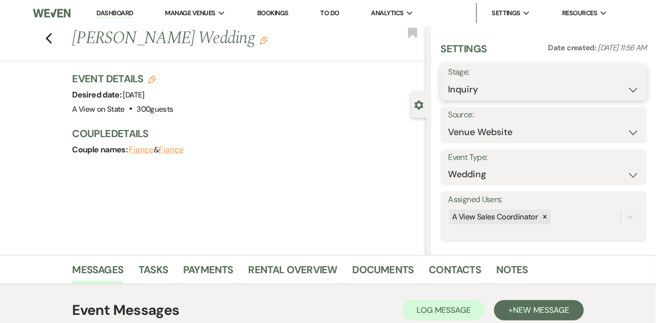
click at [485, 95] on select "Inquiry Follow Up Tour Requested Tour Confirmed Toured Proposal Sent Booked Lost" at bounding box center [543, 90] width 191 height 20
click at [448, 80] on select "Inquiry Follow Up Tour Requested Tour Confirmed Toured Proposal Sent Booked Lost" at bounding box center [543, 90] width 191 height 20
click at [478, 90] on select "Inquiry Follow Up Tour Requested Tour Confirmed Toured Proposal Sent Booked Lost" at bounding box center [519, 90] width 143 height 20
click at [448, 80] on select "Inquiry Follow Up Tour Requested Tour Confirmed Toured Proposal Sent Booked Lost" at bounding box center [519, 90] width 143 height 20
click at [624, 72] on button "Save" at bounding box center [625, 82] width 43 height 20
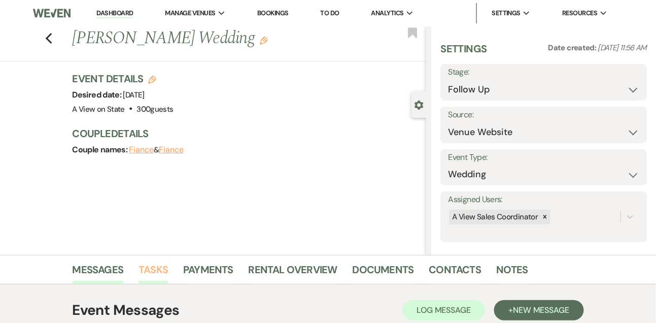
click at [157, 269] on link "Tasks" at bounding box center [152, 272] width 29 height 22
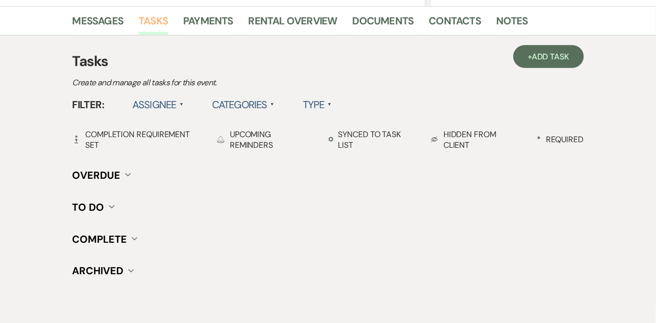
scroll to position [252, 0]
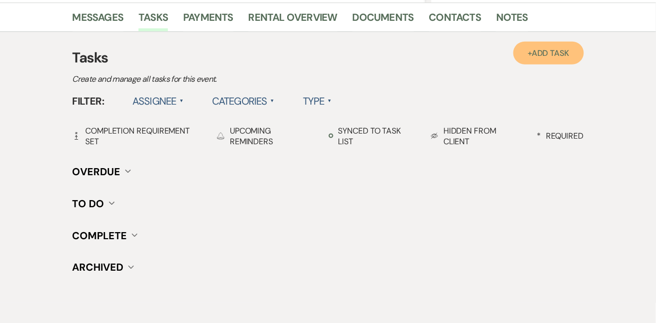
click at [539, 45] on link "+ Add Task" at bounding box center [548, 53] width 70 height 23
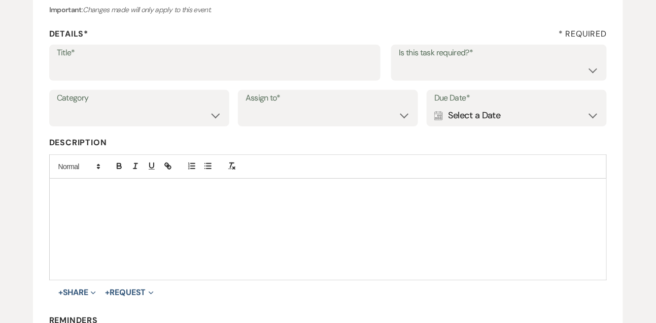
scroll to position [127, 0]
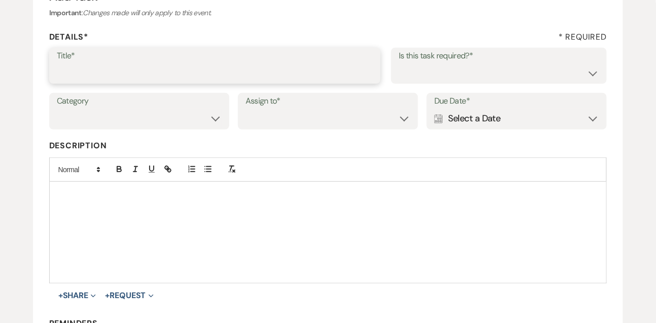
click at [308, 73] on input "Title*" at bounding box center [215, 73] width 317 height 20
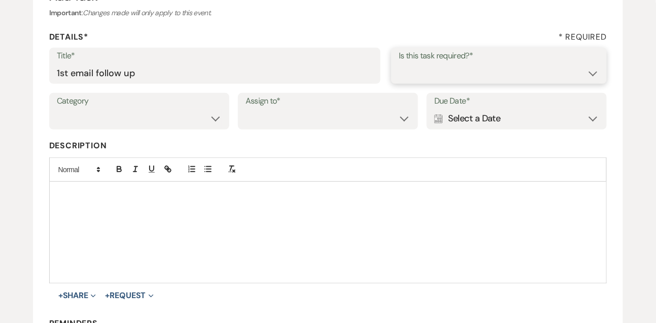
click at [431, 72] on select "Yes No" at bounding box center [499, 73] width 200 height 20
click at [399, 63] on select "Yes No" at bounding box center [499, 73] width 200 height 20
click at [195, 120] on select "Venue Vendors Guests Details Finalize & Share" at bounding box center [139, 119] width 165 height 20
click at [57, 109] on select "Venue Vendors Guests Details Finalize & Share" at bounding box center [139, 119] width 165 height 20
click at [254, 122] on select "Venue Client" at bounding box center [328, 119] width 165 height 20
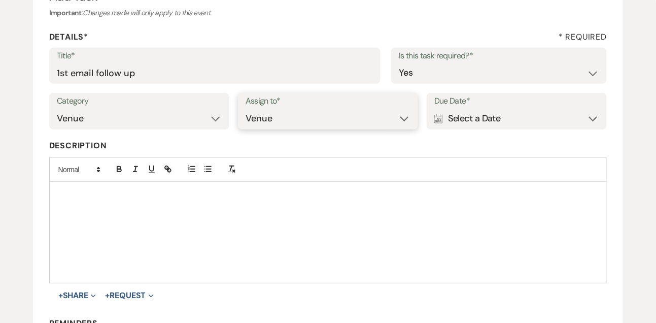
click at [246, 109] on select "Venue Client" at bounding box center [328, 119] width 165 height 20
click at [462, 120] on div "Calendar Select a Date Expand" at bounding box center [516, 119] width 165 height 20
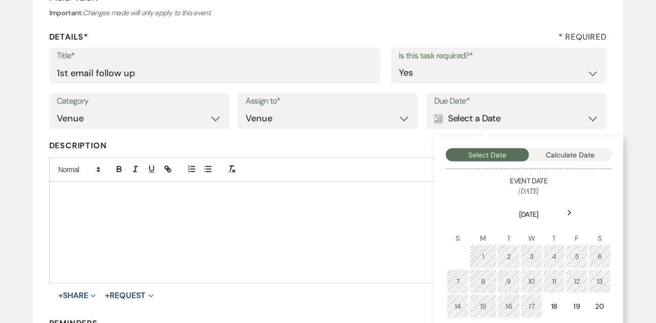
click at [570, 210] on icon "Next" at bounding box center [569, 212] width 5 height 6
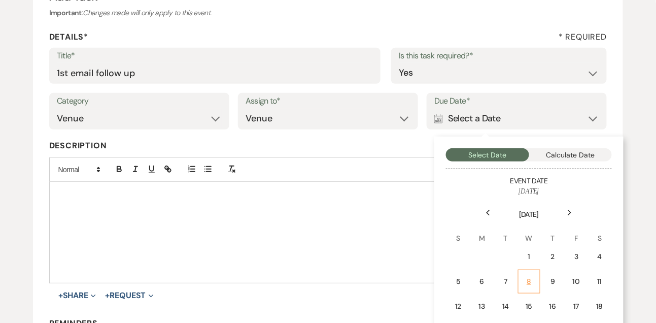
click at [534, 275] on td "8" at bounding box center [529, 281] width 22 height 24
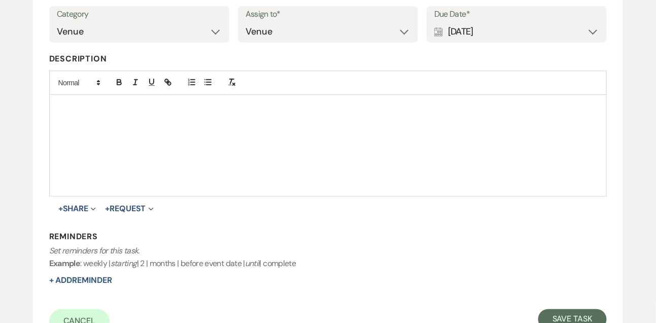
scroll to position [289, 0]
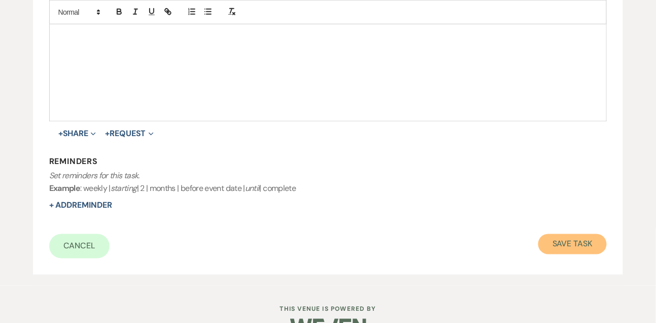
click at [571, 237] on button "Save Task" at bounding box center [572, 244] width 68 height 20
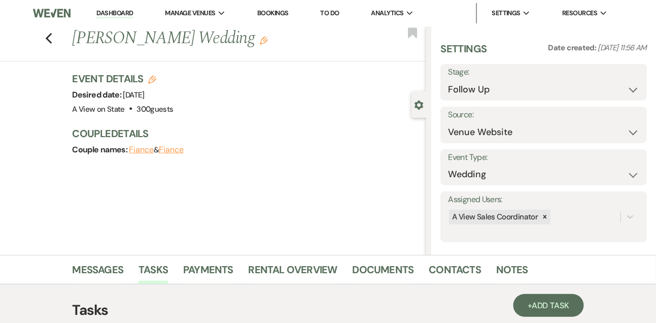
click at [106, 257] on div "Messages Tasks Payments Rental Overview Documents Contacts Notes" at bounding box center [328, 269] width 656 height 29
click at [104, 261] on li "Messages" at bounding box center [106, 271] width 66 height 24
click at [102, 266] on link "Messages" at bounding box center [98, 272] width 51 height 22
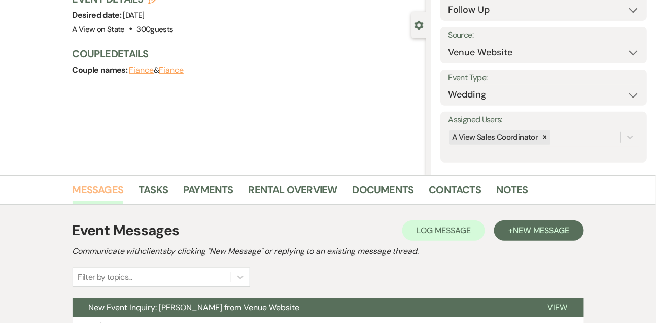
scroll to position [171, 0]
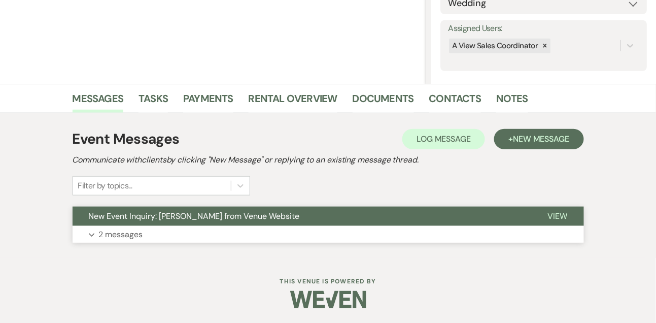
click at [124, 231] on p "2 messages" at bounding box center [121, 234] width 44 height 13
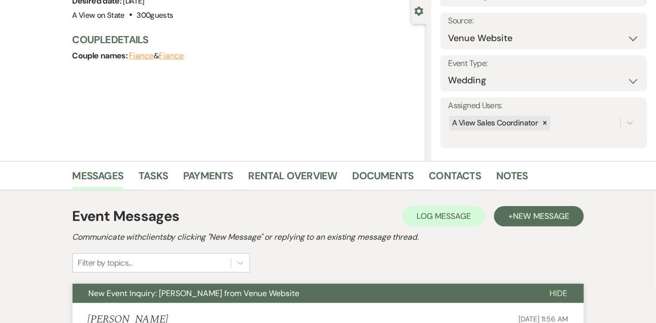
scroll to position [0, 0]
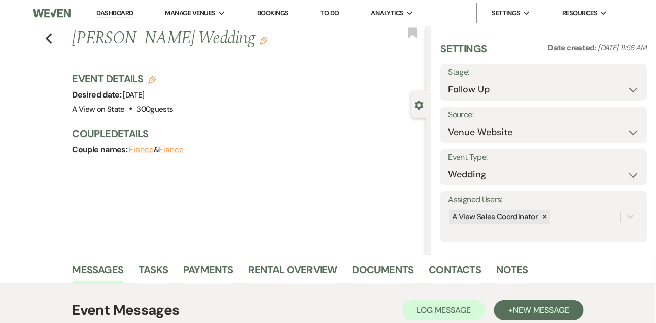
click at [122, 15] on link "Dashboard" at bounding box center [114, 14] width 37 height 10
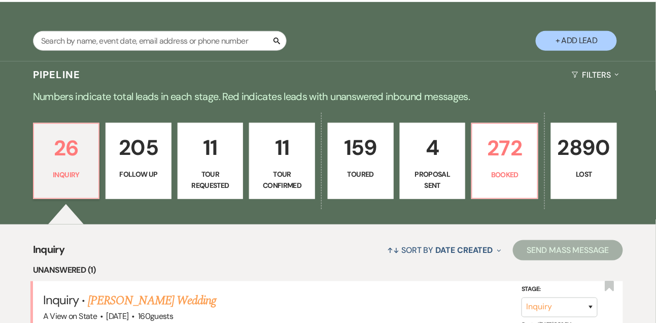
scroll to position [137, 0]
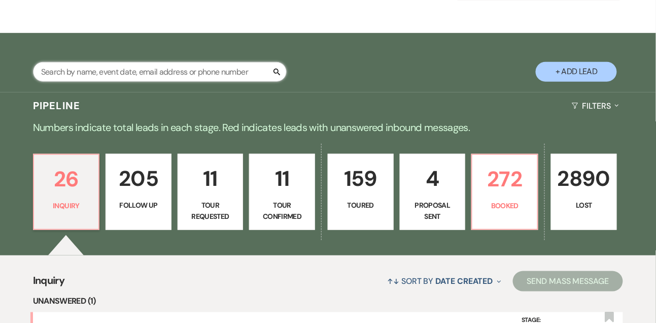
click at [132, 79] on input "text" at bounding box center [160, 72] width 254 height 20
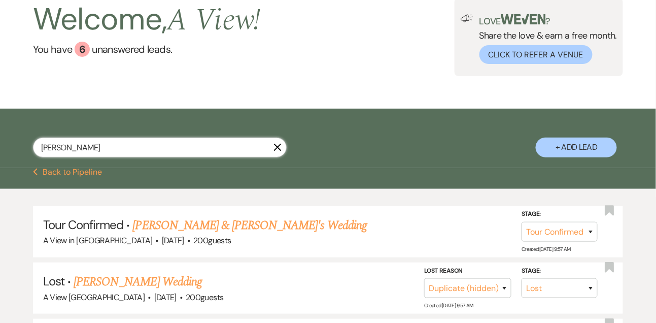
scroll to position [137, 0]
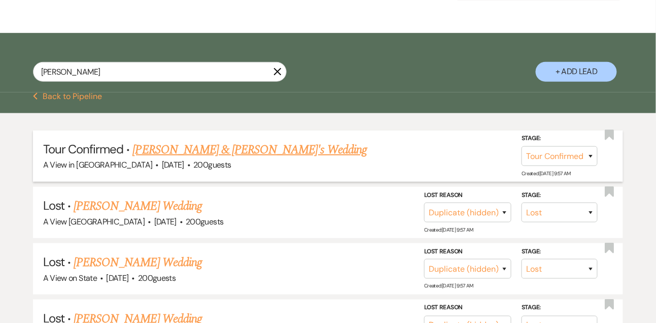
click at [188, 153] on link "[PERSON_NAME] & [PERSON_NAME]'s Wedding" at bounding box center [250, 150] width 234 height 18
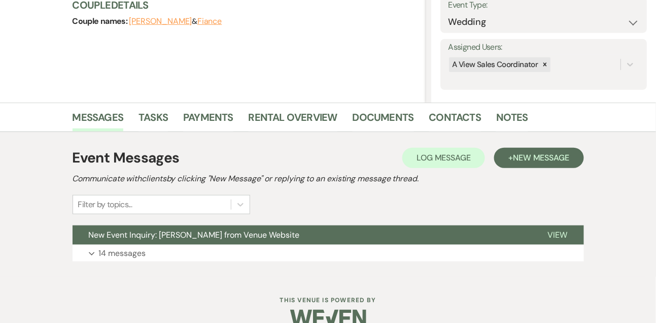
scroll to position [171, 0]
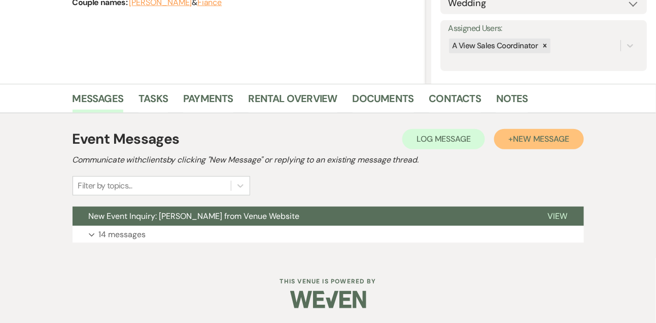
click at [544, 135] on span "New Message" at bounding box center [541, 138] width 56 height 11
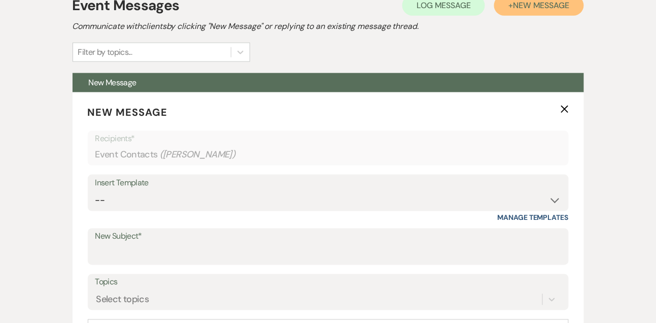
scroll to position [306, 0]
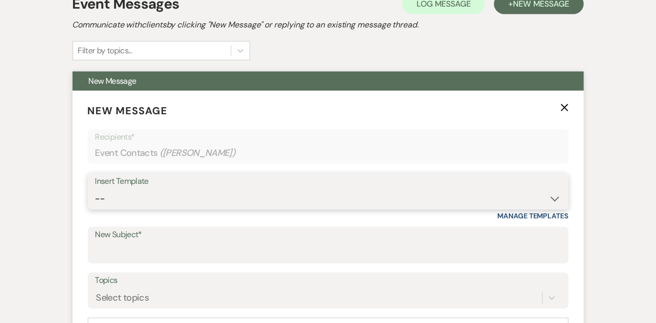
click at [237, 205] on select "-- Tour Confirmation Contract (Pre-Booked Leads) Out of office Inquiry Email Al…" at bounding box center [328, 199] width 466 height 20
click at [95, 189] on select "-- Tour Confirmation Contract (Pre-Booked Leads) Out of office Inquiry Email Al…" at bounding box center [328, 199] width 466 height 20
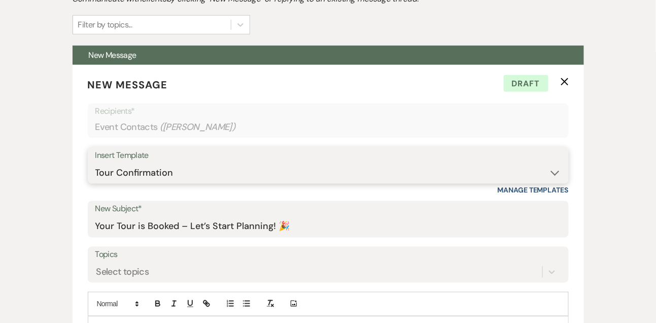
scroll to position [372, 0]
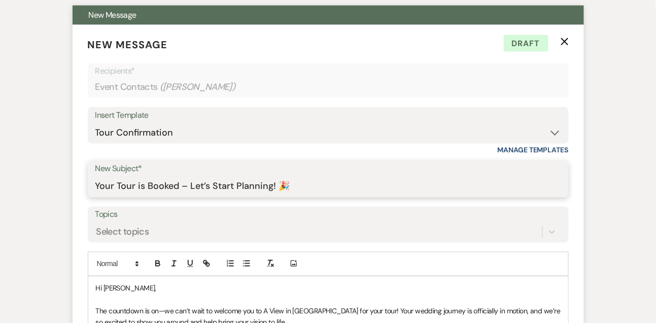
drag, startPoint x: 190, startPoint y: 186, endPoint x: 317, endPoint y: 186, distance: 126.3
click at [317, 186] on input "Your Tour is Booked – Let’s Start Planning! 🎉" at bounding box center [328, 187] width 466 height 20
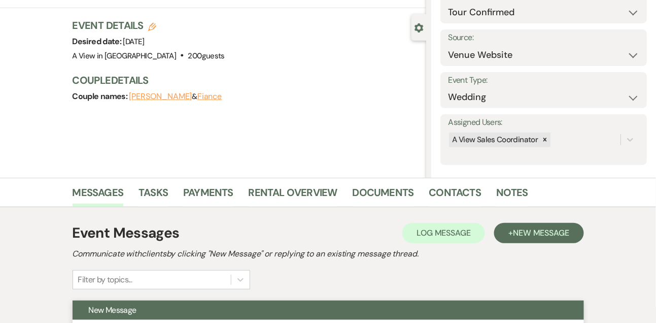
scroll to position [0, 0]
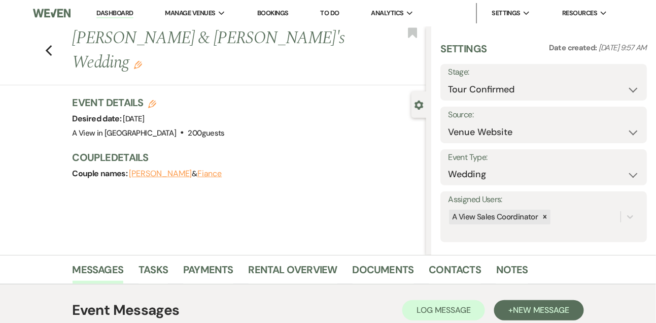
click at [151, 100] on icon "Edit" at bounding box center [152, 104] width 8 height 8
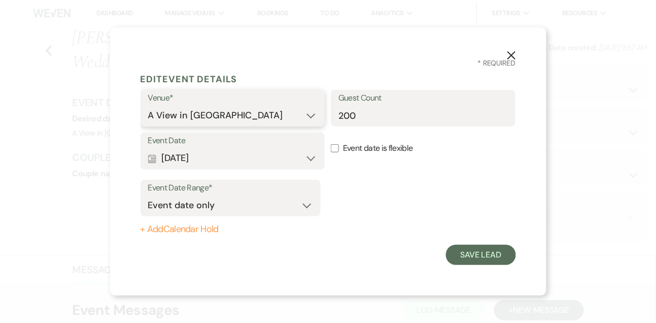
click at [184, 116] on select "A View in [GEOGRAPHIC_DATA] A View [GEOGRAPHIC_DATA] A View on State" at bounding box center [232, 116] width 169 height 20
click at [148, 106] on select "A View in [GEOGRAPHIC_DATA] A View [GEOGRAPHIC_DATA] A View on State" at bounding box center [232, 116] width 169 height 20
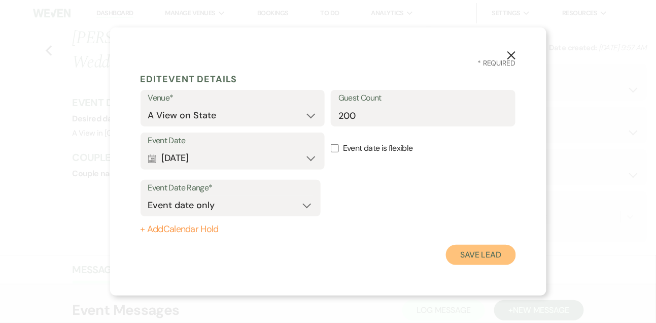
click at [474, 258] on button "Save Lead" at bounding box center [480, 254] width 69 height 20
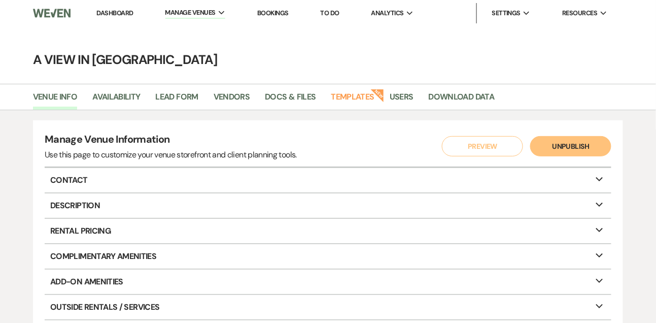
click at [115, 15] on link "Dashboard" at bounding box center [114, 13] width 37 height 9
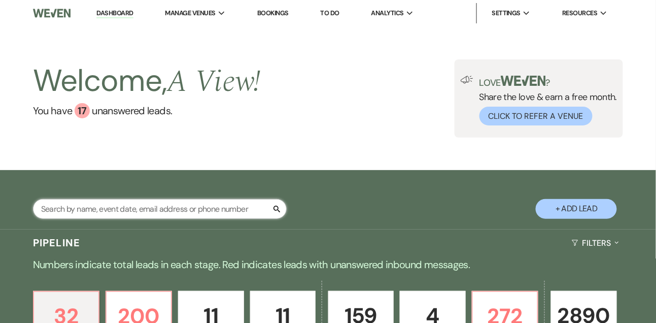
click at [118, 218] on input "text" at bounding box center [160, 209] width 254 height 20
type input "kaitlyn"
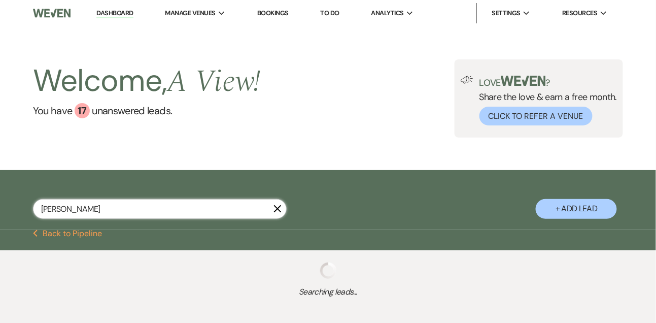
select select "5"
select select "8"
select select "4"
select select "8"
select select "4"
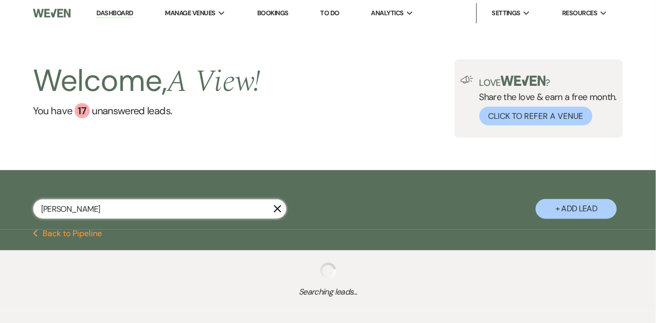
select select "8"
select select "4"
select select "9"
select select "5"
select select "8"
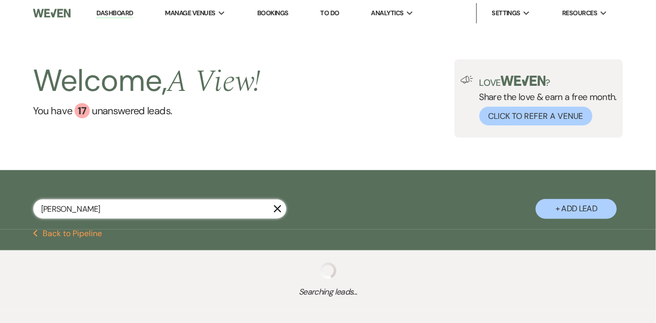
select select "4"
select select "8"
select select "5"
select select "8"
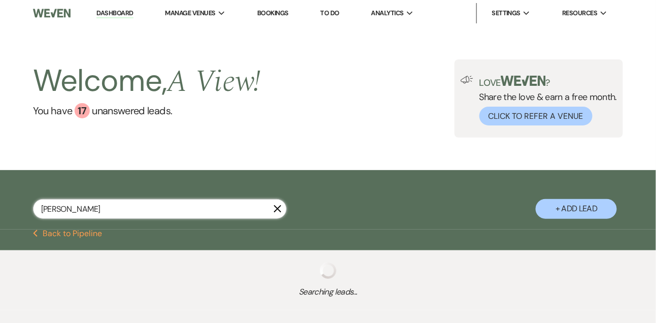
select select "8"
select select "7"
select select "8"
select select "4"
select select "8"
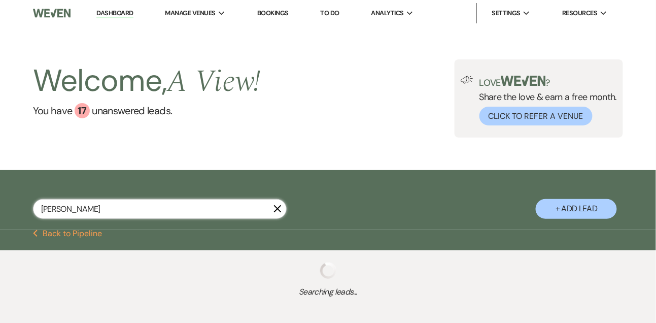
select select "4"
select select "8"
select select "4"
select select "8"
select select "5"
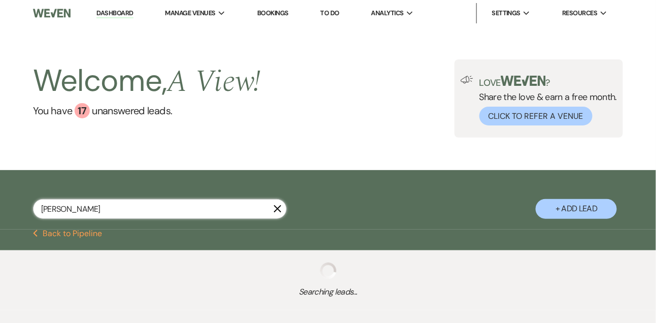
select select "8"
select select "5"
select select "8"
select select "4"
select select "8"
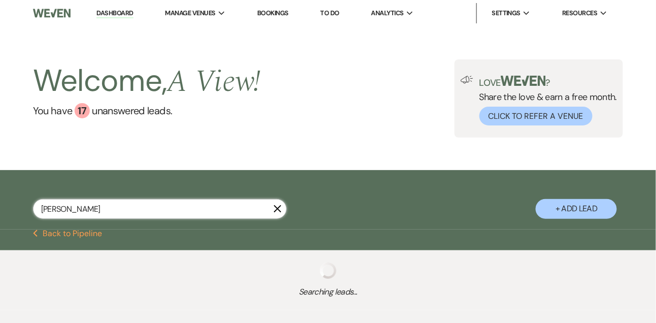
select select "8"
select select "4"
select select "8"
select select "4"
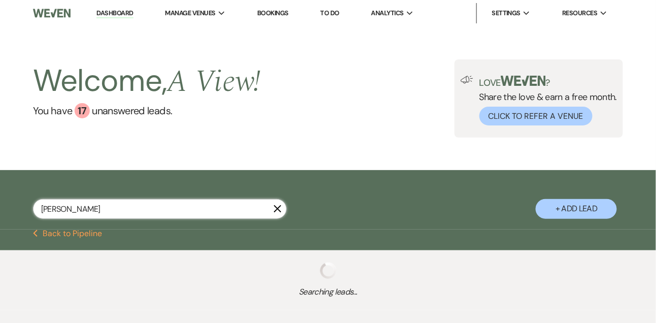
select select "8"
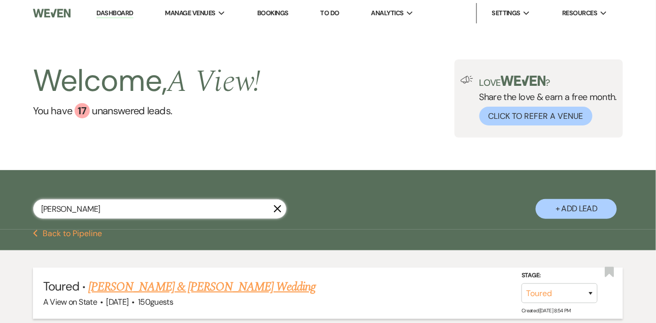
type input "kaitlyn"
click at [143, 292] on link "Kaitlyn Burton & ReAnn Schreiner's Wedding" at bounding box center [201, 286] width 227 height 18
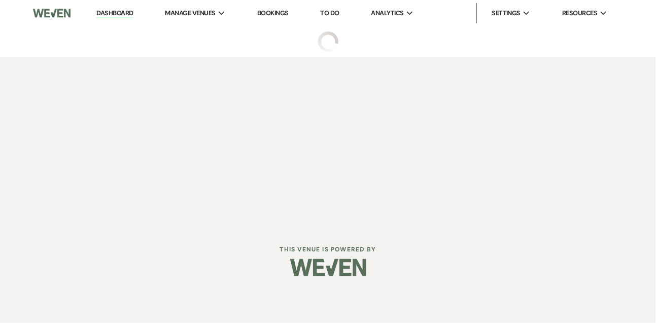
select select "5"
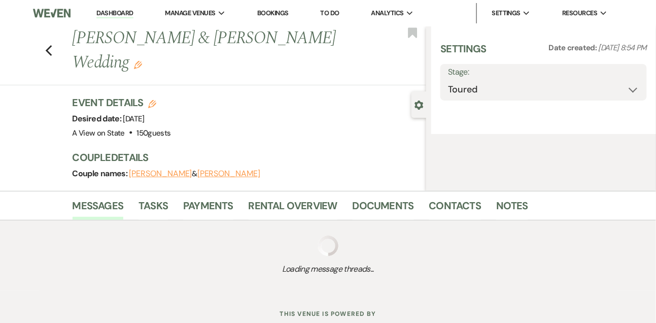
select select "5"
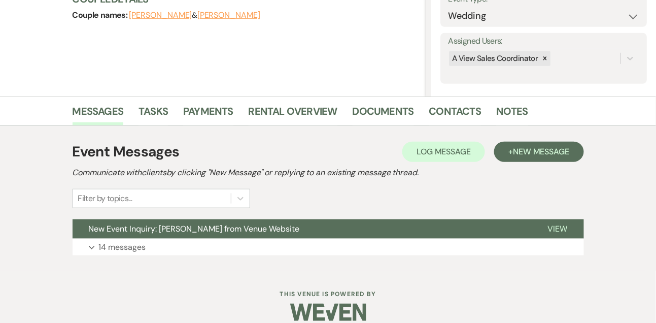
scroll to position [171, 0]
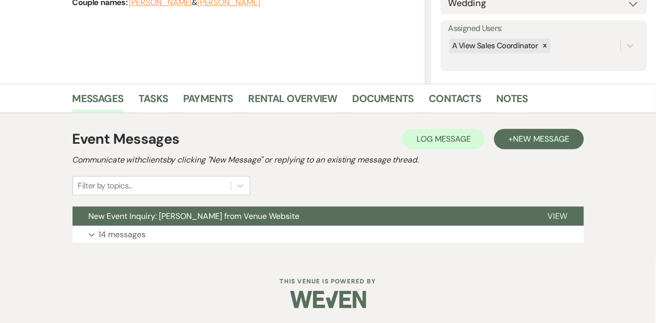
click at [517, 150] on div "Event Messages Log Log Message + New Message Communicate with clients by clicki…" at bounding box center [328, 161] width 511 height 67
click at [518, 146] on button "+ New Message" at bounding box center [538, 139] width 89 height 20
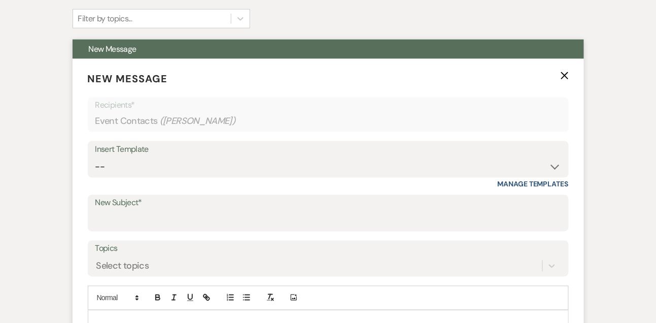
scroll to position [368, 0]
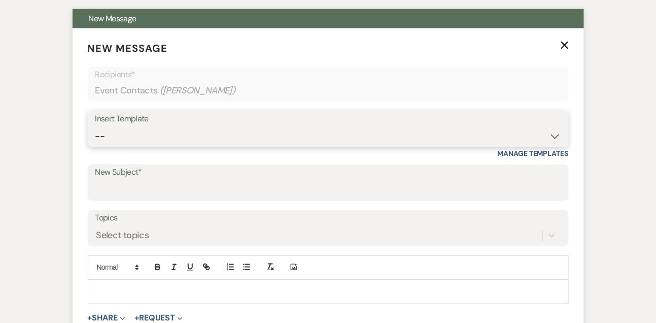
click at [112, 138] on select "-- Tour Confirmation Contract (Pre-Booked Leads) Out of office Inquiry Email Al…" at bounding box center [328, 136] width 466 height 20
select select "3262"
click at [95, 126] on select "-- Tour Confirmation Contract (Pre-Booked Leads) Out of office Inquiry Email Al…" at bounding box center [328, 136] width 466 height 20
type input "A View on State Wedding Contract 🎉"
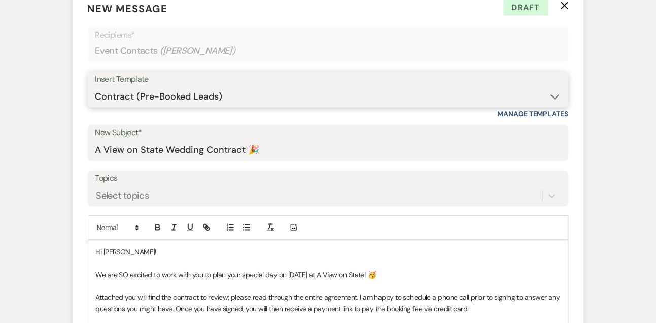
scroll to position [409, 0]
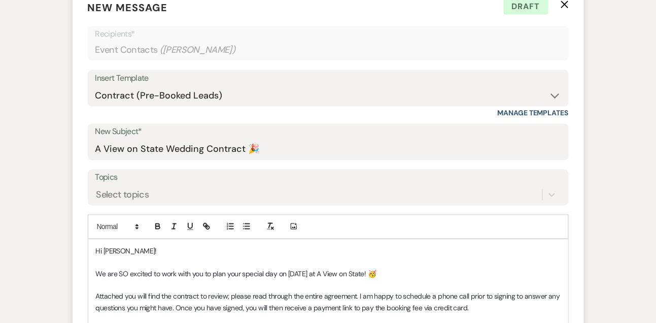
click at [131, 249] on p "Hi Kaitlyn!" at bounding box center [328, 251] width 465 height 11
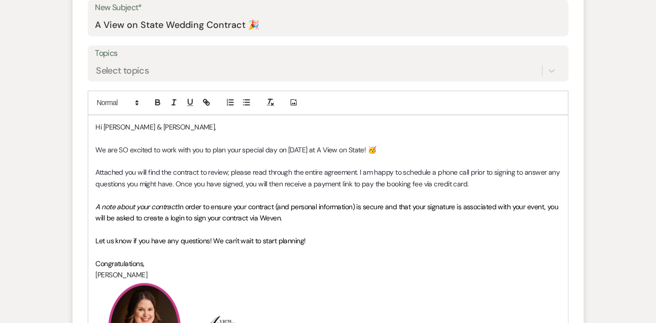
scroll to position [580, 0]
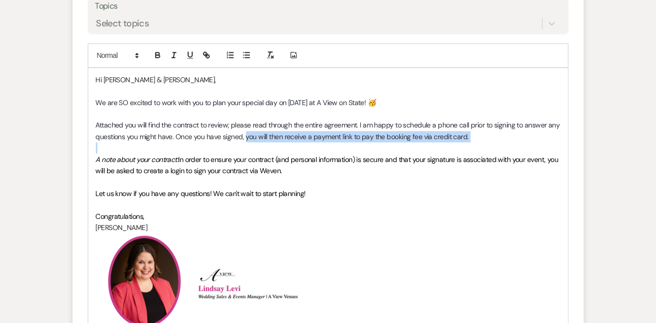
drag, startPoint x: 246, startPoint y: 134, endPoint x: 498, endPoint y: 143, distance: 252.8
click at [498, 143] on div "Hi Kaitlyn & ReAnn, We are SO excited to work with you to plan your special day…" at bounding box center [328, 203] width 480 height 271
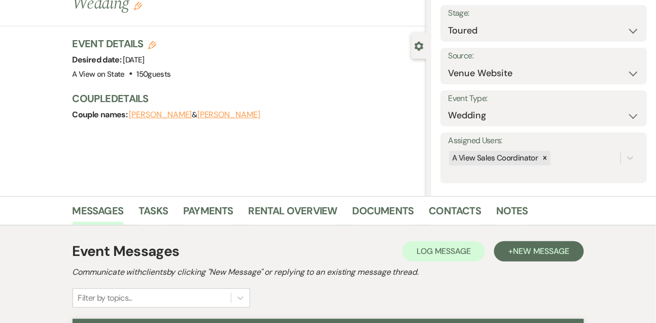
scroll to position [0, 0]
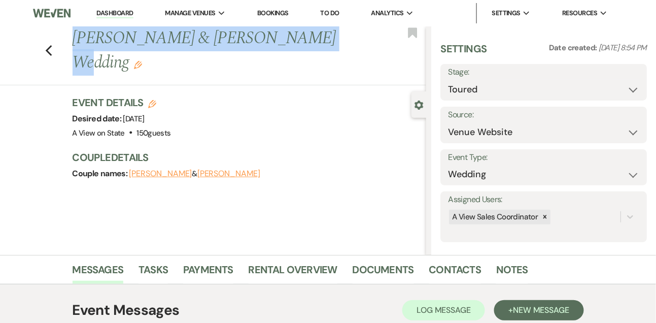
drag, startPoint x: 75, startPoint y: 38, endPoint x: 288, endPoint y: 33, distance: 213.6
click at [288, 33] on h1 "Kaitlyn Burton & ReAnn Schreiner's Wedding Edit" at bounding box center [212, 50] width 279 height 48
copy h1 "Kaitlyn Burton & ReAnn Schreiner"
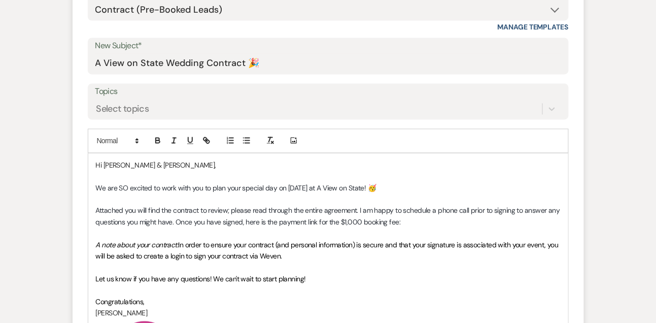
scroll to position [505, 0]
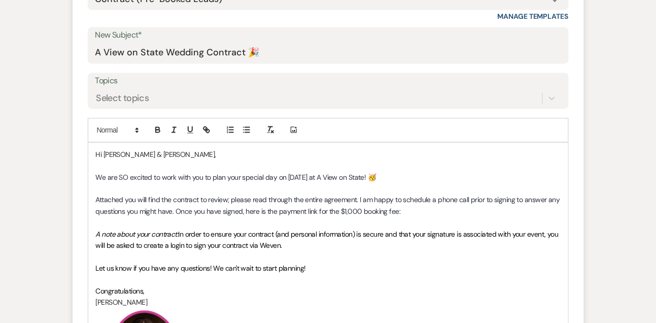
click at [429, 216] on p "Attached you will find the contract to review; please read through the entire a…" at bounding box center [328, 205] width 465 height 23
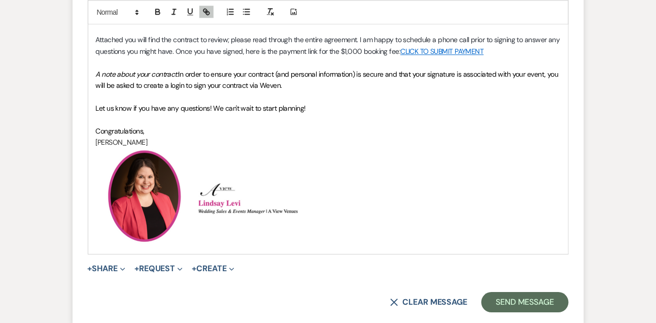
scroll to position [751, 0]
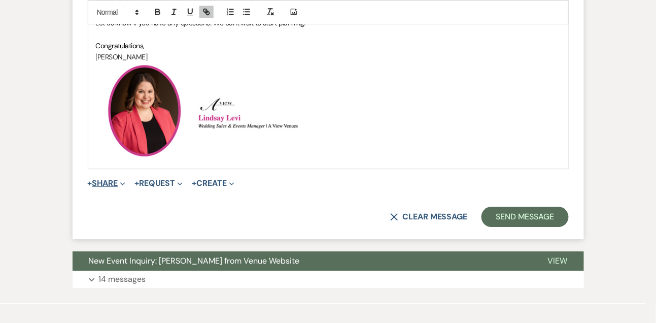
click at [109, 183] on button "+ Share Expand" at bounding box center [107, 183] width 38 height 8
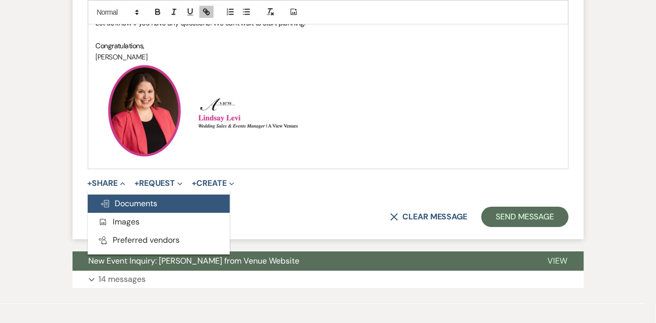
click at [111, 204] on span "Doc Upload Documents" at bounding box center [129, 203] width 58 height 11
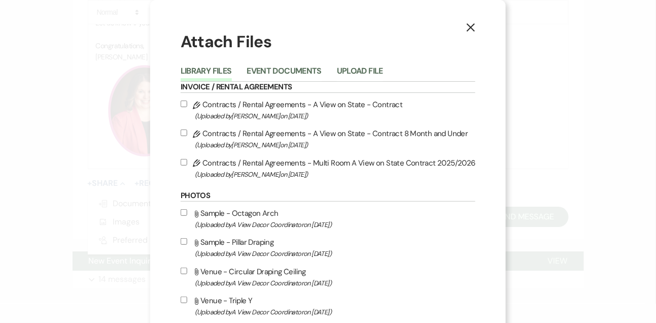
click at [256, 104] on label "Pencil Contracts / Rental Agreements - A View on State - Contract (Uploaded by …" at bounding box center [328, 110] width 295 height 24
click at [187, 104] on input "Pencil Contracts / Rental Agreements - A View on State - Contract (Uploaded by …" at bounding box center [184, 103] width 7 height 7
checkbox input "true"
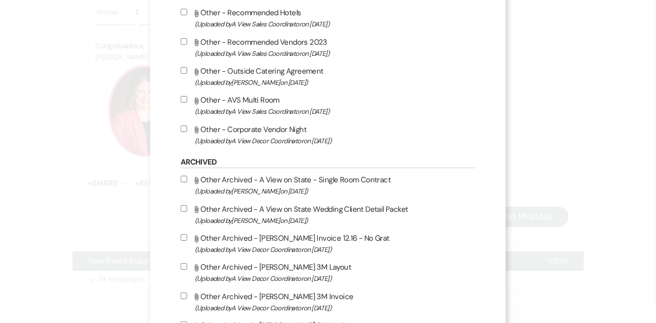
scroll to position [1024, 0]
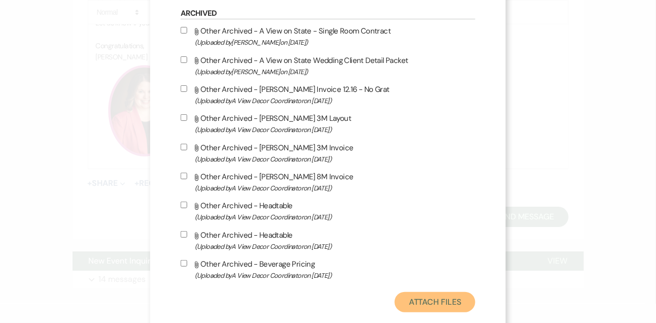
click at [426, 308] on button "Attach Files" at bounding box center [435, 302] width 81 height 20
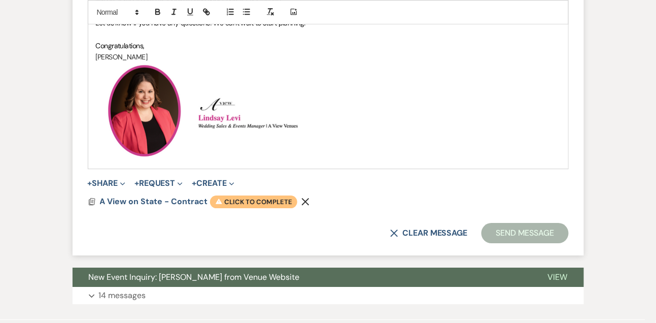
click at [240, 197] on span "Warning Click to complete" at bounding box center [253, 201] width 87 height 13
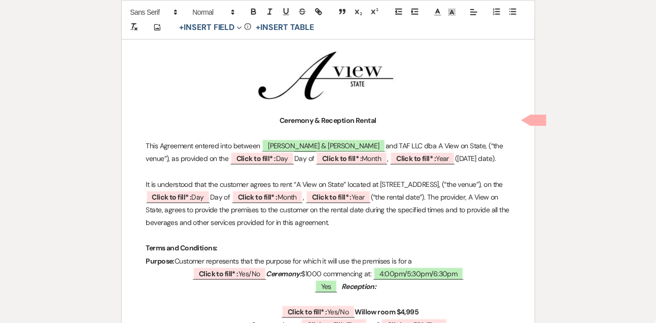
scroll to position [146, 0]
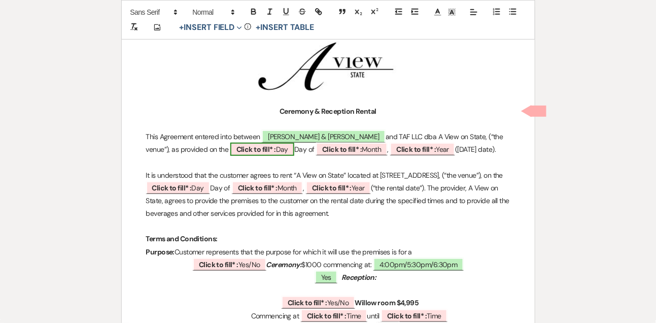
click at [258, 149] on b "Click to fill* :" at bounding box center [256, 149] width 40 height 9
select select "owner"
select select "custom_placeholder"
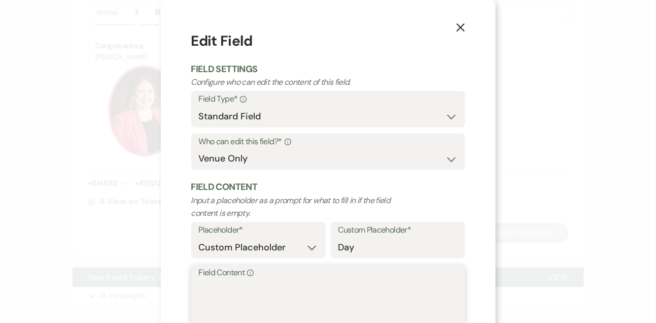
click at [230, 293] on textarea "Field Content Info" at bounding box center [328, 304] width 259 height 51
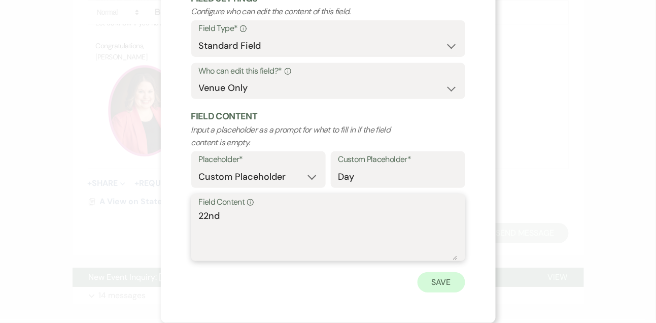
type textarea "22nd"
click at [429, 285] on button "Save" at bounding box center [441, 282] width 48 height 20
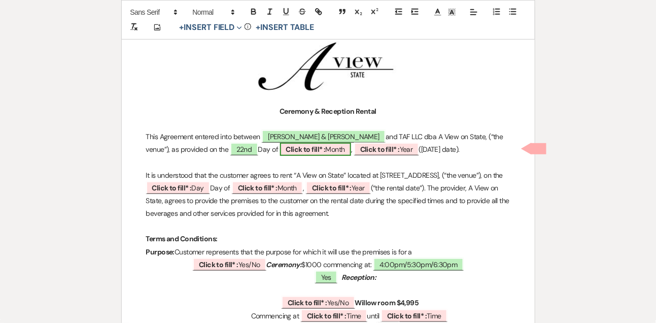
click at [312, 151] on b "Click to fill* :" at bounding box center [306, 149] width 40 height 9
select select "owner"
select select "custom_placeholder"
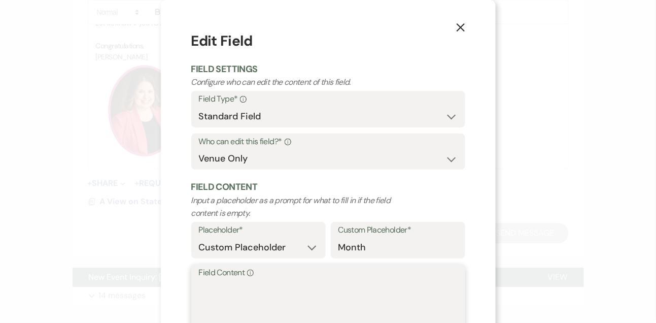
click at [249, 294] on textarea "Field Content Info" at bounding box center [328, 304] width 259 height 51
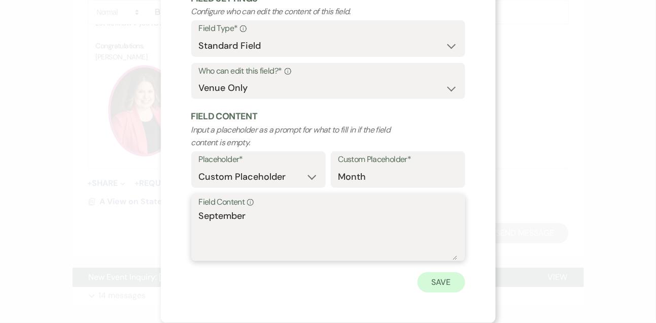
type textarea "September"
click at [438, 279] on button "Save" at bounding box center [441, 282] width 48 height 20
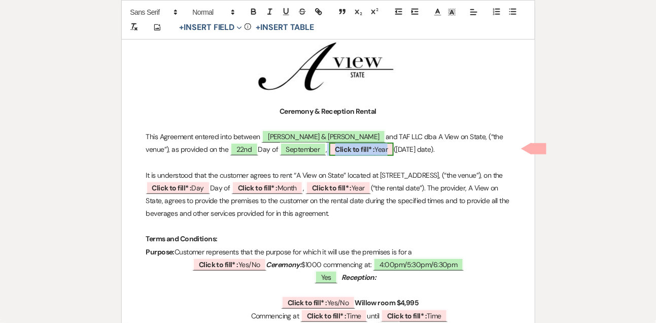
click at [386, 151] on span "Click to fill* : Year" at bounding box center [361, 149] width 65 height 13
select select "owner"
select select "custom_placeholder"
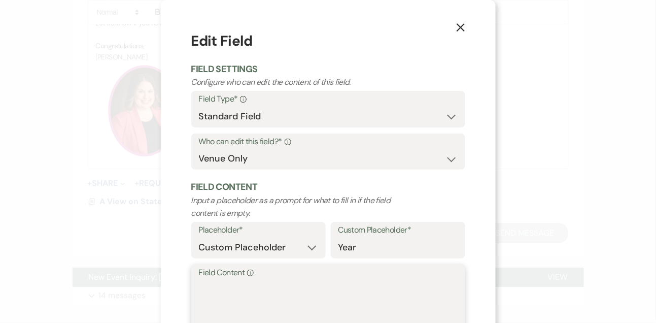
click at [291, 292] on textarea "Field Content Info" at bounding box center [328, 304] width 259 height 51
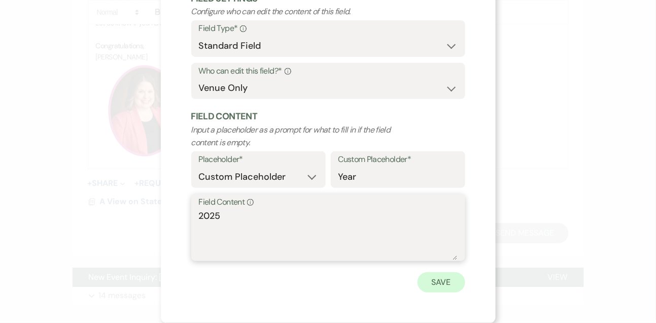
type textarea "2025"
click at [439, 288] on button "Save" at bounding box center [441, 282] width 48 height 20
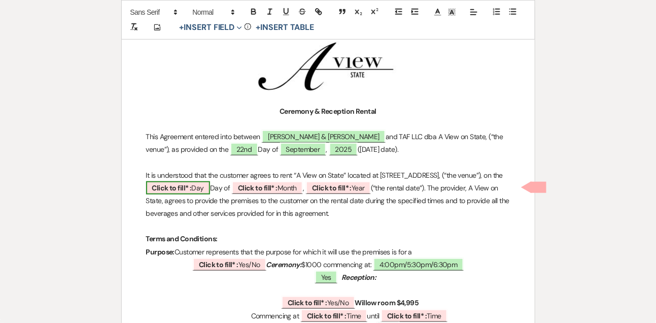
click at [192, 187] on b "Click to fill* :" at bounding box center [172, 187] width 40 height 9
select select "owner"
select select "custom_placeholder"
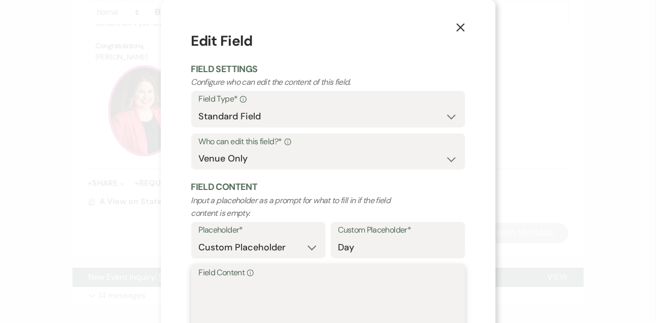
click at [216, 307] on textarea "Field Content Info" at bounding box center [328, 304] width 259 height 51
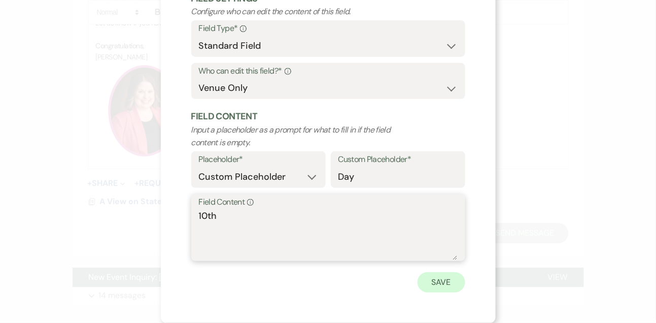
type textarea "10th"
click at [428, 281] on button "Save" at bounding box center [441, 282] width 48 height 20
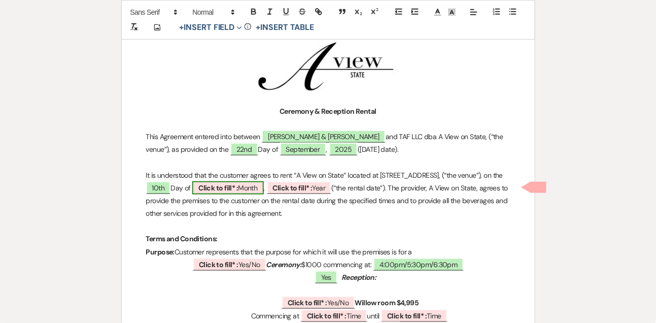
click at [238, 187] on b "Click to fill* :" at bounding box center [218, 187] width 40 height 9
select select "owner"
select select "custom_placeholder"
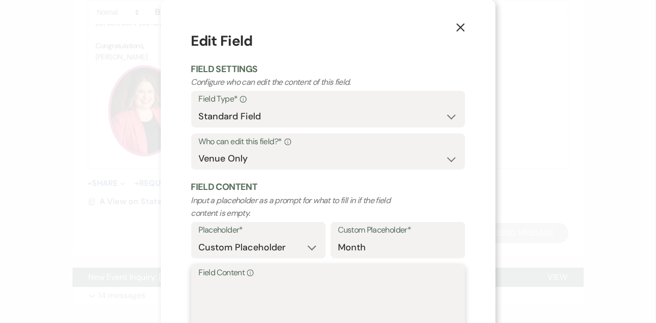
click at [235, 294] on textarea "Field Content Info" at bounding box center [328, 304] width 259 height 51
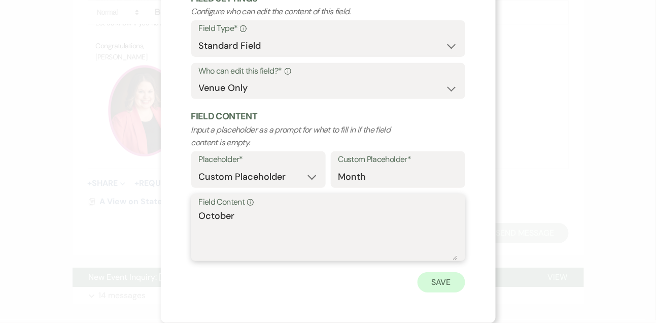
type textarea "October"
click at [459, 281] on button "Save" at bounding box center [441, 282] width 48 height 20
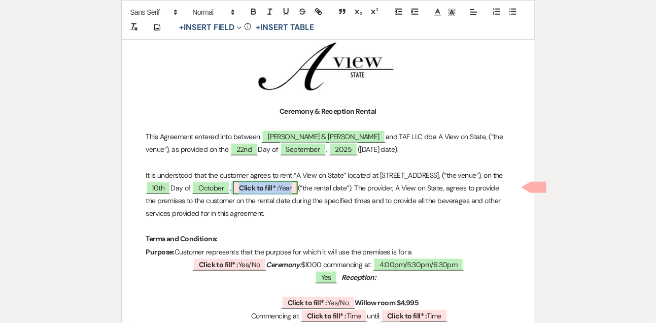
click at [278, 186] on b "Click to fill* :" at bounding box center [259, 187] width 40 height 9
select select "owner"
select select "custom_placeholder"
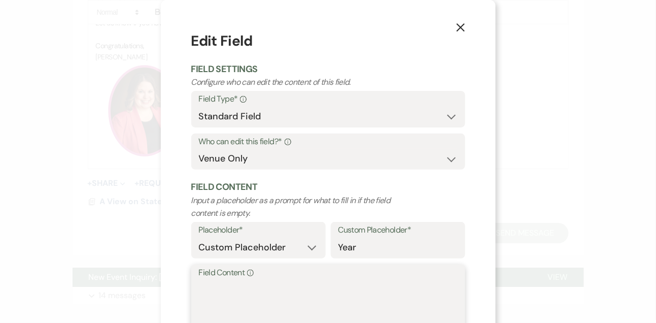
click at [271, 294] on textarea "Field Content Info" at bounding box center [328, 304] width 259 height 51
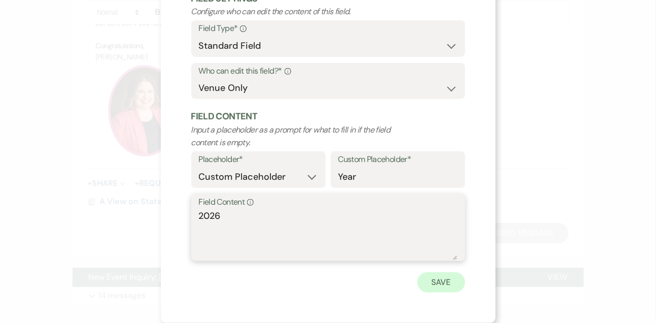
type textarea "2026"
click at [445, 288] on button "Save" at bounding box center [441, 282] width 48 height 20
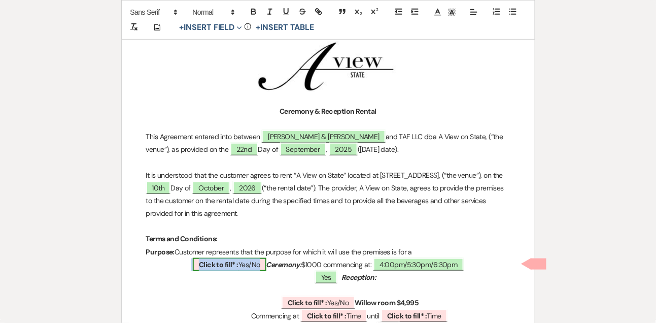
click at [251, 262] on span "Click to fill* : Yes/No" at bounding box center [230, 264] width 74 height 13
select select "owner"
select select "custom_placeholder"
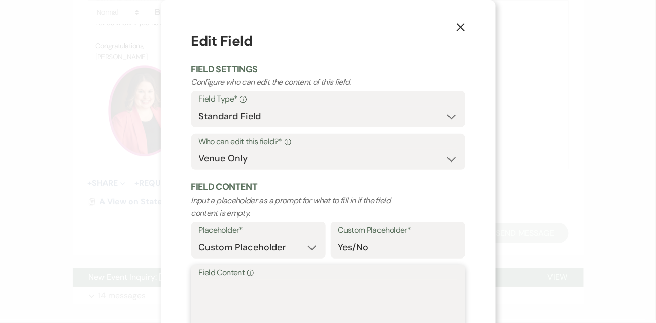
click at [231, 292] on textarea "Field Content Info" at bounding box center [328, 304] width 259 height 51
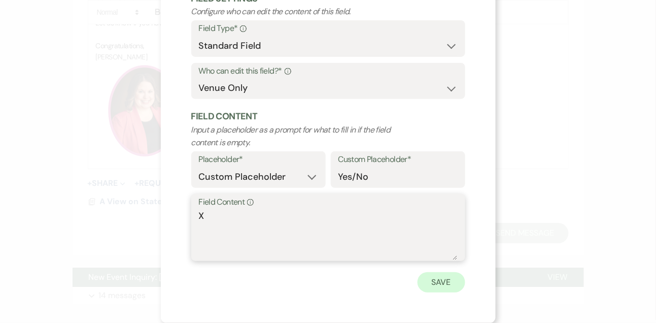
type textarea "X"
click at [445, 279] on button "Save" at bounding box center [441, 282] width 48 height 20
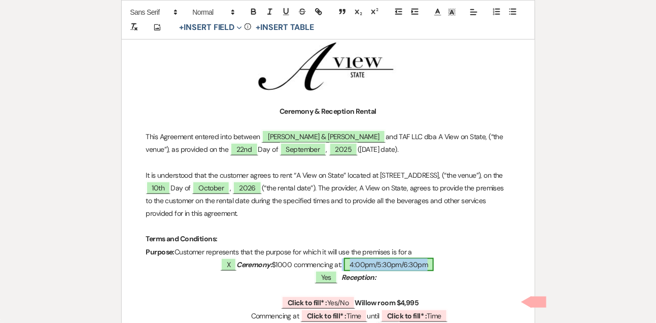
click at [413, 264] on span "4:00pm/5:30pm/6:30pm" at bounding box center [389, 264] width 90 height 13
select select "owner"
select select "Time"
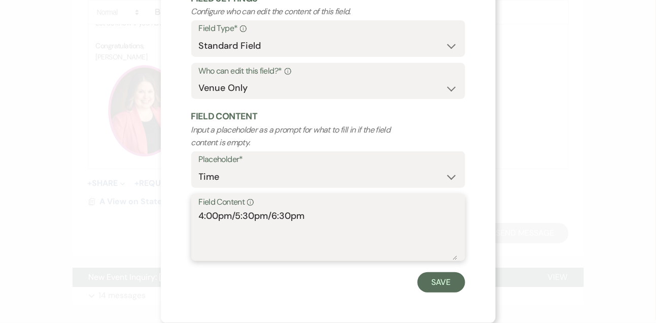
drag, startPoint x: 233, startPoint y: 218, endPoint x: 380, endPoint y: 212, distance: 147.2
click at [380, 212] on textarea "4:00pm/5:30pm/6:30pm" at bounding box center [328, 234] width 259 height 51
type textarea "4:00pm"
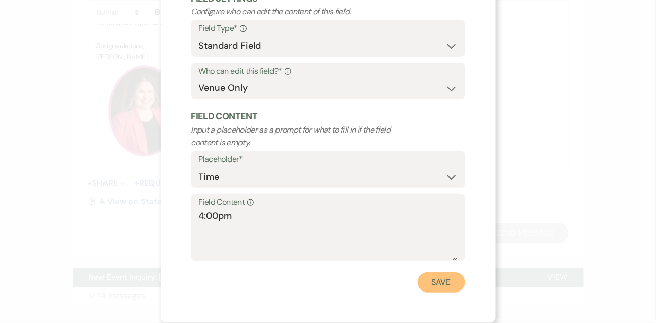
click at [442, 280] on button "Save" at bounding box center [441, 282] width 48 height 20
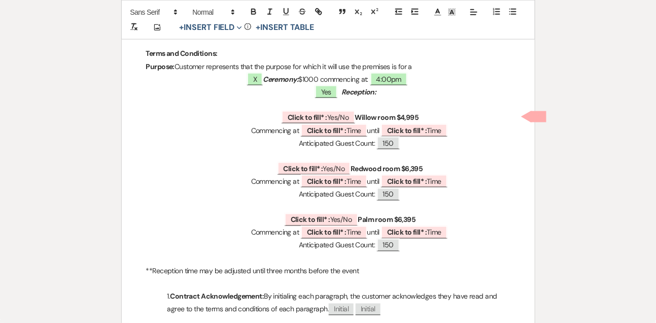
scroll to position [345, 0]
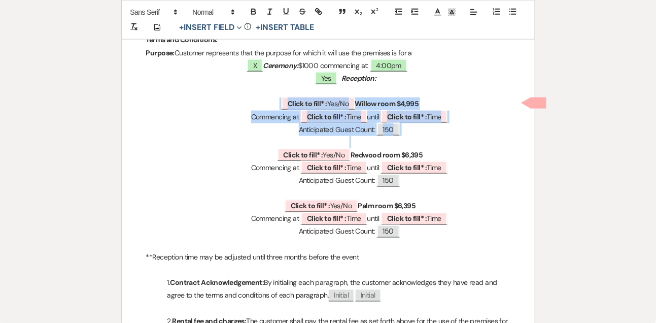
drag, startPoint x: 271, startPoint y: 100, endPoint x: 264, endPoint y: 140, distance: 40.8
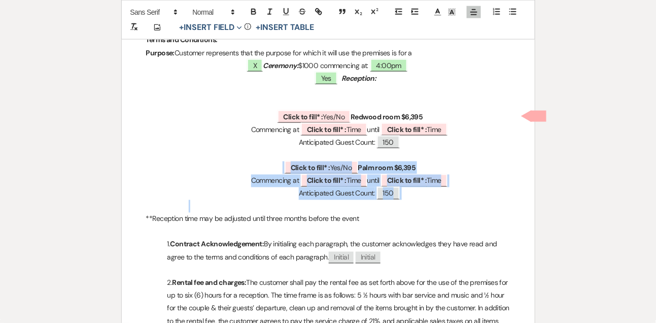
drag, startPoint x: 248, startPoint y: 163, endPoint x: 240, endPoint y: 204, distance: 41.8
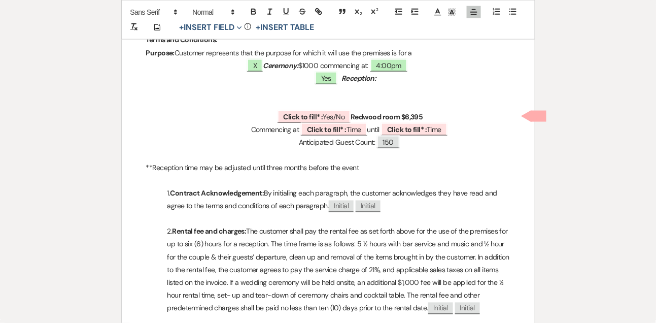
click at [282, 171] on p "**Reception time may be adjusted until three months before the event" at bounding box center [328, 167] width 364 height 13
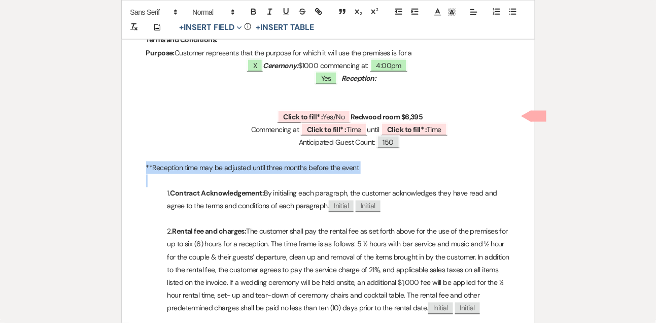
click at [282, 171] on p "**Reception time may be adjusted until three months before the event" at bounding box center [328, 167] width 364 height 13
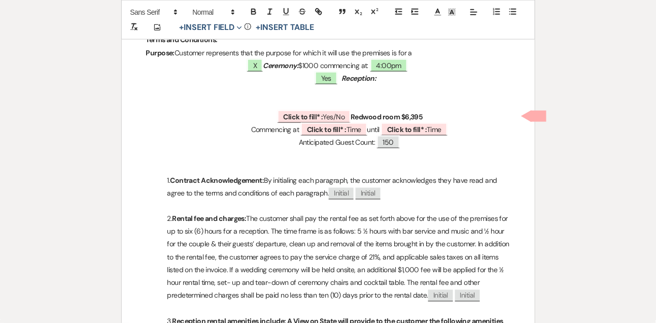
click at [340, 94] on p at bounding box center [328, 91] width 364 height 13
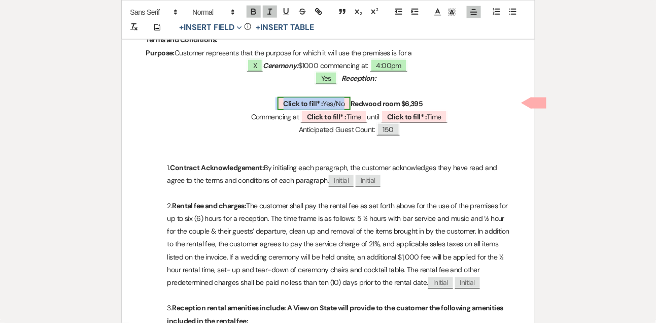
click at [332, 102] on span "Click to fill* : Yes/No" at bounding box center [314, 103] width 74 height 13
select select "owner"
select select "custom_placeholder"
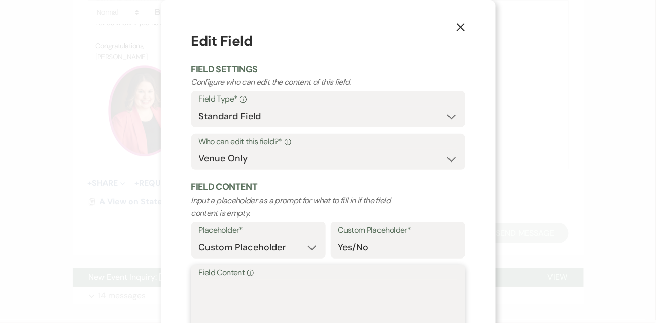
click at [237, 298] on textarea "Field Content Info" at bounding box center [328, 304] width 259 height 51
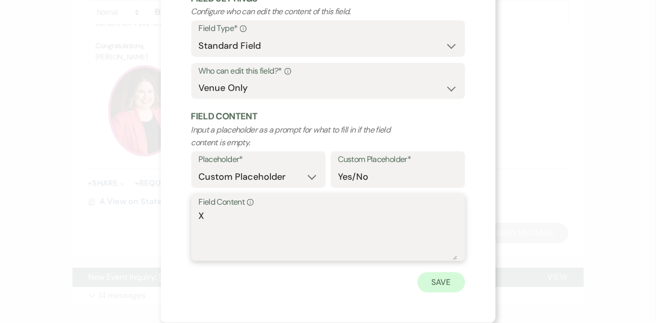
type textarea "X"
click at [446, 277] on button "Save" at bounding box center [441, 282] width 48 height 20
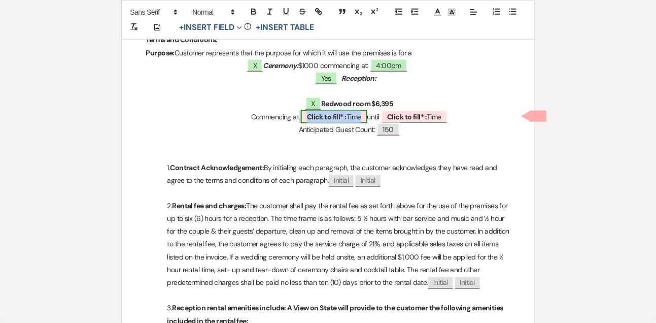
click at [337, 120] on span "Click to fill* : Time" at bounding box center [334, 116] width 66 height 13
select select "owner"
select select "Time"
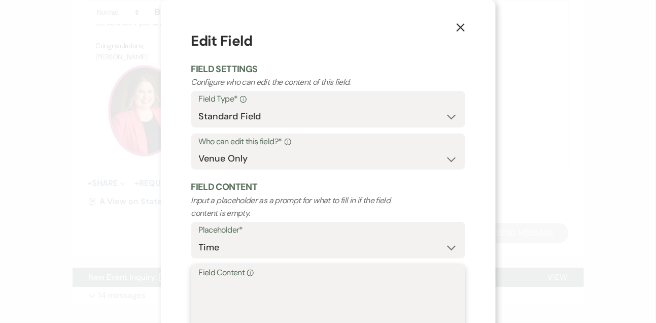
click at [268, 289] on textarea "Field Content Info" at bounding box center [328, 304] width 259 height 51
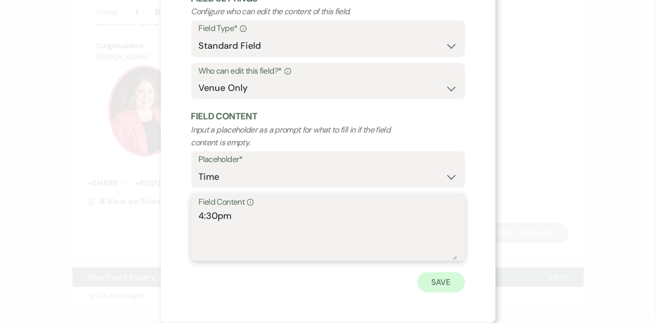
type textarea "4:30pm"
click at [454, 286] on button "Save" at bounding box center [441, 282] width 48 height 20
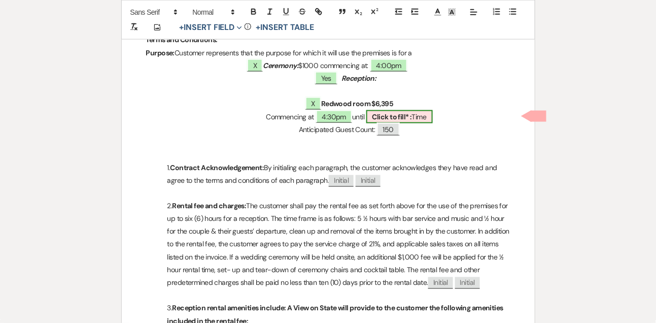
click at [389, 110] on span "Click to fill* : Time" at bounding box center [399, 116] width 66 height 13
select select "owner"
select select "Time"
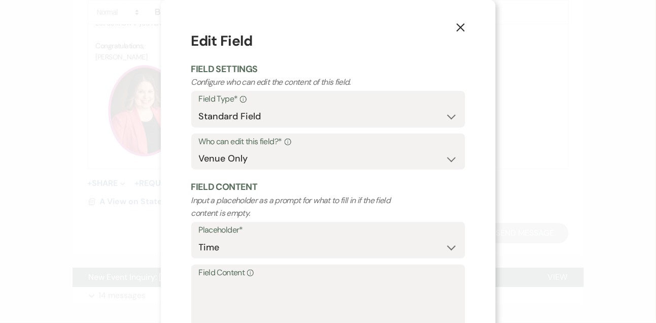
click at [290, 277] on label "Field Content Info" at bounding box center [328, 272] width 259 height 15
click at [290, 279] on textarea "Field Content Info" at bounding box center [328, 304] width 259 height 51
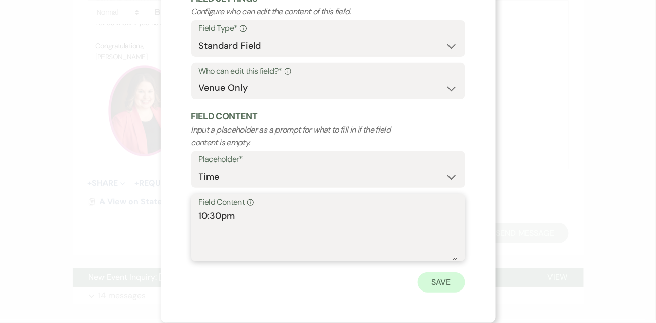
type textarea "10:30pm"
click at [434, 291] on button "Save" at bounding box center [441, 282] width 48 height 20
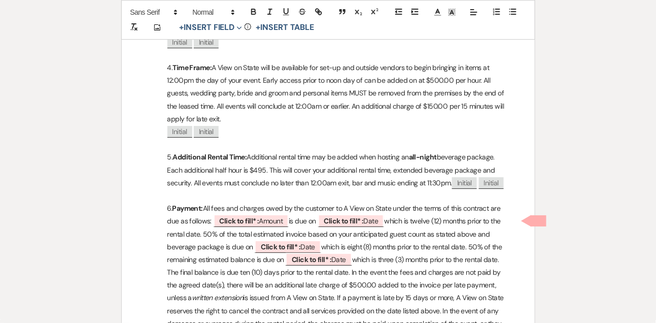
scroll to position [906, 0]
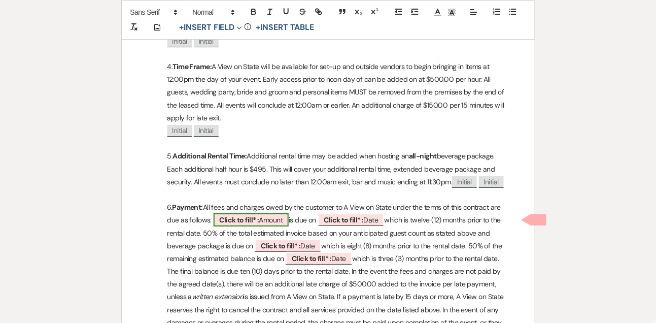
click at [252, 221] on b "Click to fill* :" at bounding box center [240, 219] width 40 height 9
select select "owner"
select select "Amount"
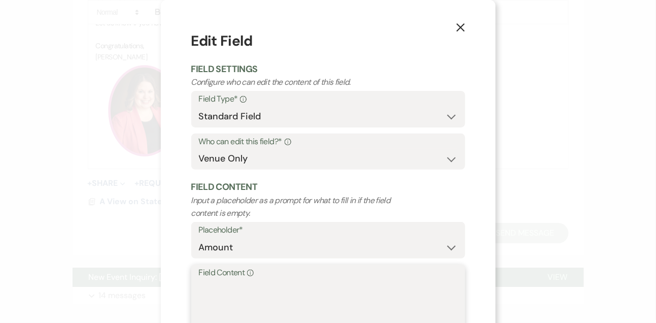
drag, startPoint x: 232, startPoint y: 304, endPoint x: 227, endPoint y: 214, distance: 89.9
click at [231, 303] on textarea "Field Content Info" at bounding box center [328, 304] width 259 height 51
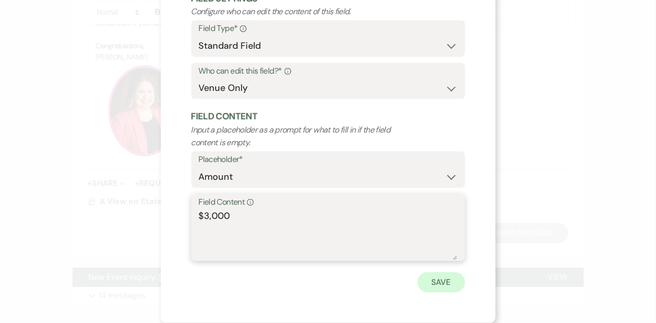
type textarea "$3,000"
click at [430, 287] on button "Save" at bounding box center [441, 282] width 48 height 20
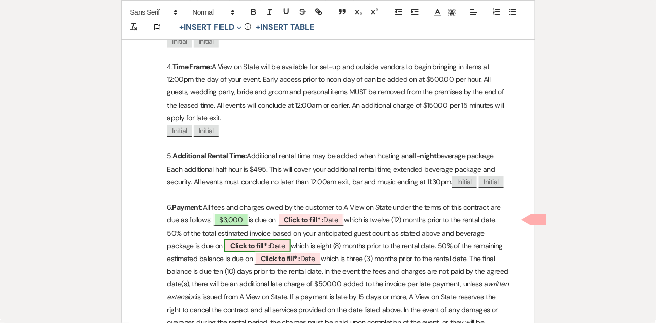
click at [230, 241] on b "Click to fill* :" at bounding box center [250, 245] width 40 height 9
select select "owner"
select select "Date"
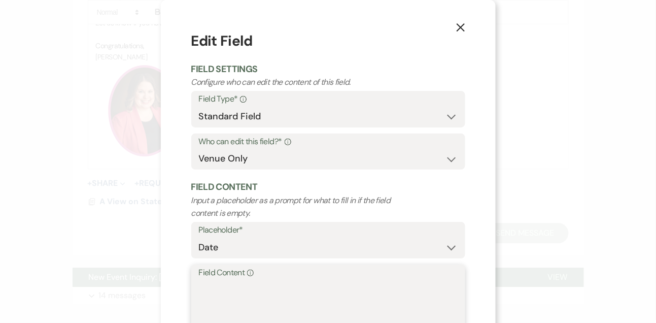
click at [211, 288] on textarea "Field Content Info" at bounding box center [328, 304] width 259 height 51
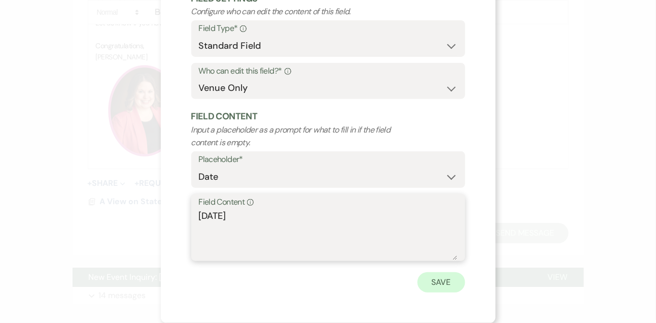
type textarea "February 10th, 2026"
click at [442, 284] on button "Save" at bounding box center [441, 282] width 48 height 20
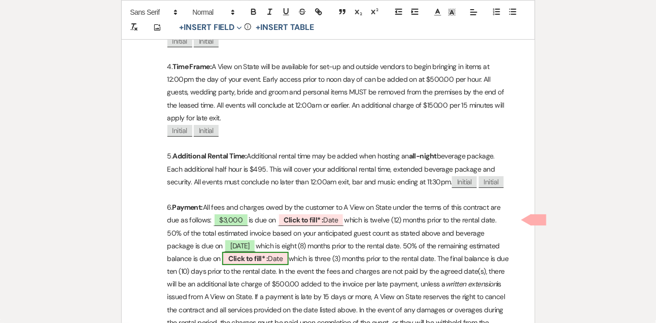
click at [268, 255] on b "Click to fill* :" at bounding box center [248, 258] width 40 height 9
select select "owner"
select select "Date"
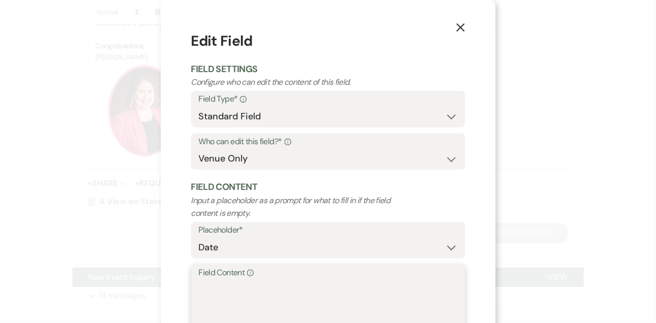
click at [260, 300] on textarea "Field Content Info" at bounding box center [328, 304] width 259 height 51
type textarea "July 10th, 2026"
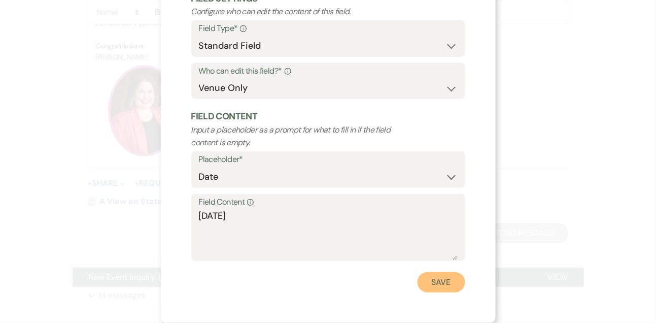
click at [434, 277] on button "Save" at bounding box center [441, 282] width 48 height 20
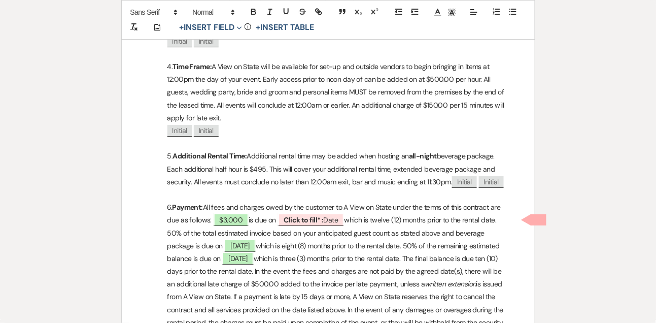
click at [396, 218] on p "6. Payment: All fees and charges owed by the customer to A View on State under …" at bounding box center [328, 271] width 364 height 141
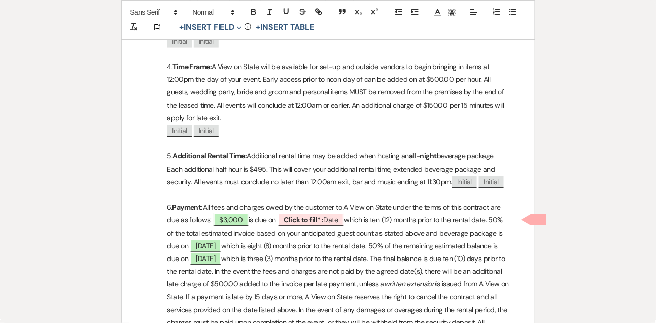
click at [397, 218] on p "6. Payment: All fees and charges owed by the customer to A View on State under …" at bounding box center [328, 271] width 364 height 141
click at [340, 221] on span "Click to fill* : Date" at bounding box center [311, 219] width 66 height 13
select select "owner"
select select "Date"
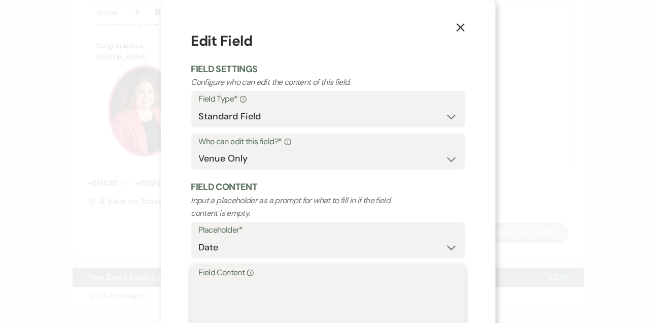
click at [297, 297] on textarea "Field Content Info" at bounding box center [328, 304] width 259 height 51
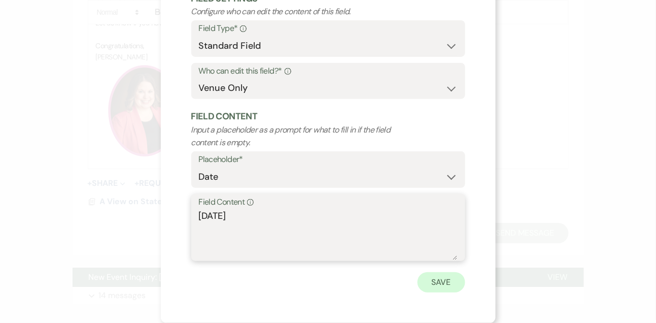
type textarea "December 10th, 2025"
click at [439, 288] on button "Save" at bounding box center [441, 282] width 48 height 20
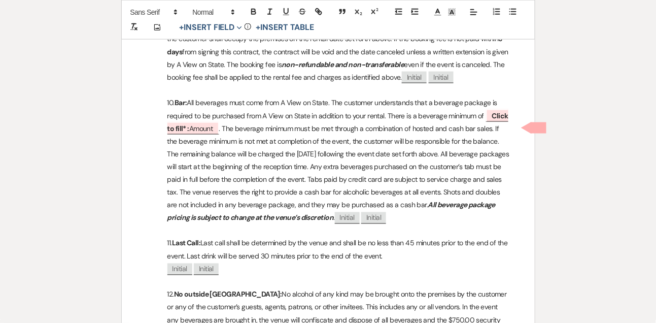
scroll to position [1369, 0]
click at [203, 133] on span "Click to fill* : Amount" at bounding box center [337, 122] width 341 height 26
select select "owner"
select select "Amount"
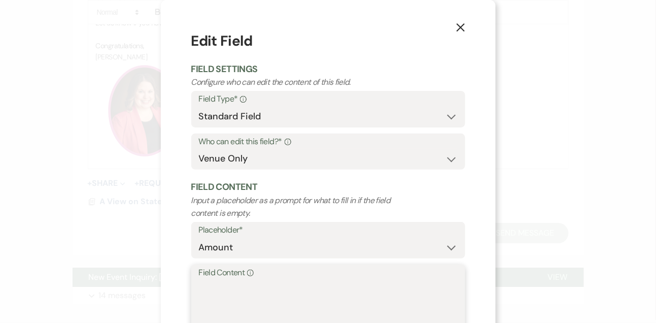
click at [216, 310] on textarea "Field Content Info" at bounding box center [328, 304] width 259 height 51
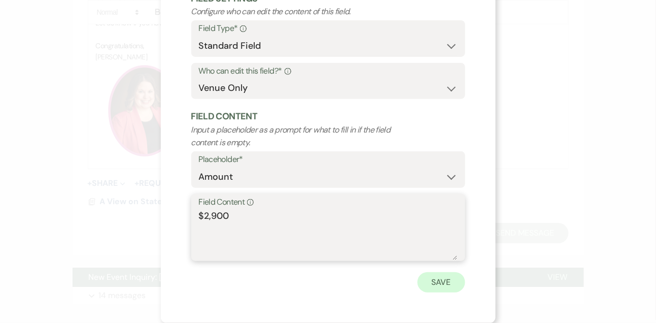
type textarea "$2,900"
click at [444, 275] on button "Save" at bounding box center [441, 282] width 48 height 20
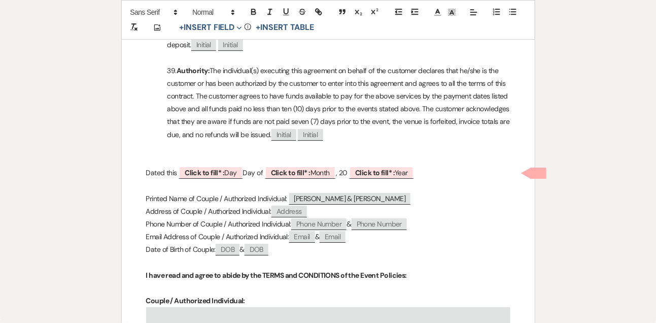
scroll to position [3904, 0]
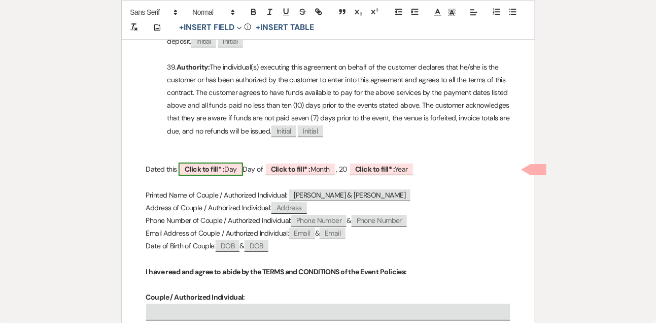
click at [224, 169] on b "Click to fill* :" at bounding box center [205, 168] width 40 height 9
select select "owner"
select select "custom_placeholder"
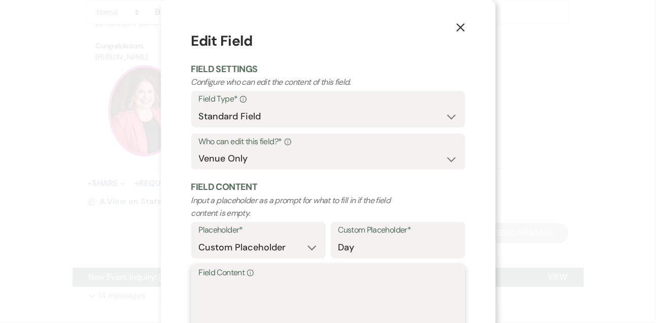
click at [223, 294] on textarea "Field Content Info" at bounding box center [328, 304] width 259 height 51
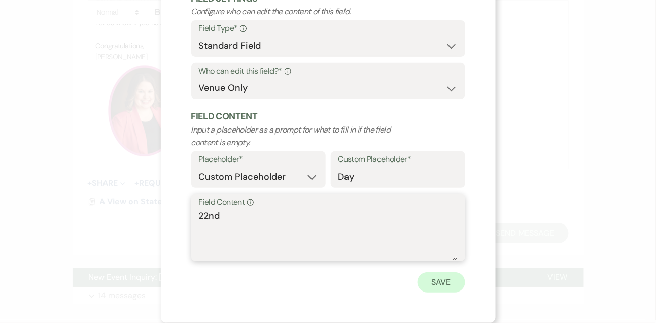
type textarea "22nd"
click at [445, 286] on button "Save" at bounding box center [441, 282] width 48 height 20
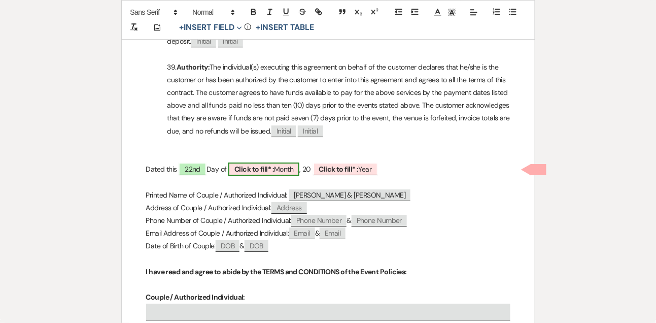
click at [280, 163] on span "Click to fill* : Month" at bounding box center [263, 168] width 71 height 13
select select "owner"
select select "custom_placeholder"
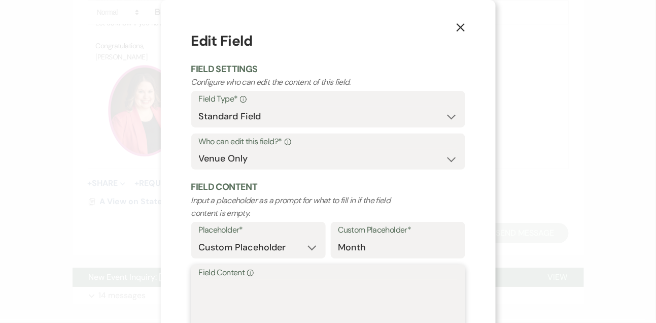
click at [240, 296] on textarea "Field Content Info" at bounding box center [328, 304] width 259 height 51
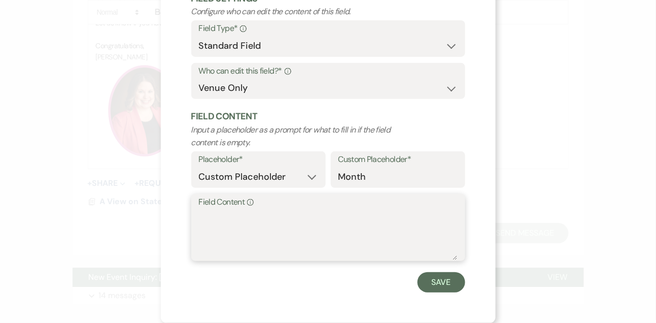
scroll to position [0, 0]
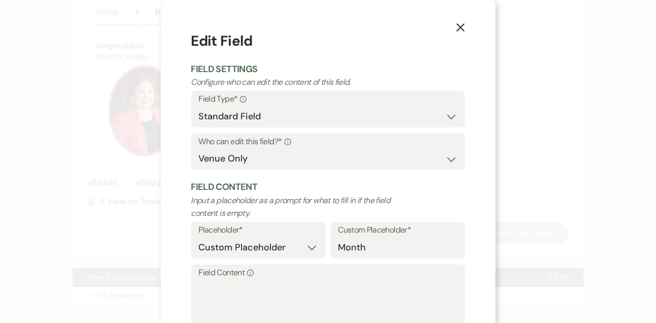
click at [462, 24] on icon "X" at bounding box center [460, 27] width 9 height 9
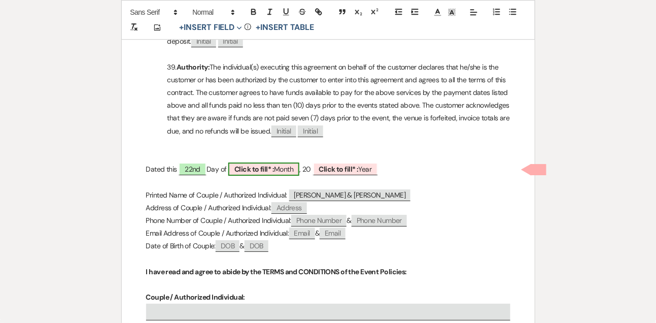
click at [252, 170] on b "Click to fill* :" at bounding box center [254, 168] width 40 height 9
select select "owner"
select select "custom_placeholder"
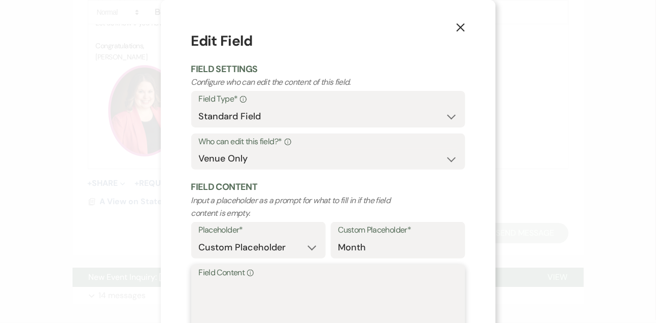
click at [219, 301] on textarea "Field Content Info" at bounding box center [328, 304] width 259 height 51
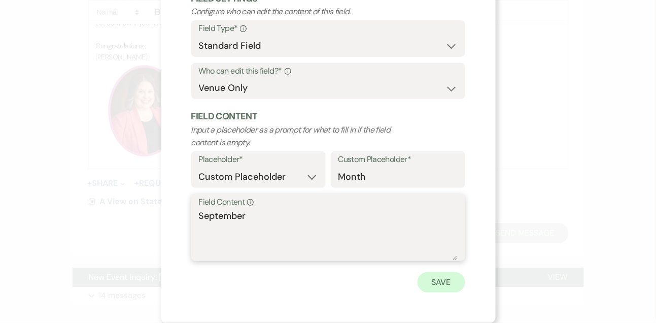
type textarea "September"
click at [461, 276] on button "Save" at bounding box center [441, 282] width 48 height 20
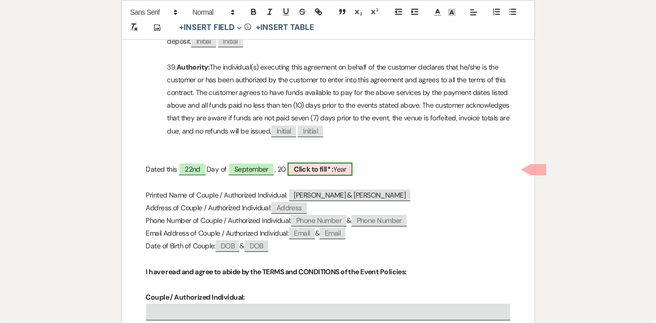
click at [320, 169] on b "Click to fill* :" at bounding box center [314, 168] width 40 height 9
select select "owner"
select select "custom_placeholder"
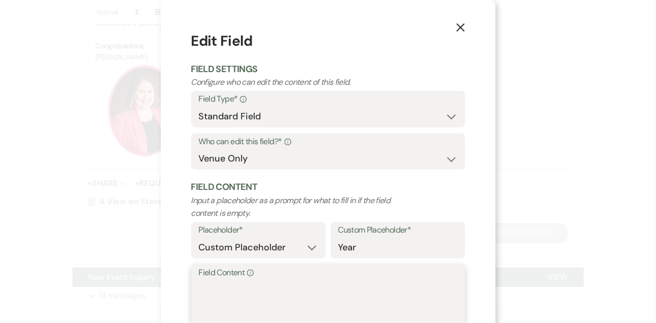
click at [257, 290] on textarea "Field Content Info" at bounding box center [328, 304] width 259 height 51
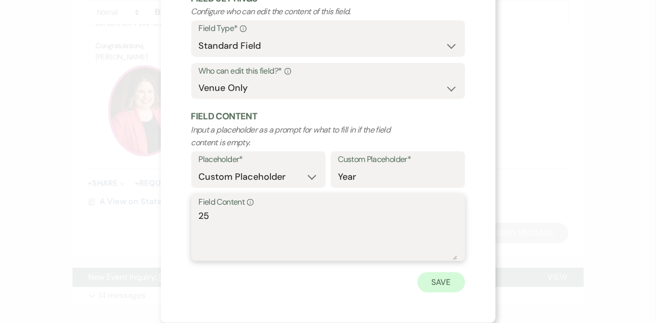
type textarea "25"
click at [447, 273] on button "Save" at bounding box center [441, 282] width 48 height 20
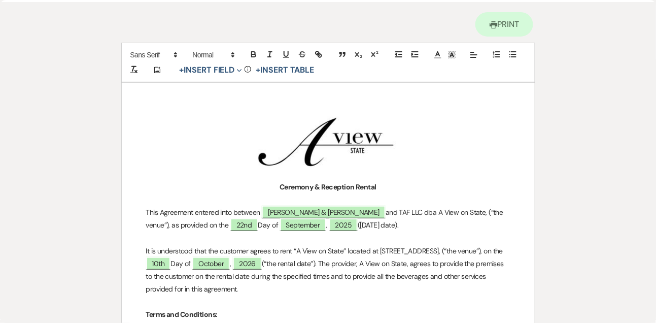
scroll to position [0, 0]
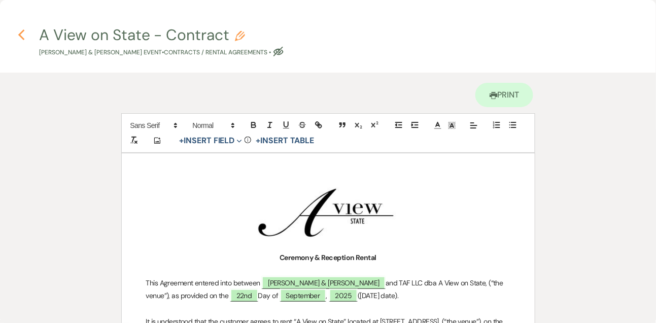
click at [18, 36] on icon "Previous" at bounding box center [22, 35] width 8 height 12
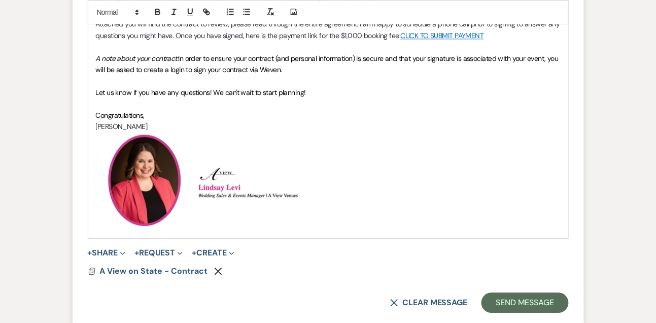
scroll to position [711, 0]
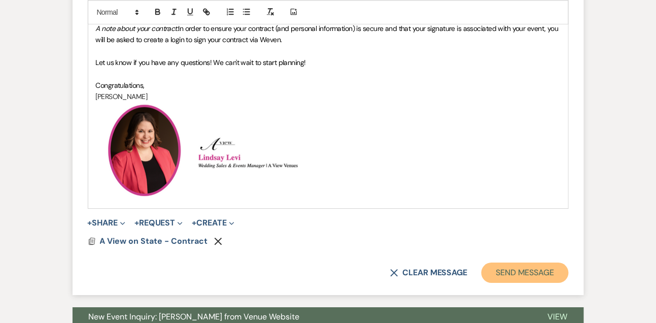
click at [508, 274] on button "Send Message" at bounding box center [524, 272] width 87 height 20
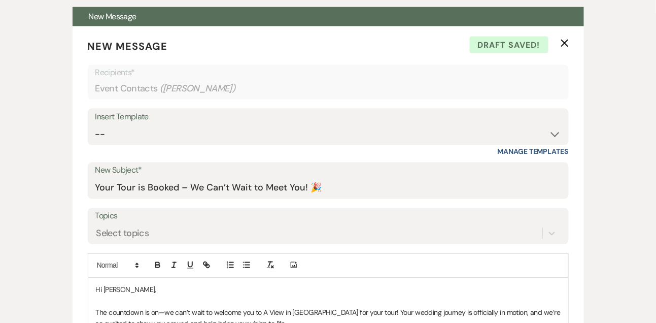
scroll to position [359, 0]
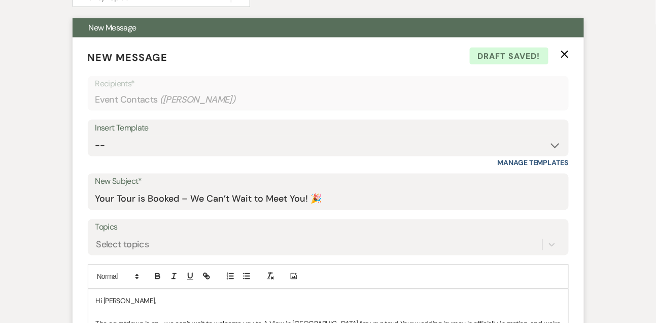
click at [564, 58] on p "New Message X Draft saved!" at bounding box center [328, 57] width 481 height 15
click at [565, 54] on use "button" at bounding box center [565, 54] width 8 height 8
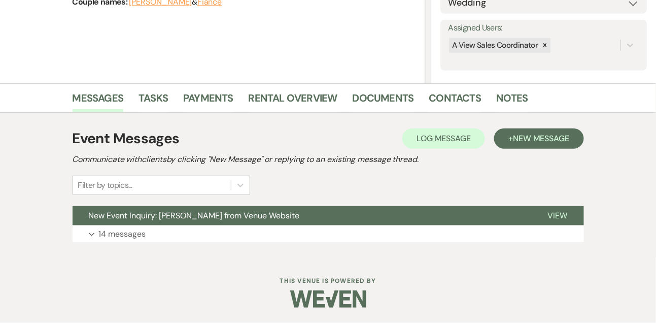
scroll to position [171, 0]
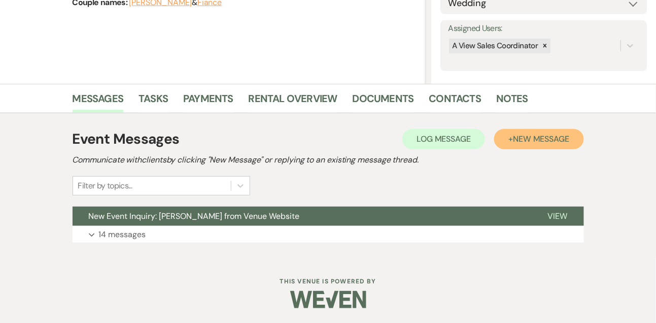
click at [511, 136] on button "+ New Message" at bounding box center [538, 139] width 89 height 20
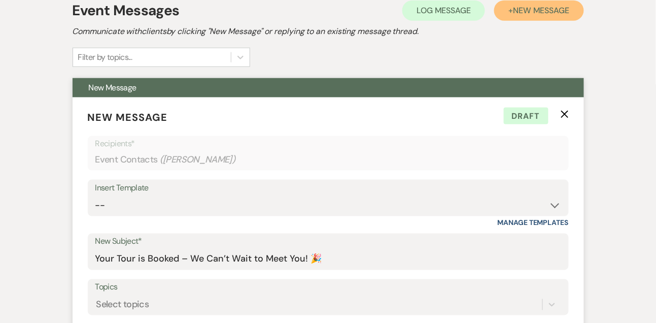
scroll to position [346, 0]
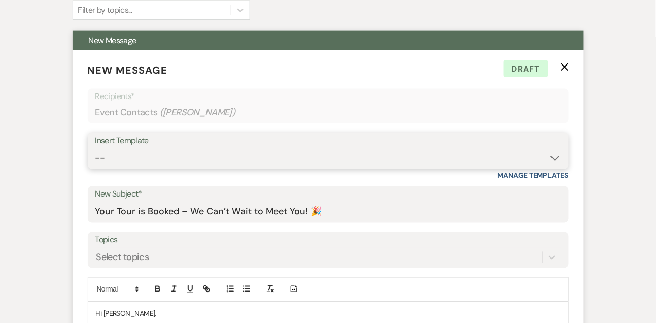
click at [149, 164] on select "-- Tour Confirmation Contract (Pre-Booked Leads) Out of office Inquiry Email Al…" at bounding box center [328, 158] width 466 height 20
select select "3202"
click at [95, 148] on select "-- Tour Confirmation Contract (Pre-Booked Leads) Out of office Inquiry Email Al…" at bounding box center [328, 158] width 466 height 20
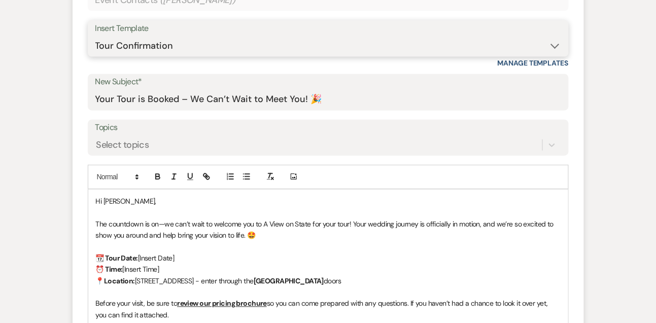
scroll to position [463, 0]
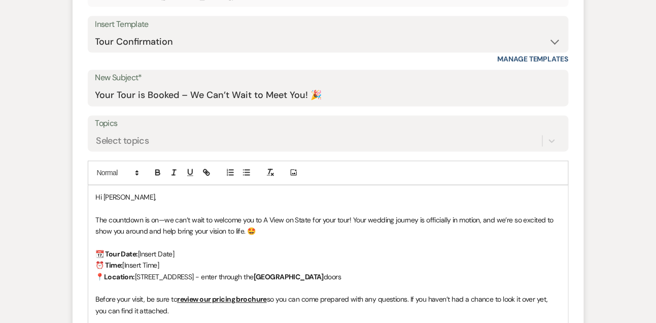
click at [191, 251] on p "📆 Tour Date: [Insert Date]" at bounding box center [328, 254] width 465 height 11
drag, startPoint x: 171, startPoint y: 264, endPoint x: 132, endPoint y: 262, distance: 39.6
click at [132, 262] on p "⏰ Time: [Insert Time]" at bounding box center [328, 265] width 465 height 11
click at [157, 252] on span "Wednesday, September 23rd" at bounding box center [147, 254] width 19 height 9
click at [342, 233] on p "The countdown is on—we can’t wait to welcome you to A View on State for your to…" at bounding box center [328, 226] width 465 height 23
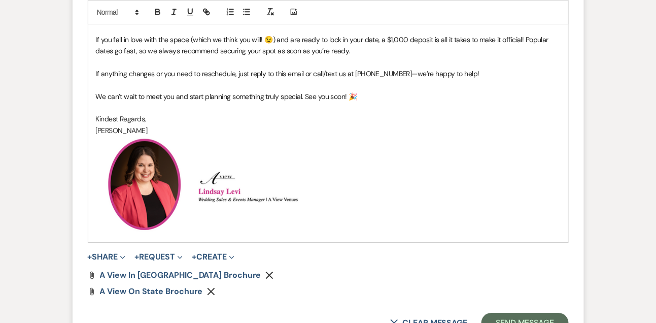
scroll to position [758, 0]
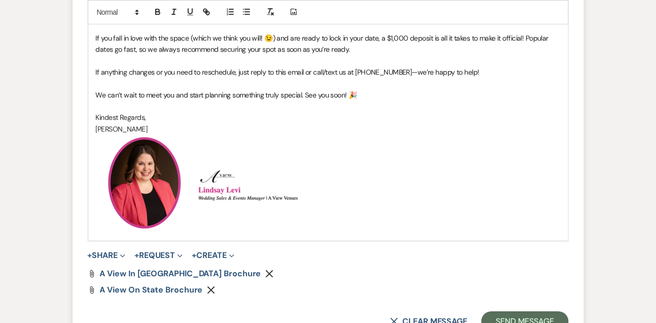
click at [265, 270] on icon "Remove" at bounding box center [269, 273] width 8 height 8
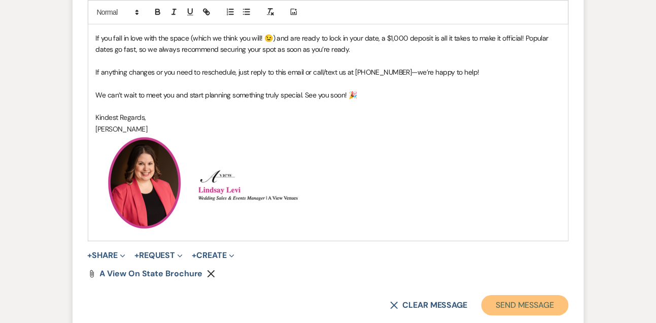
click at [546, 302] on button "Send Message" at bounding box center [524, 305] width 87 height 20
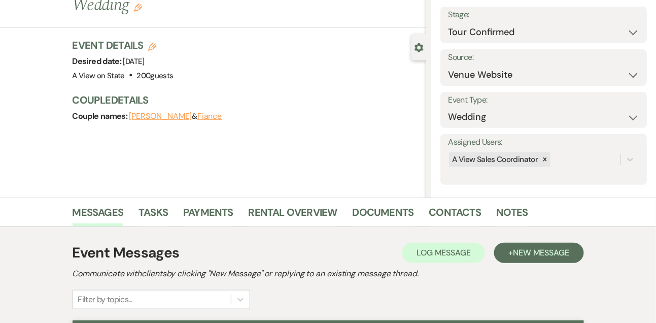
scroll to position [0, 0]
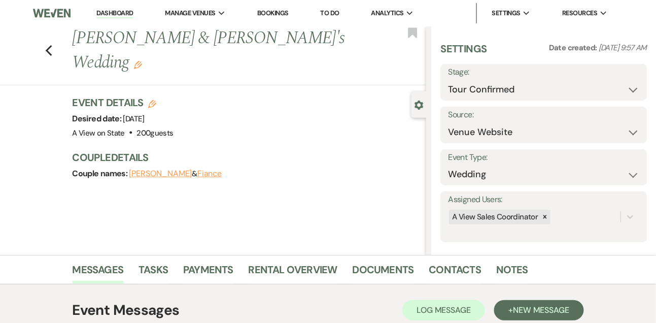
click at [105, 16] on link "Dashboard" at bounding box center [114, 14] width 37 height 10
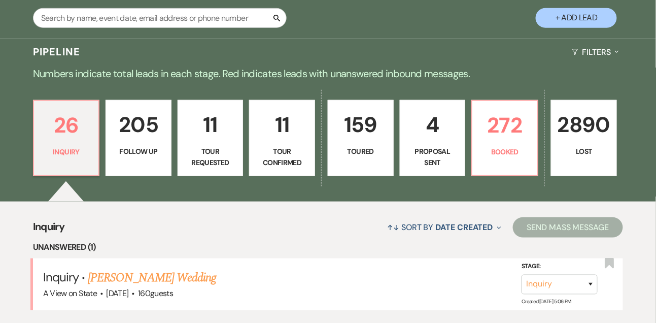
scroll to position [193, 0]
